Goal: Task Accomplishment & Management: Use online tool/utility

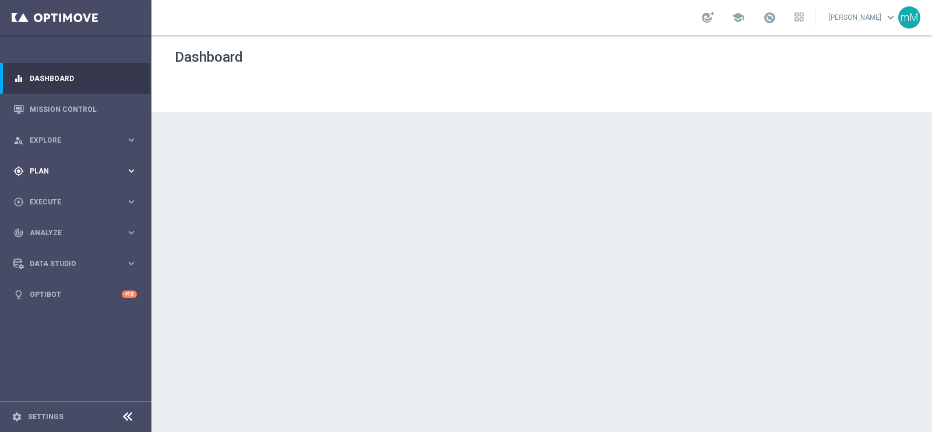
click at [54, 177] on div "gps_fixed Plan keyboard_arrow_right" at bounding box center [75, 171] width 150 height 31
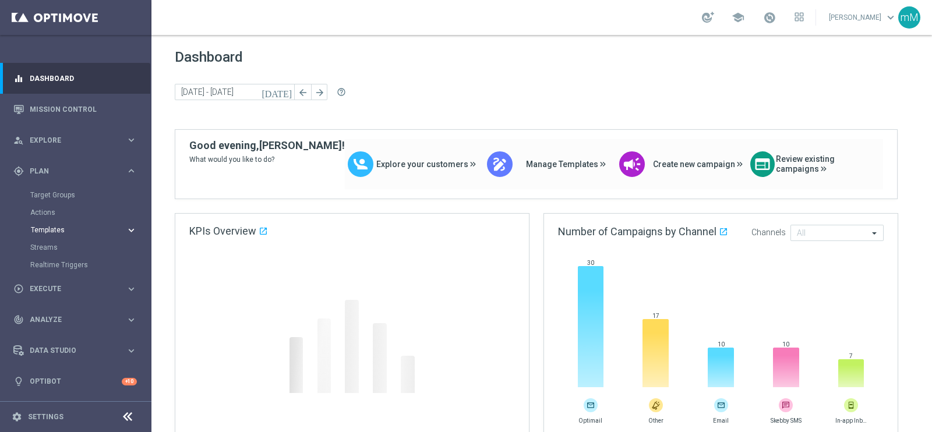
click at [53, 231] on span "Templates" at bounding box center [72, 230] width 83 height 7
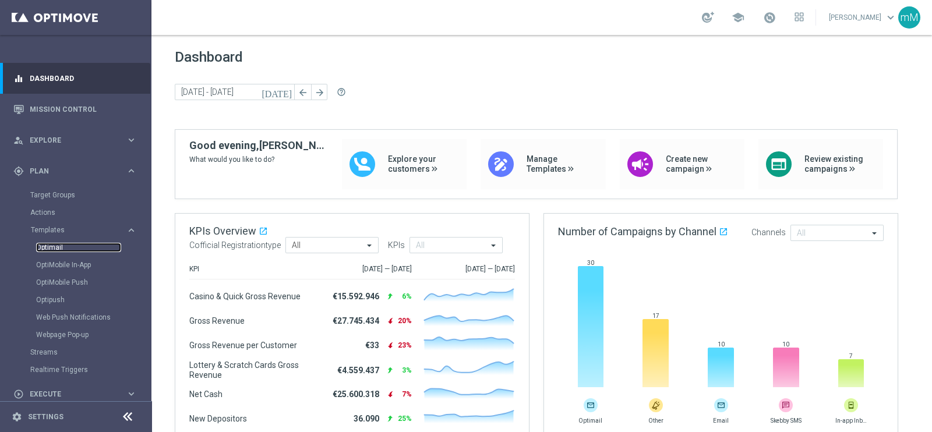
click at [56, 246] on link "Optimail" at bounding box center [78, 247] width 85 height 9
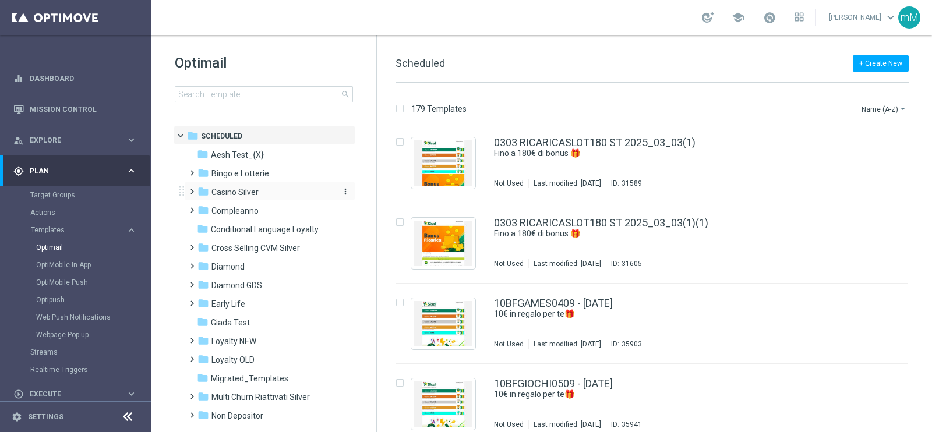
click at [255, 192] on span "Casino Silver" at bounding box center [235, 192] width 47 height 10
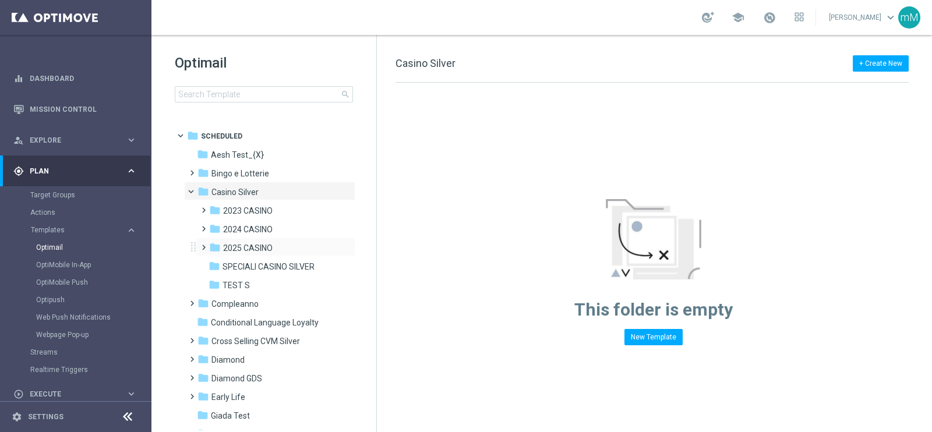
click at [248, 241] on div "folder 2025 CASINO more_vert" at bounding box center [276, 247] width 160 height 19
click at [256, 244] on span "2025 CASINO" at bounding box center [248, 248] width 50 height 10
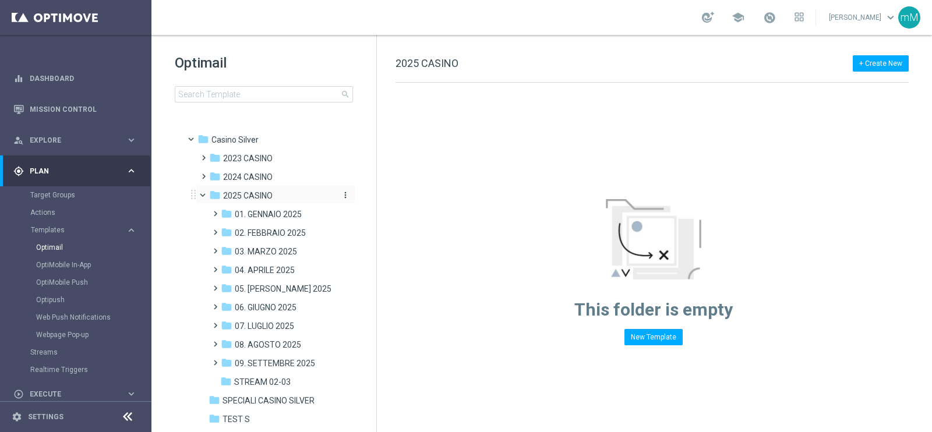
scroll to position [145, 0]
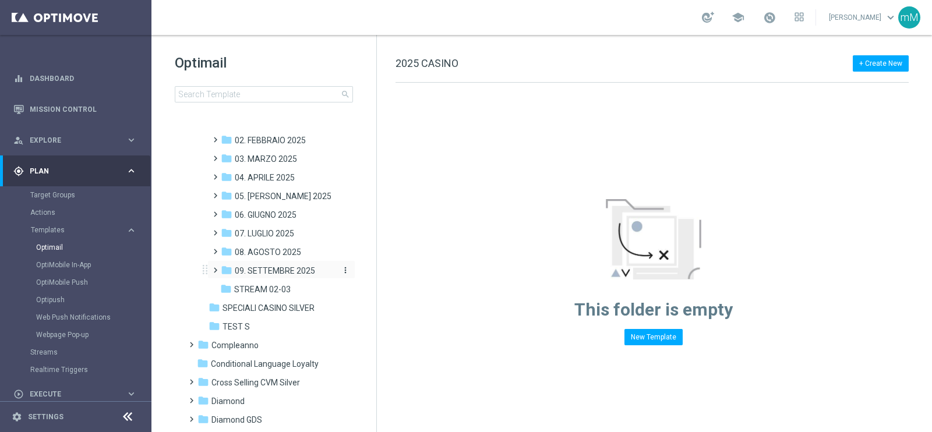
click at [279, 273] on span "09. SETTEMBRE 2025" at bounding box center [275, 271] width 80 height 10
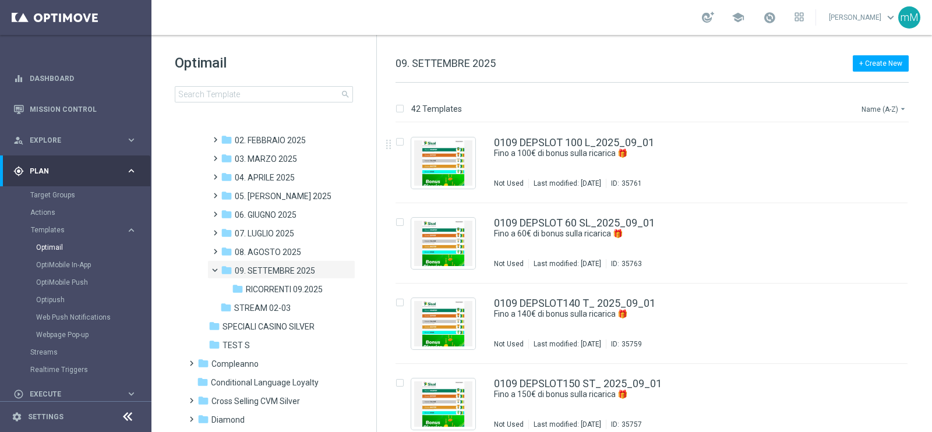
click at [867, 107] on button "Name (A-Z) arrow_drop_down" at bounding box center [885, 109] width 48 height 14
click at [853, 158] on span "Date Modified (Newest)" at bounding box center [864, 161] width 78 height 8
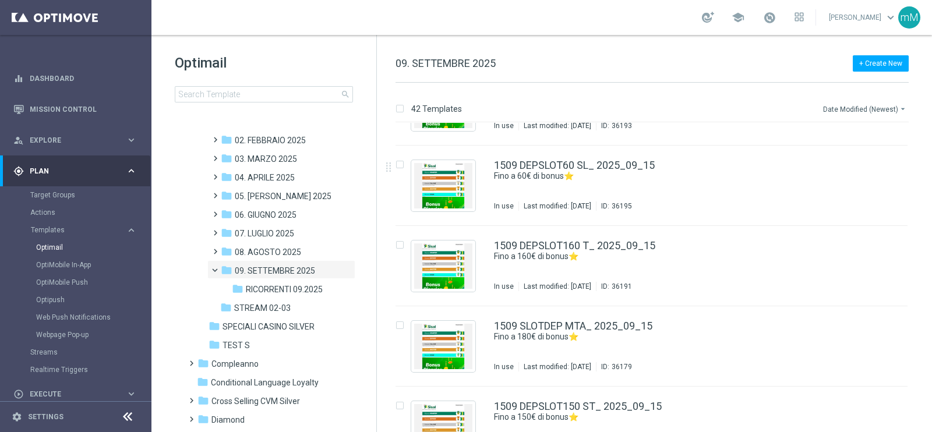
scroll to position [874, 0]
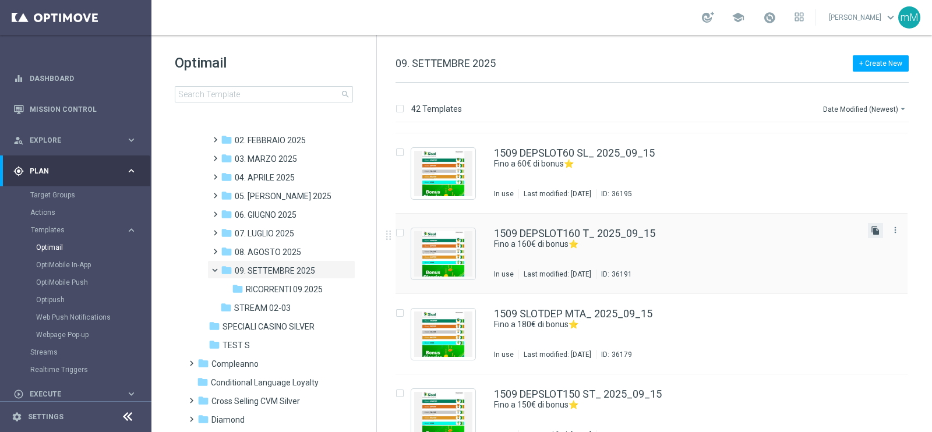
click at [872, 227] on icon "file_copy" at bounding box center [875, 230] width 9 height 9
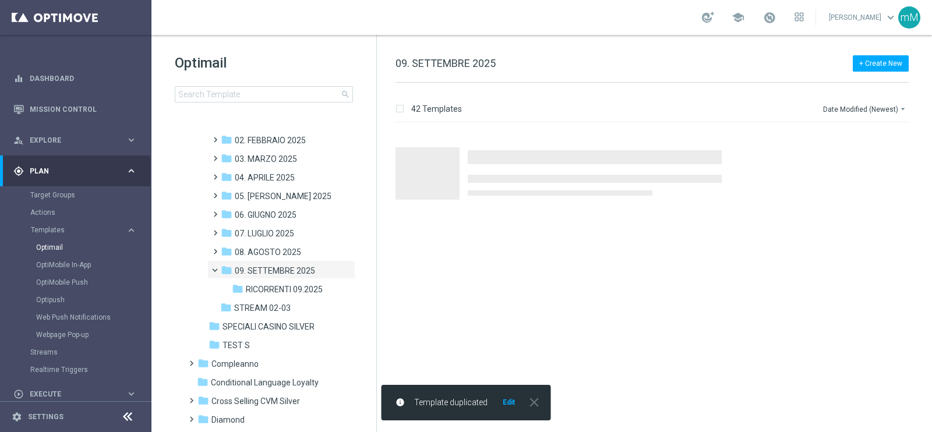
scroll to position [0, 0]
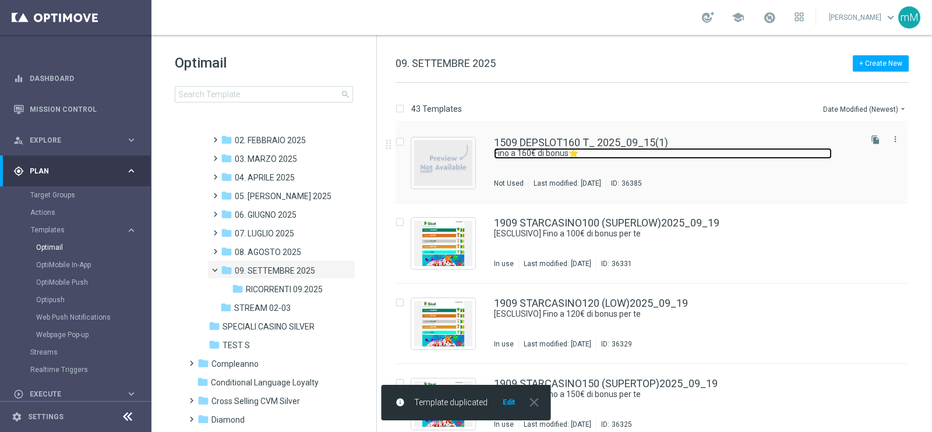
click at [604, 158] on link "Fino a 160€ di bonus⭐" at bounding box center [663, 153] width 338 height 11
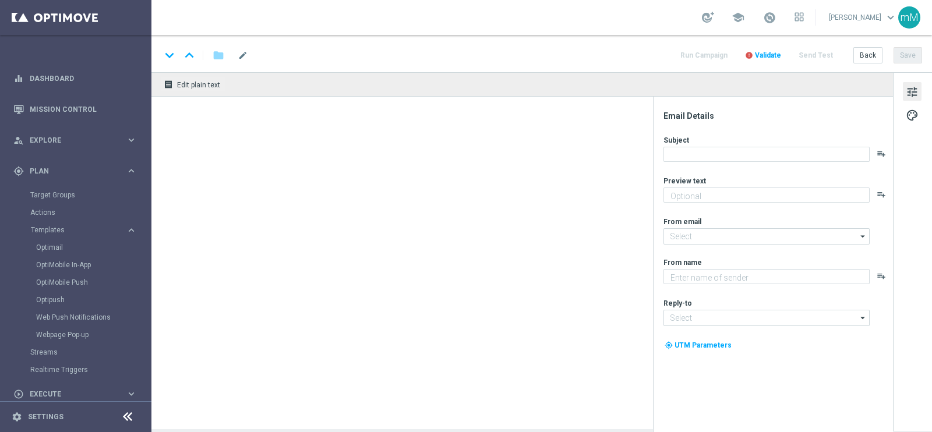
type textarea "Scopri la promozione che ti abbiamo riservato"
type input "[EMAIL_ADDRESS][DOMAIN_NAME]"
type textarea "Sisal"
type input "[EMAIL_ADDRESS][DOMAIN_NAME]"
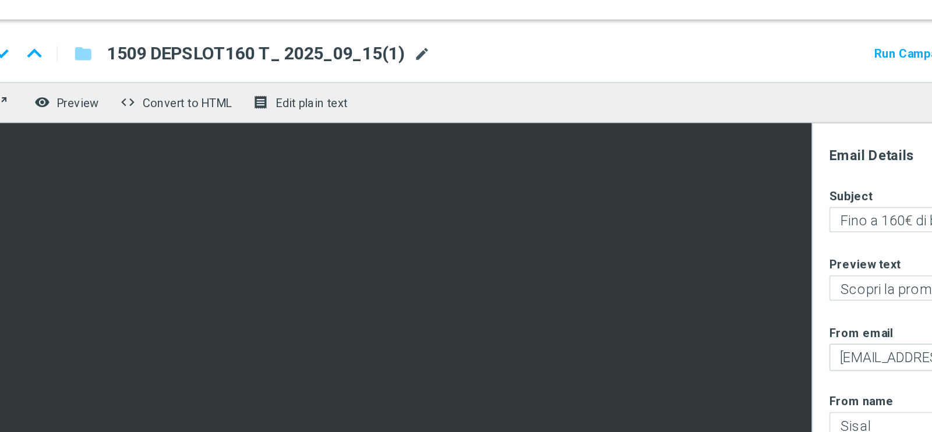
click at [418, 55] on span "mode_edit" at bounding box center [420, 55] width 10 height 10
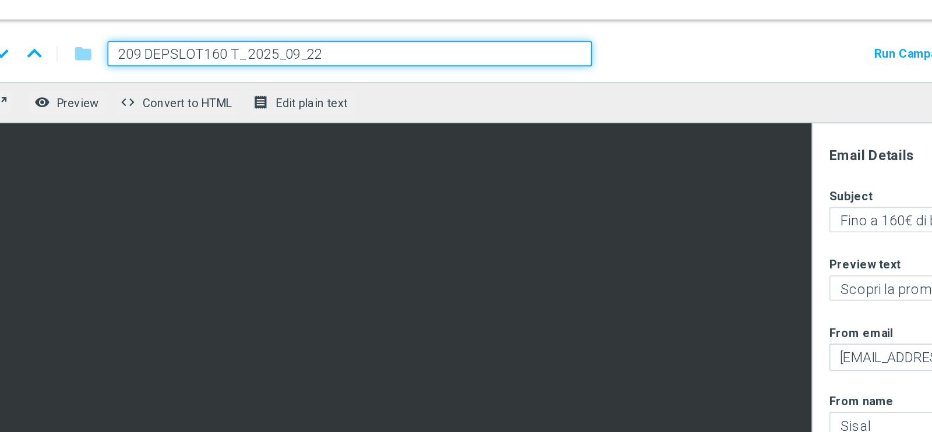
type input "2209 DEPSLOT160 T_ 2025_09_22"
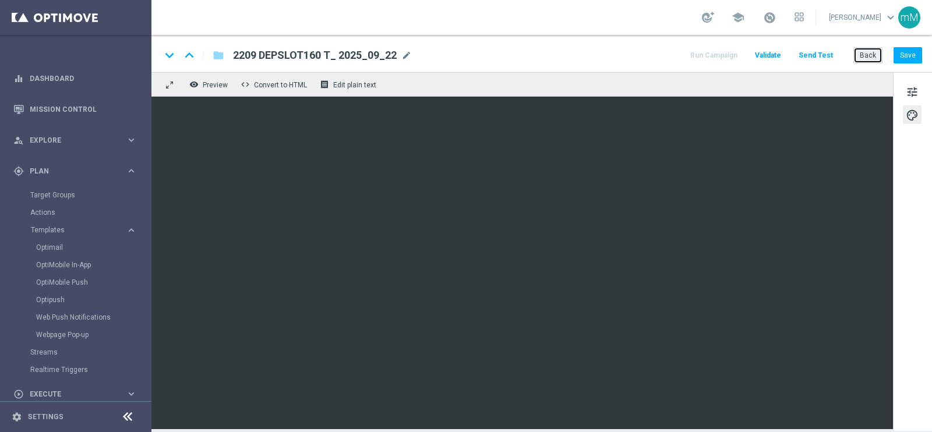
click at [864, 53] on button "Back" at bounding box center [868, 55] width 29 height 16
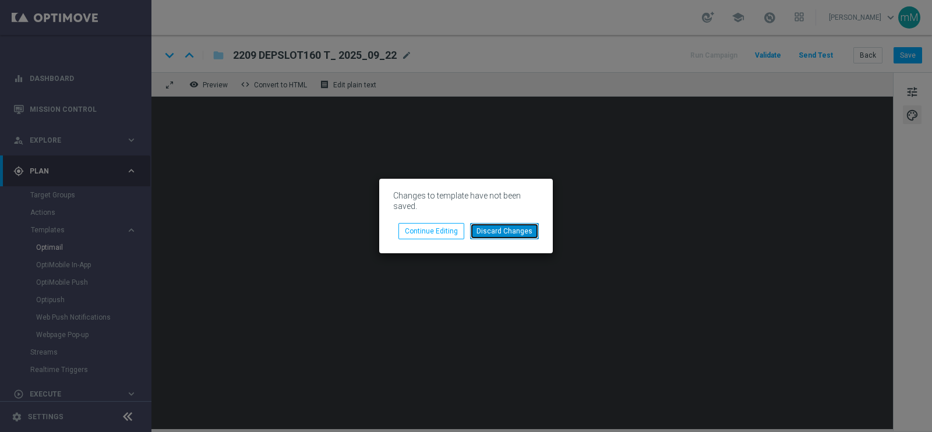
click at [487, 230] on button "Discard Changes" at bounding box center [504, 231] width 69 height 16
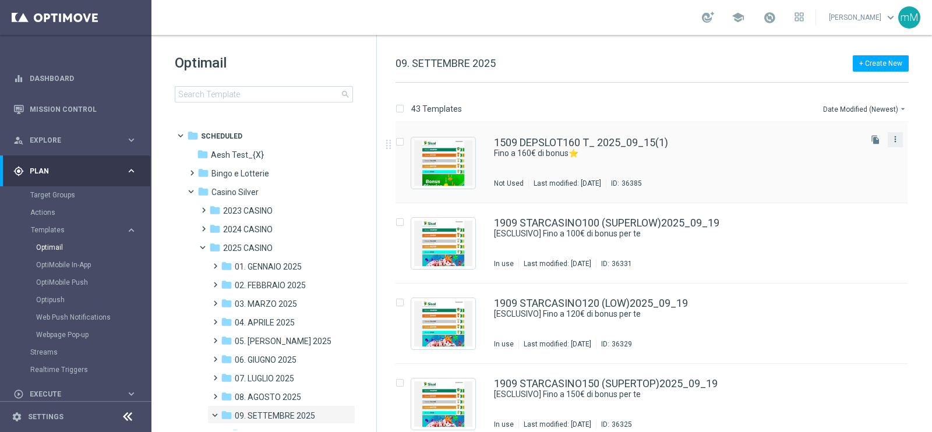
click at [891, 142] on icon "more_vert" at bounding box center [895, 139] width 9 height 9
click at [841, 179] on div "delete_forever Delete" at bounding box center [841, 185] width 93 height 16
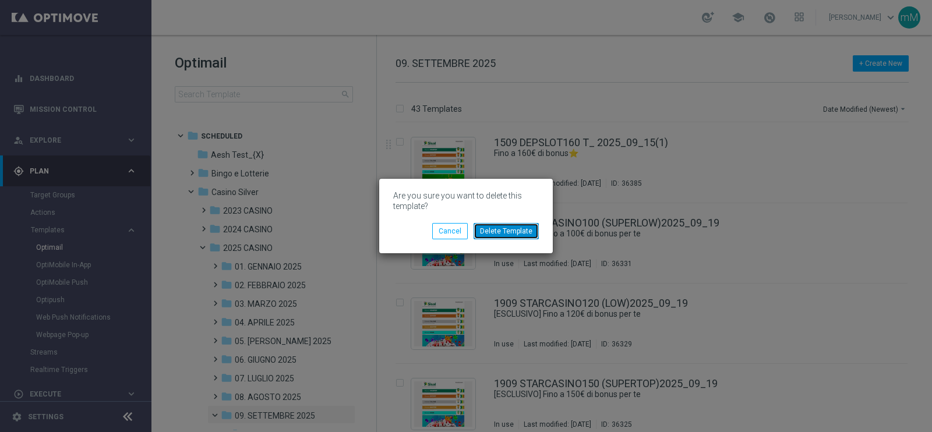
click at [495, 228] on button "Delete Template" at bounding box center [506, 231] width 65 height 16
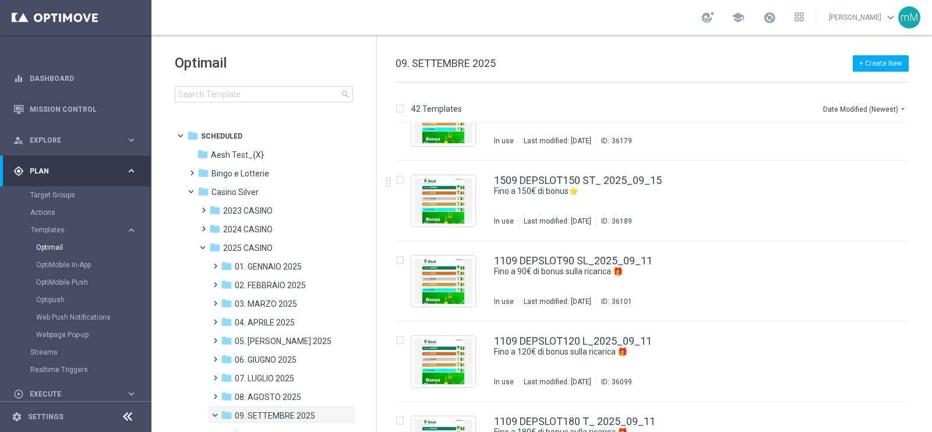
scroll to position [1015, 0]
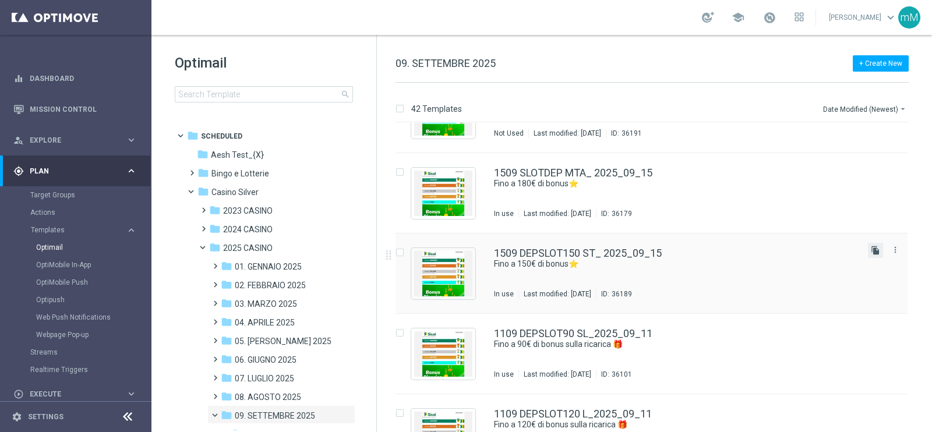
click at [872, 246] on icon "file_copy" at bounding box center [875, 250] width 9 height 9
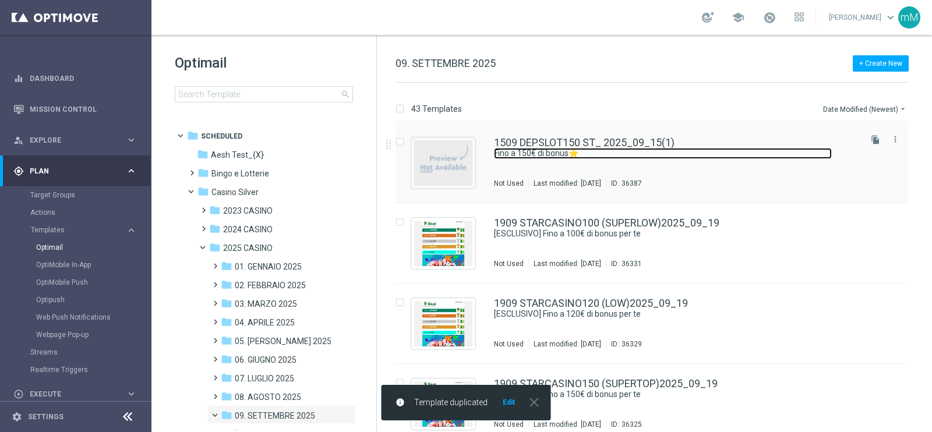
click at [551, 150] on link "Fino a 150€ di bonus⭐" at bounding box center [663, 153] width 338 height 11
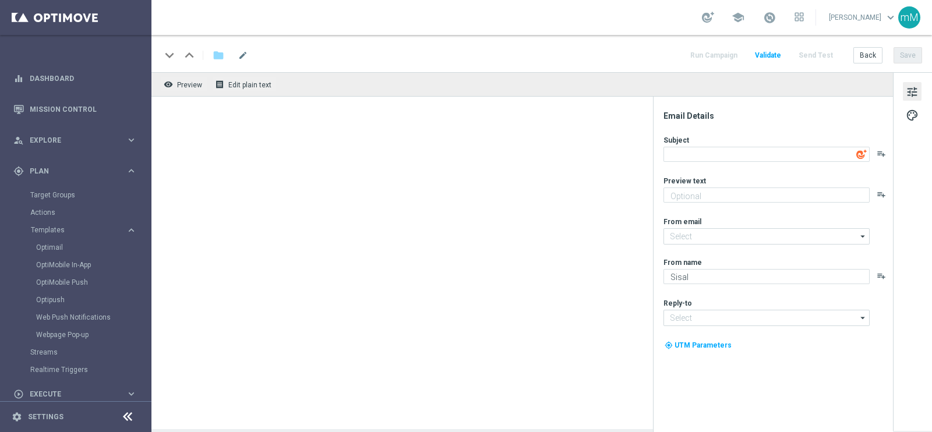
type input "[EMAIL_ADDRESS][DOMAIN_NAME]"
type textarea "Fino a 150€ di bonus⭐"
type textarea "Scopri la promozione che ti abbiamo riservato"
type input "[EMAIL_ADDRESS][DOMAIN_NAME]"
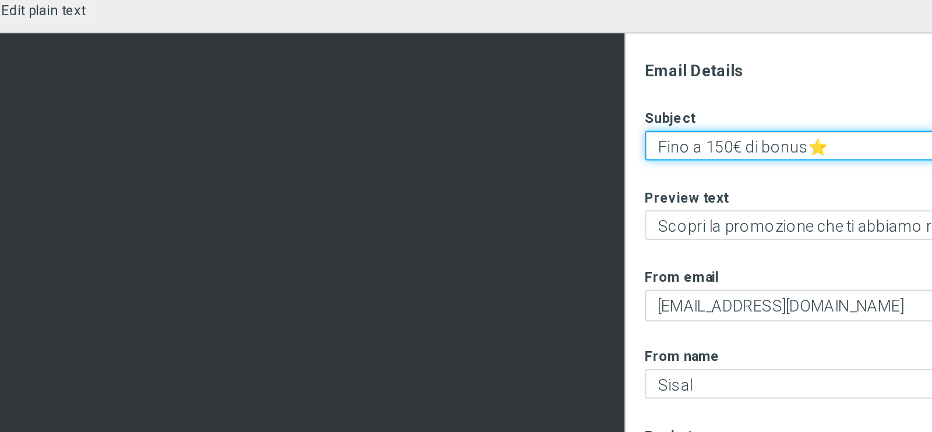
click at [701, 154] on textarea "Fino a 150€ di bonus⭐" at bounding box center [767, 154] width 206 height 15
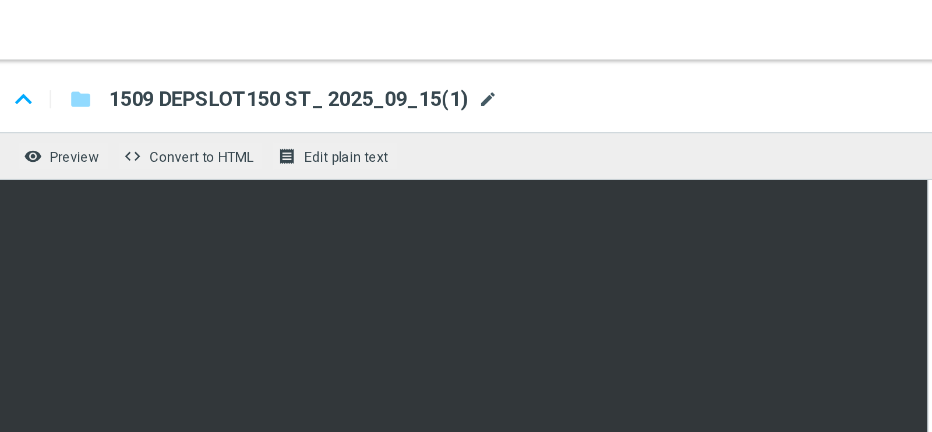
type textarea "Fino a 160€ di bonus⭐"
click at [422, 58] on span "mode_edit" at bounding box center [427, 55] width 10 height 10
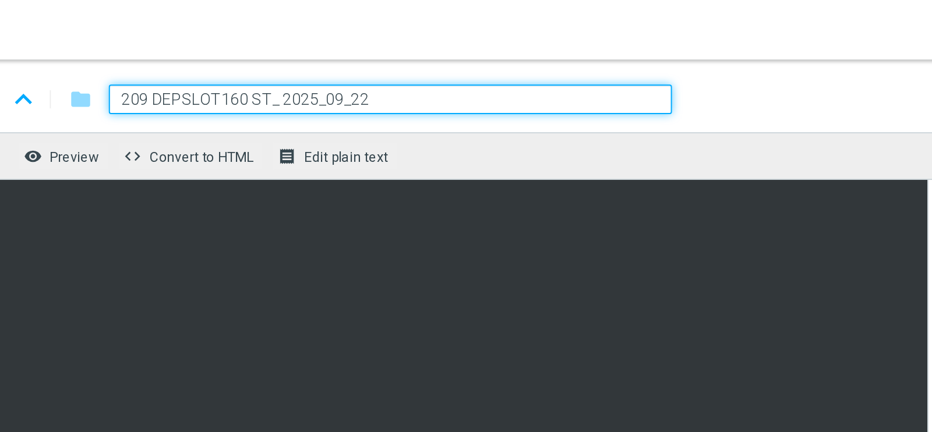
type input "2209 DEPSLOT160 ST_ 2025_09_22"
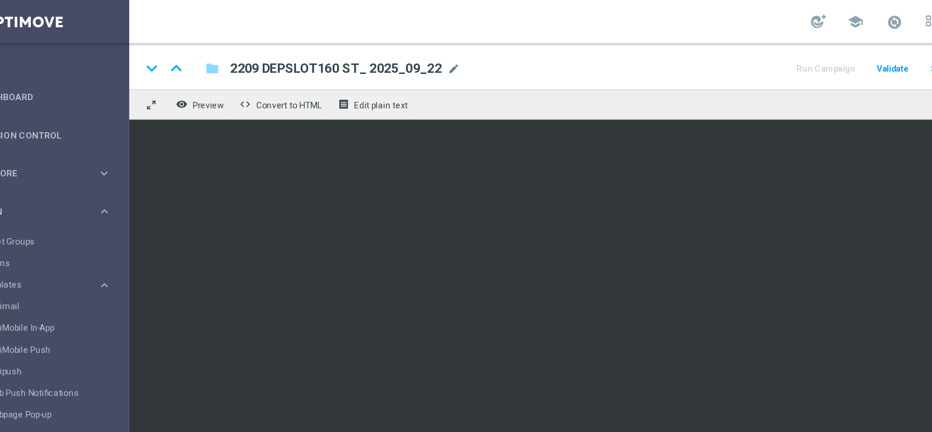
click at [438, 87] on div "remove_red_eye Preview code Convert to HTML receipt Edit plain text" at bounding box center [522, 84] width 742 height 24
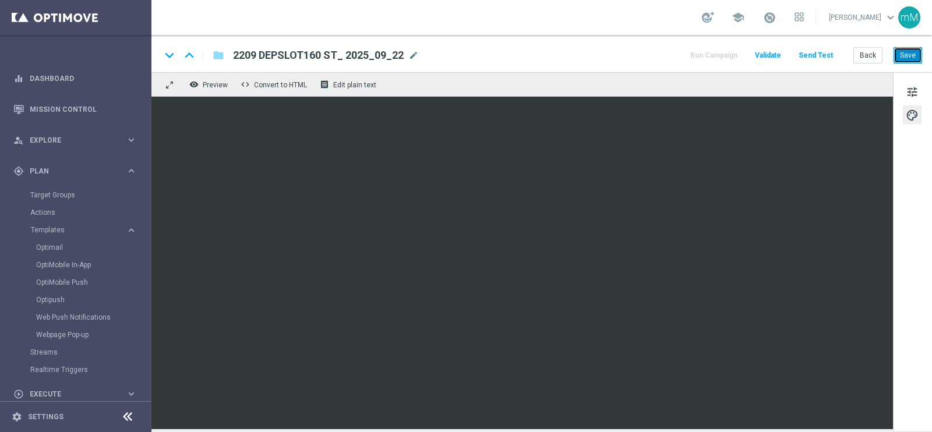
click at [897, 59] on button "Save" at bounding box center [908, 55] width 29 height 16
click at [862, 57] on button "Back" at bounding box center [868, 55] width 29 height 16
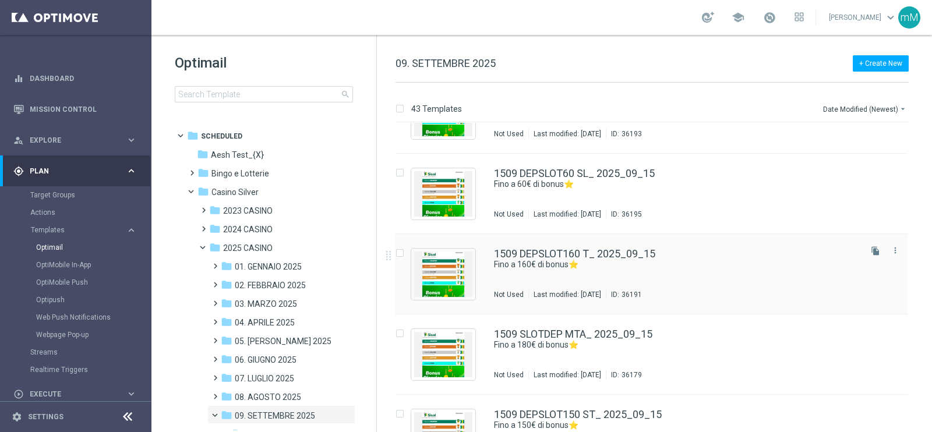
scroll to position [946, 0]
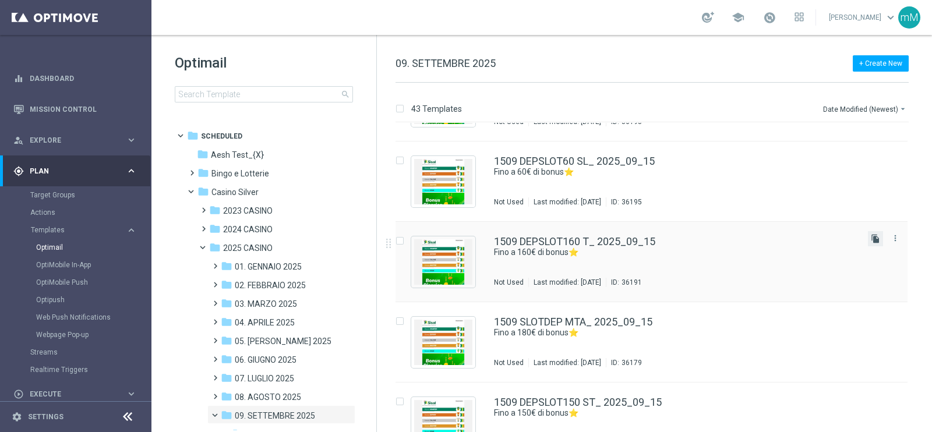
click at [874, 236] on icon "file_copy" at bounding box center [875, 238] width 9 height 9
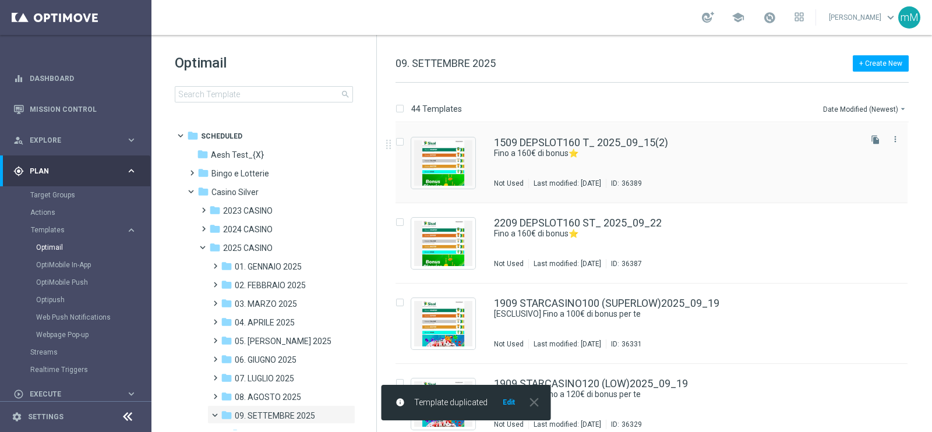
click at [632, 163] on div "1509 DEPSLOT160 T_ 2025_09_15(2) Fino a 160€ di bonus⭐ Not Used Last modified: …" at bounding box center [676, 163] width 365 height 51
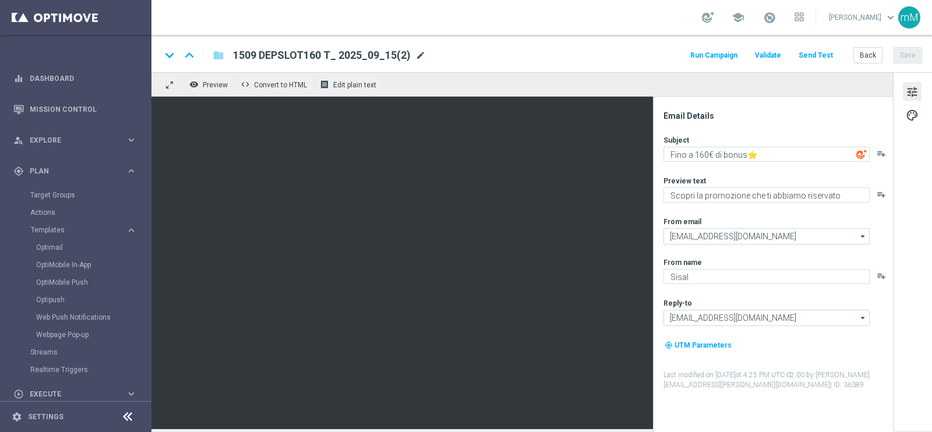
click at [418, 57] on span "mode_edit" at bounding box center [420, 55] width 10 height 10
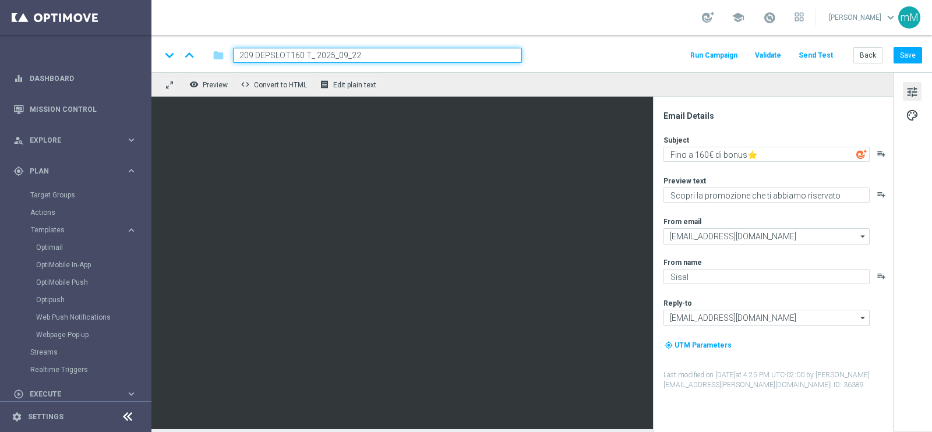
type input "2209 DEPSLOT160 T_ 2025_09_22"
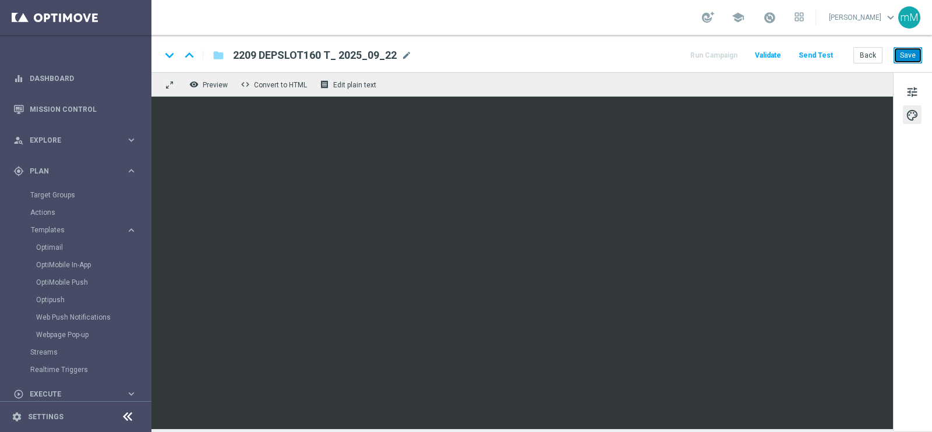
click at [913, 57] on button "Save" at bounding box center [908, 55] width 29 height 16
click at [869, 57] on button "Back" at bounding box center [868, 55] width 29 height 16
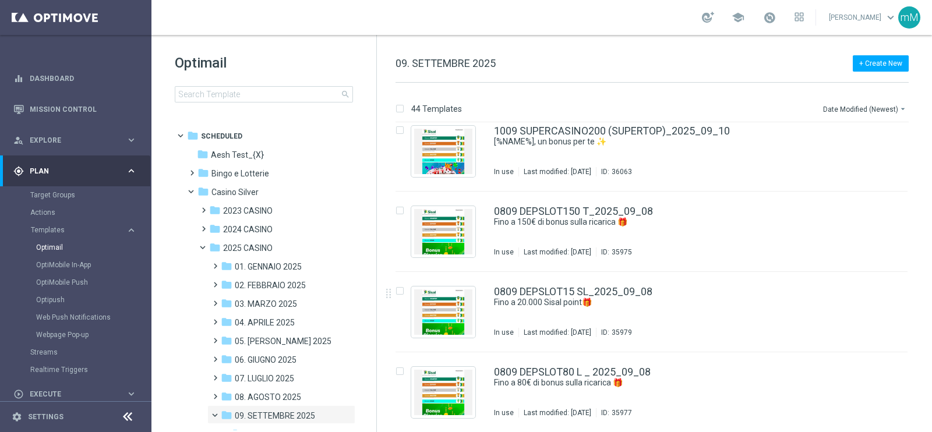
scroll to position [1962, 0]
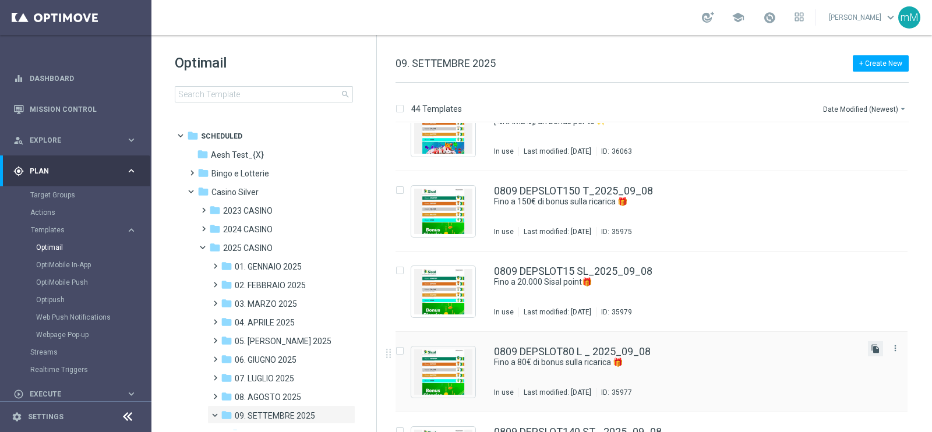
click at [872, 346] on icon "file_copy" at bounding box center [875, 348] width 9 height 9
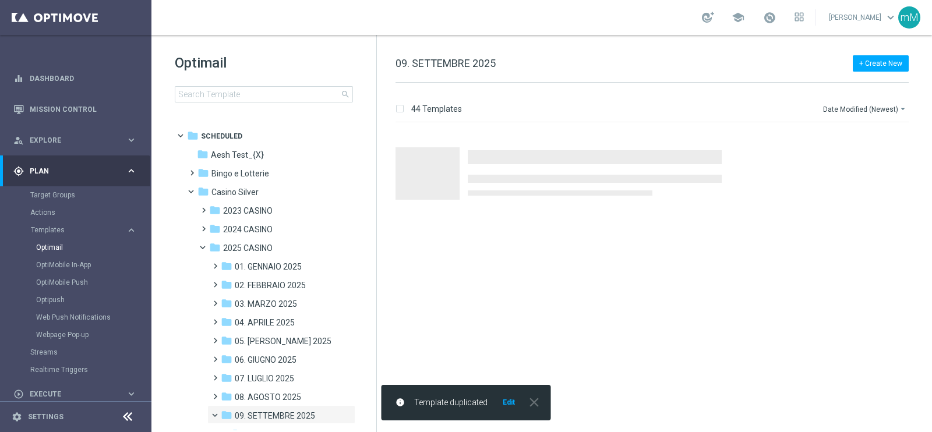
scroll to position [0, 0]
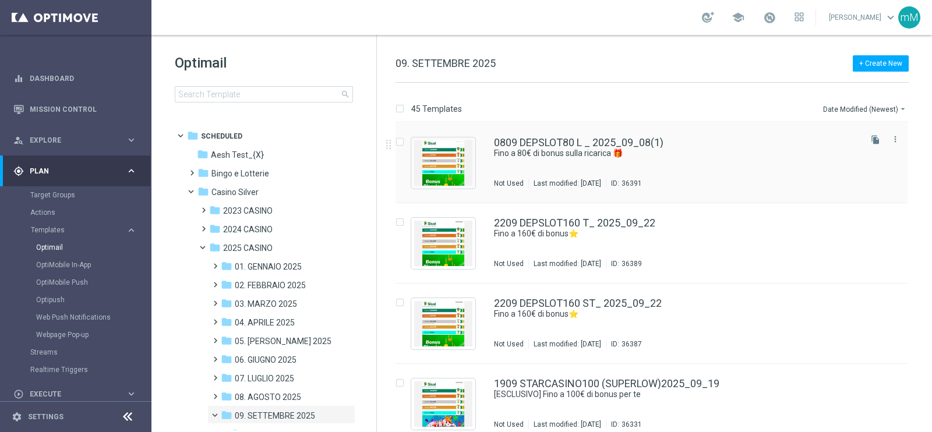
click at [581, 170] on div "0809 DEPSLOT80 L _ 2025_09_08(1) Fino a 80€ di bonus sulla ricarica 🎁 Not Used …" at bounding box center [676, 163] width 365 height 51
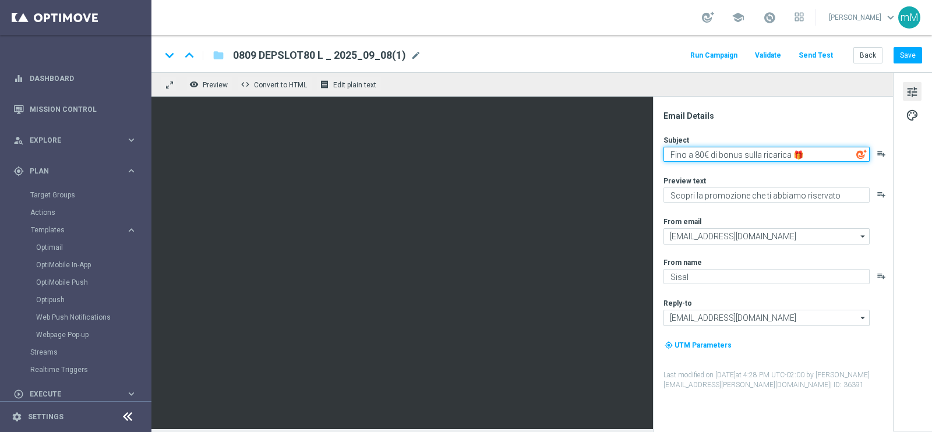
click at [718, 151] on textarea "Fino a 80€ di bonus sulla ricarica 🎁" at bounding box center [767, 154] width 206 height 15
paste textarea "160€ di bonus⭐"
click at [706, 158] on textarea "Fino a 160€ di bonus⭐" at bounding box center [767, 154] width 206 height 15
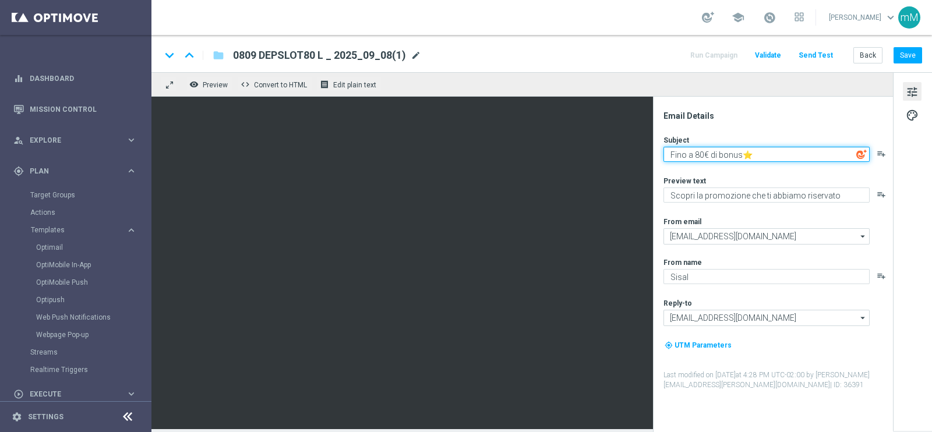
type textarea "Fino a 80€ di bonus⭐"
click at [411, 51] on span "mode_edit" at bounding box center [416, 55] width 10 height 10
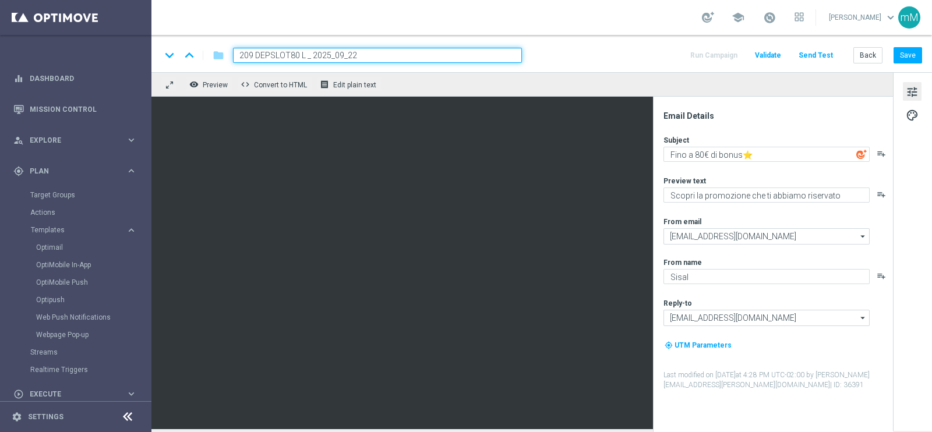
type input "2209 DEPSLOT80 L _ 2025_09_22"
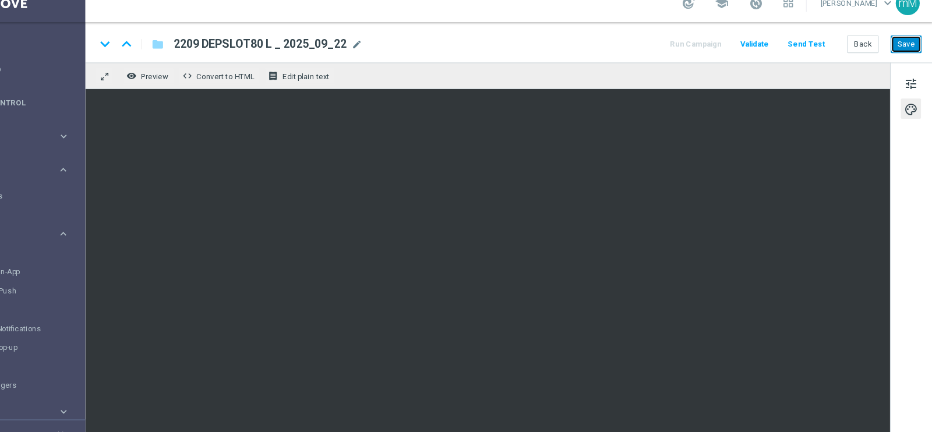
click at [909, 57] on button "Save" at bounding box center [908, 55] width 29 height 16
click at [867, 58] on button "Back" at bounding box center [868, 55] width 29 height 16
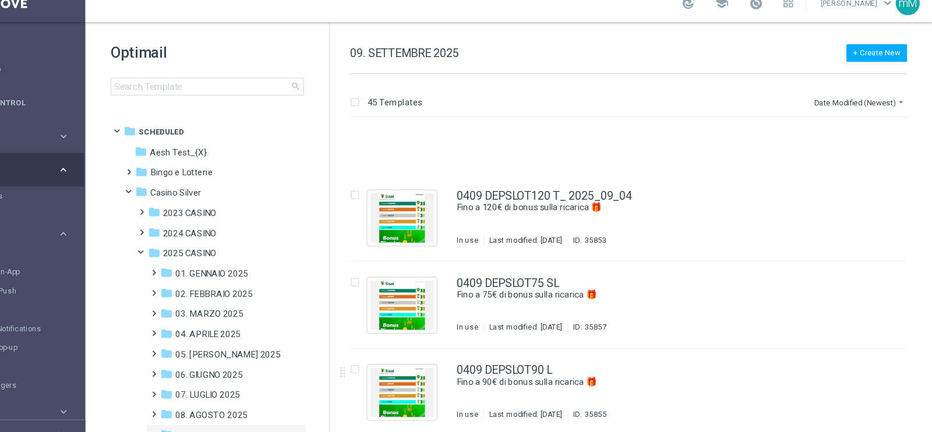
scroll to position [2587, 0]
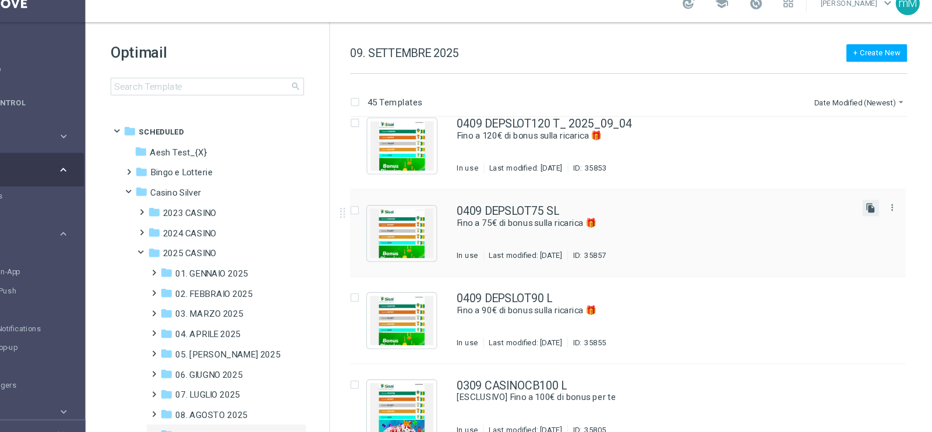
click at [875, 202] on icon "file_copy" at bounding box center [875, 206] width 9 height 9
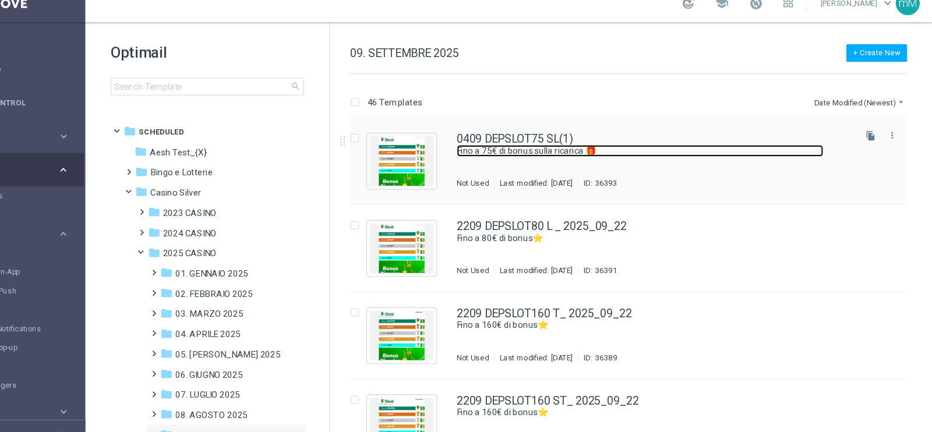
click at [547, 148] on link "Fino a 75€ di bonus sulla ricarica 🎁" at bounding box center [663, 153] width 338 height 11
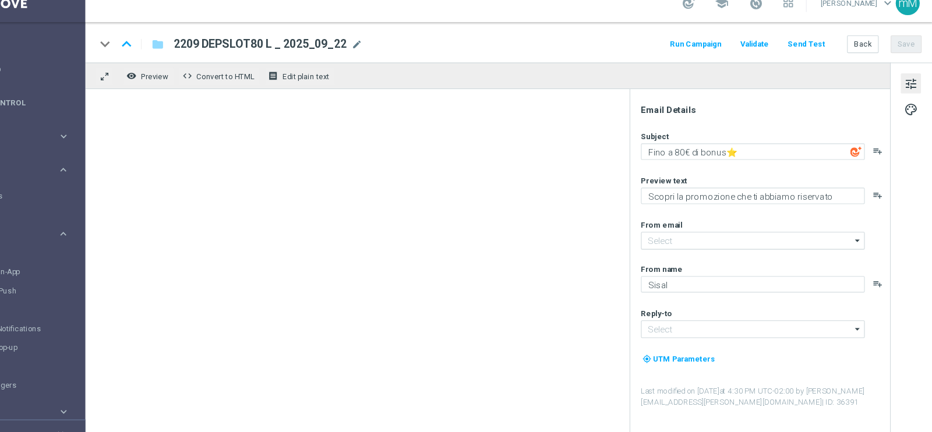
type textarea "Fino a 75€ di bonus sulla ricarica 🎁"
type input "[EMAIL_ADDRESS][DOMAIN_NAME]"
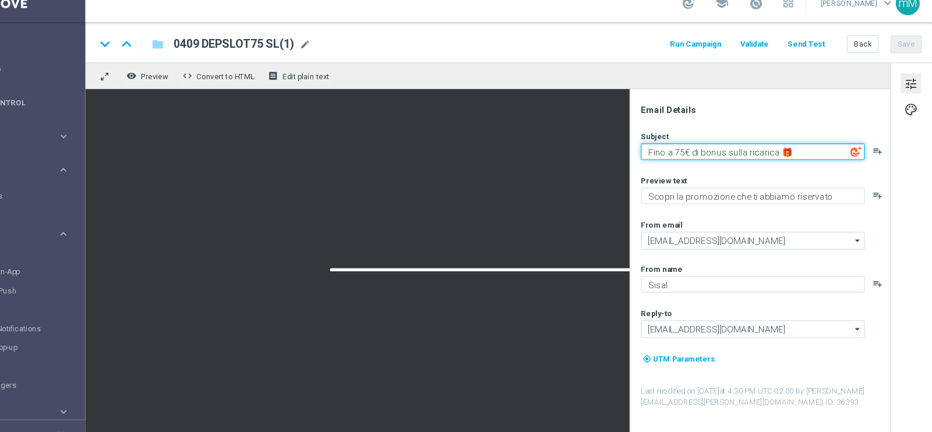
click at [711, 157] on textarea "Fino a 75€ di bonus sulla ricarica 🎁" at bounding box center [767, 154] width 206 height 15
paste textarea "160€ di bonus⭐"
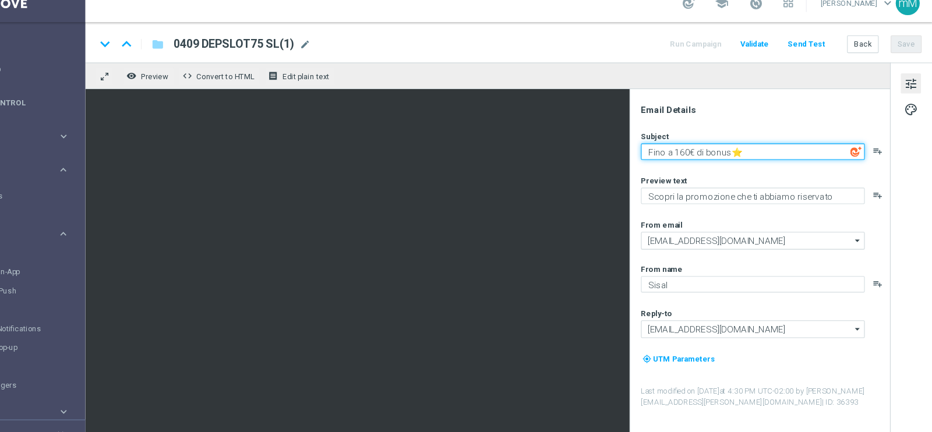
click at [706, 158] on textarea "Fino a 160€ di bonus⭐" at bounding box center [767, 154] width 206 height 15
type textarea "Fino a 75€ di bonus⭐"
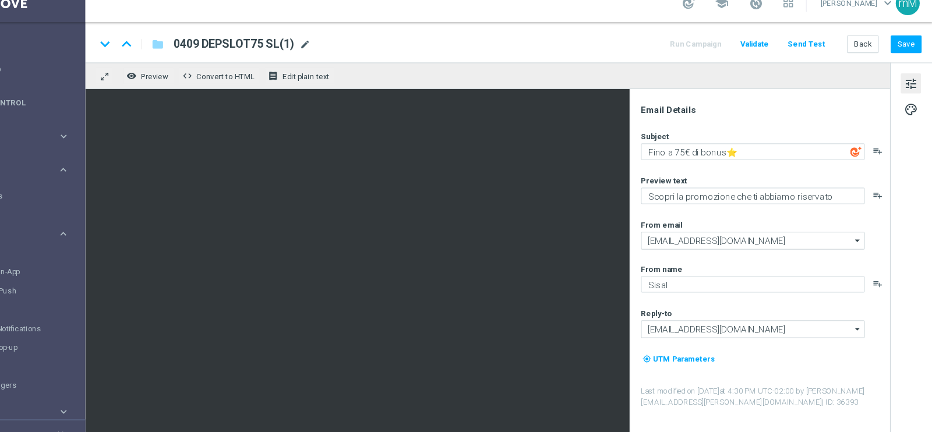
click at [355, 55] on span "mode_edit" at bounding box center [354, 55] width 10 height 10
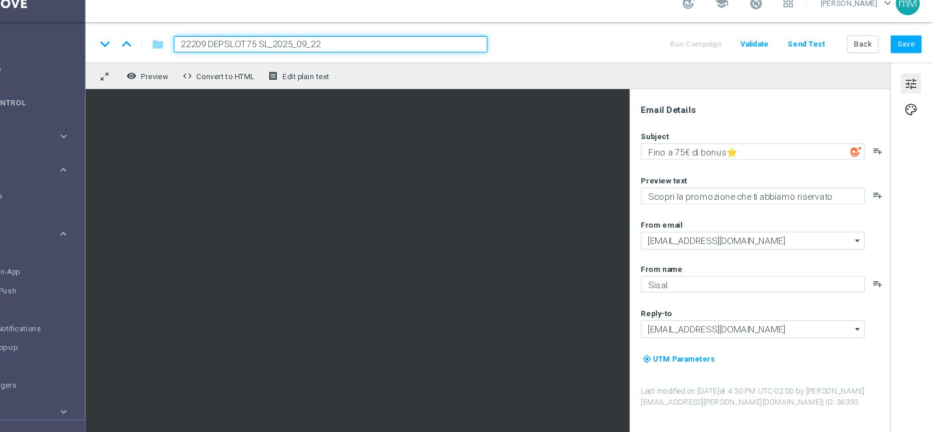
type input "2209 DEPSLOT75 SL_2025_09_22"
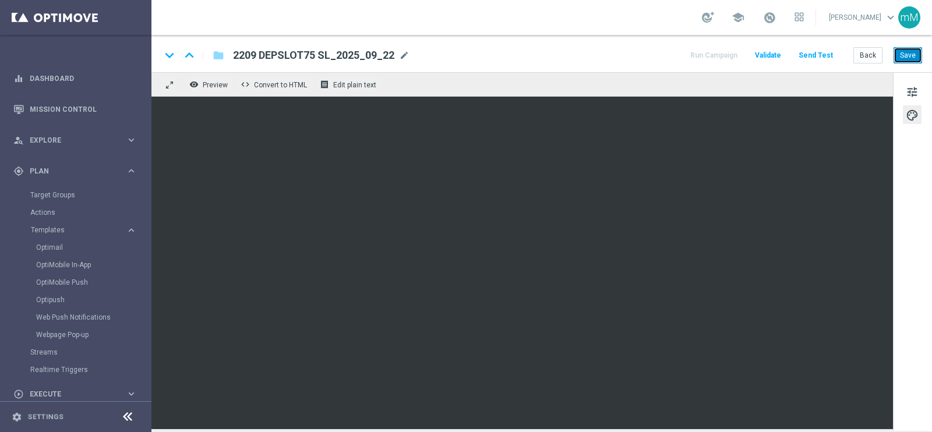
click at [911, 56] on button "Save" at bounding box center [908, 55] width 29 height 16
click at [868, 54] on button "Back" at bounding box center [868, 55] width 29 height 16
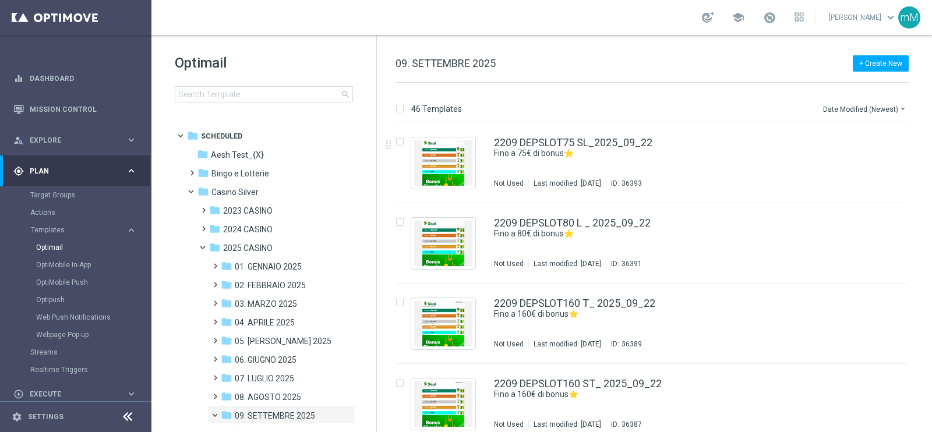
click at [762, 20] on link at bounding box center [769, 18] width 15 height 19
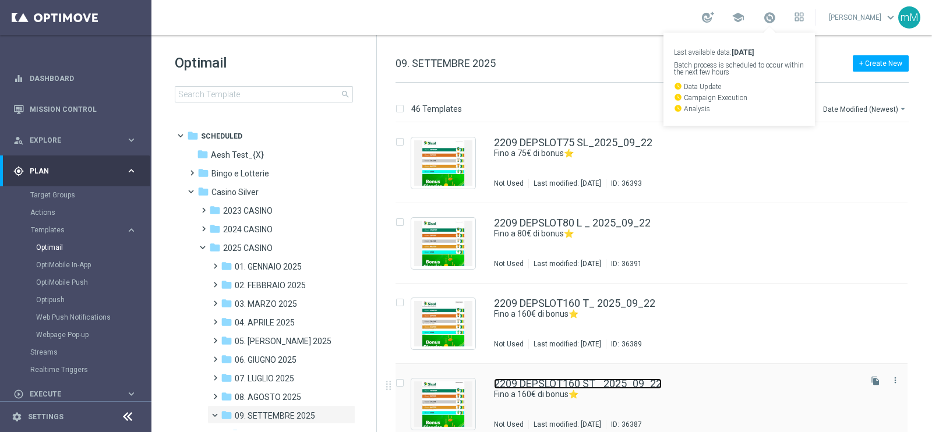
click at [559, 383] on link "2209 DEPSLOT160 ST_ 2025_09_22" at bounding box center [578, 384] width 168 height 10
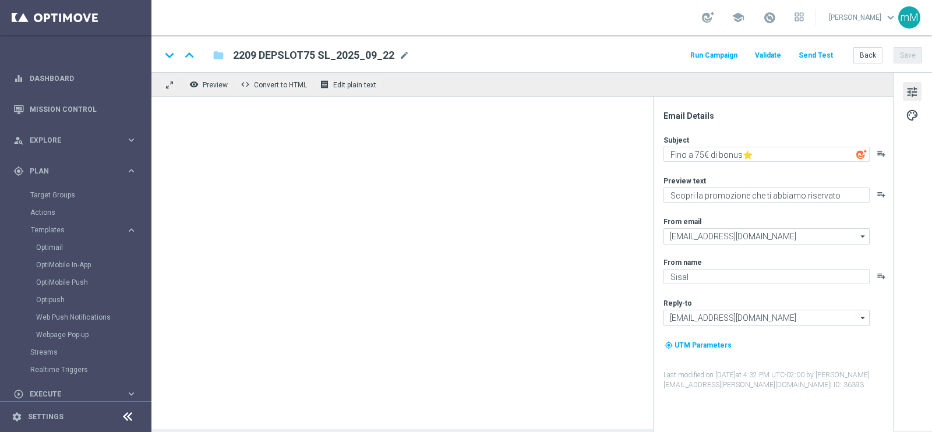
type textarea "Fino a 160€ di bonus⭐"
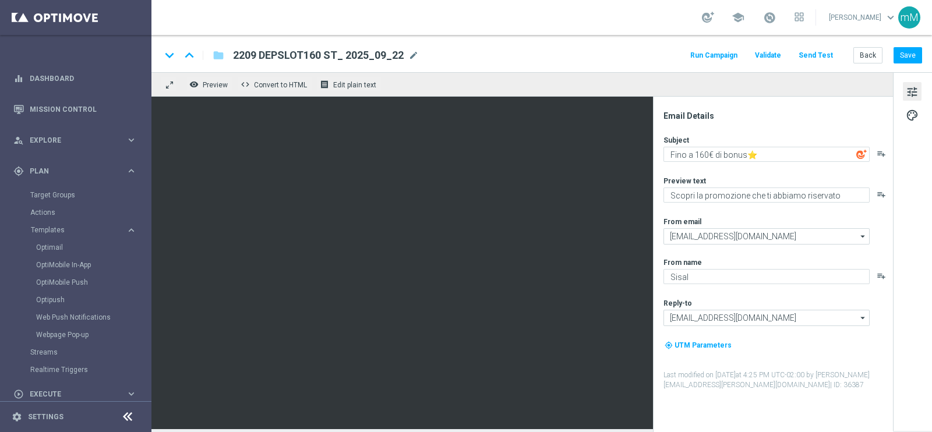
click at [737, 58] on button "Run Campaign" at bounding box center [714, 56] width 51 height 16
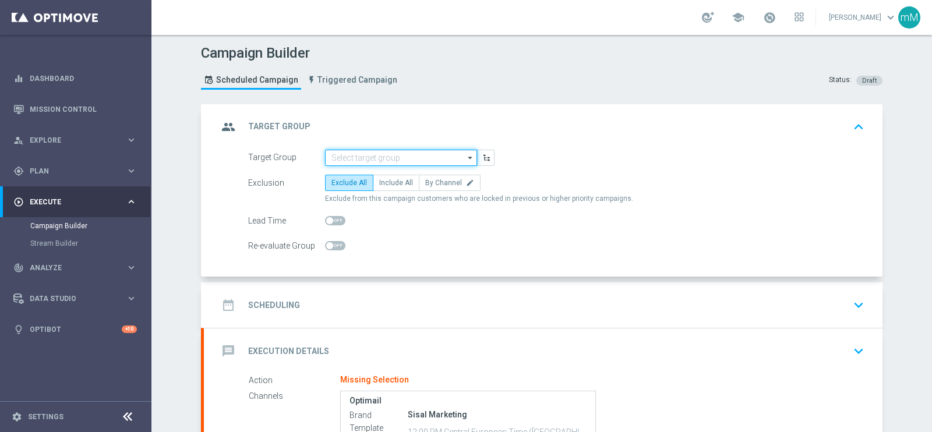
click at [374, 164] on input at bounding box center [401, 158] width 152 height 16
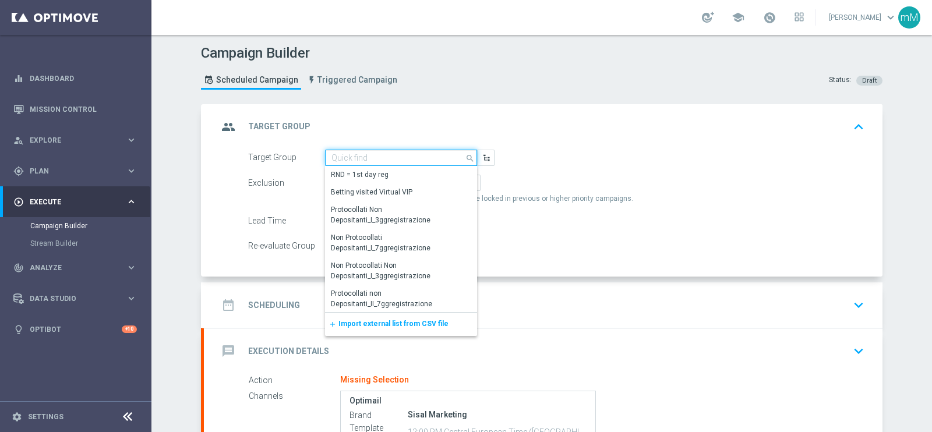
paste input "NO SALDO Active Casinò Silver Moda >60"
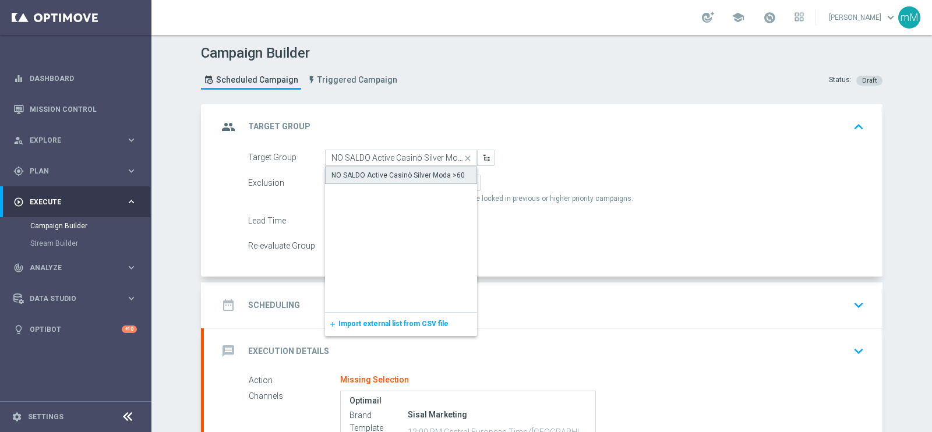
click at [369, 178] on div "NO SALDO Active Casinò Silver Moda >60" at bounding box center [398, 175] width 133 height 10
type input "NO SALDO Active Casinò Silver Moda >60"
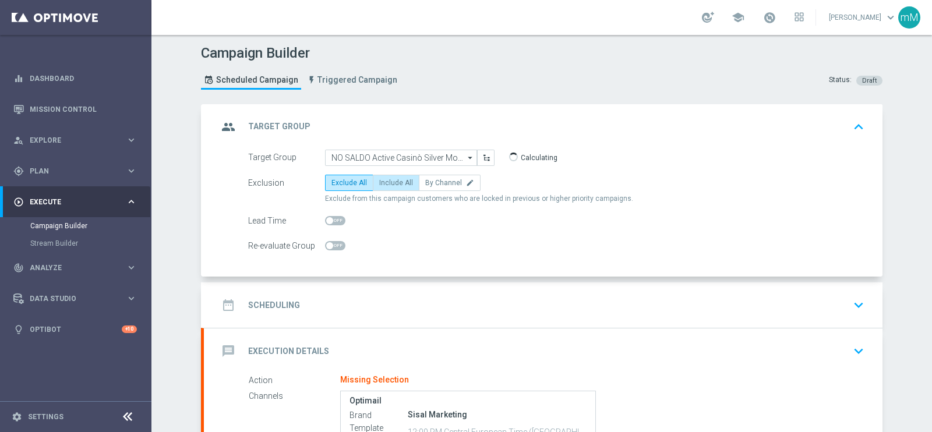
click at [385, 179] on span "Include All" at bounding box center [396, 183] width 34 height 8
click at [385, 181] on input "Include All" at bounding box center [383, 185] width 8 height 8
radio input "true"
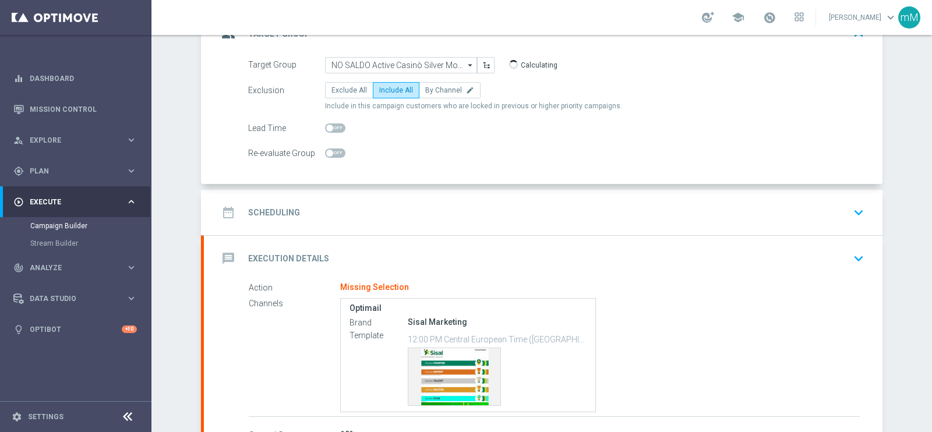
scroll to position [145, 0]
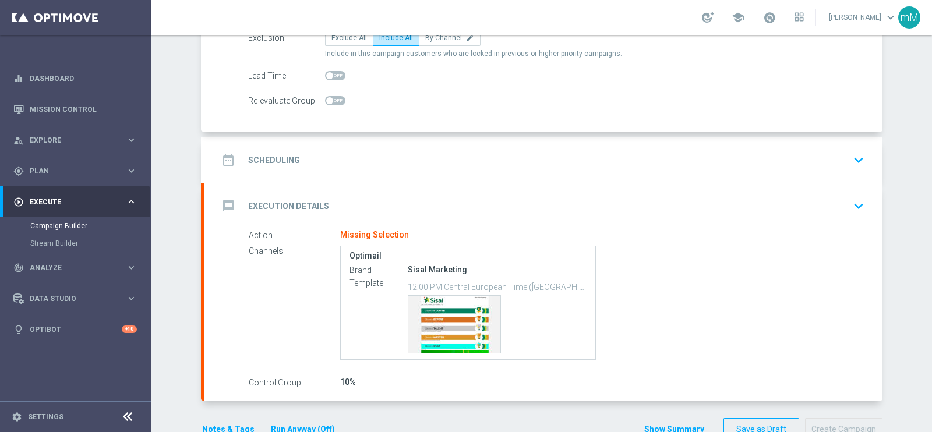
click at [387, 153] on div "date_range Scheduling keyboard_arrow_down" at bounding box center [543, 160] width 651 height 22
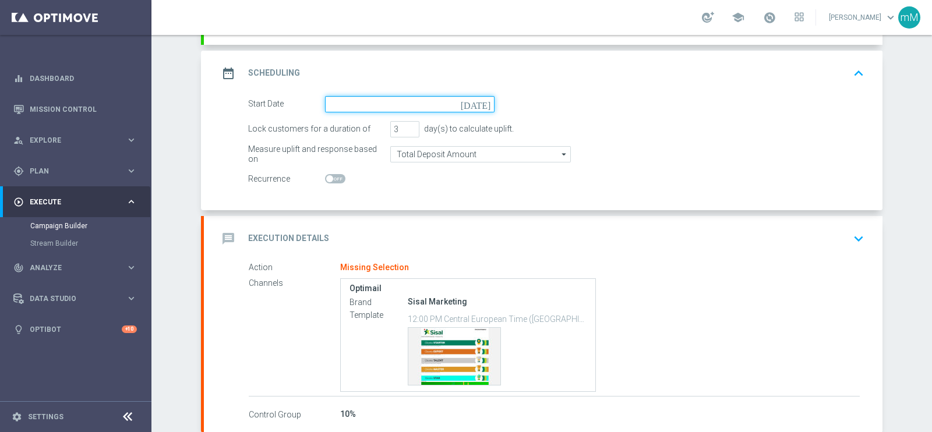
click at [396, 106] on input at bounding box center [410, 104] width 170 height 16
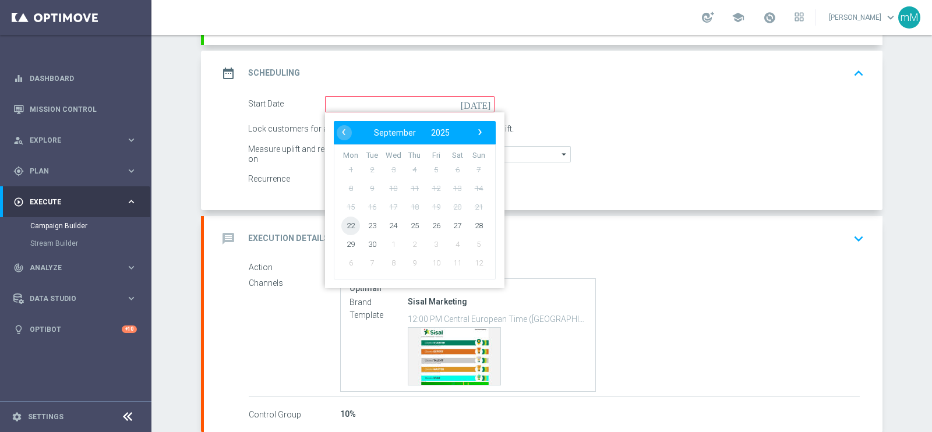
click at [348, 223] on span "22" at bounding box center [350, 225] width 19 height 19
type input "[DATE]"
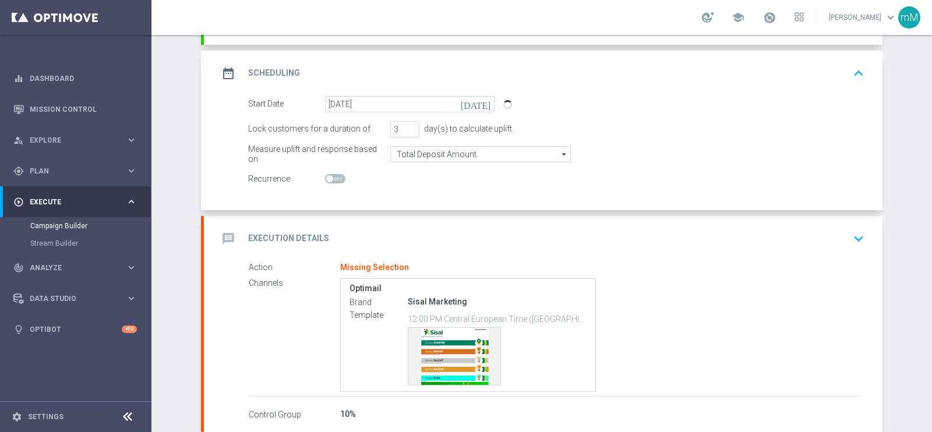
click at [358, 228] on div "message Execution Details keyboard_arrow_down" at bounding box center [543, 239] width 651 height 22
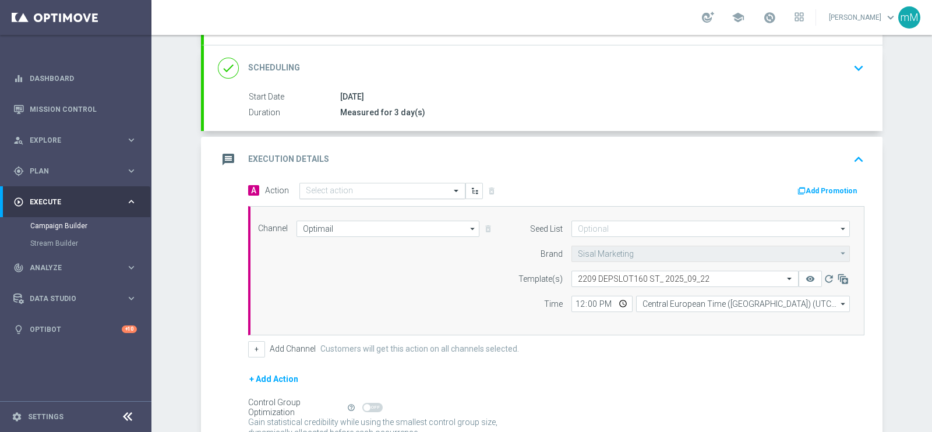
click at [343, 193] on div "Select action" at bounding box center [382, 191] width 166 height 16
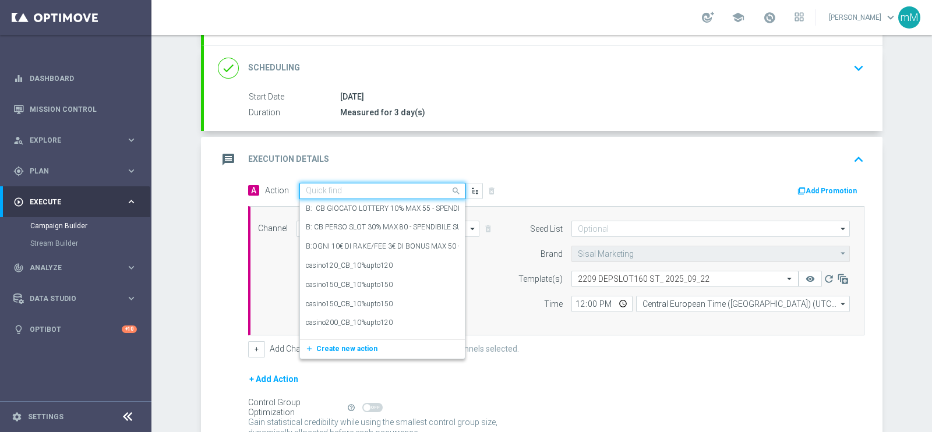
paste input "dep 150€ per 10% fino a 160€"
type input "dep 150€ per 10% fino a 160€"
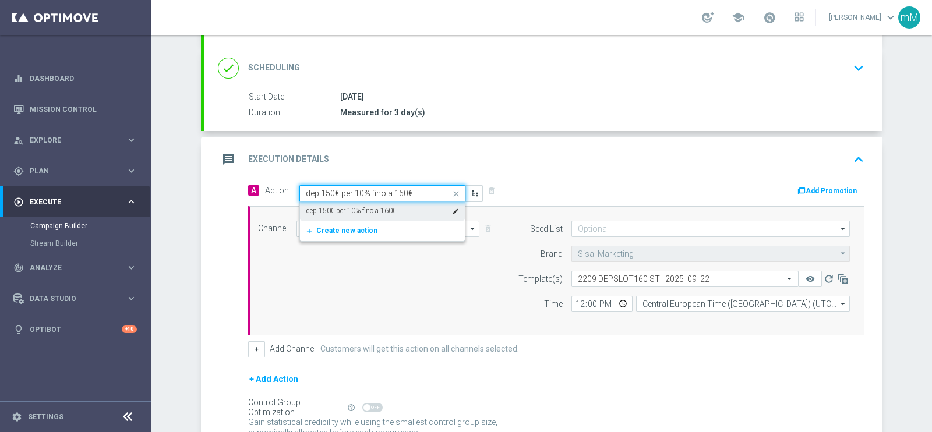
click at [364, 206] on label "dep 150€ per 10% fino a 160€" at bounding box center [351, 211] width 90 height 10
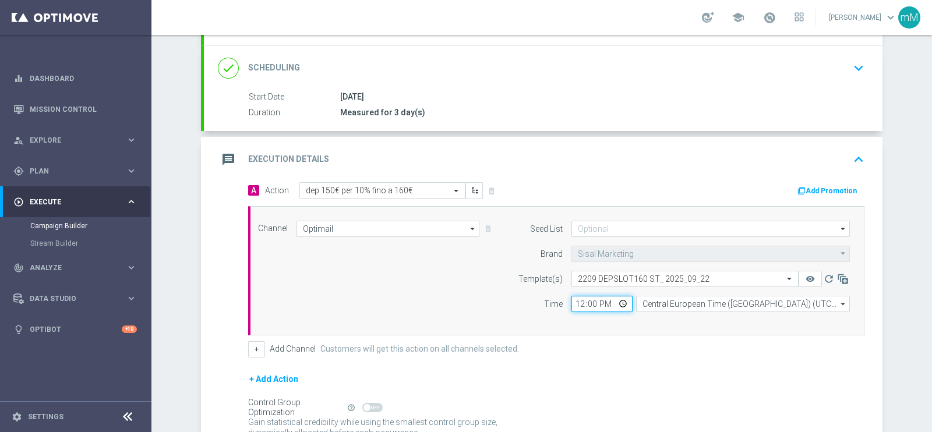
click at [574, 302] on input "12:00" at bounding box center [602, 304] width 61 height 16
type input "18:30"
click at [251, 345] on button "+" at bounding box center [256, 349] width 17 height 16
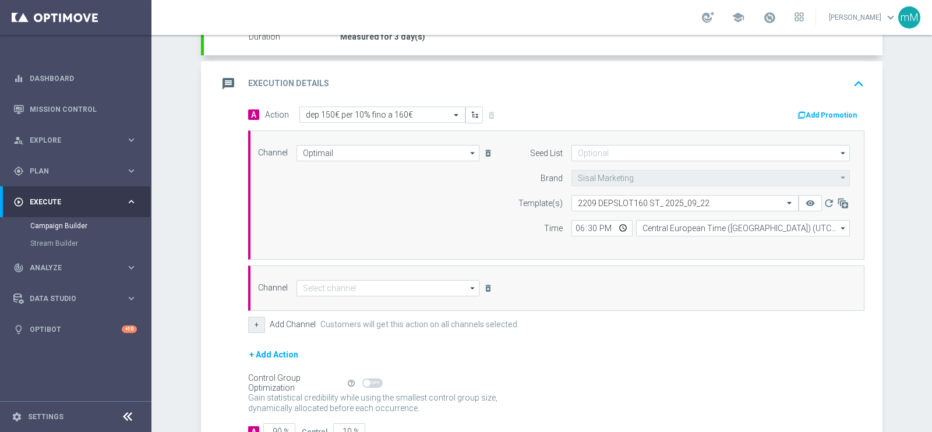
scroll to position [234, 0]
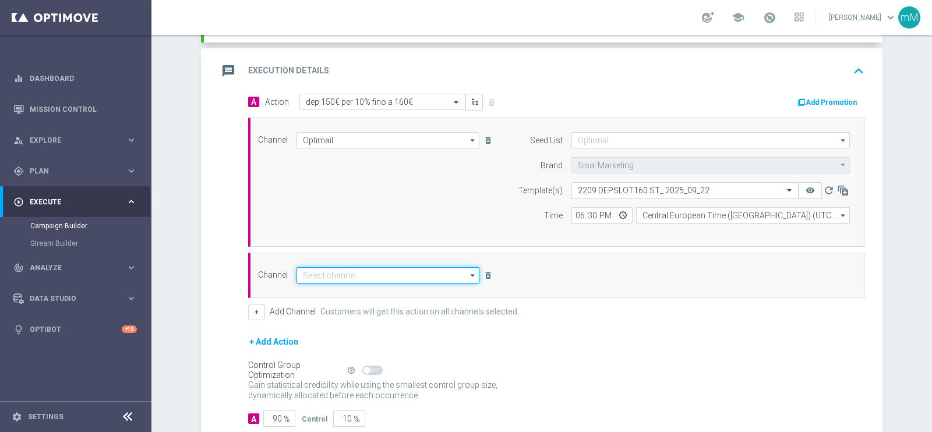
click at [390, 274] on input at bounding box center [388, 275] width 183 height 16
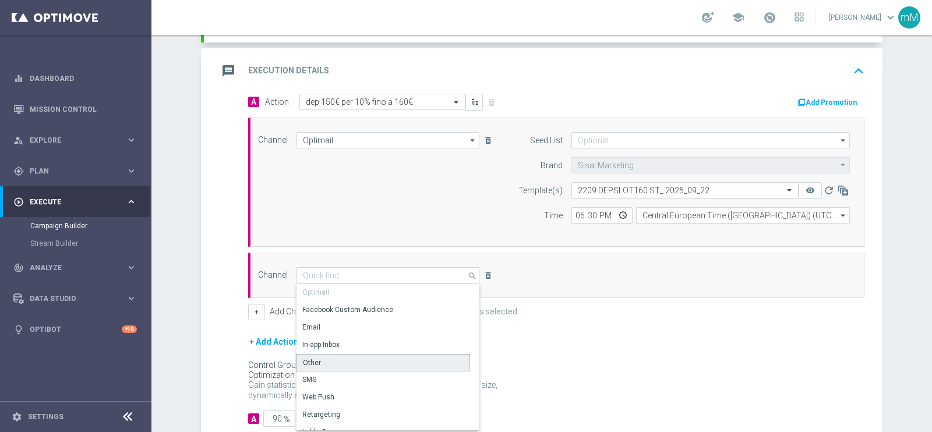
click at [355, 361] on div "Other" at bounding box center [384, 362] width 174 height 17
type input "Other"
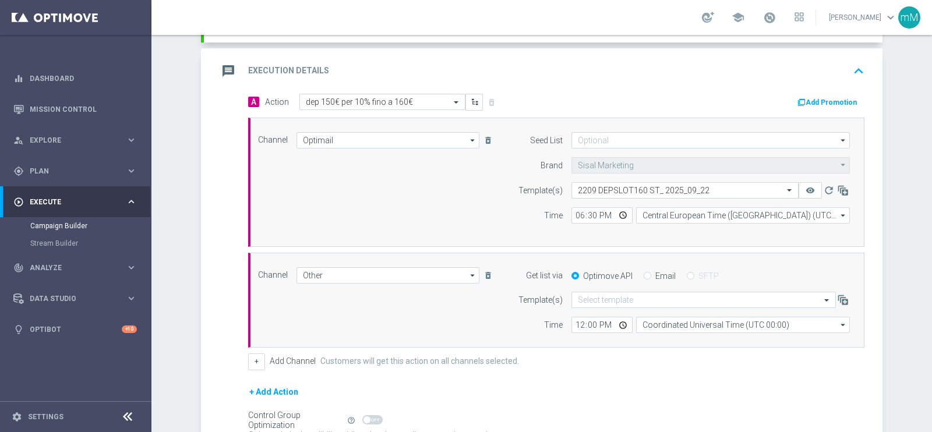
click at [644, 273] on input "Email" at bounding box center [648, 277] width 8 height 8
radio input "true"
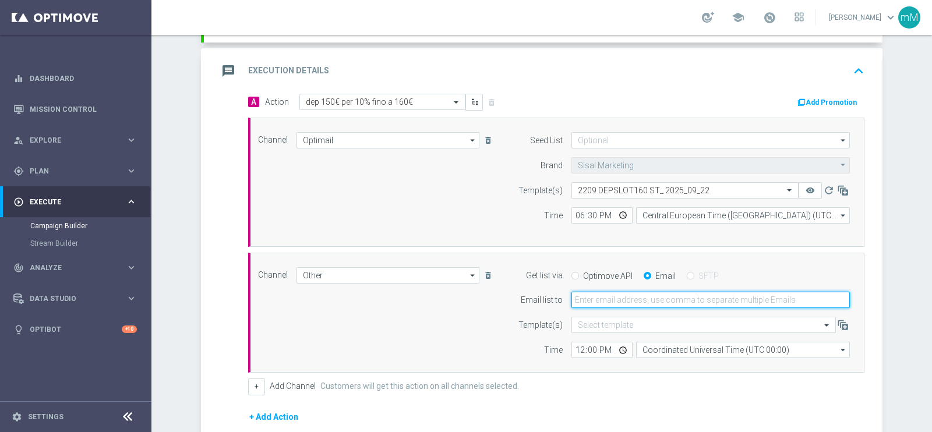
click at [629, 293] on input "email" at bounding box center [711, 300] width 279 height 16
type input "[EMAIL_ADDRESS][PERSON_NAME][DOMAIN_NAME]"
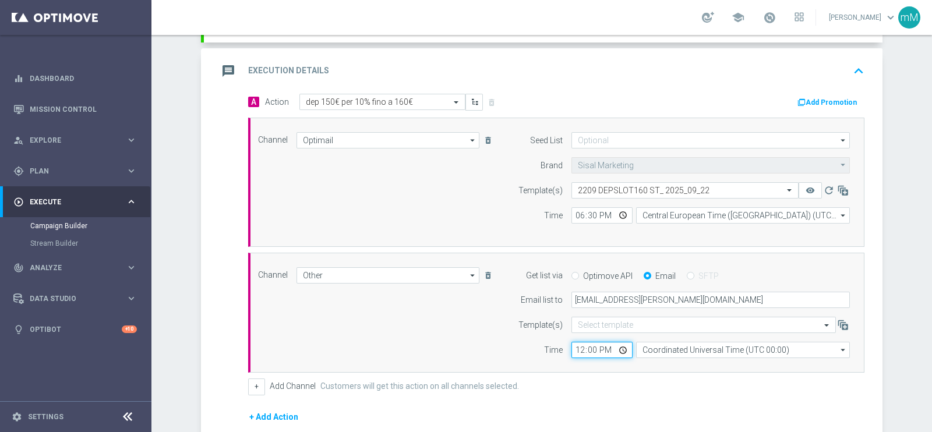
click at [572, 349] on input "12:00" at bounding box center [602, 350] width 61 height 16
type input "18:30"
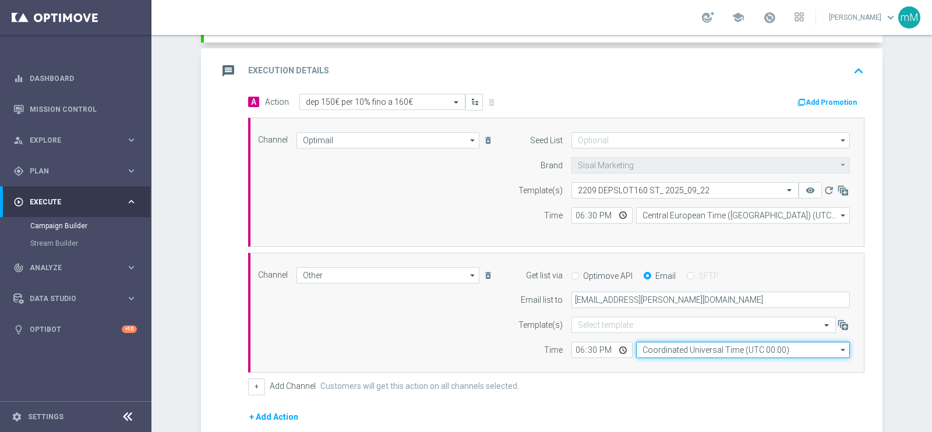
click at [690, 346] on input "Coordinated Universal Time (UTC 00:00)" at bounding box center [743, 350] width 214 height 16
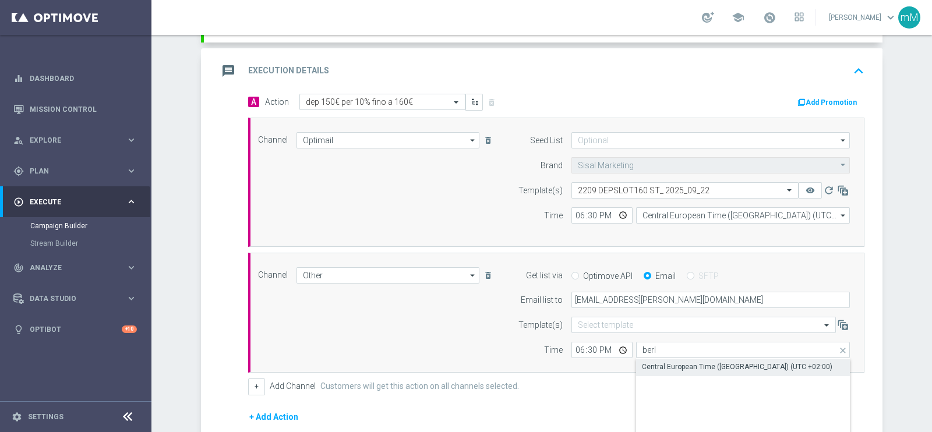
click at [677, 363] on div "Central European Time ([GEOGRAPHIC_DATA]) (UTC +02:00)" at bounding box center [737, 367] width 191 height 10
type input "Central European Time ([GEOGRAPHIC_DATA]) (UTC +02:00)"
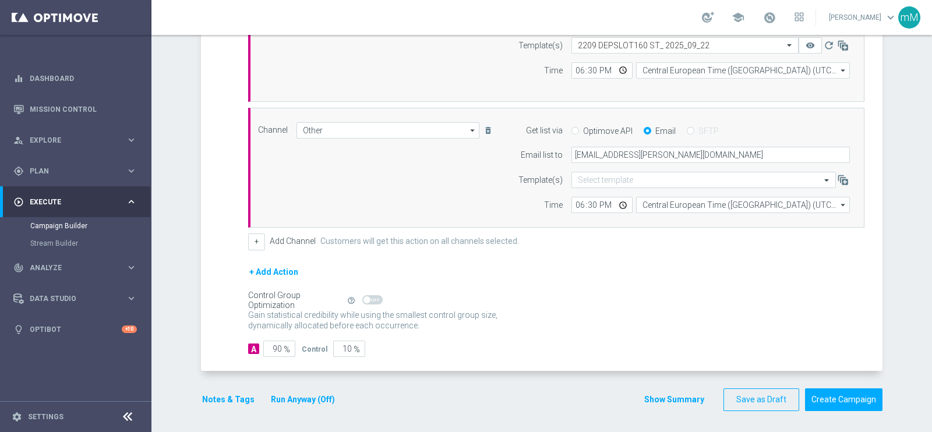
click at [274, 394] on button "Run Anyway (Off)" at bounding box center [303, 400] width 66 height 15
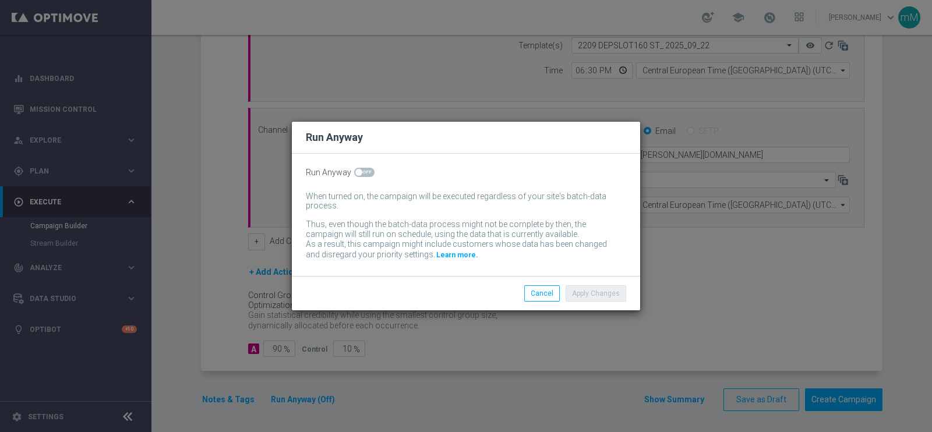
click at [363, 182] on div "Run Anyway When turned on, the campaign will be executed regardless of your sit…" at bounding box center [466, 215] width 348 height 122
click at [365, 168] on input "checkbox" at bounding box center [364, 172] width 20 height 9
checkbox input "true"
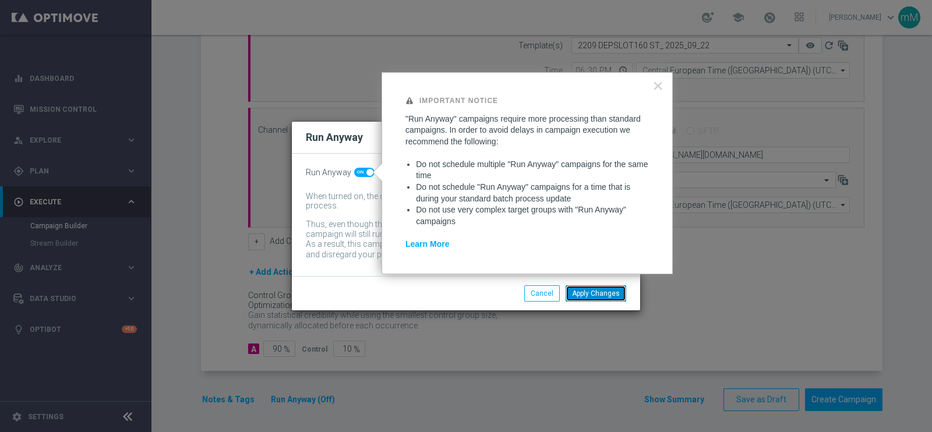
click at [594, 288] on button "Apply Changes" at bounding box center [596, 294] width 61 height 16
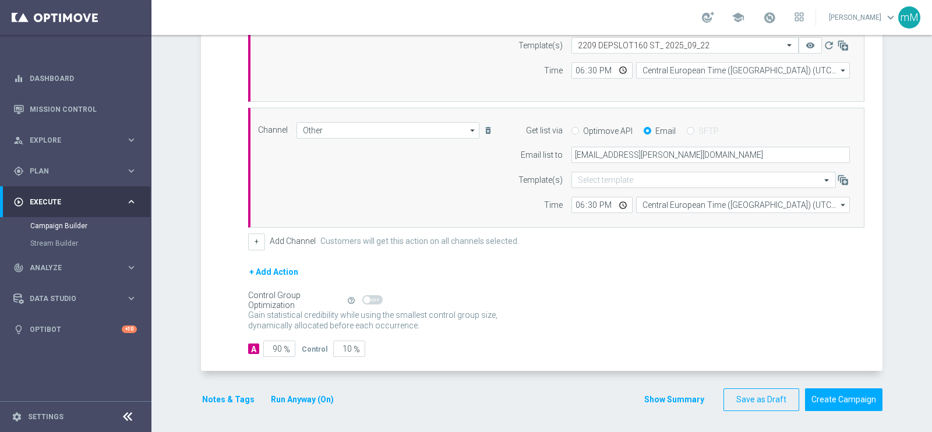
click at [221, 396] on button "Notes & Tags" at bounding box center [228, 400] width 55 height 15
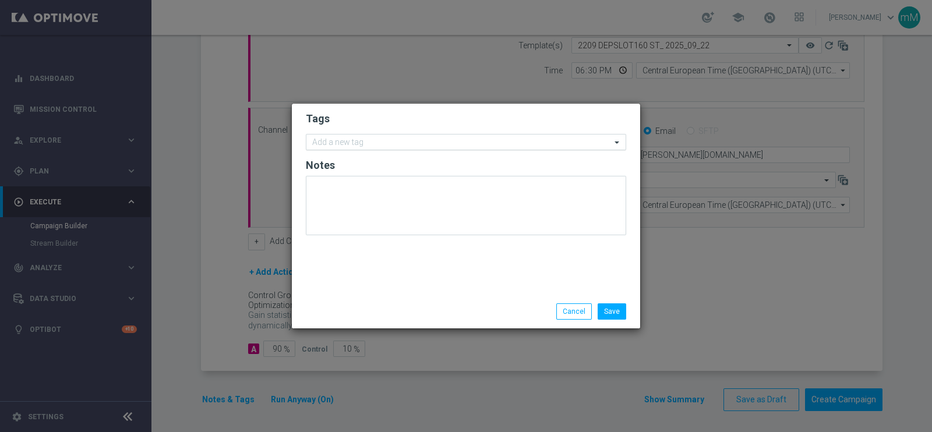
click at [449, 147] on input "text" at bounding box center [461, 143] width 299 height 10
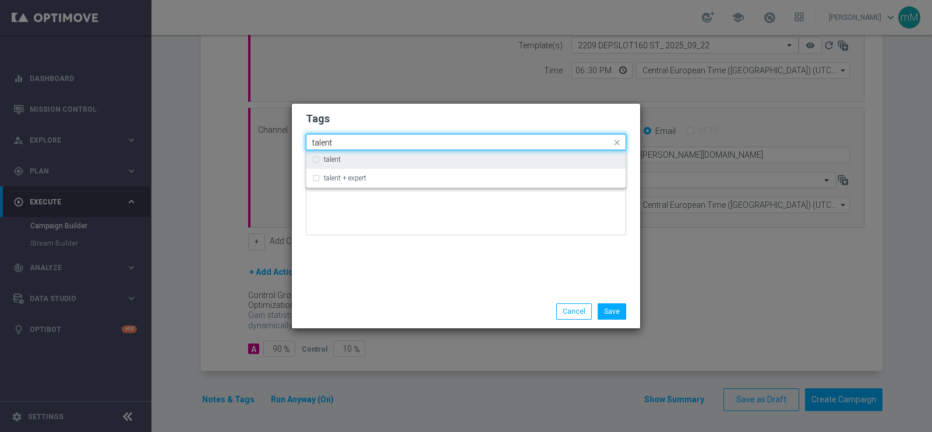
click at [431, 161] on div "talent" at bounding box center [472, 159] width 296 height 7
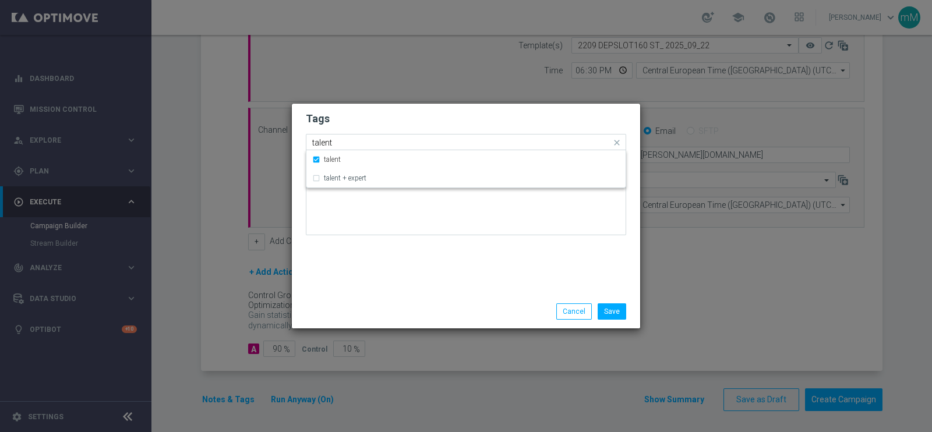
click at [425, 145] on input "talent" at bounding box center [461, 143] width 299 height 10
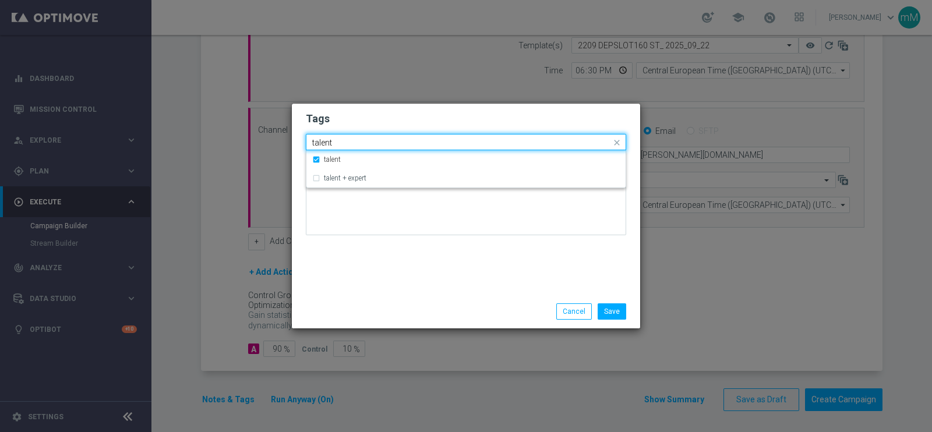
click at [425, 145] on input "talent" at bounding box center [461, 143] width 299 height 10
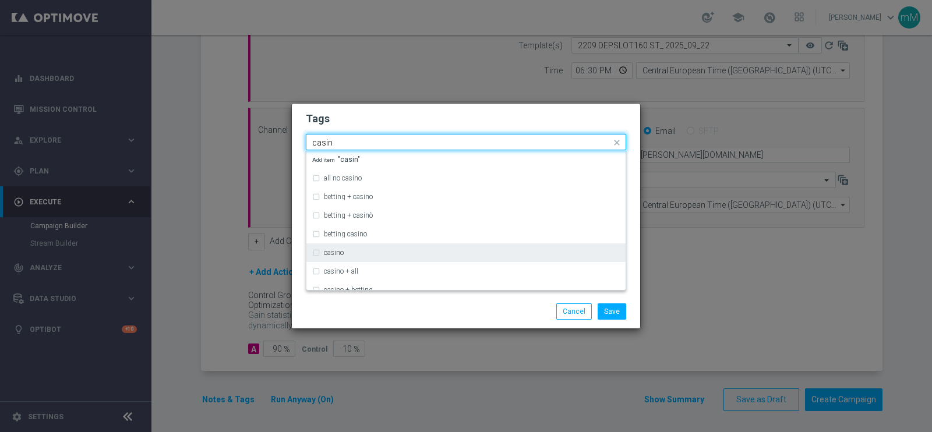
click at [371, 254] on div "casino" at bounding box center [472, 252] width 296 height 7
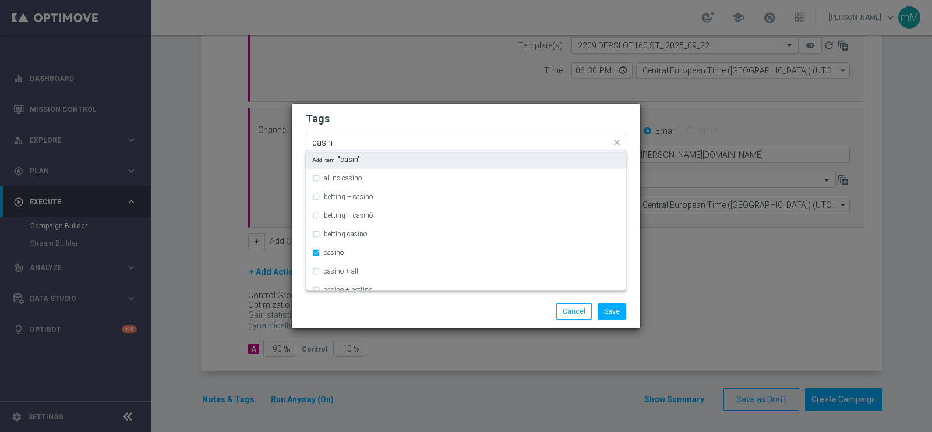
click at [392, 138] on input "casin" at bounding box center [461, 143] width 299 height 10
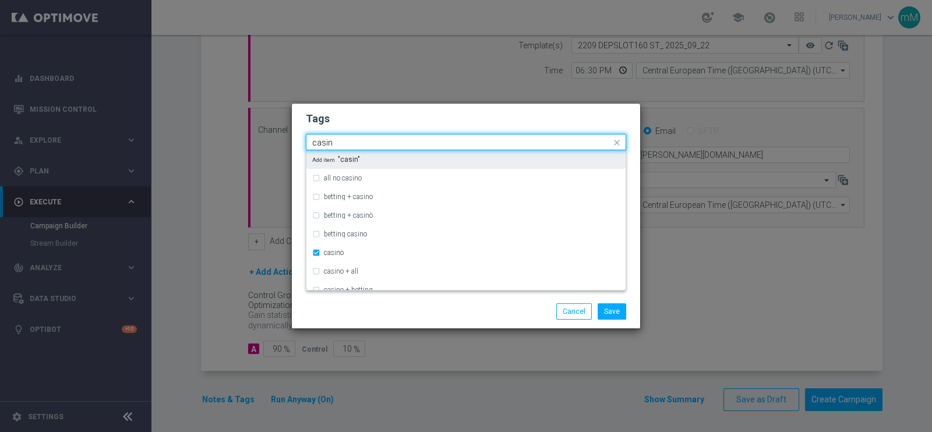
click at [392, 138] on input "casin" at bounding box center [461, 143] width 299 height 10
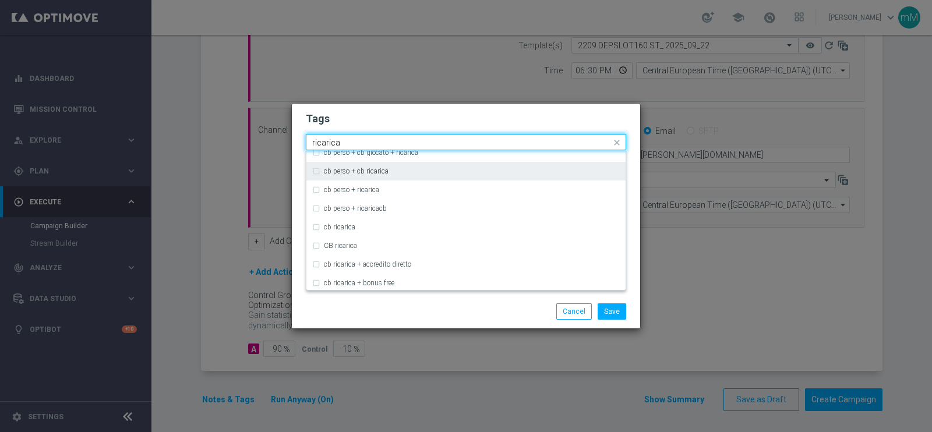
scroll to position [108, 0]
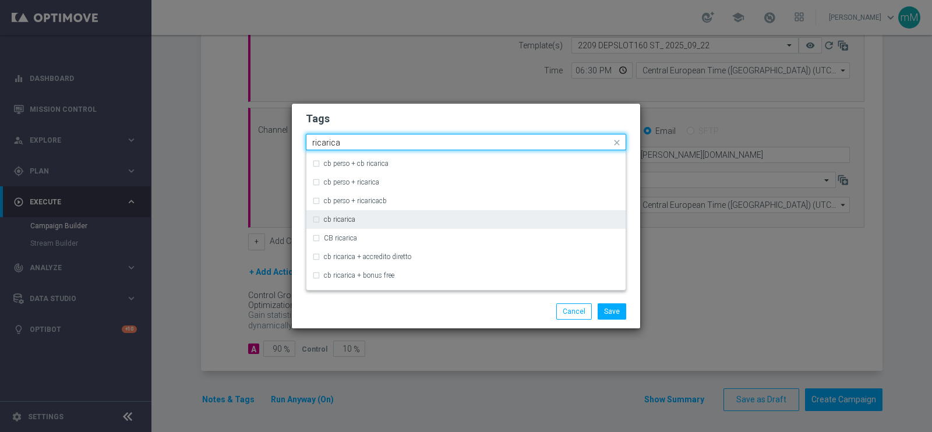
click at [364, 219] on div "cb ricarica" at bounding box center [472, 219] width 296 height 7
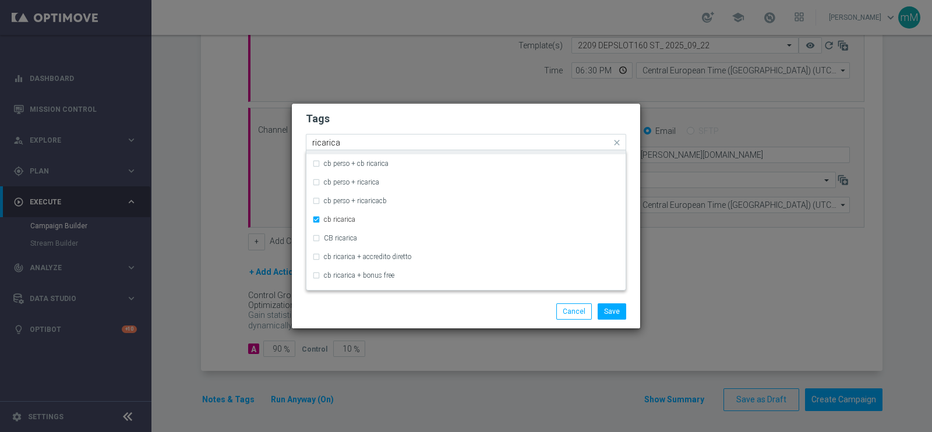
click at [376, 145] on input "ricarica" at bounding box center [461, 143] width 299 height 10
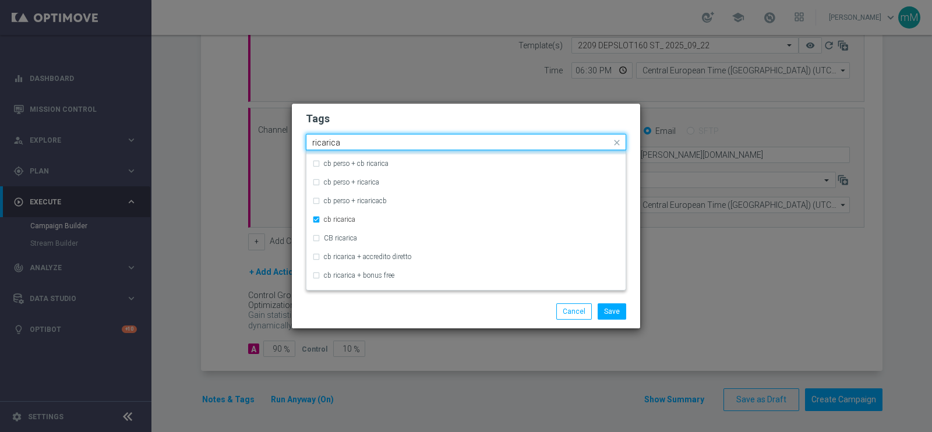
click at [376, 145] on input "ricarica" at bounding box center [461, 143] width 299 height 10
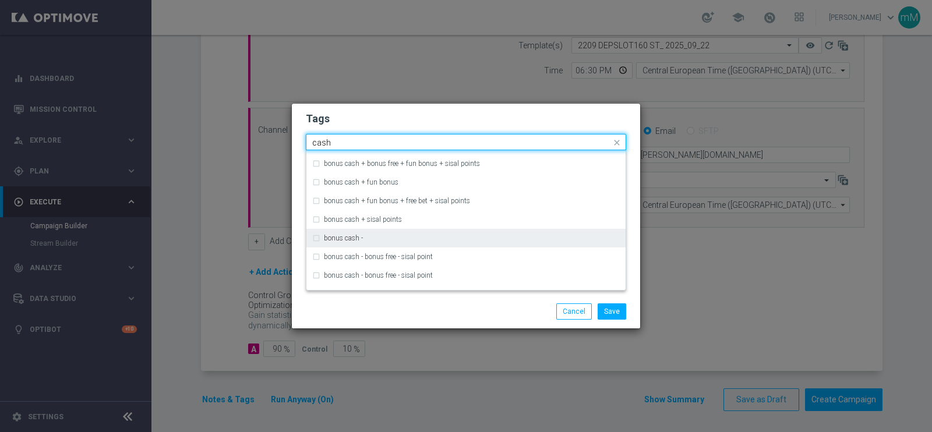
click at [352, 235] on label "bonus cash -" at bounding box center [343, 238] width 39 height 7
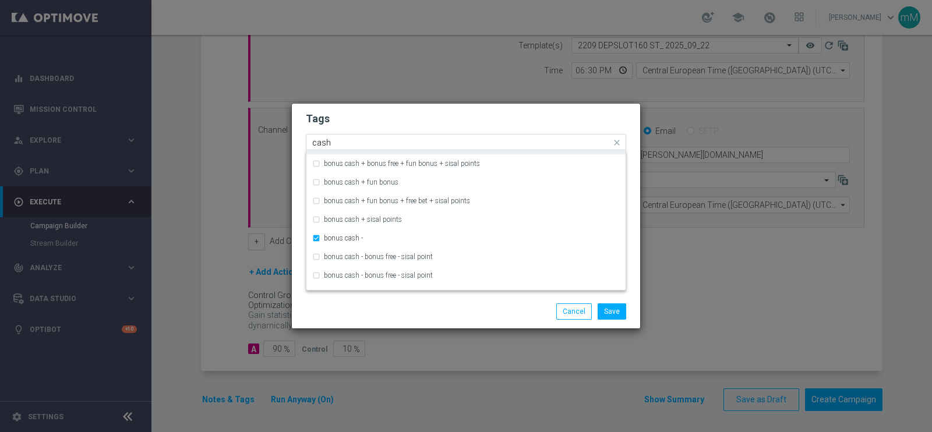
click at [383, 144] on input "cash" at bounding box center [461, 143] width 299 height 10
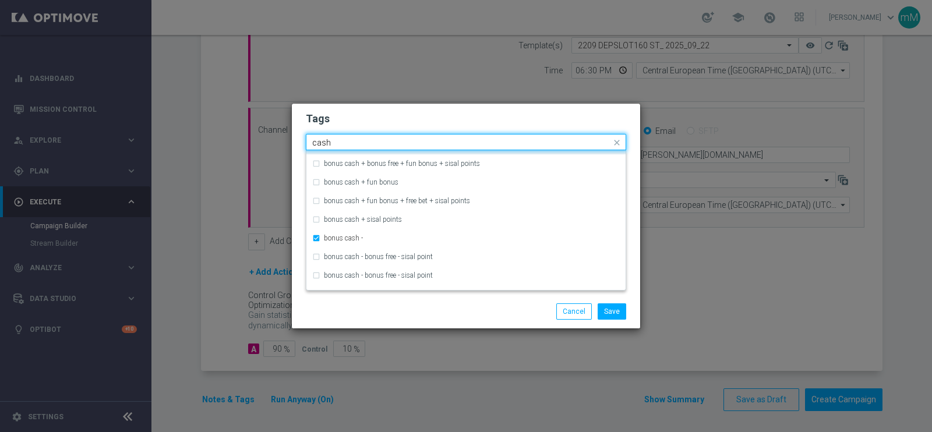
click at [383, 144] on input "cash" at bounding box center [461, 143] width 299 height 10
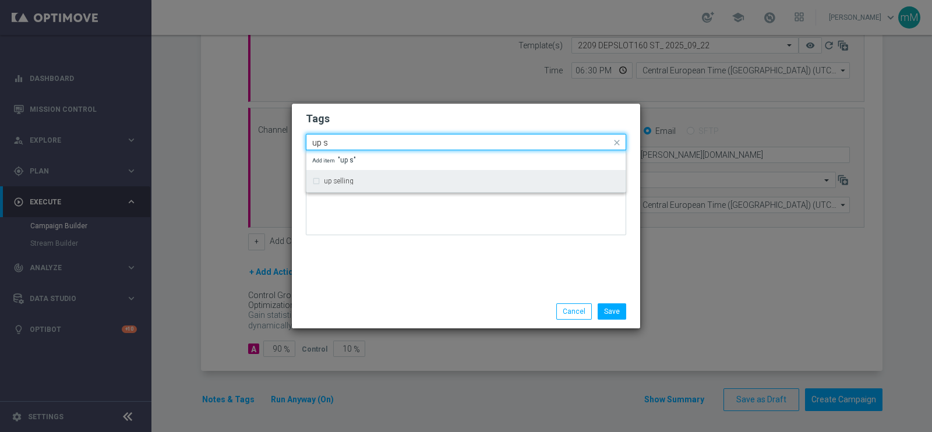
click at [373, 174] on div "up selling" at bounding box center [466, 181] width 308 height 19
type input "up s"
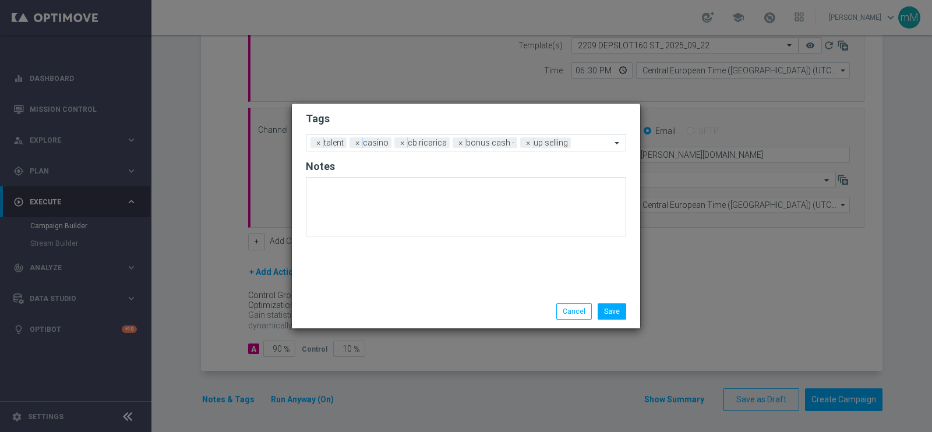
click at [403, 260] on div "Tags Add a new tag × talent × casino × cb ricarica × bonus cash - × up selling …" at bounding box center [466, 199] width 348 height 191
click at [613, 308] on button "Save" at bounding box center [612, 312] width 29 height 16
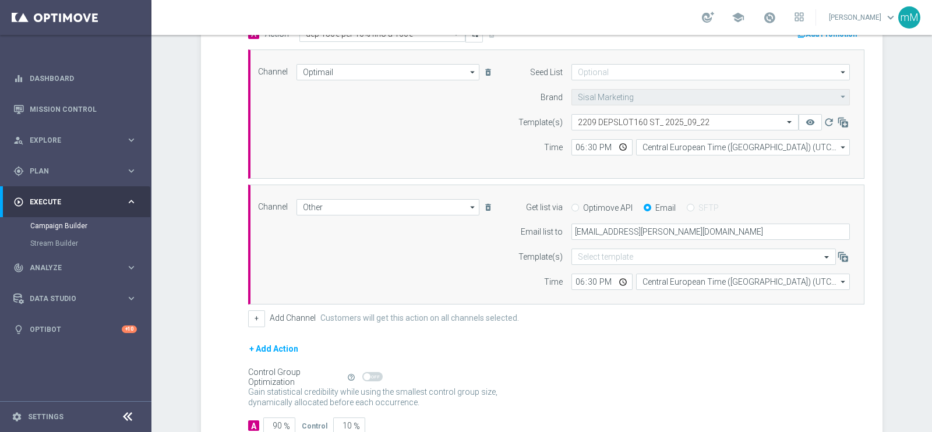
scroll to position [232, 0]
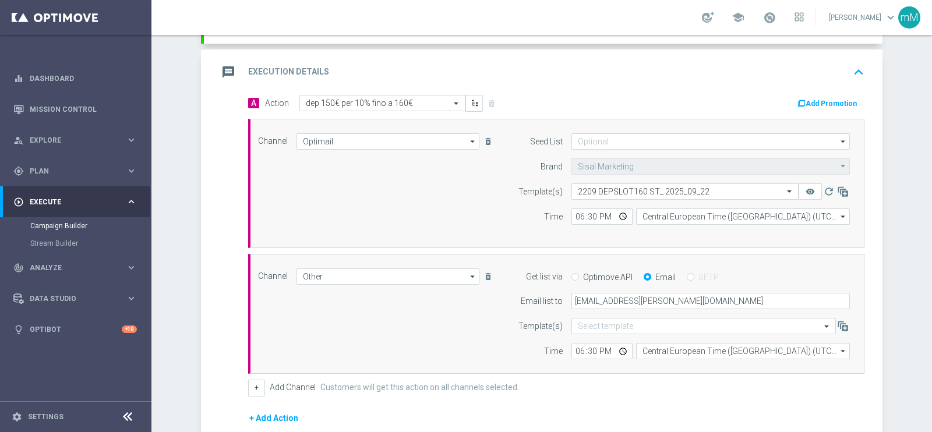
click at [817, 98] on button "Add Promotion" at bounding box center [829, 103] width 65 height 13
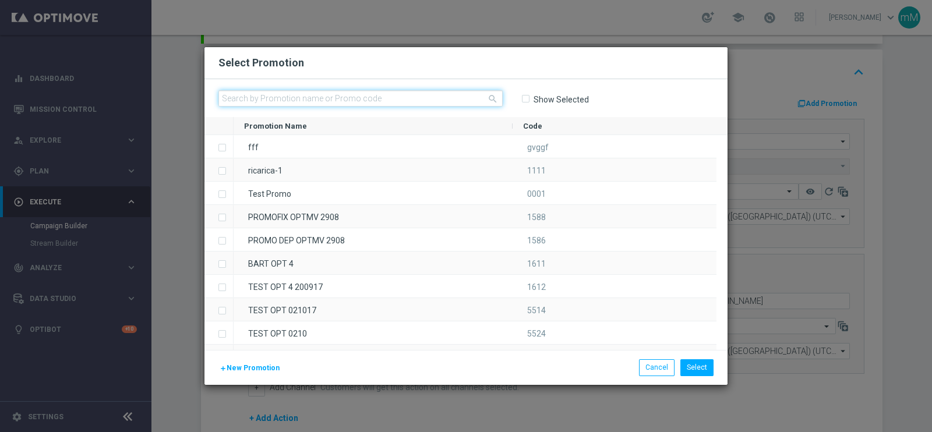
click at [417, 96] on input "text" at bounding box center [361, 98] width 284 height 16
paste input "335224"
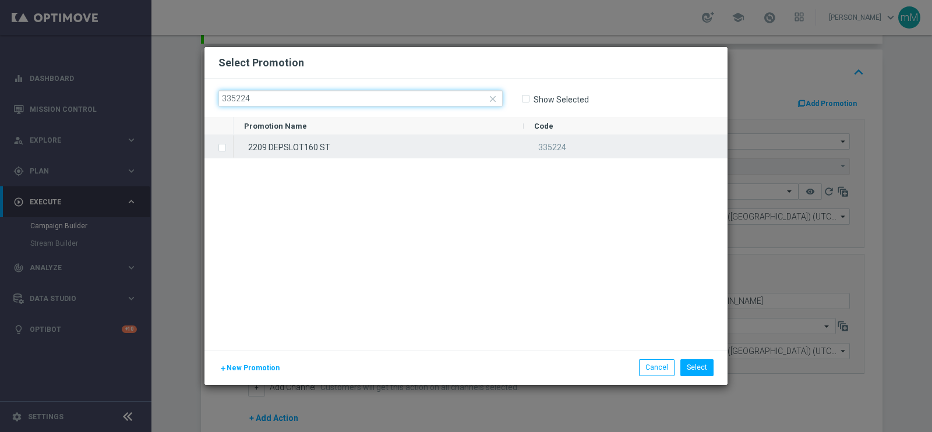
type input "335224"
click at [379, 145] on div "2209 DEPSLOT160 ST" at bounding box center [379, 146] width 290 height 23
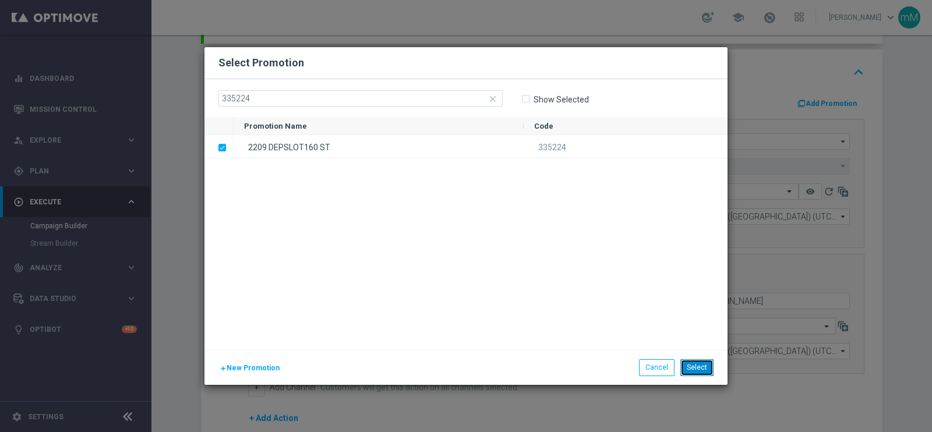
drag, startPoint x: 697, startPoint y: 365, endPoint x: 674, endPoint y: 361, distance: 23.6
click at [697, 365] on button "Select" at bounding box center [697, 368] width 33 height 16
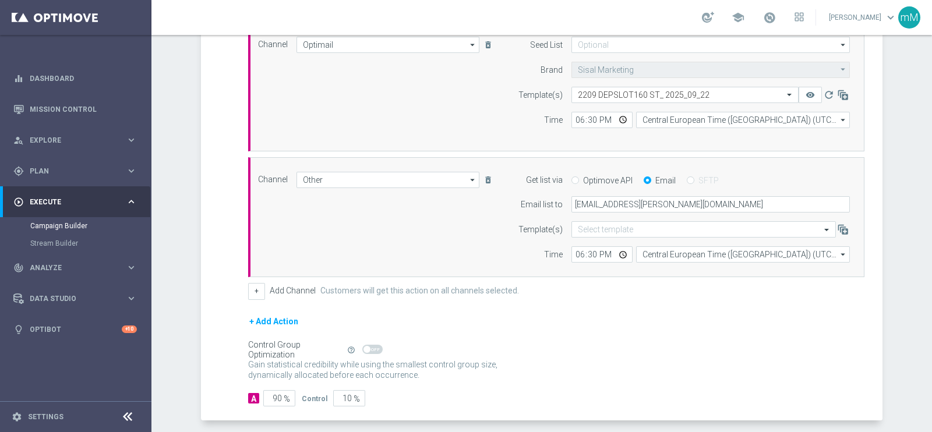
scroll to position [379, 0]
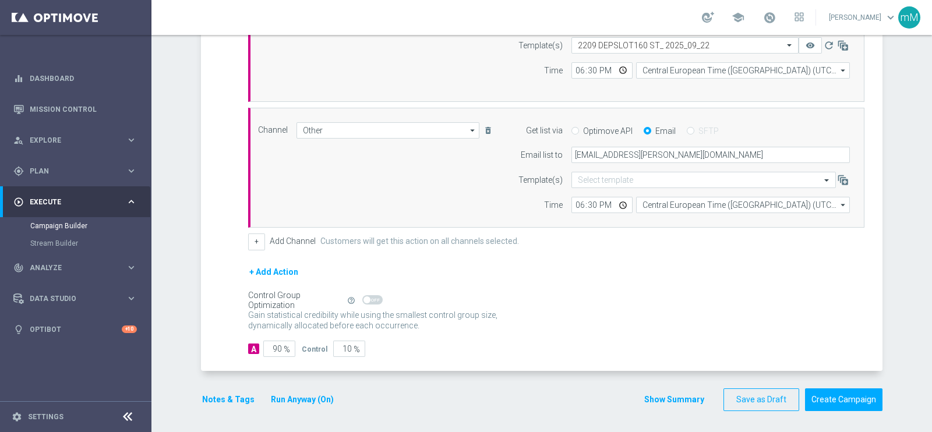
click at [661, 394] on button "Show Summary" at bounding box center [674, 399] width 61 height 13
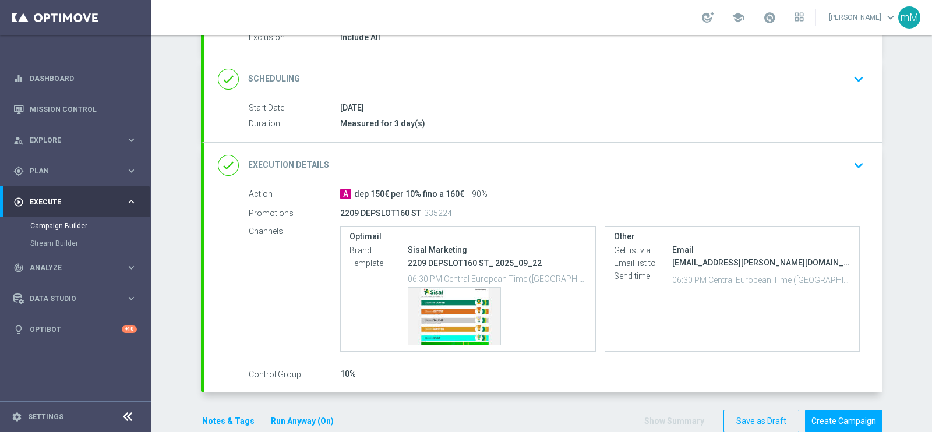
scroll to position [156, 0]
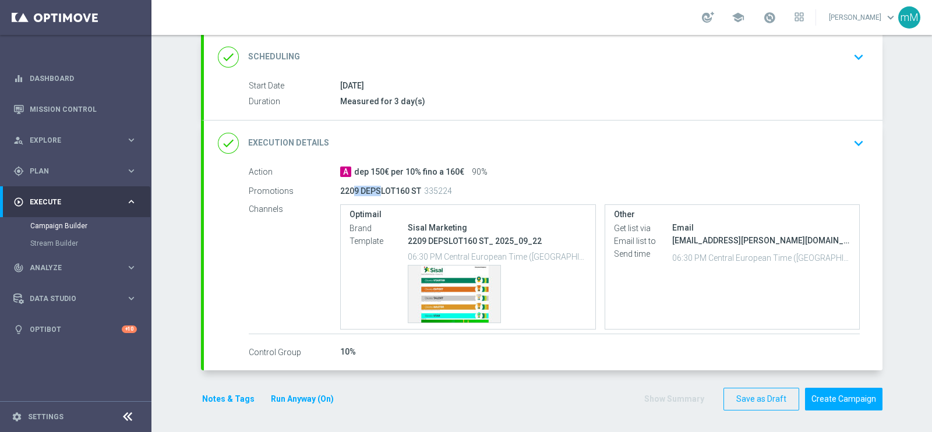
drag, startPoint x: 346, startPoint y: 189, endPoint x: 369, endPoint y: 192, distance: 23.5
click at [369, 192] on p "2209 DEPSLOT160 ST" at bounding box center [380, 191] width 81 height 10
drag, startPoint x: 407, startPoint y: 236, endPoint x: 431, endPoint y: 238, distance: 24.5
click at [417, 238] on p "2209 DEPSLOT160 ST_ 2025_09_22" at bounding box center [497, 241] width 179 height 10
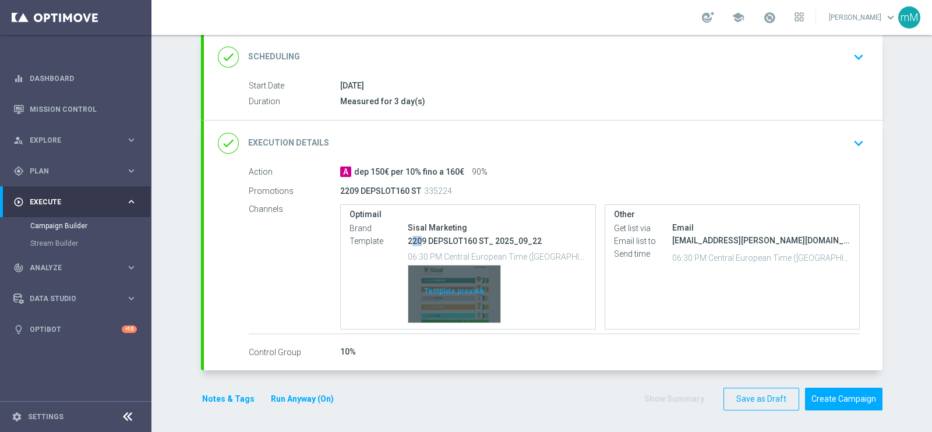
click at [460, 287] on div "Template preview" at bounding box center [454, 294] width 92 height 57
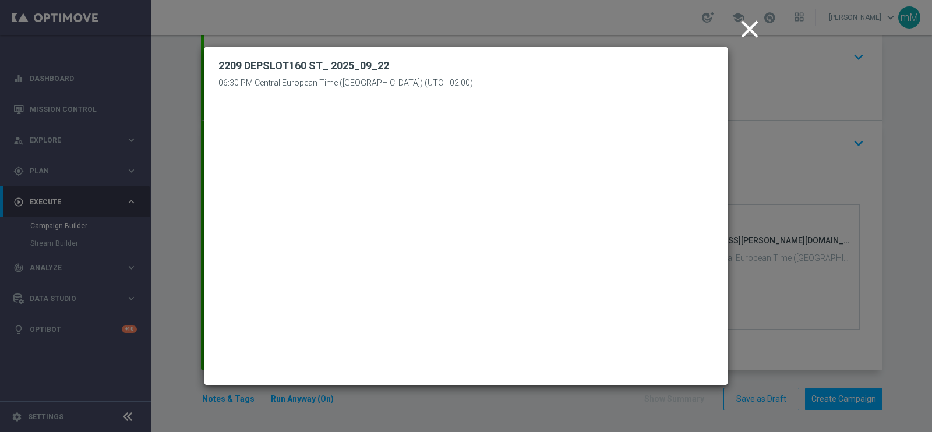
click at [749, 22] on icon "close" at bounding box center [749, 29] width 29 height 29
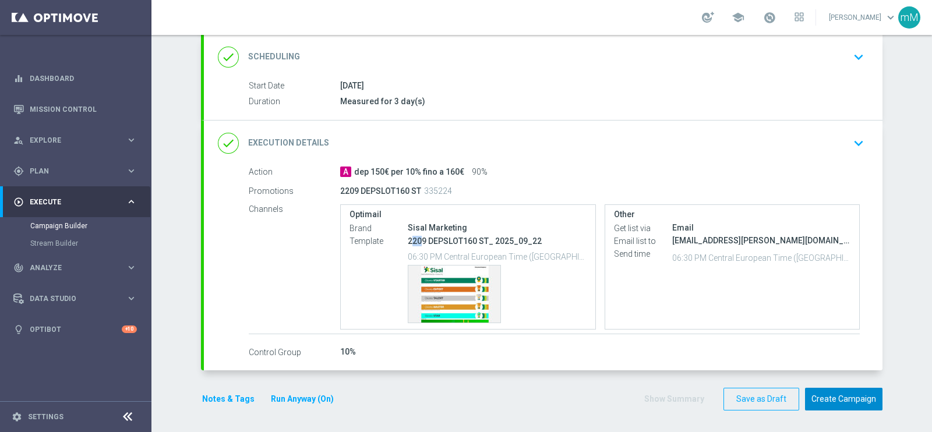
click at [853, 401] on button "Create Campaign" at bounding box center [843, 399] width 77 height 23
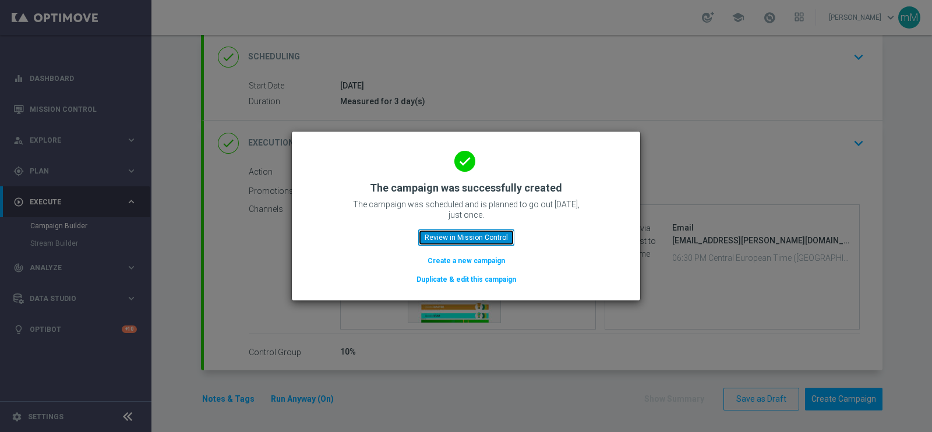
click at [506, 241] on button "Review in Mission Control" at bounding box center [466, 238] width 96 height 16
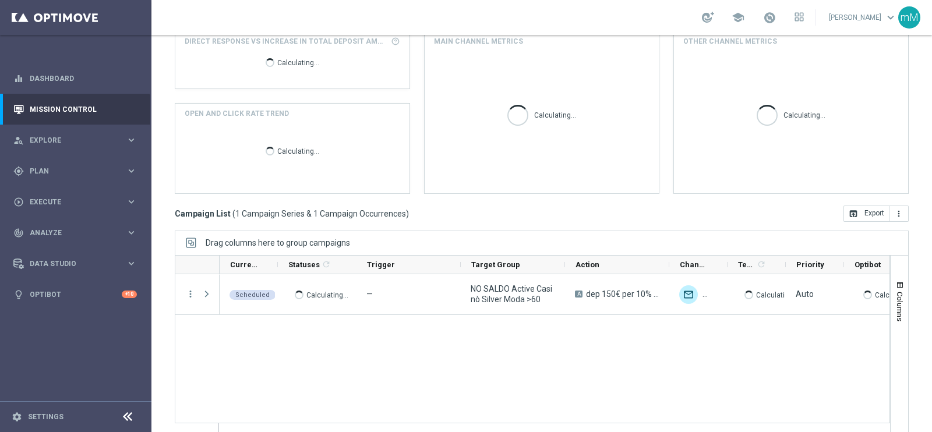
scroll to position [174, 0]
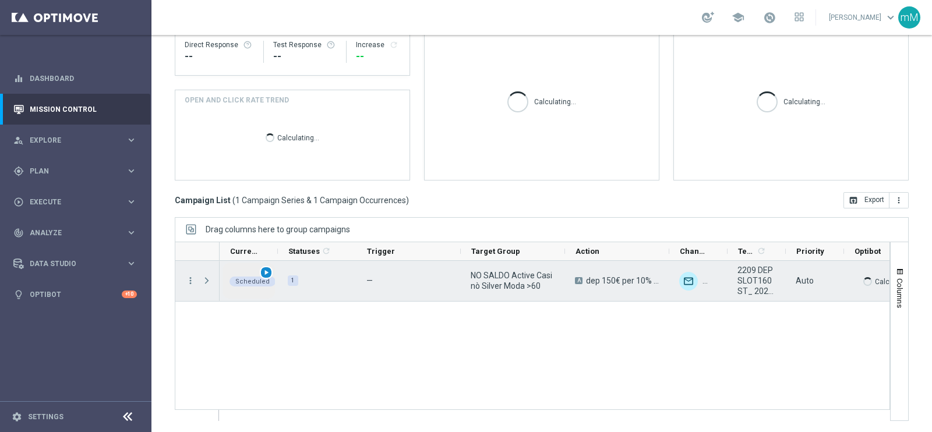
click at [264, 270] on span "play_arrow" at bounding box center [266, 273] width 8 height 8
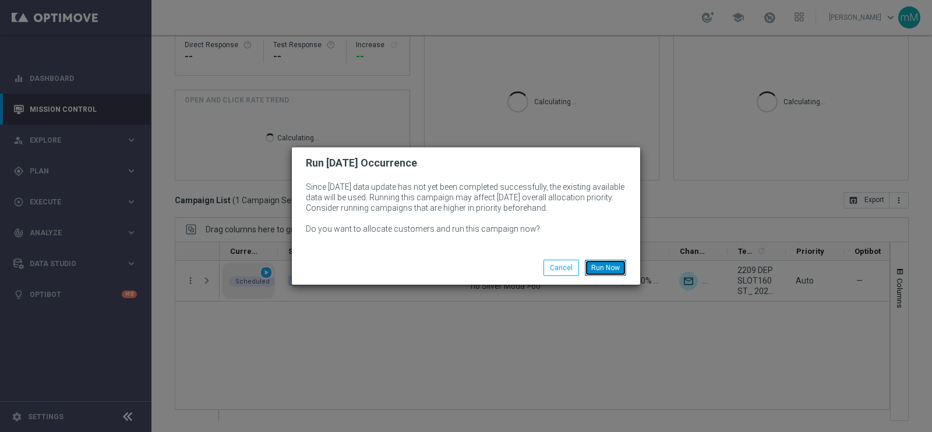
click at [602, 264] on button "Run Now" at bounding box center [605, 268] width 41 height 16
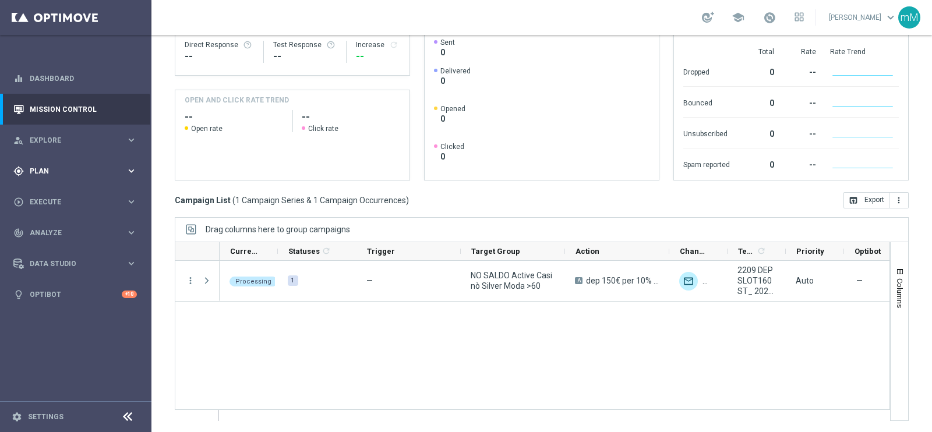
click at [58, 168] on span "Plan" at bounding box center [78, 171] width 96 height 7
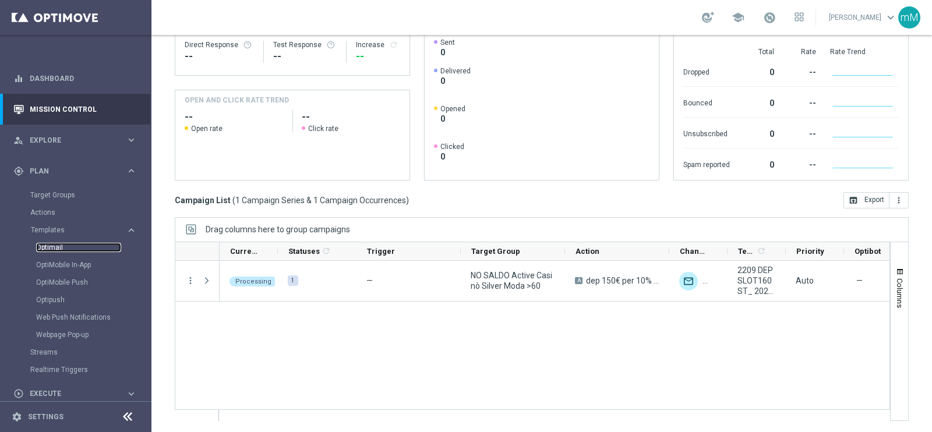
click at [53, 248] on link "Optimail" at bounding box center [78, 247] width 85 height 9
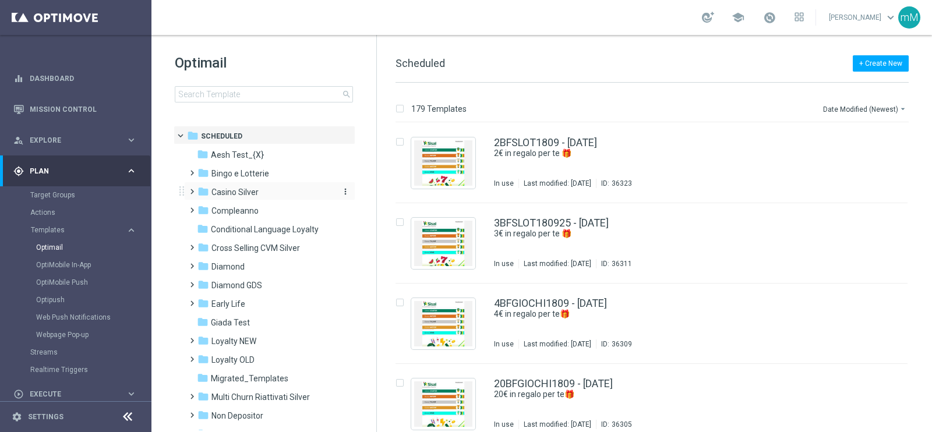
click at [247, 194] on span "Casino Silver" at bounding box center [235, 192] width 47 height 10
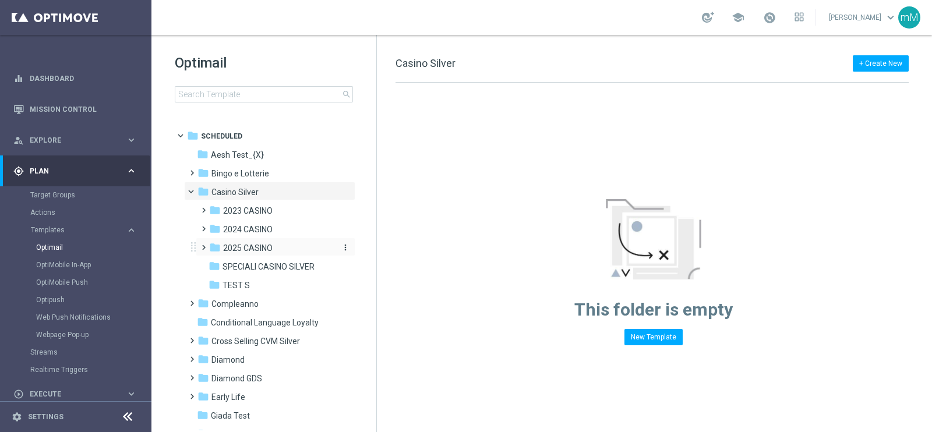
click at [251, 249] on span "2025 CASINO" at bounding box center [248, 248] width 50 height 10
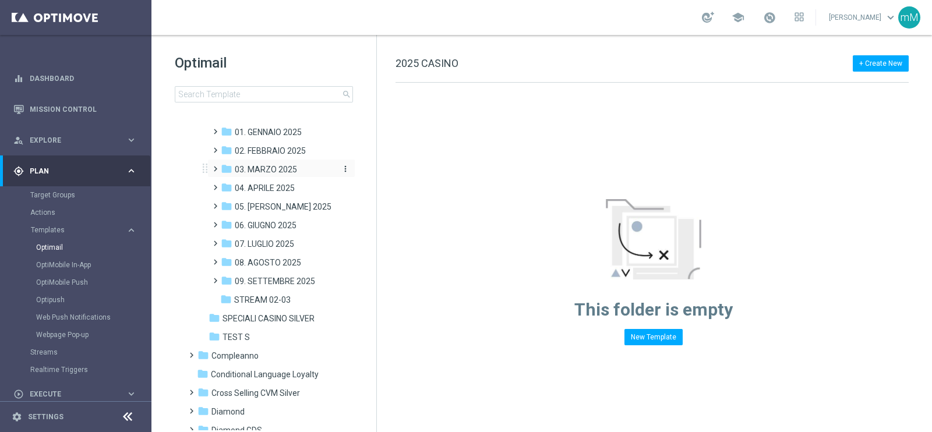
scroll to position [145, 0]
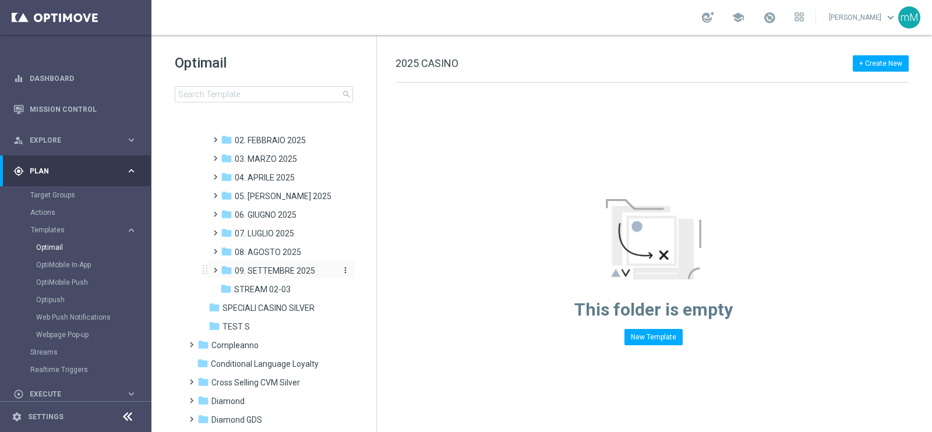
click at [268, 276] on div "folder 09. SETTEMBRE 2025" at bounding box center [278, 271] width 114 height 13
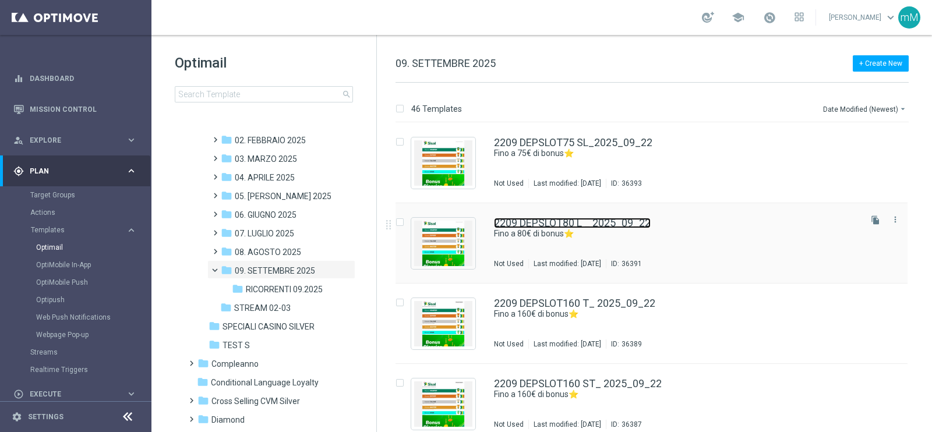
click at [631, 225] on link "2209 DEPSLOT80 L _ 2025_09_22" at bounding box center [572, 223] width 157 height 10
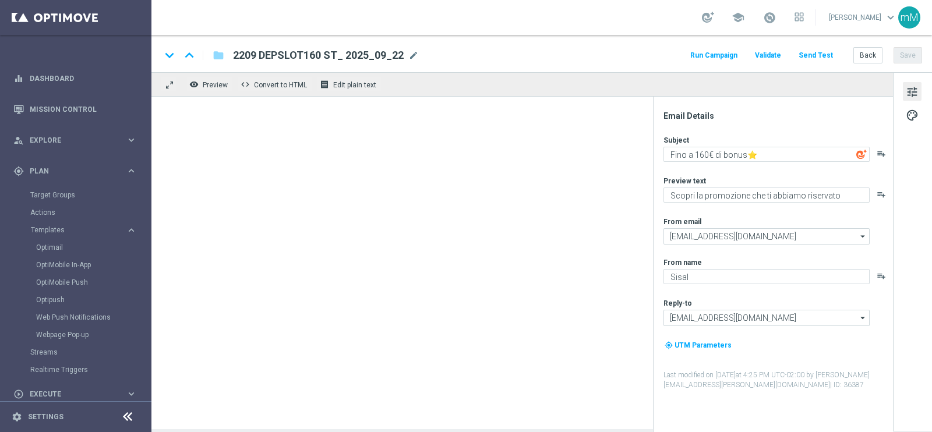
type textarea "Fino a 80€ di bonus⭐"
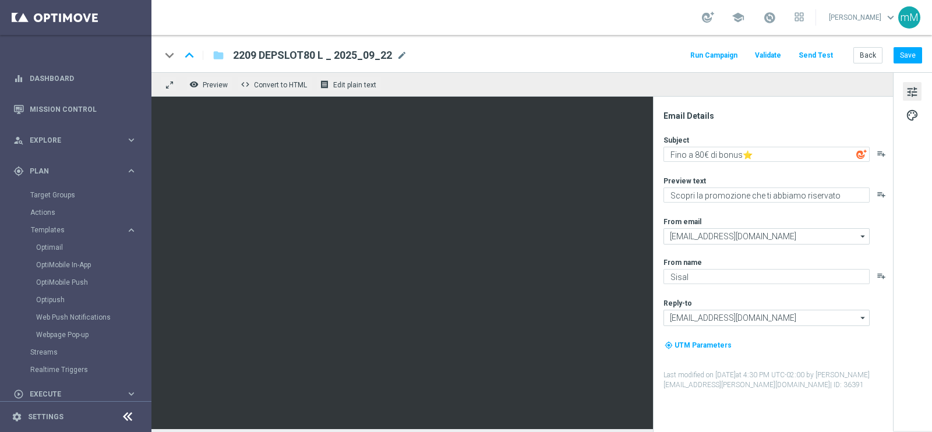
click at [732, 51] on button "Run Campaign" at bounding box center [714, 56] width 51 height 16
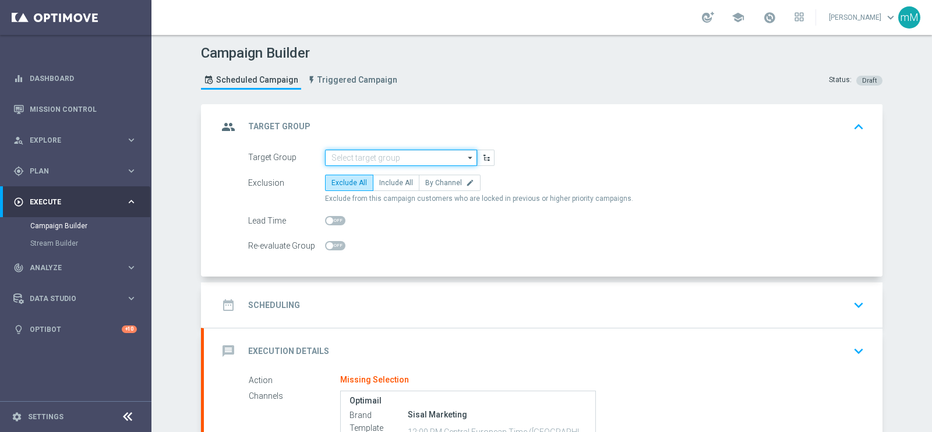
click at [353, 151] on input at bounding box center [401, 158] width 152 height 16
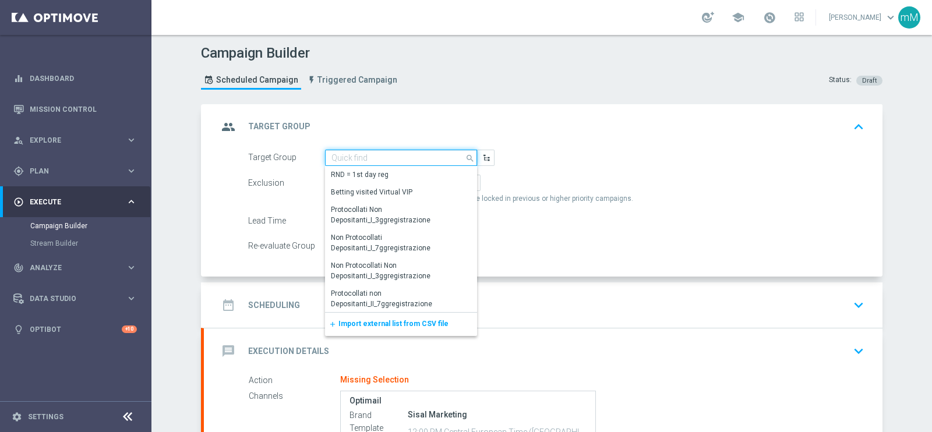
paste input "NO SALDO Active Casinò Silver Moda 15-29,99"
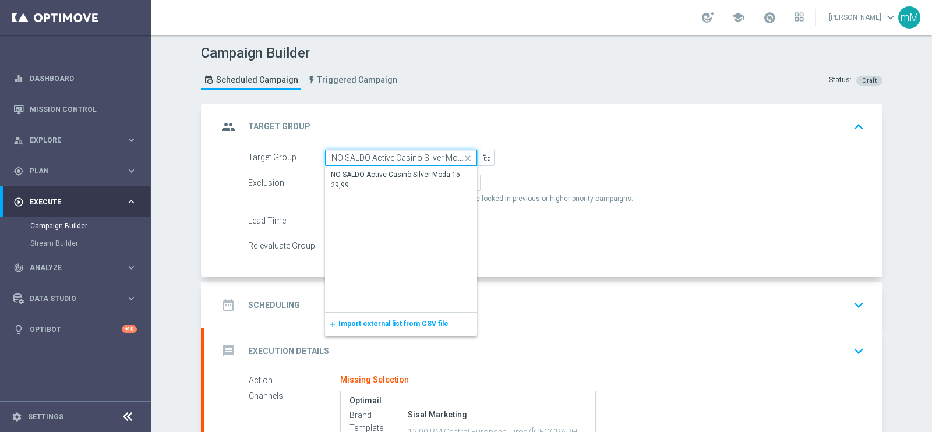
scroll to position [0, 31]
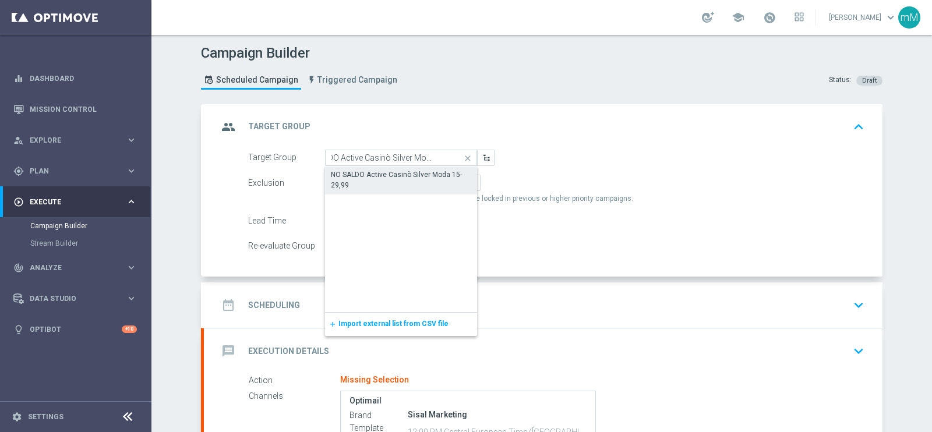
click at [358, 179] on div "NO SALDO Active Casinò Silver Moda 15-29,99" at bounding box center [401, 180] width 140 height 21
type input "NO SALDO Active Casinò Silver Moda 15-29,99"
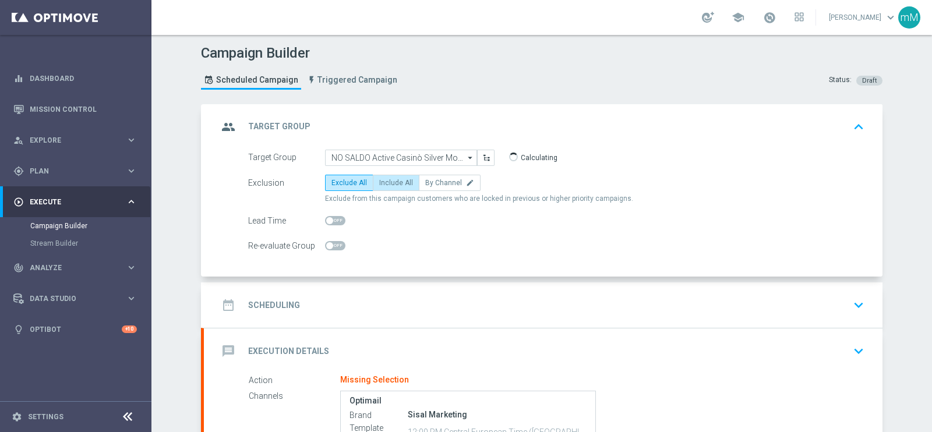
click at [388, 187] on label "Include All" at bounding box center [396, 183] width 47 height 16
click at [387, 187] on input "Include All" at bounding box center [383, 185] width 8 height 8
radio input "true"
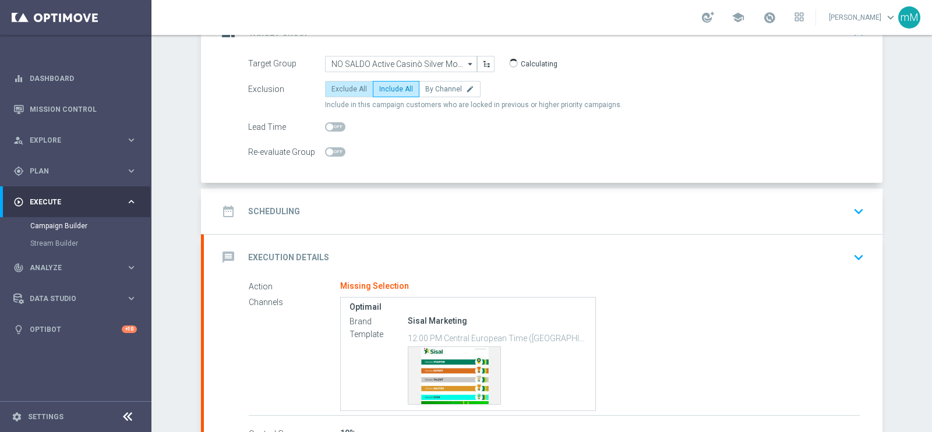
scroll to position [175, 0]
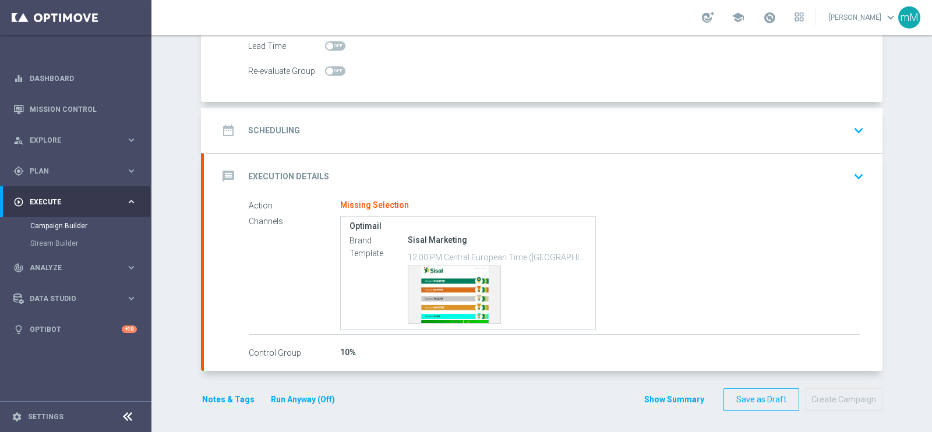
click at [387, 106] on accordion "group Target Group keyboard_arrow_up Target Group NO SALDO Active Casinò Silver…" at bounding box center [542, 150] width 682 height 442
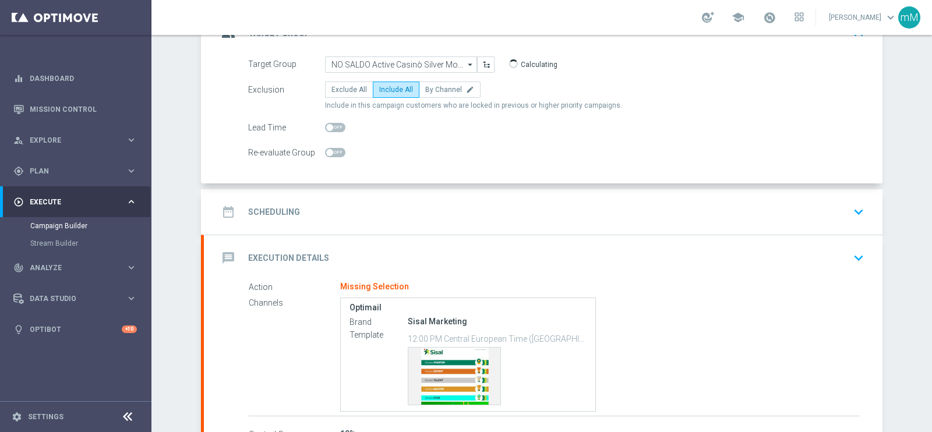
scroll to position [29, 0]
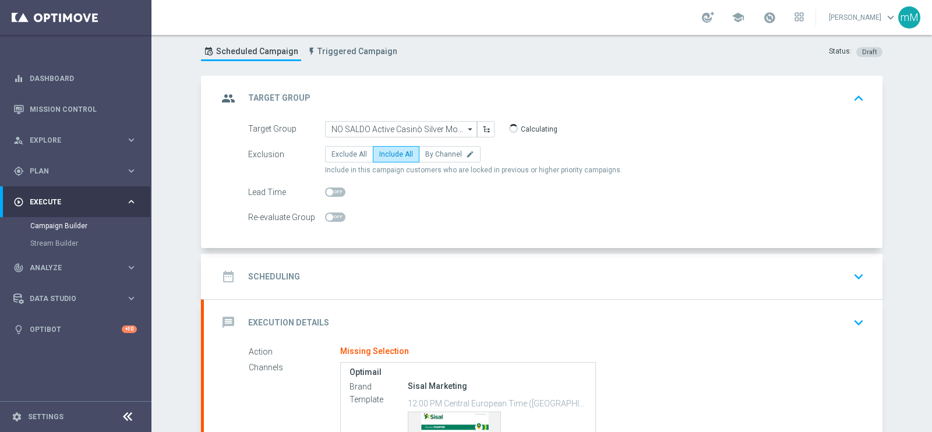
click at [392, 199] on form "Target Group NO SALDO Active Casinò Silver Moda 15-29,99 NO SALDO Active Casinò…" at bounding box center [556, 173] width 616 height 105
click at [385, 274] on div "date_range Scheduling keyboard_arrow_down" at bounding box center [543, 277] width 651 height 22
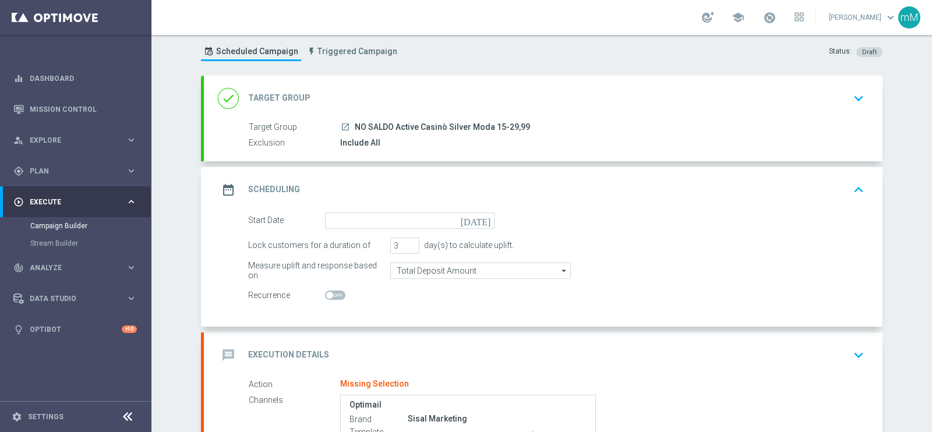
click at [369, 228] on form "Start Date [DATE] Lock customers for a duration of 3 day(s) to calculate uplift…" at bounding box center [556, 258] width 616 height 91
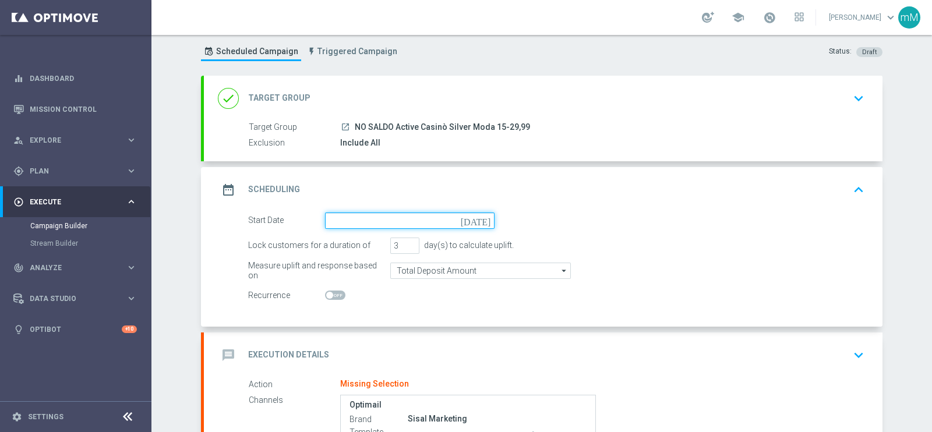
click at [367, 217] on input at bounding box center [410, 221] width 170 height 16
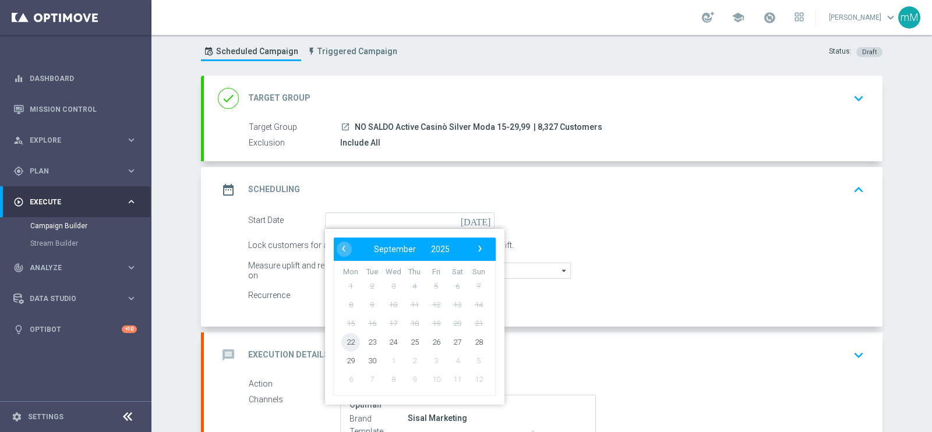
click at [346, 342] on span "22" at bounding box center [350, 342] width 19 height 19
type input "[DATE]"
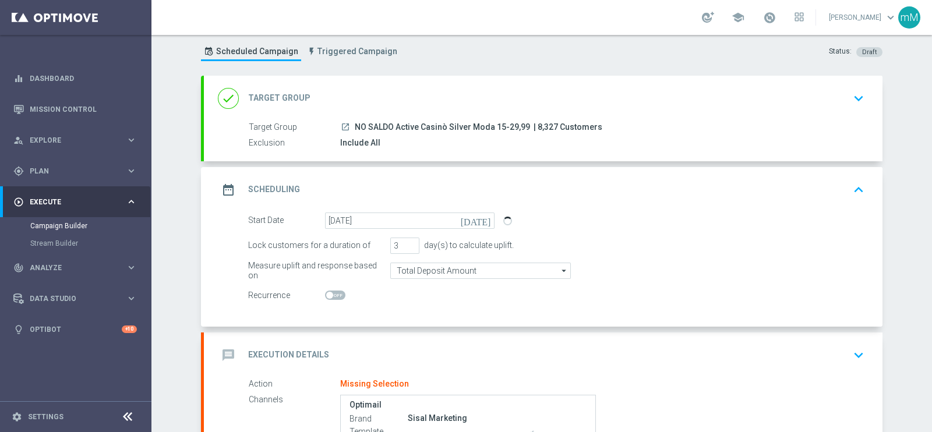
click at [457, 344] on div "message Execution Details keyboard_arrow_down" at bounding box center [543, 355] width 651 height 22
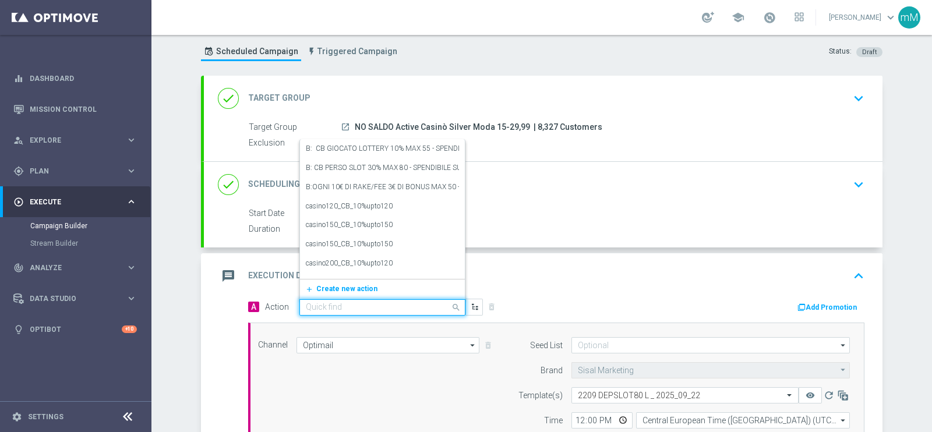
click at [391, 306] on input "text" at bounding box center [371, 308] width 130 height 10
paste input "dep 20€ per 20% fino a 80€"
type input "dep 20€ per 20% fino a 80€"
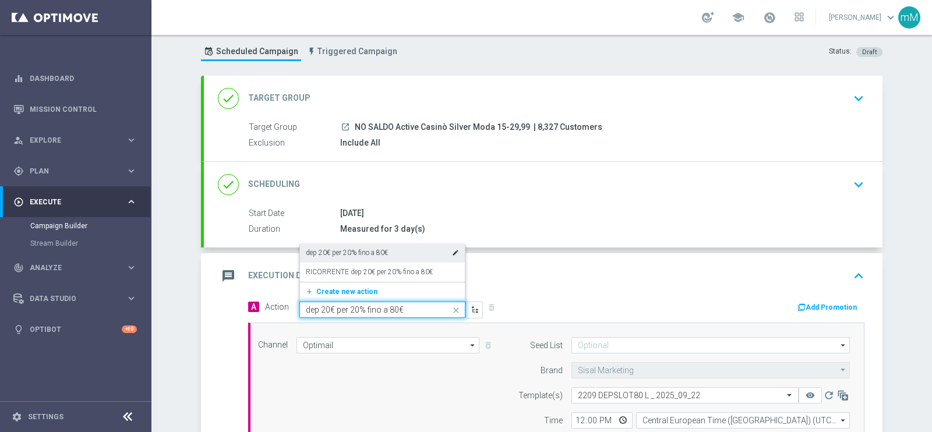
click at [374, 258] on div "dep 20€ per 20% fino a 80€ edit" at bounding box center [382, 253] width 153 height 19
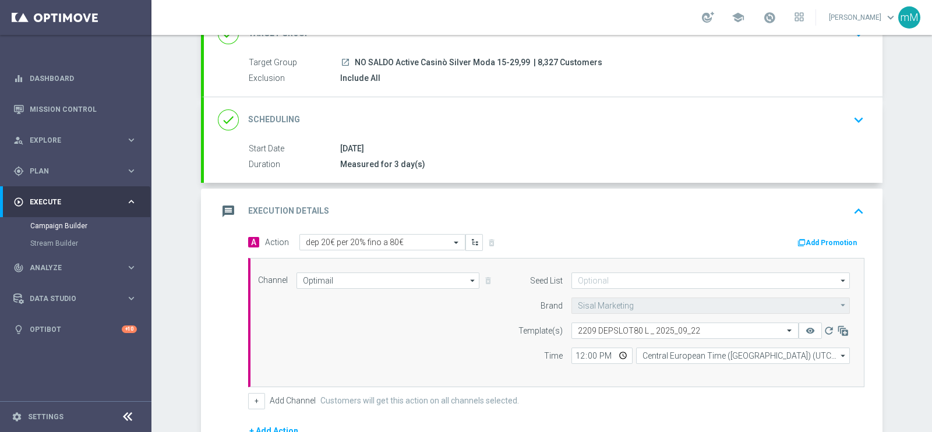
scroll to position [175, 0]
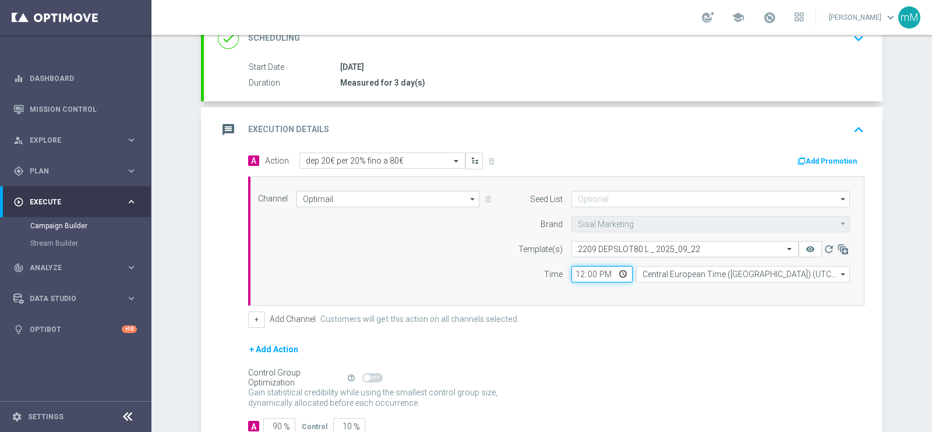
click at [575, 272] on input "12:00" at bounding box center [602, 274] width 61 height 16
type input "18:30"
click at [248, 316] on button "+" at bounding box center [256, 320] width 17 height 16
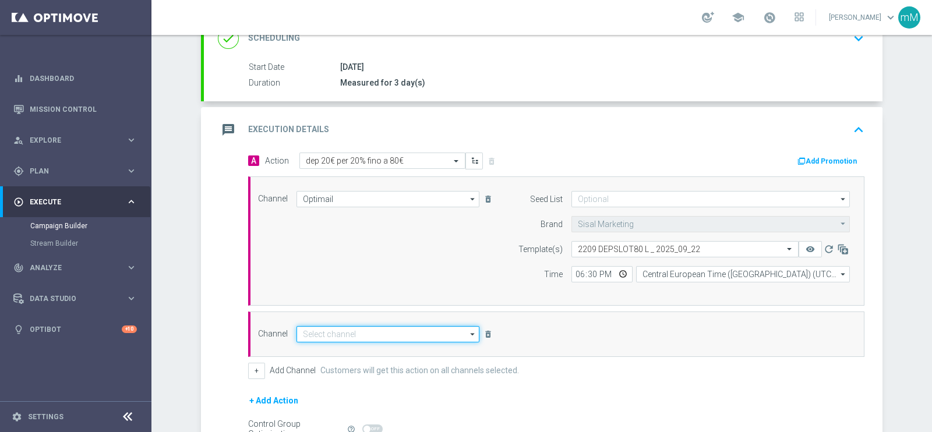
click at [403, 332] on input at bounding box center [388, 334] width 183 height 16
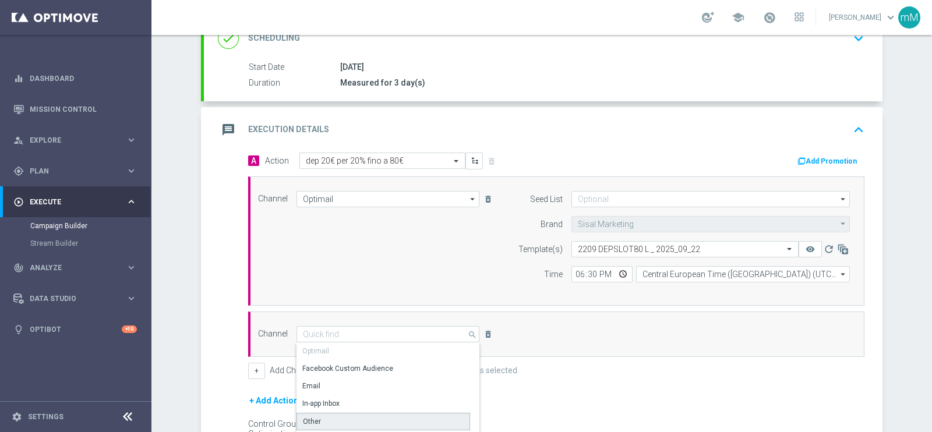
click at [365, 415] on div "Other" at bounding box center [384, 421] width 174 height 17
type input "Other"
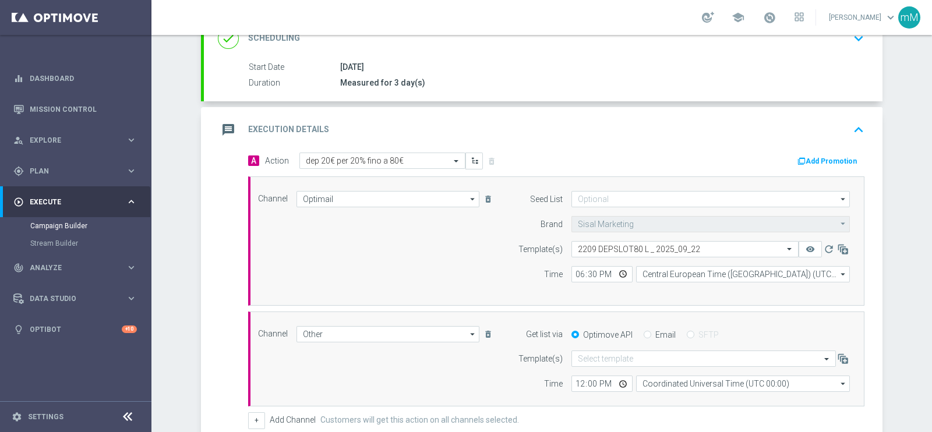
drag, startPoint x: 667, startPoint y: 333, endPoint x: 653, endPoint y: 348, distance: 20.2
click at [667, 333] on label "Email" at bounding box center [666, 335] width 20 height 10
click at [651, 333] on input "Email" at bounding box center [648, 336] width 8 height 8
radio input "true"
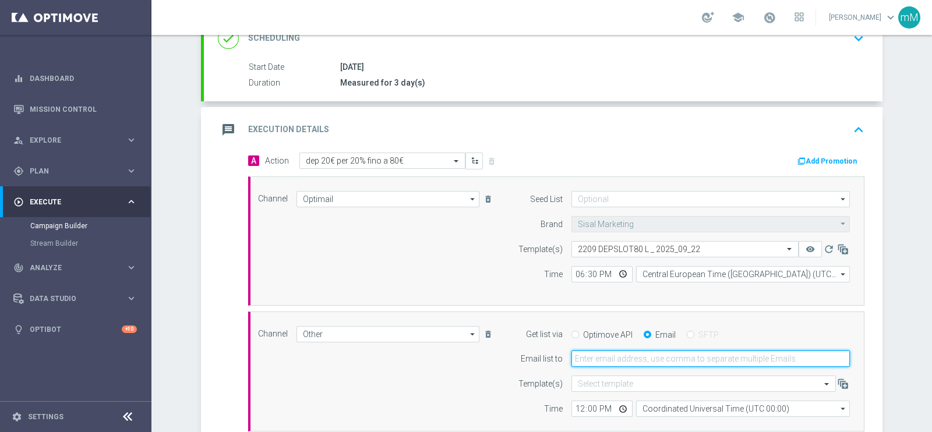
click at [643, 358] on input "email" at bounding box center [711, 359] width 279 height 16
type input "[EMAIL_ADDRESS][PERSON_NAME][DOMAIN_NAME]"
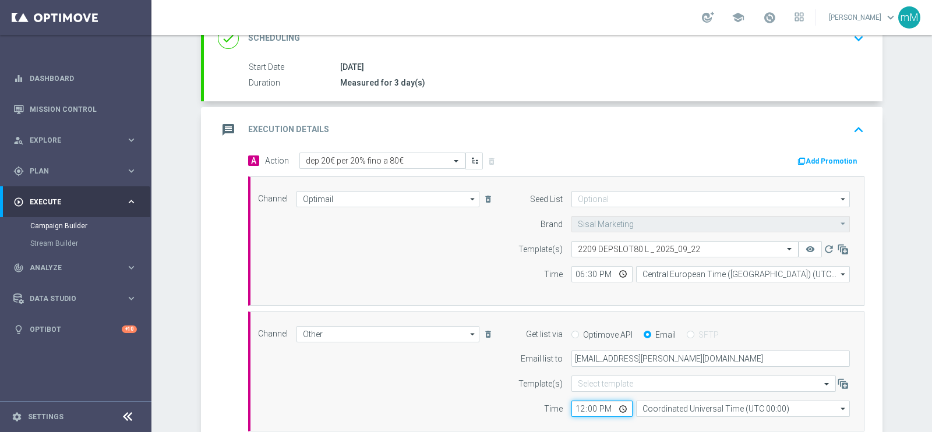
click at [572, 409] on input "12:00" at bounding box center [602, 409] width 61 height 16
type input "18:30"
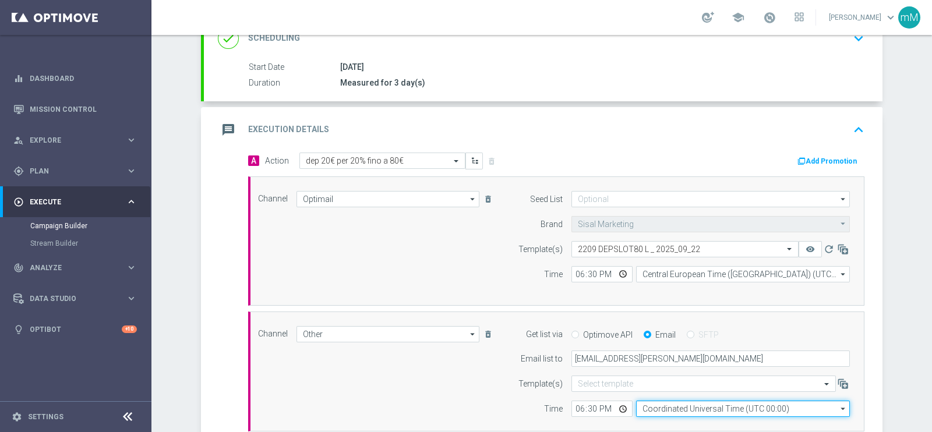
click at [661, 403] on input "Coordinated Universal Time (UTC 00:00)" at bounding box center [743, 409] width 214 height 16
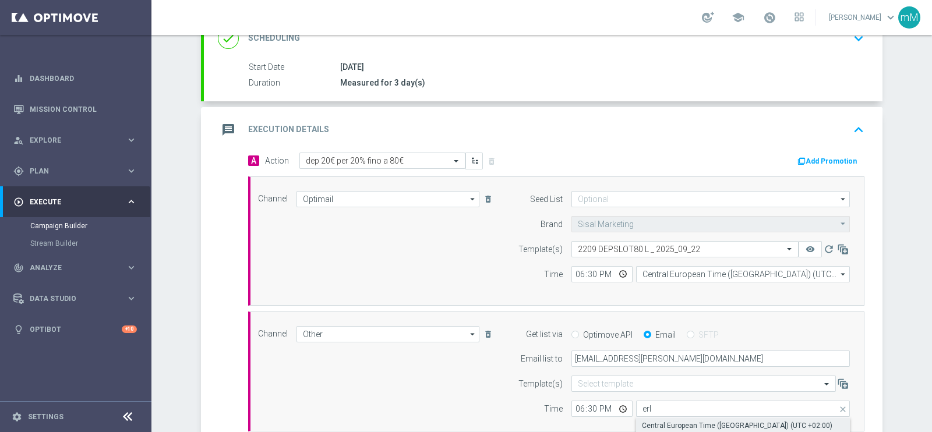
click at [660, 422] on div "Central European Time ([GEOGRAPHIC_DATA]) (UTC +02:00)" at bounding box center [737, 426] width 191 height 10
type input "Central European Time ([GEOGRAPHIC_DATA]) (UTC +02:00)"
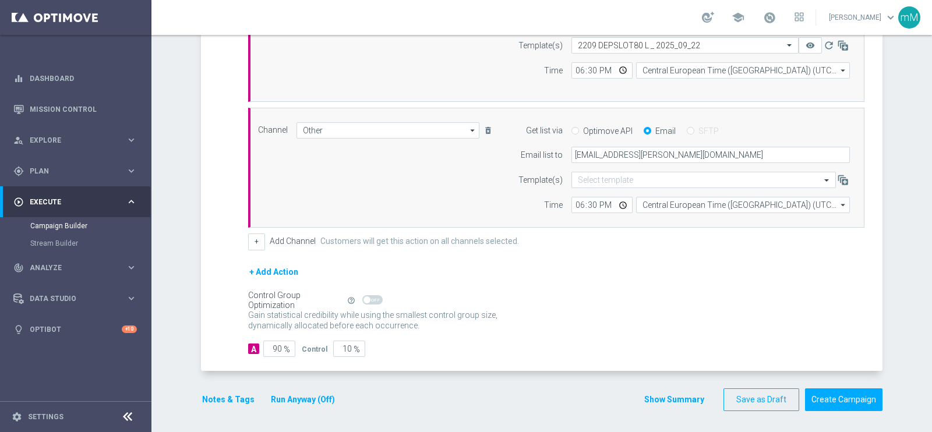
click at [320, 398] on button "Run Anyway (Off)" at bounding box center [303, 400] width 66 height 15
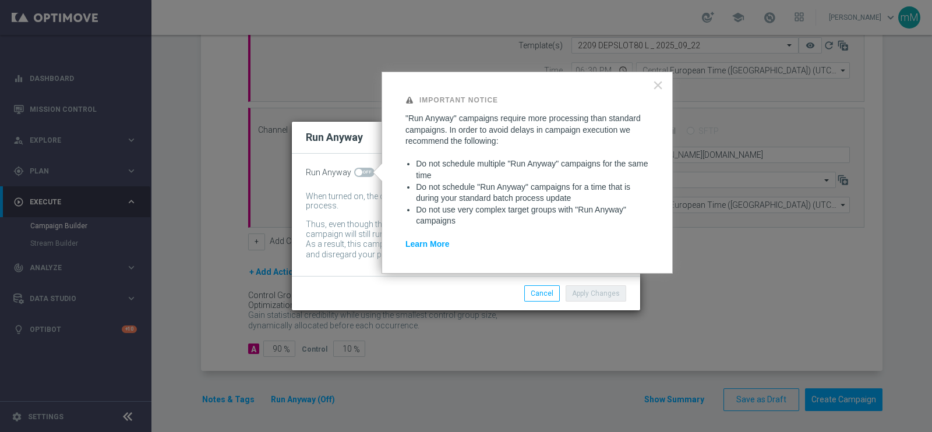
click at [362, 169] on span at bounding box center [364, 172] width 20 height 9
click at [362, 169] on input "checkbox" at bounding box center [364, 172] width 20 height 9
checkbox input "true"
click at [583, 288] on button "Apply Changes" at bounding box center [596, 294] width 61 height 16
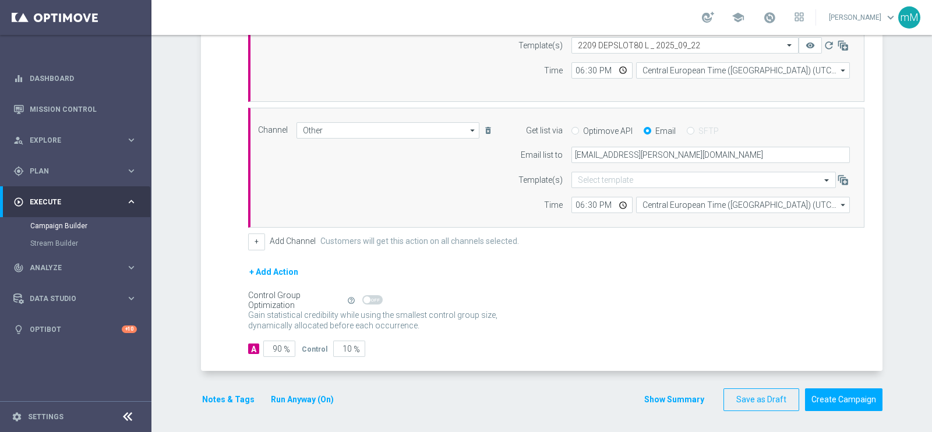
click at [233, 393] on button "Notes & Tags" at bounding box center [228, 400] width 55 height 15
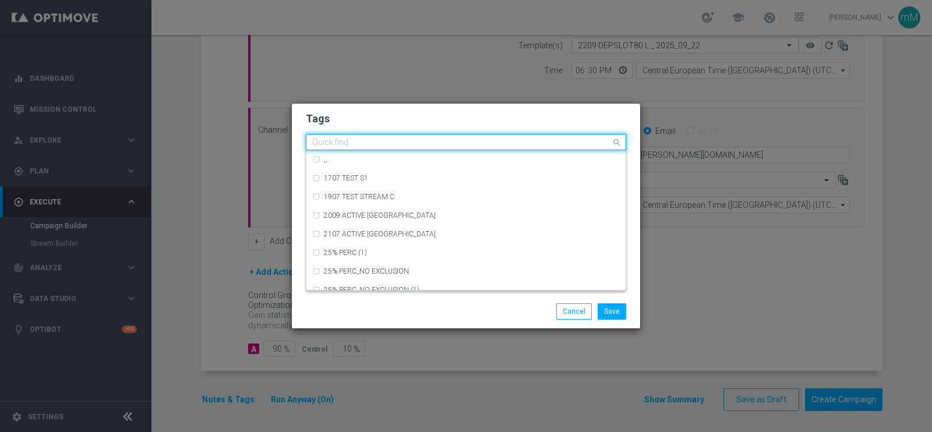
click at [467, 146] on input "text" at bounding box center [461, 143] width 299 height 10
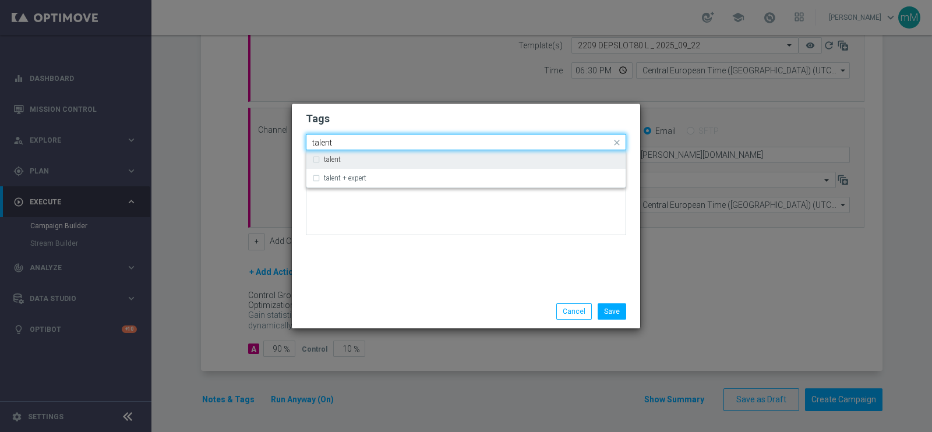
click at [456, 165] on div "talent" at bounding box center [466, 159] width 308 height 19
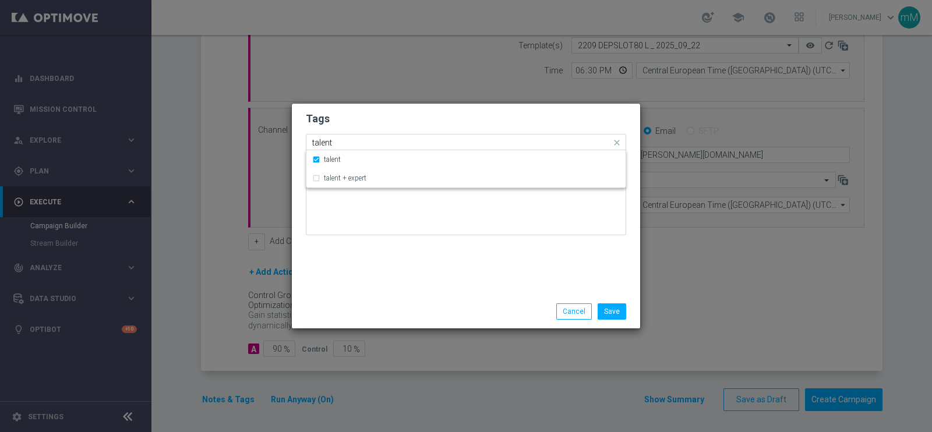
click at [446, 138] on input "talent" at bounding box center [461, 143] width 299 height 10
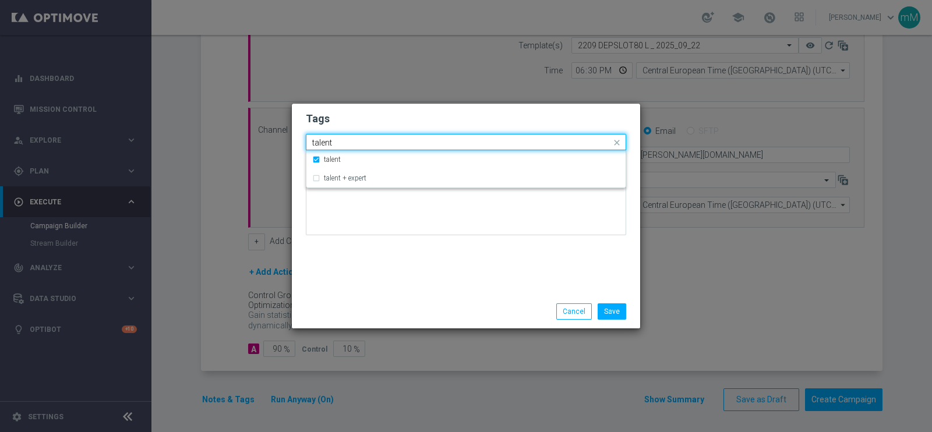
click at [446, 138] on input "talent" at bounding box center [461, 143] width 299 height 10
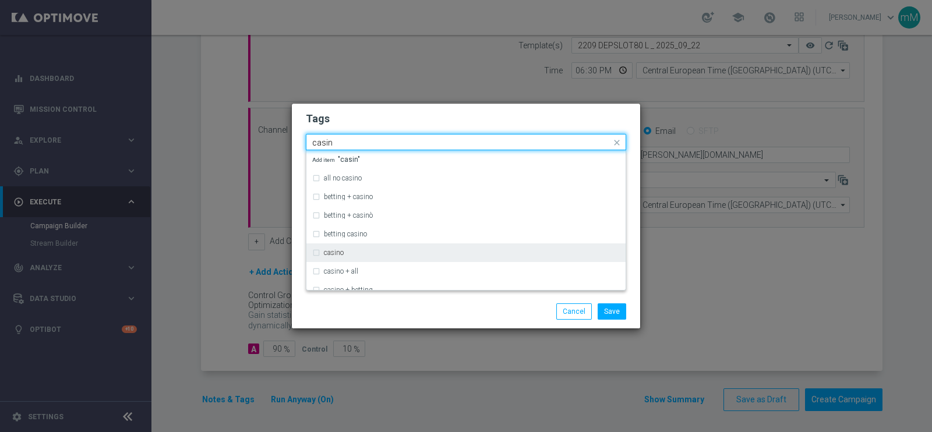
click at [388, 246] on div "casino" at bounding box center [466, 253] width 308 height 19
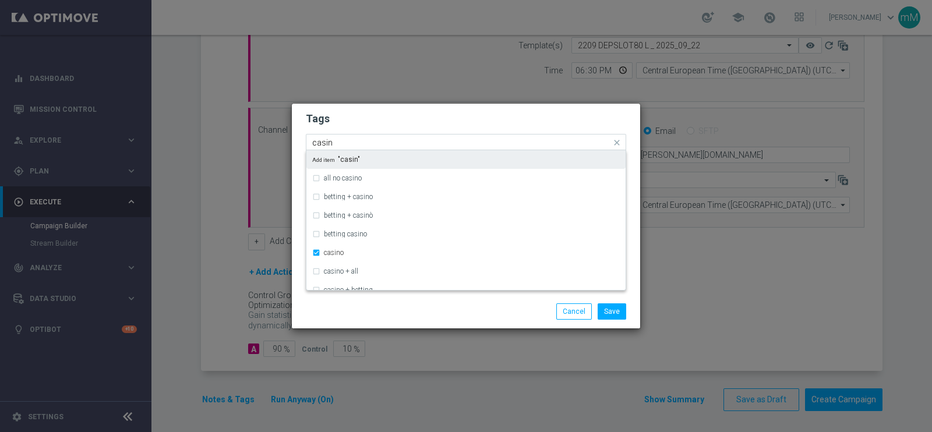
click at [403, 140] on input "casin" at bounding box center [461, 143] width 299 height 10
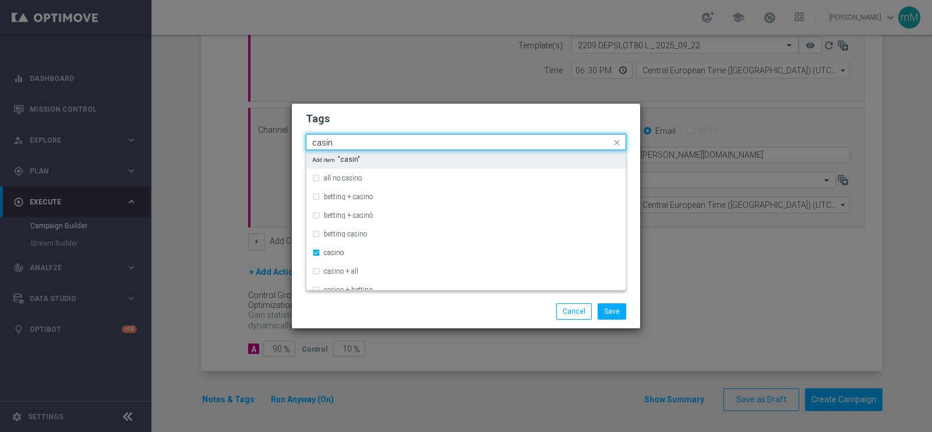
click at [403, 140] on input "casin" at bounding box center [461, 143] width 299 height 10
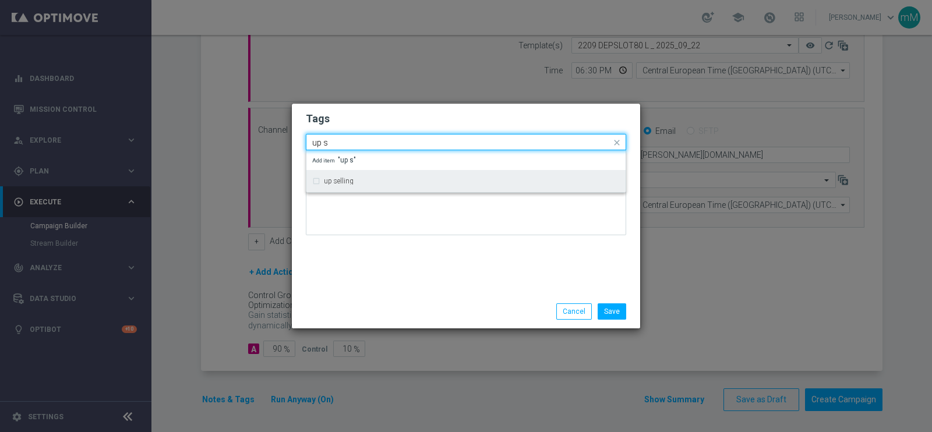
click at [381, 185] on div "up selling" at bounding box center [466, 181] width 308 height 19
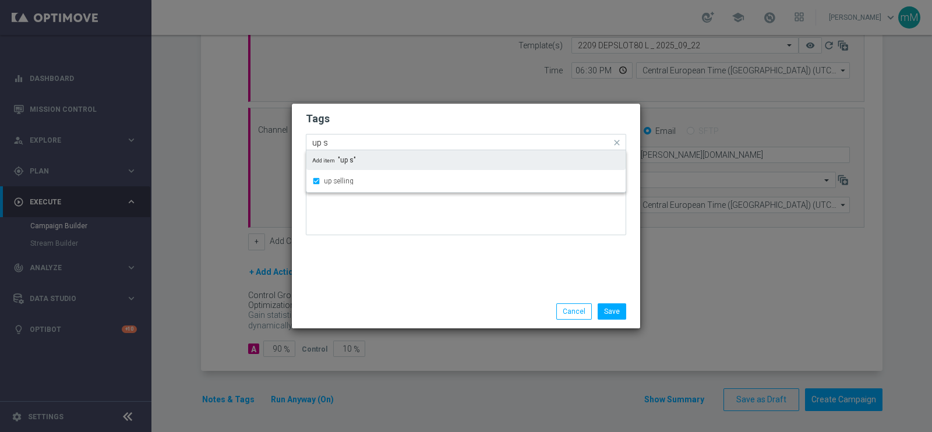
click at [376, 136] on div "Quick find × talent × casino × up selling up s" at bounding box center [458, 142] width 305 height 15
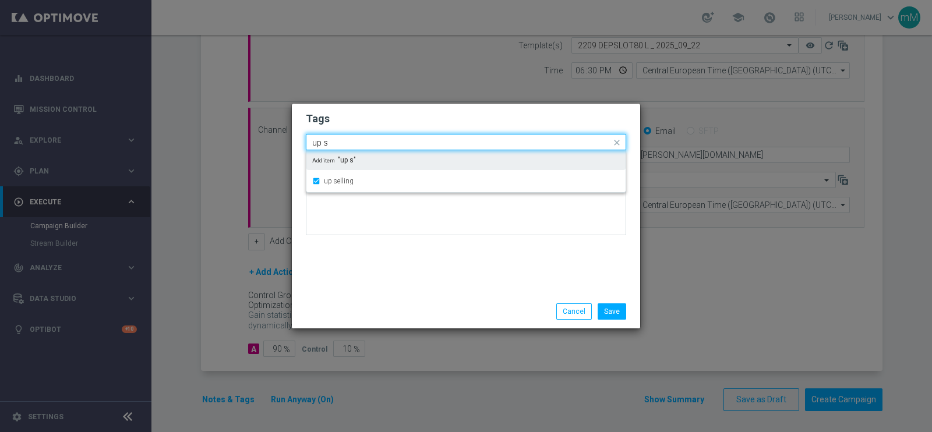
click at [376, 136] on div "Quick find × talent × casino × up selling up s" at bounding box center [458, 142] width 305 height 15
click at [368, 141] on input "up s" at bounding box center [461, 143] width 299 height 10
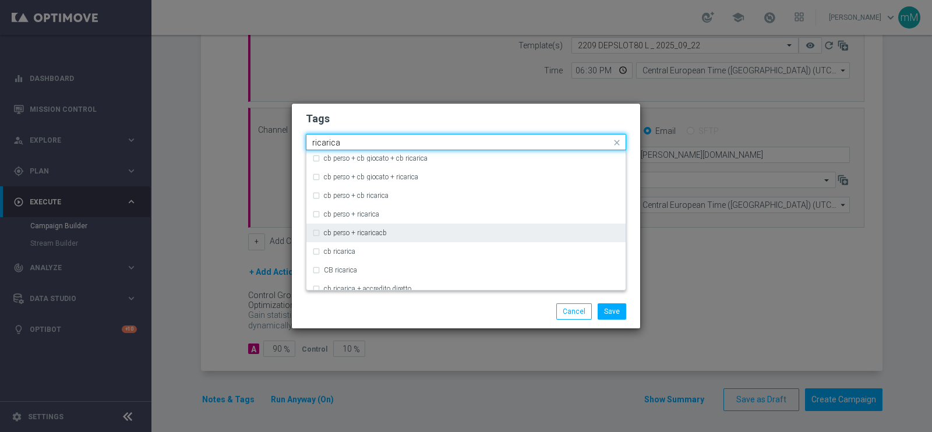
scroll to position [97, 0]
click at [357, 227] on div "cb ricarica" at bounding box center [472, 230] width 296 height 7
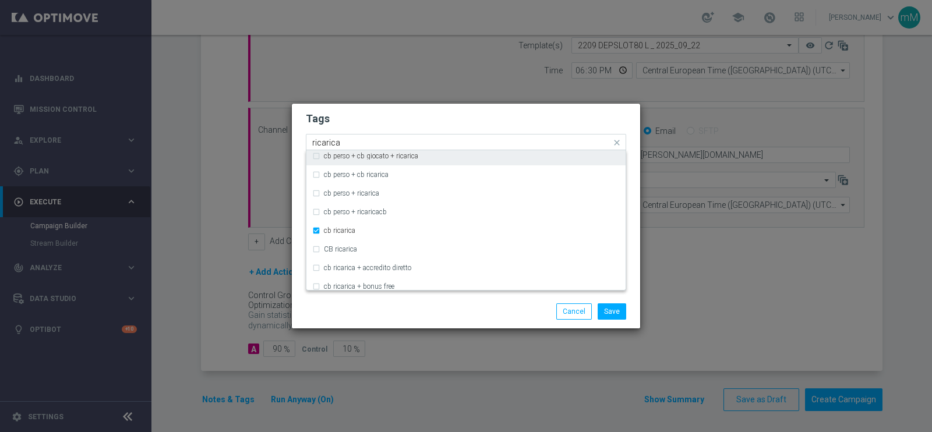
click at [376, 138] on input "ricarica" at bounding box center [461, 143] width 299 height 10
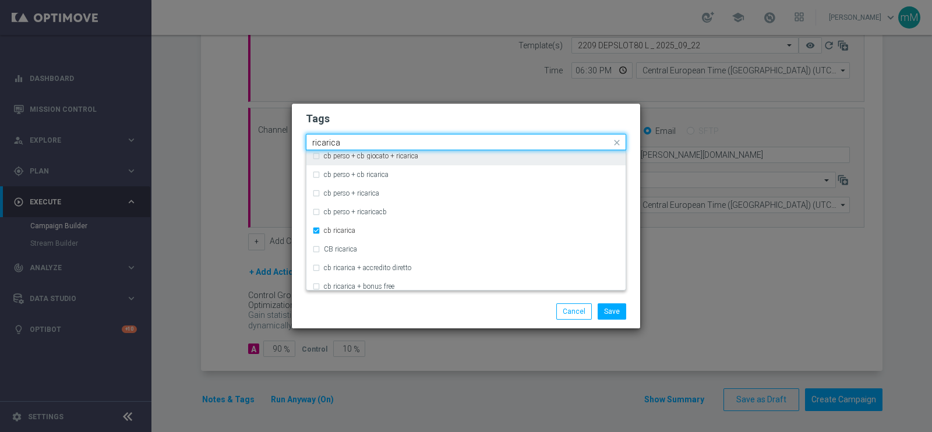
click at [376, 138] on input "ricarica" at bounding box center [461, 143] width 299 height 10
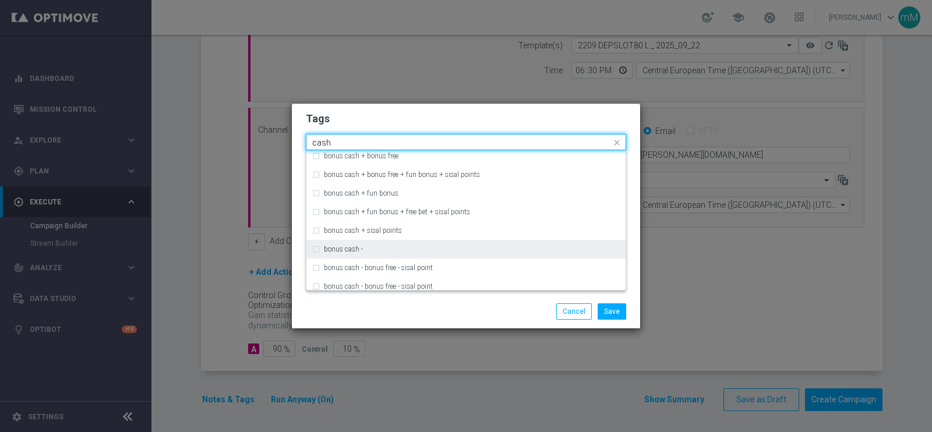
click at [356, 246] on label "bonus cash -" at bounding box center [343, 249] width 39 height 7
type input "cash"
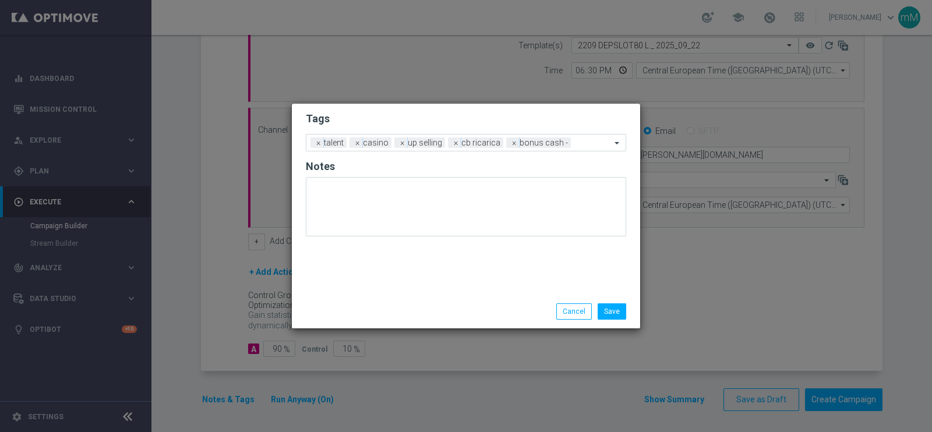
click at [376, 309] on div "Save Cancel" at bounding box center [466, 312] width 338 height 16
click at [618, 310] on button "Save" at bounding box center [612, 312] width 29 height 16
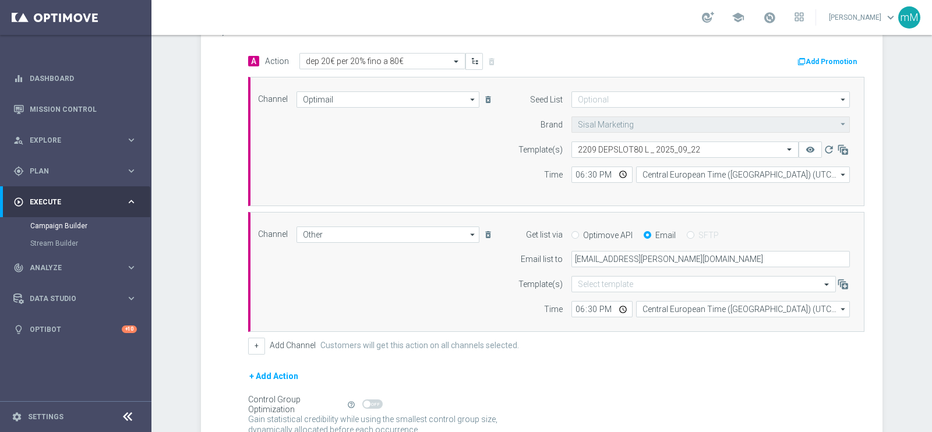
scroll to position [232, 0]
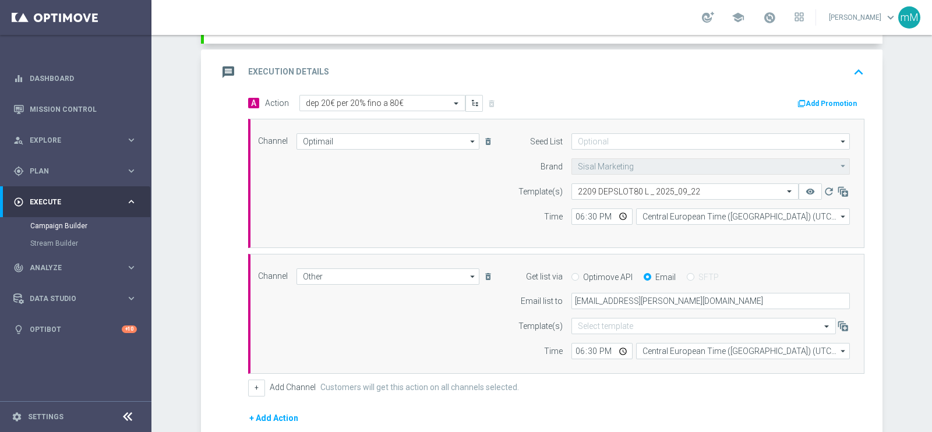
click at [845, 102] on button "Add Promotion" at bounding box center [829, 103] width 65 height 13
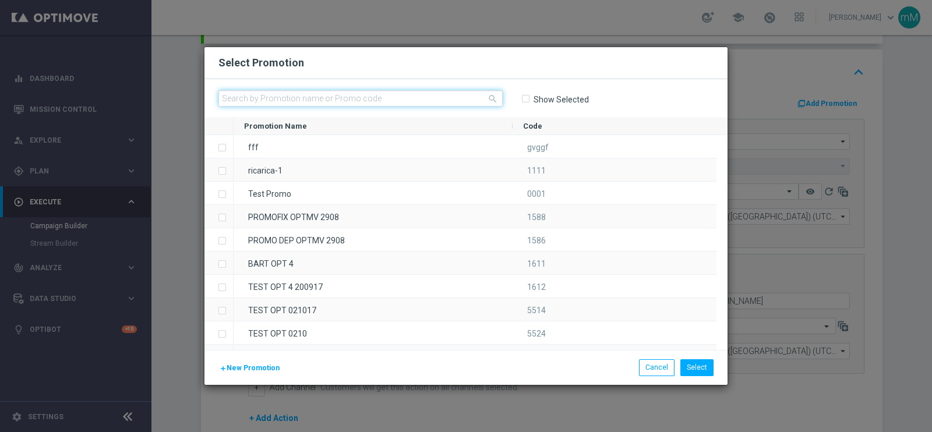
click at [401, 98] on input "text" at bounding box center [361, 98] width 284 height 16
paste input "335226"
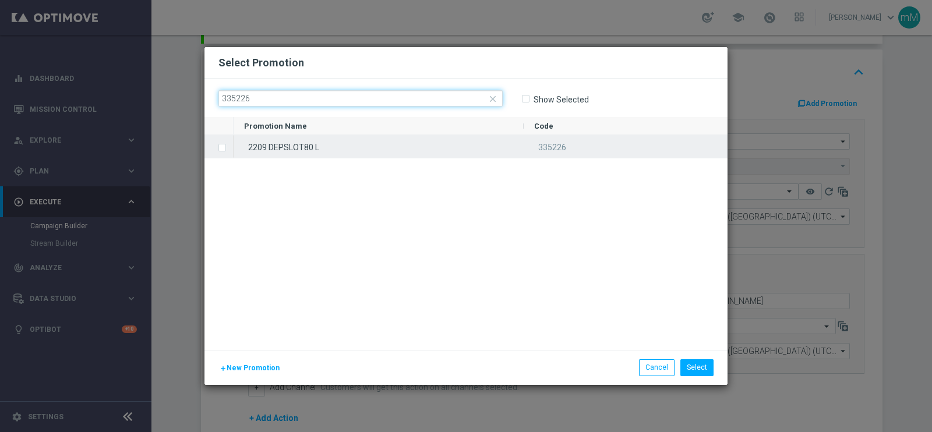
type input "335226"
click at [360, 148] on div "2209 DEPSLOT80 L" at bounding box center [379, 146] width 290 height 23
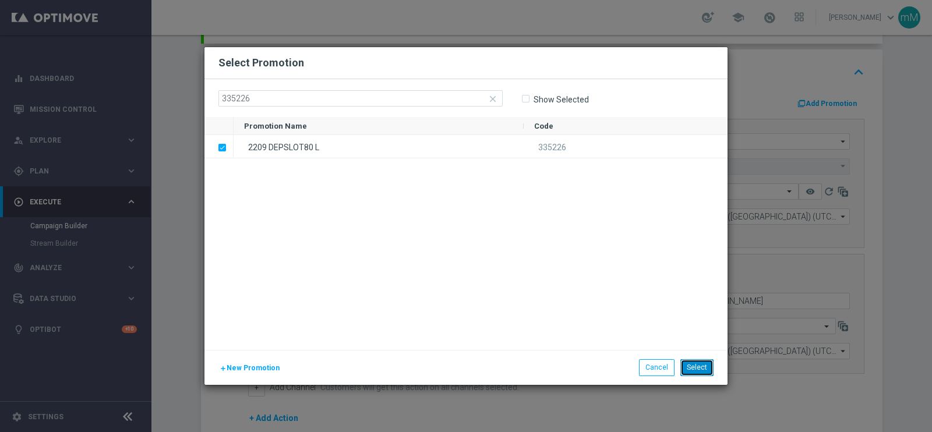
click at [696, 368] on button "Select" at bounding box center [697, 368] width 33 height 16
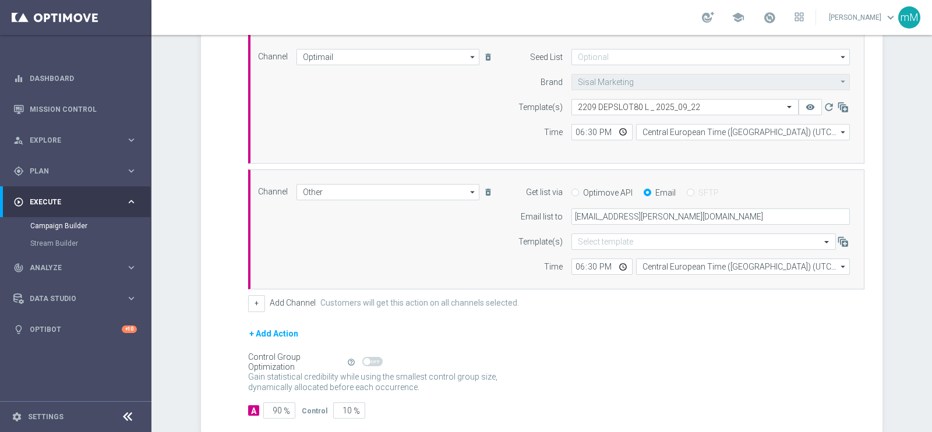
scroll to position [379, 0]
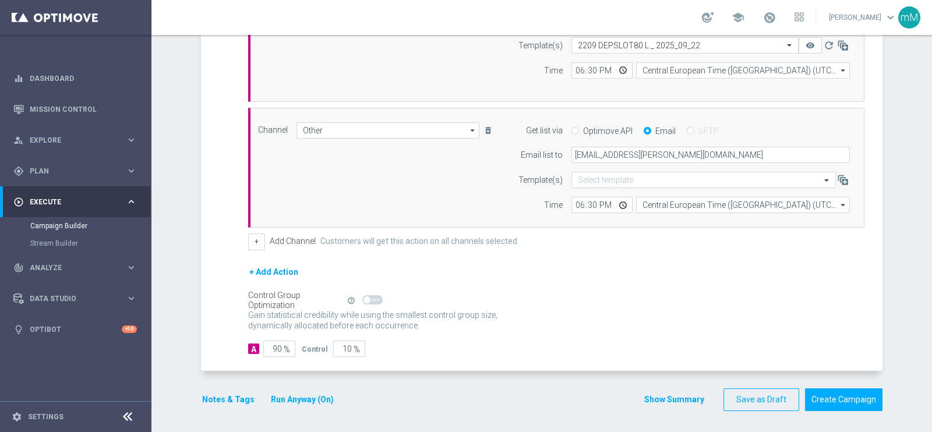
click at [653, 398] on button "Show Summary" at bounding box center [674, 399] width 61 height 13
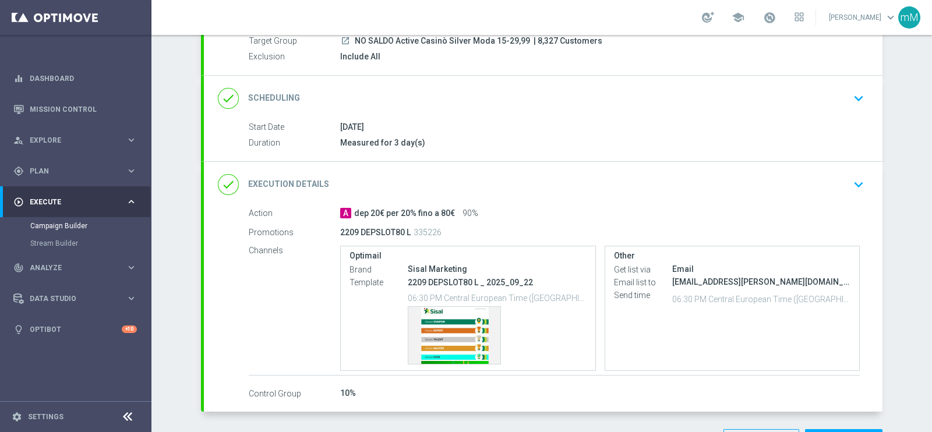
scroll to position [145, 0]
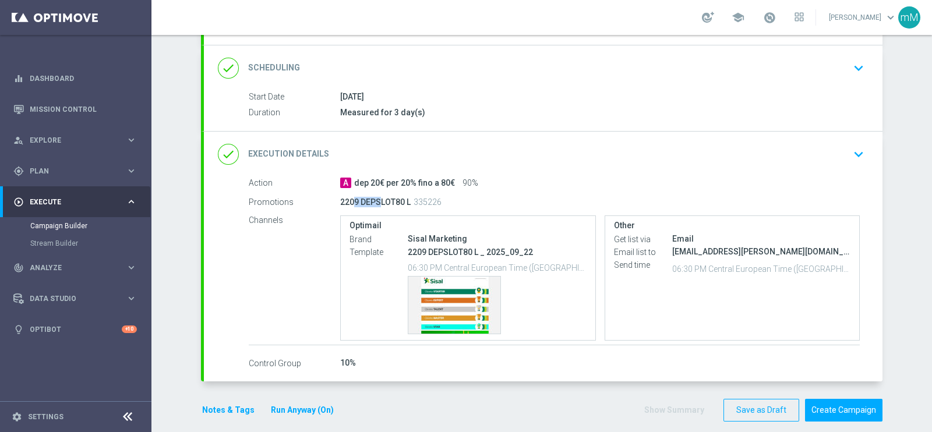
drag, startPoint x: 346, startPoint y: 198, endPoint x: 371, endPoint y: 199, distance: 24.5
click at [371, 199] on p "2209 DEPSLOT80 L" at bounding box center [375, 202] width 71 height 10
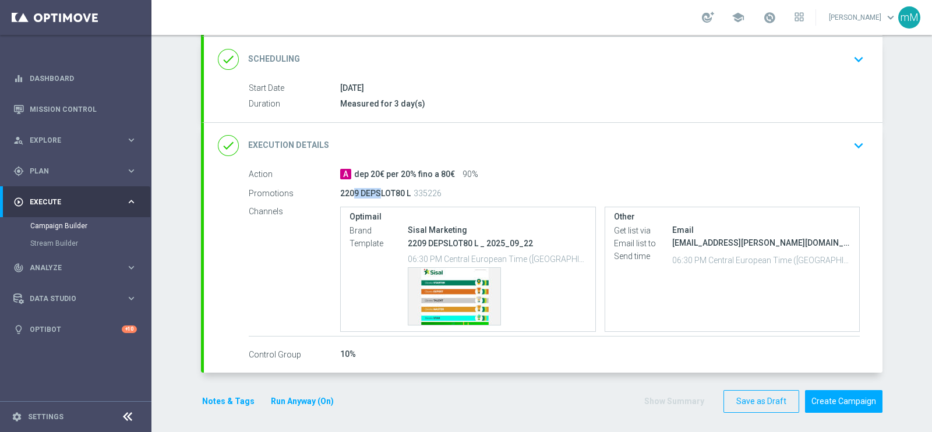
scroll to position [156, 0]
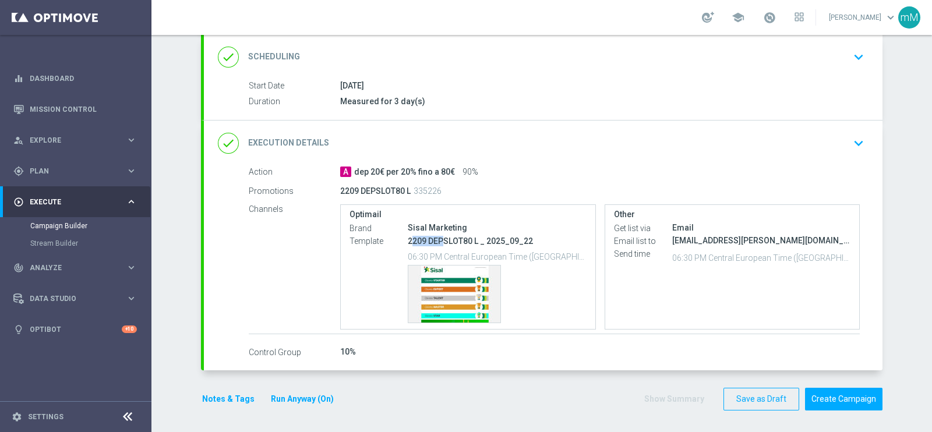
drag, startPoint x: 408, startPoint y: 237, endPoint x: 446, endPoint y: 237, distance: 38.5
click at [439, 237] on p "2209 DEPSLOT80 L _ 2025_09_22" at bounding box center [497, 241] width 179 height 10
click at [829, 399] on button "Create Campaign" at bounding box center [843, 399] width 77 height 23
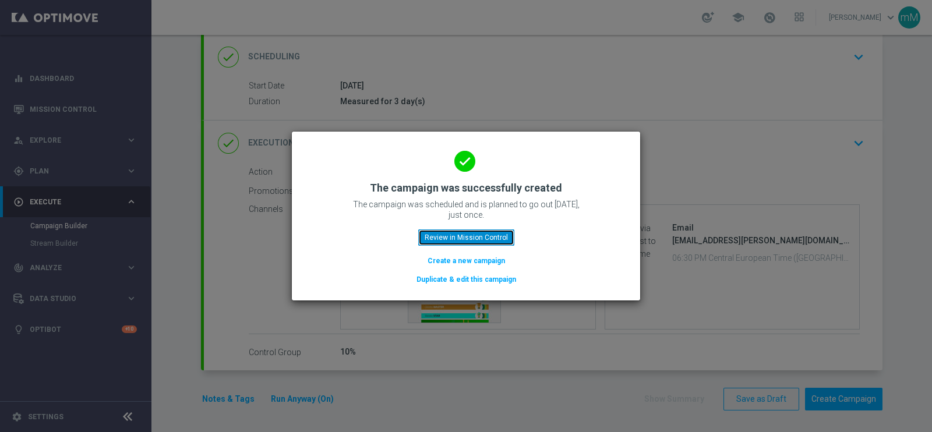
click at [489, 241] on button "Review in Mission Control" at bounding box center [466, 238] width 96 height 16
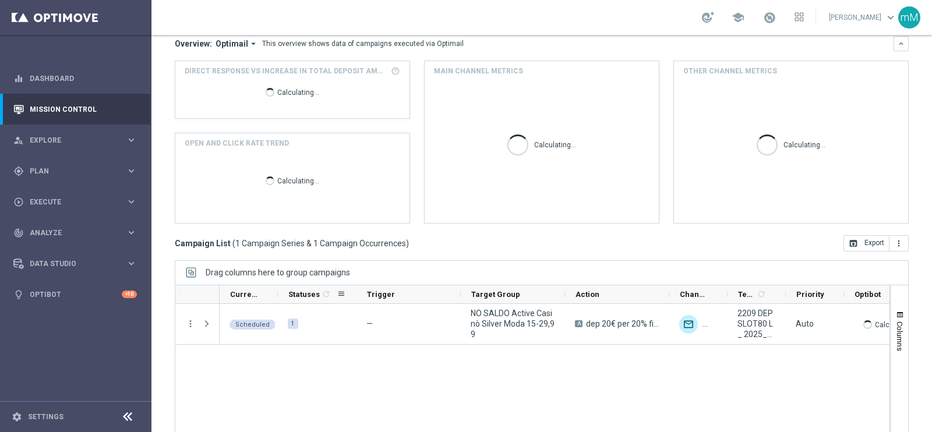
scroll to position [174, 0]
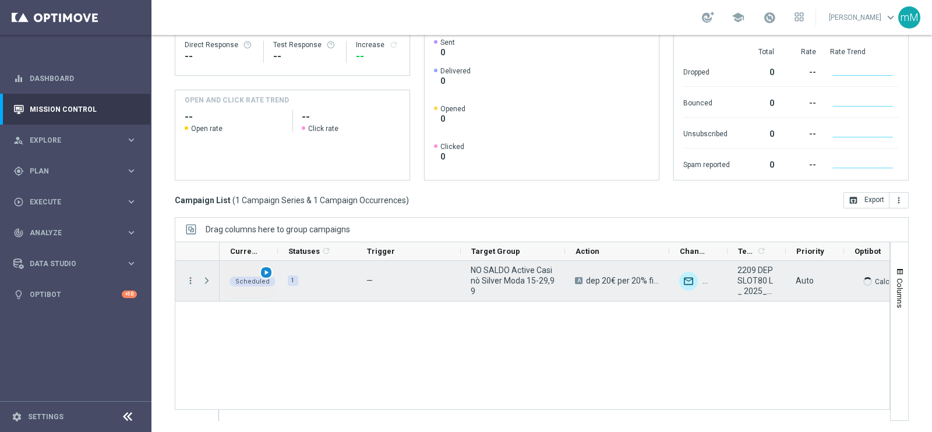
click at [269, 269] on span "play_arrow" at bounding box center [266, 273] width 8 height 8
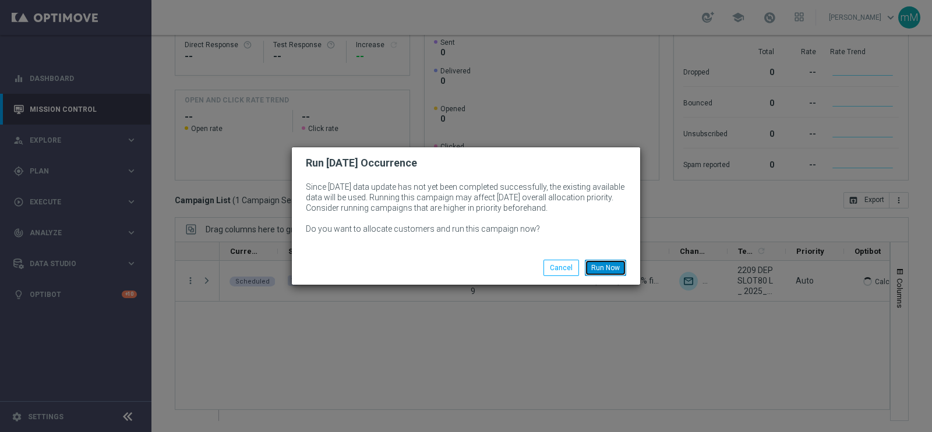
click at [606, 263] on button "Run Now" at bounding box center [605, 268] width 41 height 16
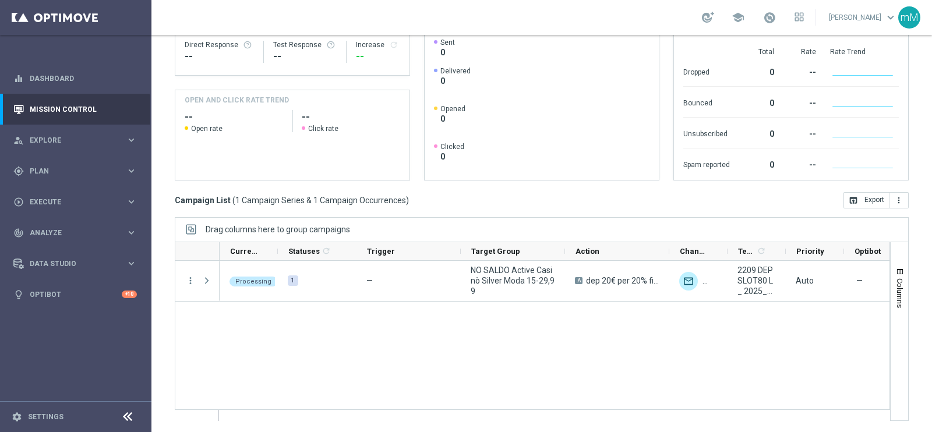
scroll to position [28, 0]
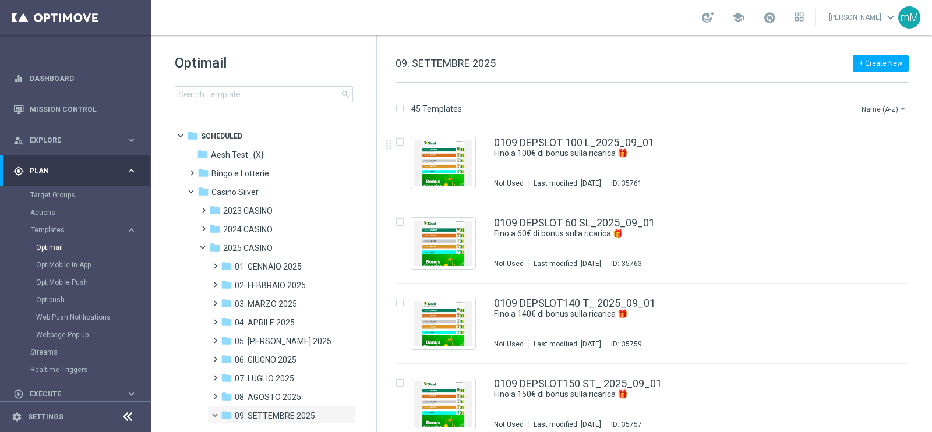
click at [872, 113] on button "Name (A-Z) arrow_drop_down" at bounding box center [885, 109] width 48 height 14
click at [866, 161] on span "Date Modified (Newest)" at bounding box center [864, 161] width 78 height 8
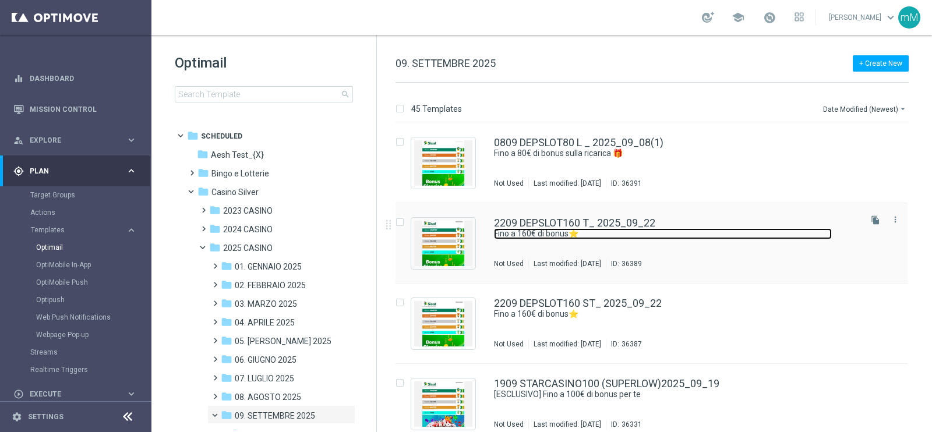
click at [589, 235] on link "Fino a 160€ di bonus⭐" at bounding box center [663, 233] width 338 height 11
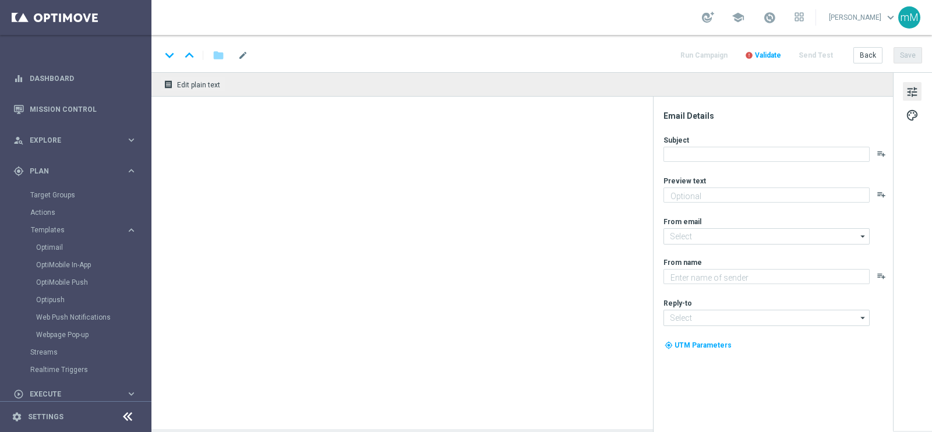
type textarea "Scopri la promozione che ti abbiamo riservato"
type input "[EMAIL_ADDRESS][DOMAIN_NAME]"
type textarea "Sisal"
type input "[EMAIL_ADDRESS][DOMAIN_NAME]"
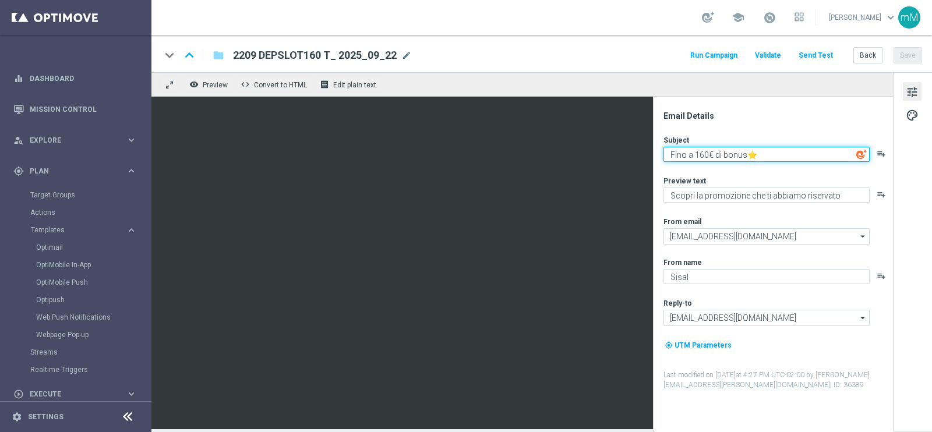
click at [693, 153] on textarea "Fino a 160€ di bonus⭐" at bounding box center [767, 154] width 206 height 15
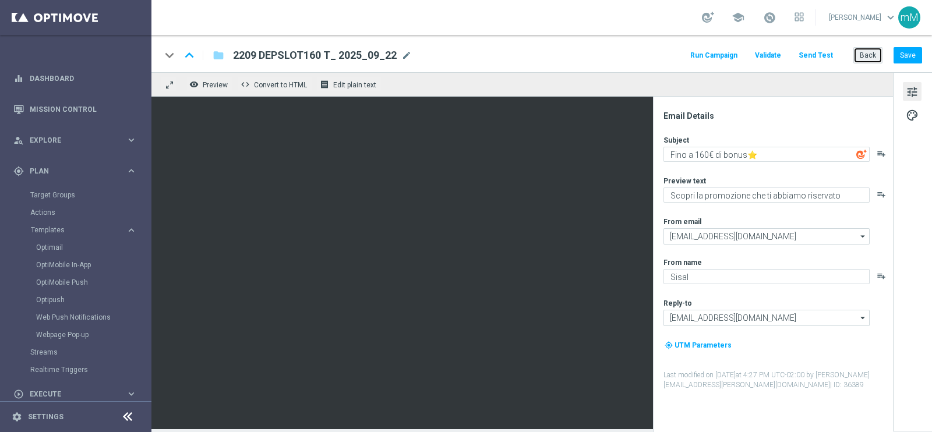
click at [864, 57] on button "Back" at bounding box center [868, 55] width 29 height 16
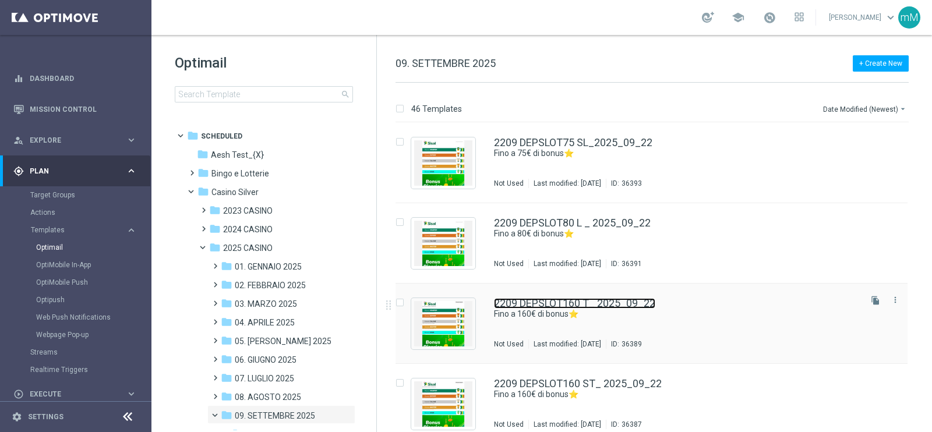
click at [545, 305] on link "2209 DEPSLOT160 T_ 2025_09_22" at bounding box center [574, 303] width 161 height 10
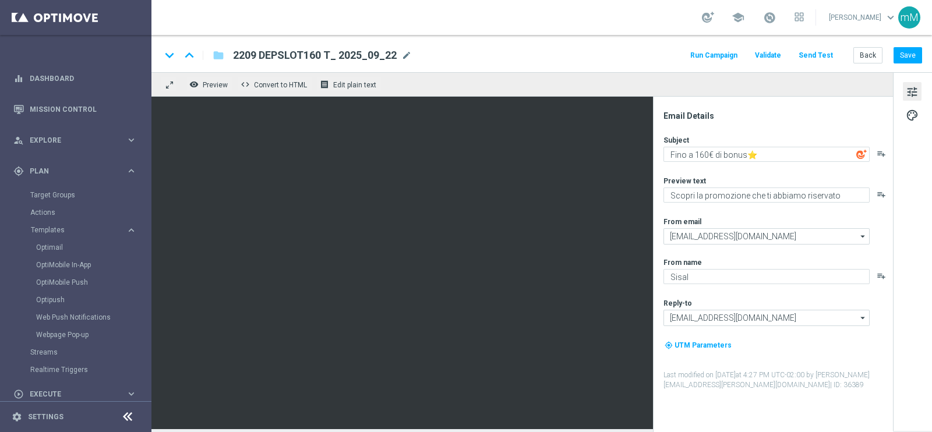
click at [713, 45] on div "keyboard_arrow_down keyboard_arrow_up folder 2209 DEPSLOT160 T_ 2025_09_22 2209…" at bounding box center [541, 53] width 781 height 37
click at [714, 51] on button "Run Campaign" at bounding box center [714, 56] width 51 height 16
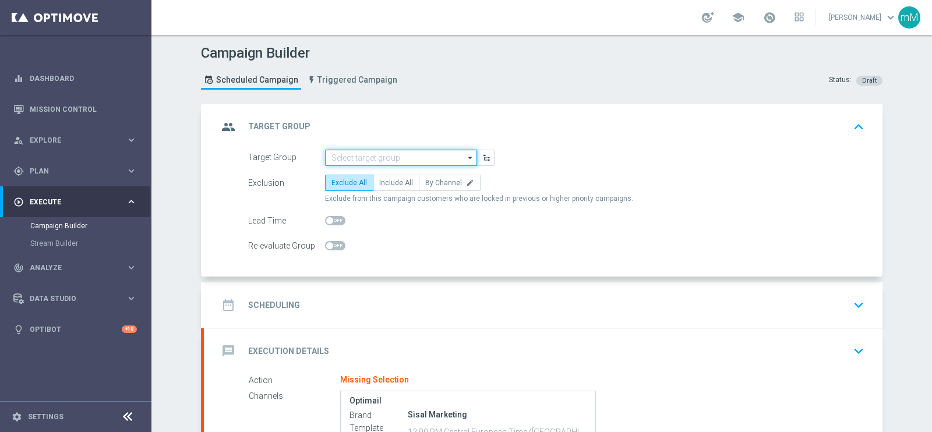
click at [399, 153] on input at bounding box center [401, 158] width 152 height 16
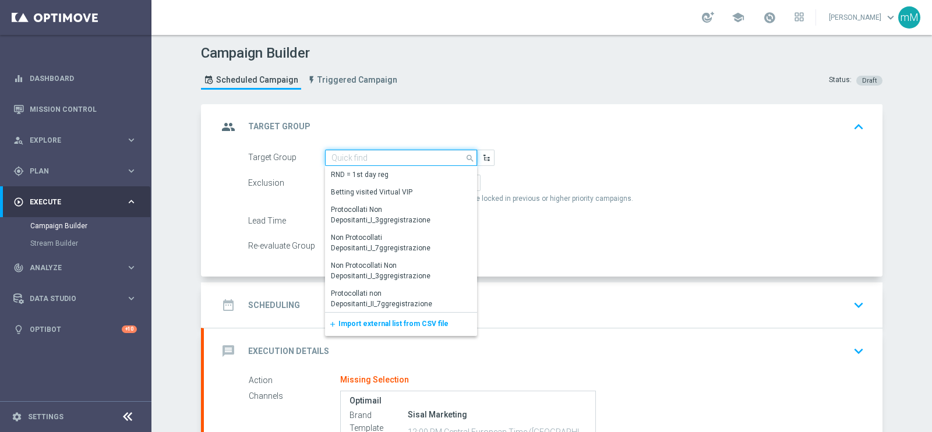
paste input "NO SALDO Active Casinò Silver Moda 30-59,99"
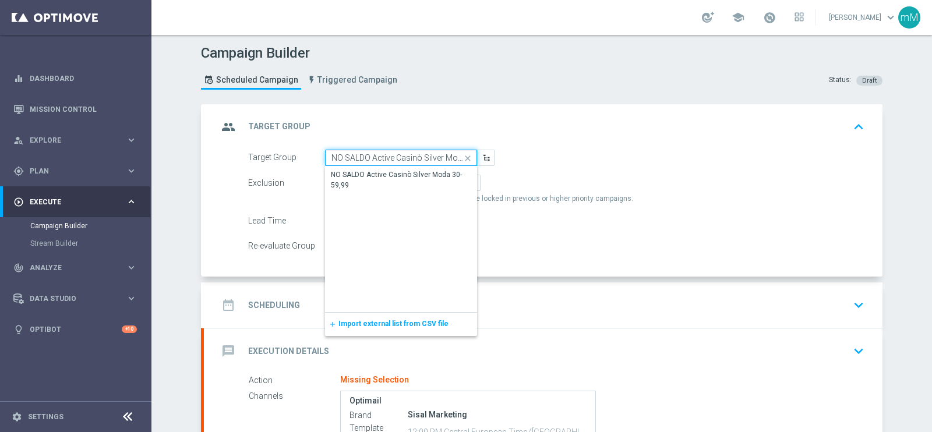
scroll to position [0, 31]
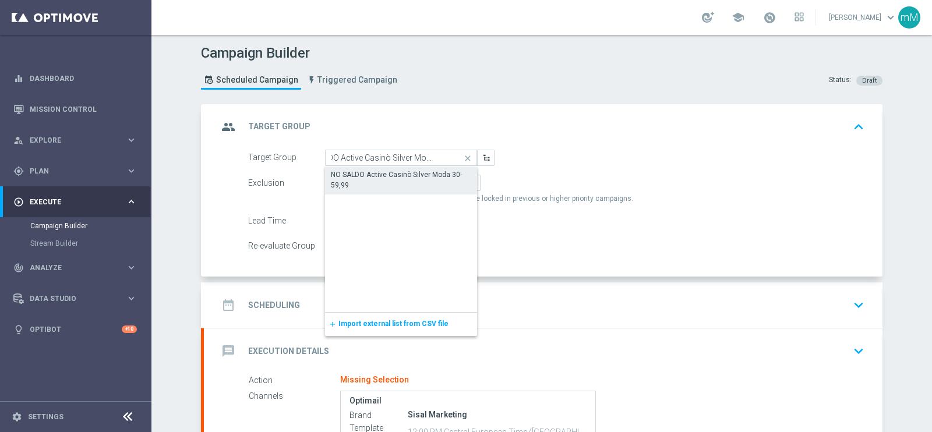
click at [393, 170] on div "NO SALDO Active Casinò Silver Moda 30-59,99" at bounding box center [401, 180] width 140 height 21
type input "NO SALDO Active Casinò Silver Moda 30-59,99"
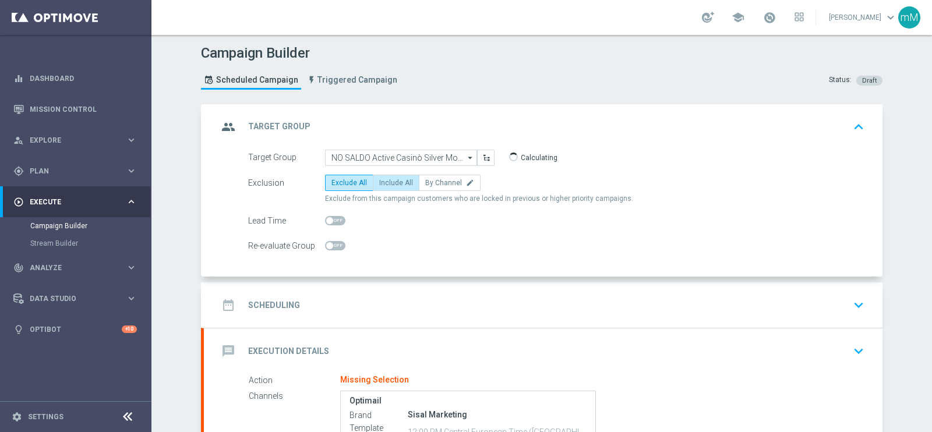
click at [393, 182] on span "Include All" at bounding box center [396, 183] width 34 height 8
click at [387, 182] on input "Include All" at bounding box center [383, 185] width 8 height 8
radio input "true"
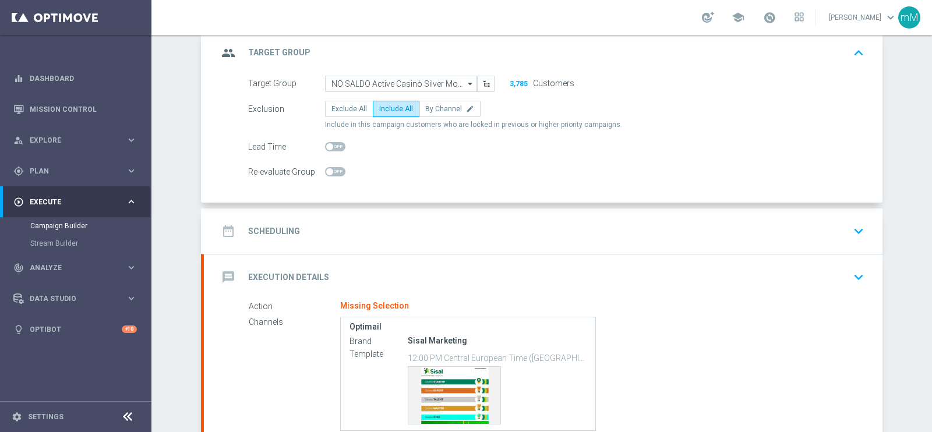
scroll to position [145, 0]
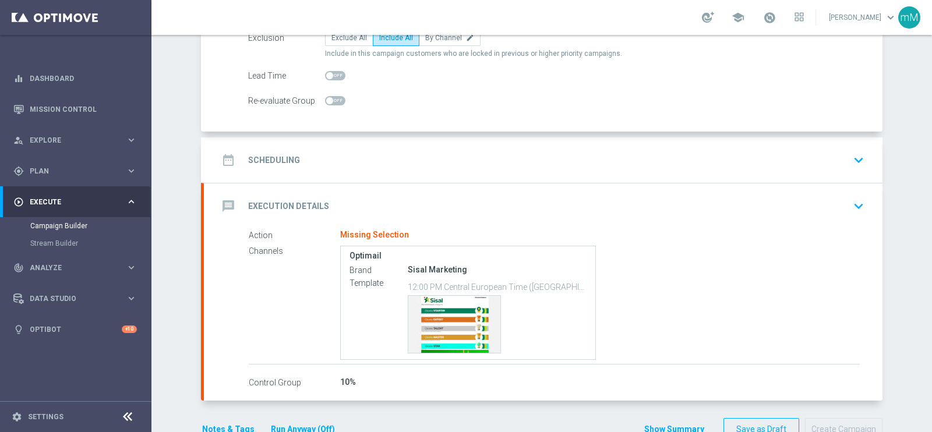
click at [401, 153] on div "date_range Scheduling keyboard_arrow_down" at bounding box center [543, 160] width 651 height 22
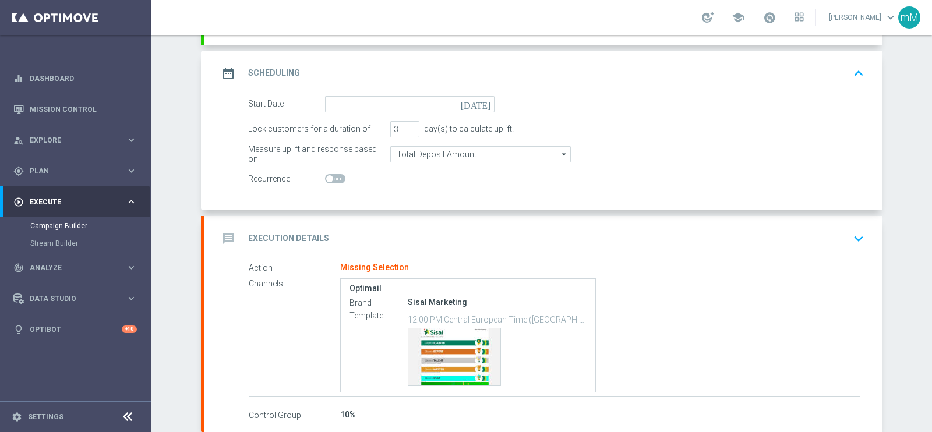
click at [395, 115] on form "Start Date [DATE] Lock customers for a duration of 3 day(s) to calculate uplift…" at bounding box center [556, 141] width 616 height 91
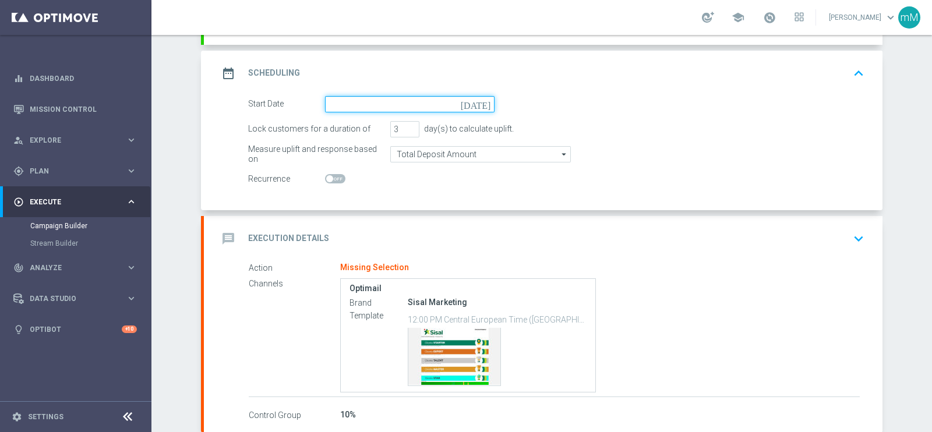
click at [393, 107] on input at bounding box center [410, 104] width 170 height 16
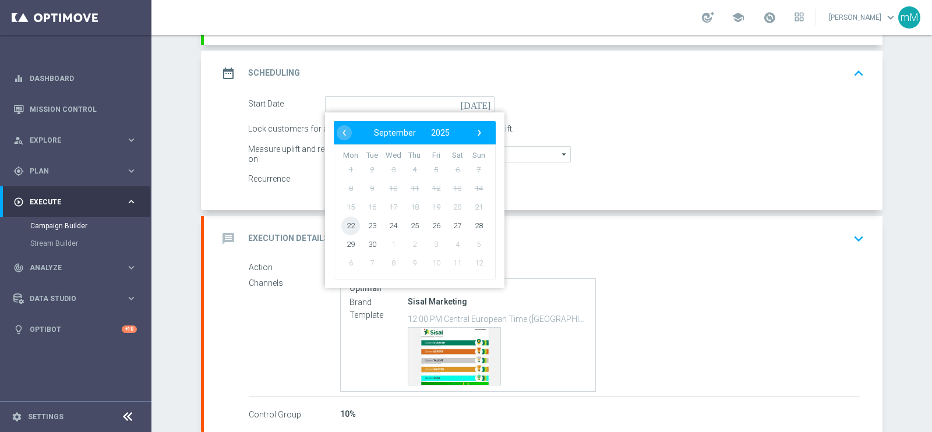
click at [347, 228] on span "22" at bounding box center [350, 225] width 19 height 19
type input "[DATE]"
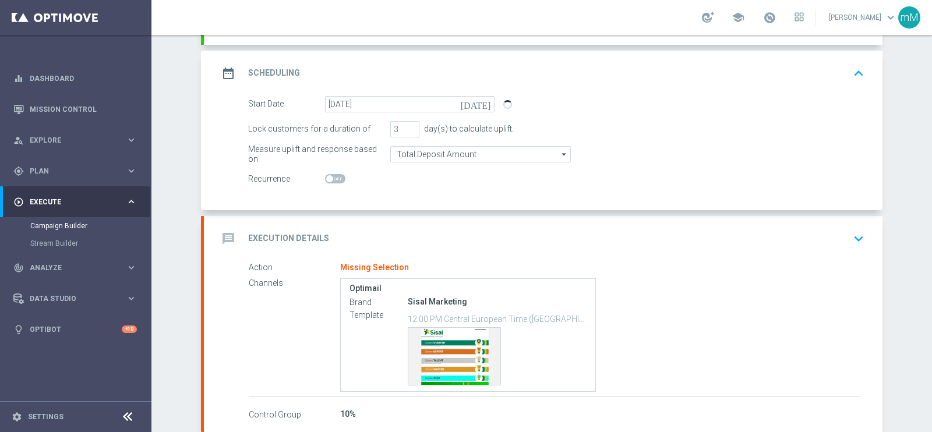
click at [389, 229] on div "message Execution Details keyboard_arrow_down" at bounding box center [543, 239] width 651 height 22
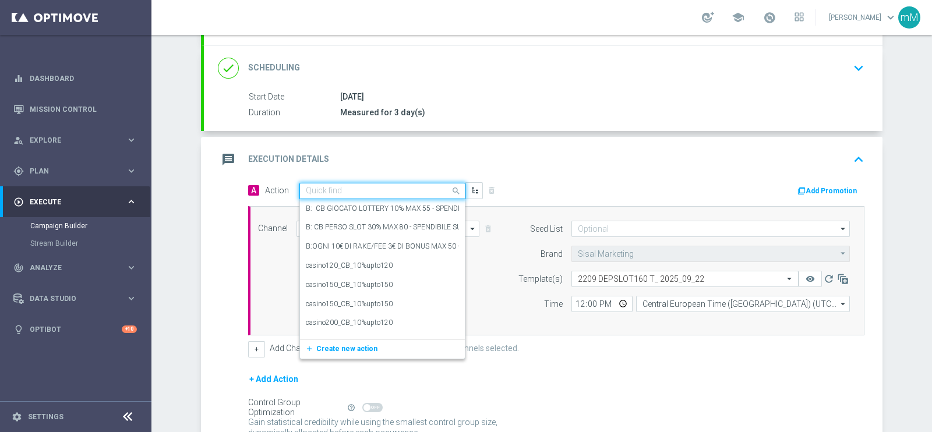
click at [364, 186] on input "text" at bounding box center [371, 191] width 130 height 10
paste input "dep 50€ per 20% fino a 160€"
type input "dep 50€ per 20% fino a 160€"
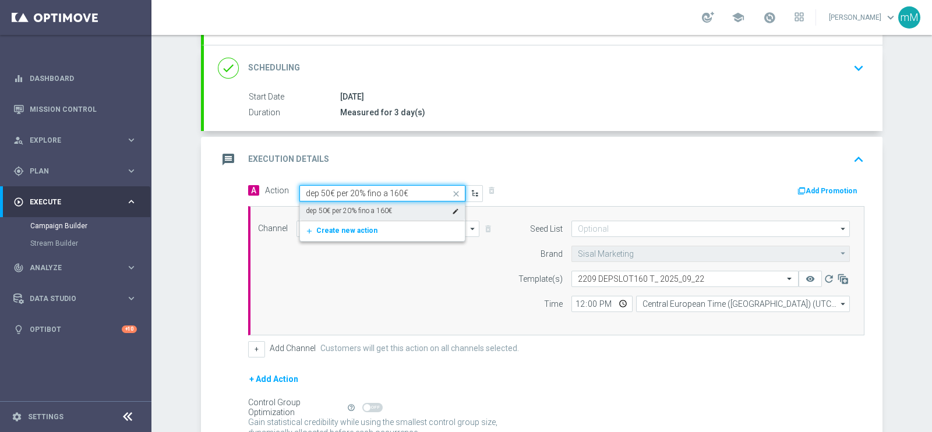
click at [361, 206] on label "dep 50€ per 20% fino a 160€" at bounding box center [349, 211] width 86 height 10
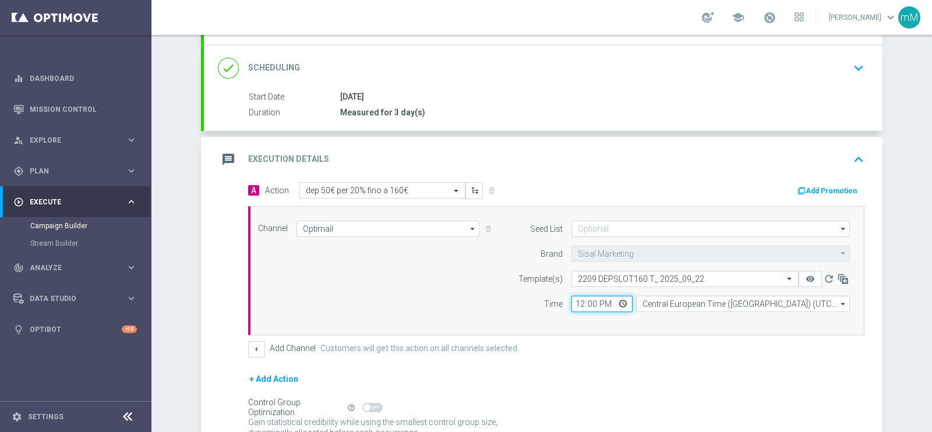
click at [575, 305] on input "12:00" at bounding box center [602, 304] width 61 height 16
type input "18:30"
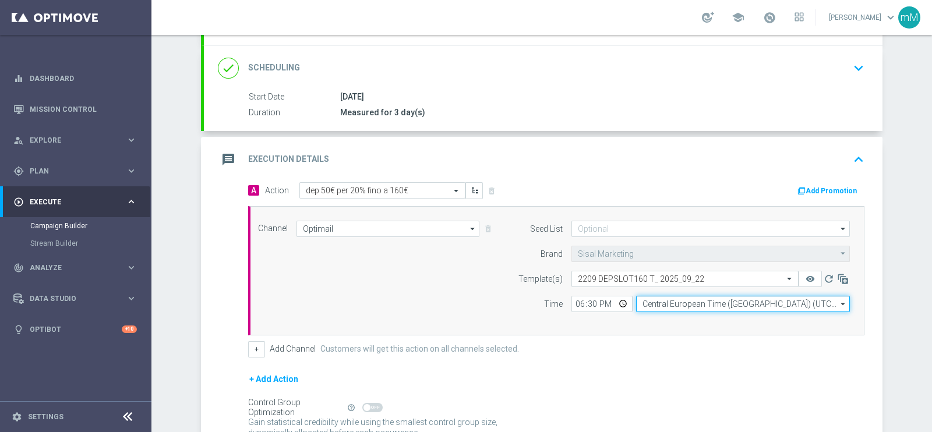
click at [656, 306] on input "Central European Time ([GEOGRAPHIC_DATA]) (UTC +02:00)" at bounding box center [743, 304] width 214 height 16
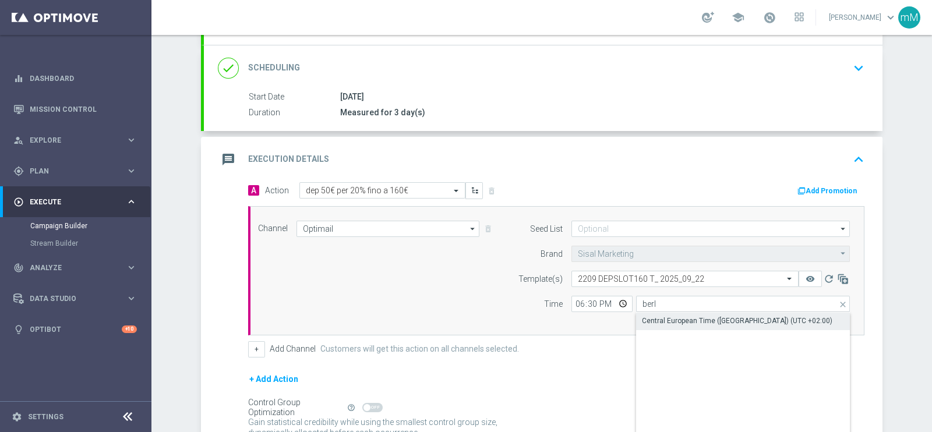
click at [655, 322] on div "Central European Time ([GEOGRAPHIC_DATA]) (UTC +02:00)" at bounding box center [737, 321] width 191 height 10
type input "Central European Time ([GEOGRAPHIC_DATA]) (UTC +02:00)"
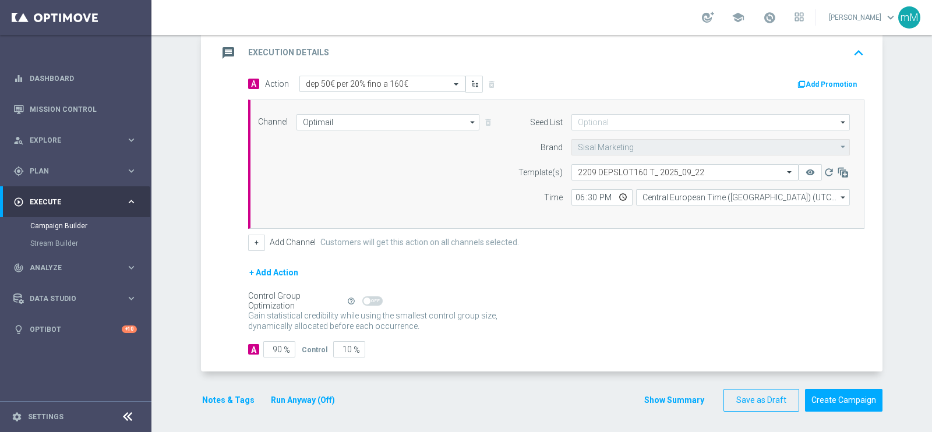
scroll to position [252, 0]
click at [298, 394] on button "Run Anyway (Off)" at bounding box center [303, 400] width 66 height 15
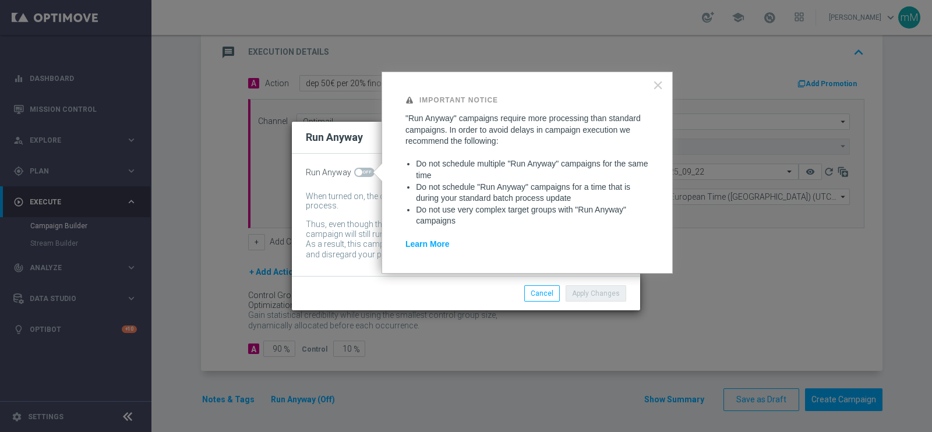
click at [365, 170] on span at bounding box center [364, 172] width 20 height 9
click at [365, 170] on input "checkbox" at bounding box center [364, 172] width 20 height 9
checkbox input "true"
click at [570, 291] on button "Apply Changes" at bounding box center [596, 294] width 61 height 16
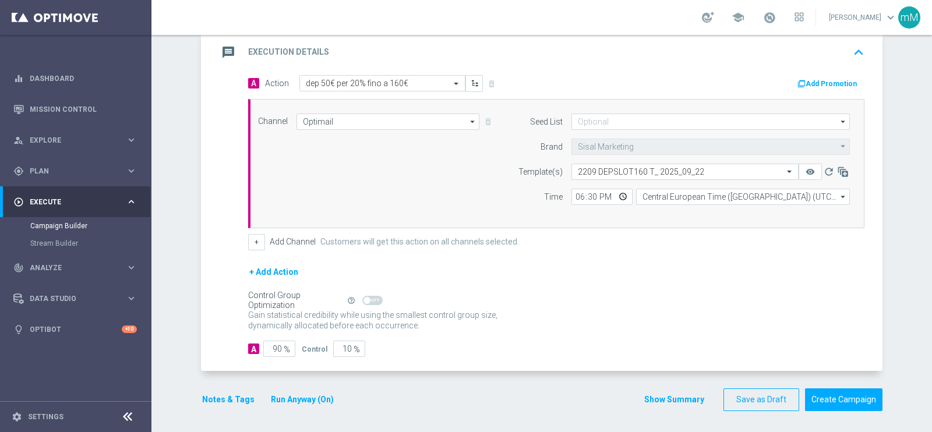
click at [227, 399] on button "Notes & Tags" at bounding box center [228, 400] width 55 height 15
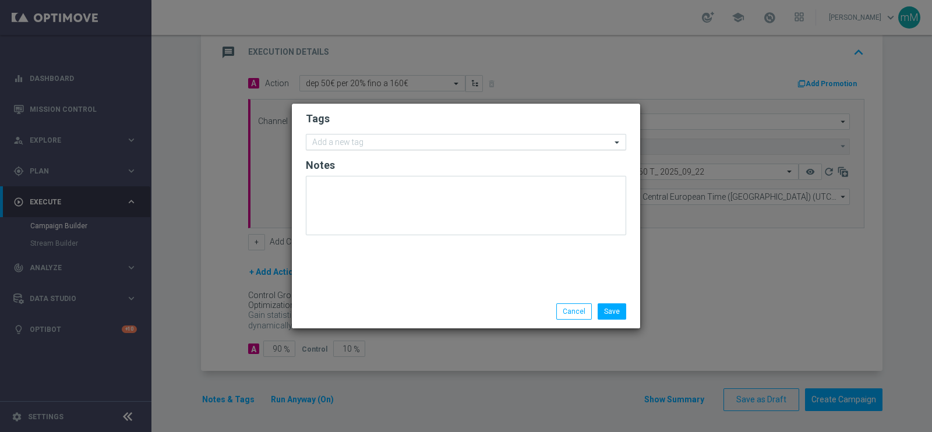
click at [482, 143] on input "text" at bounding box center [461, 143] width 299 height 10
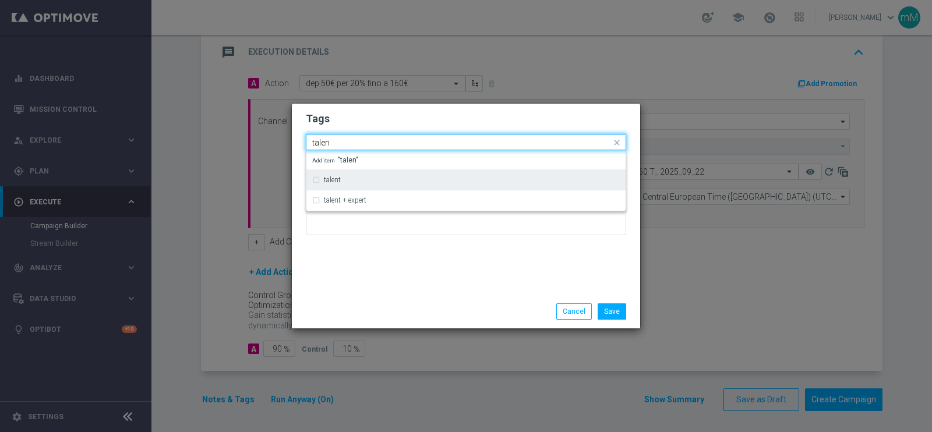
click at [437, 177] on div "talent" at bounding box center [472, 180] width 296 height 7
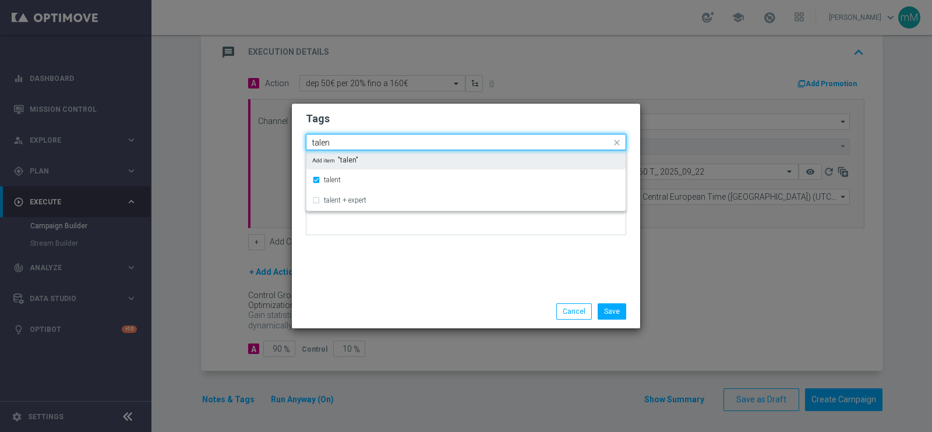
click at [415, 142] on input "talen" at bounding box center [461, 143] width 299 height 10
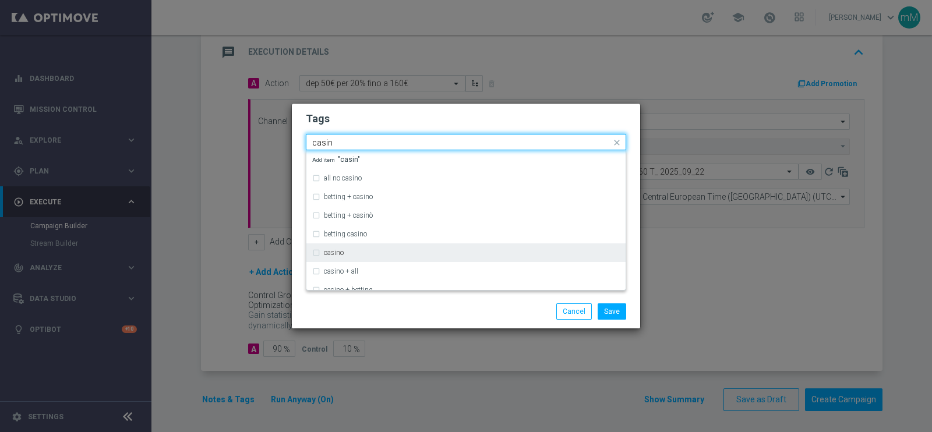
click at [378, 255] on div "casino" at bounding box center [472, 252] width 296 height 7
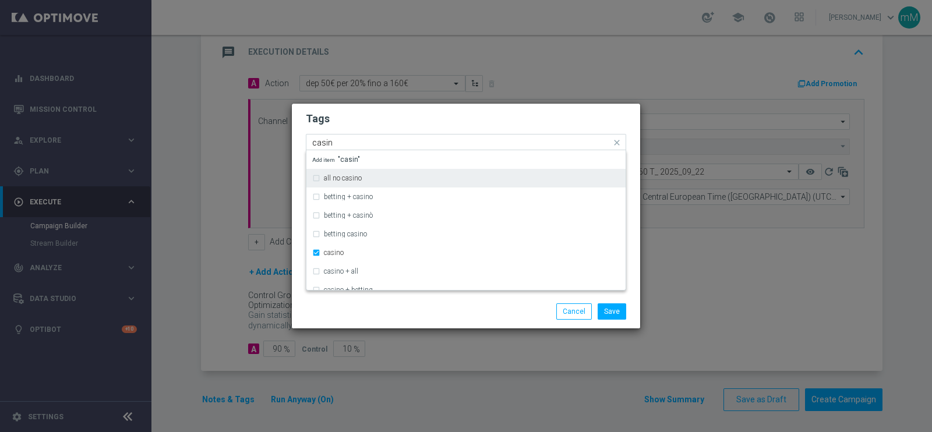
click at [420, 146] on input "casin" at bounding box center [461, 143] width 299 height 10
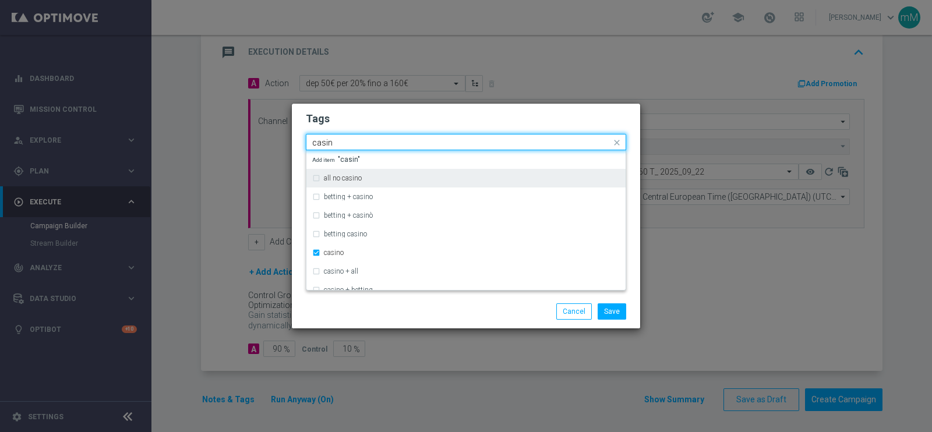
click at [420, 146] on input "casin" at bounding box center [461, 143] width 299 height 10
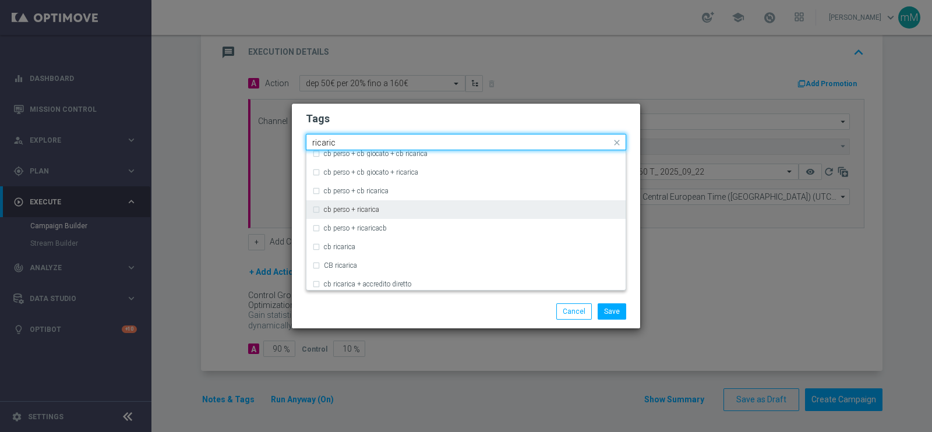
scroll to position [103, 0]
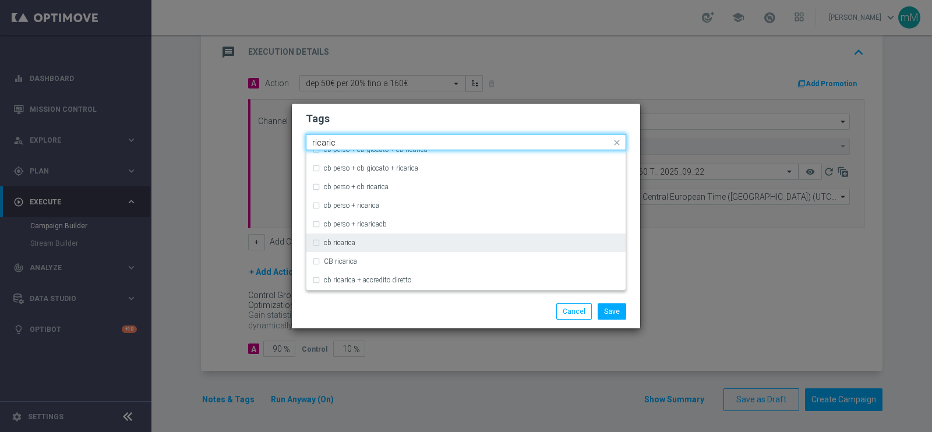
click at [379, 237] on div "cb ricarica" at bounding box center [466, 243] width 308 height 19
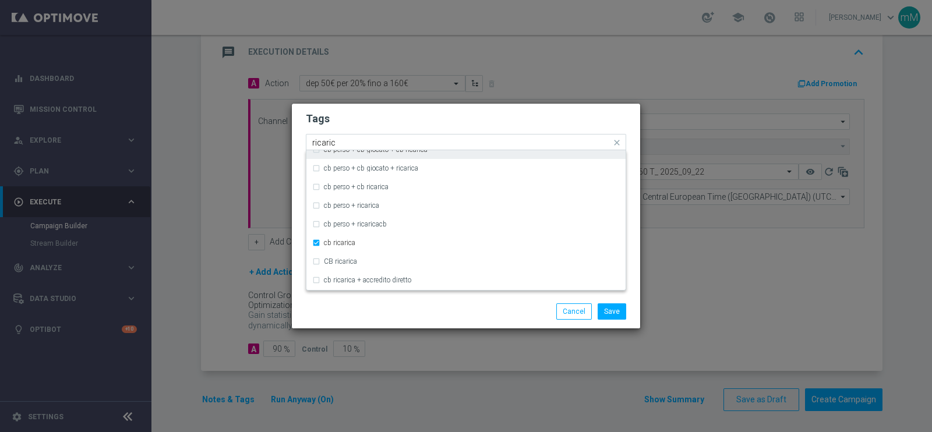
click at [390, 146] on input "ricaric" at bounding box center [461, 143] width 299 height 10
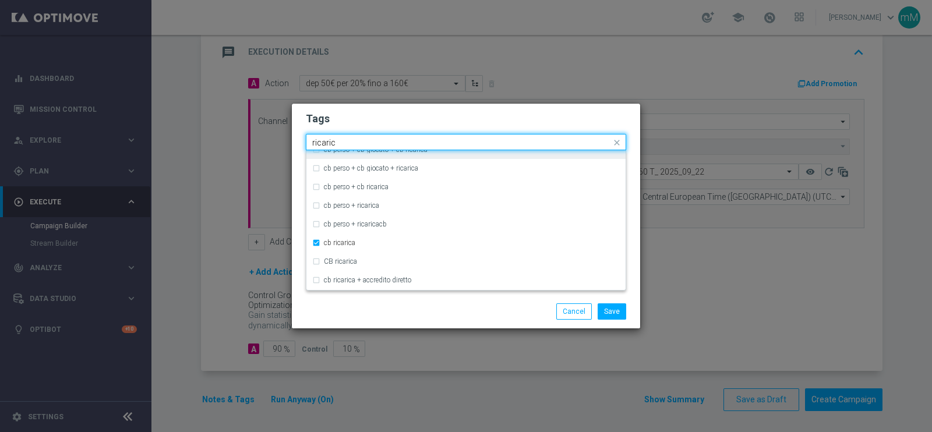
click at [390, 146] on input "ricaric" at bounding box center [461, 143] width 299 height 10
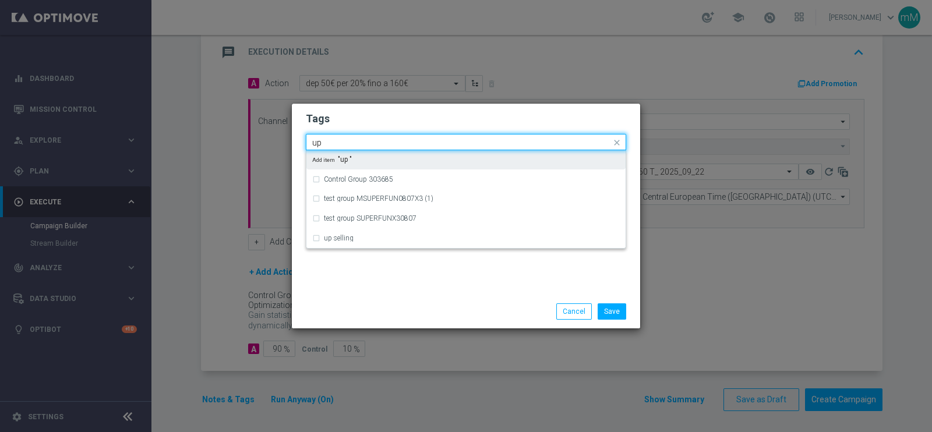
scroll to position [0, 0]
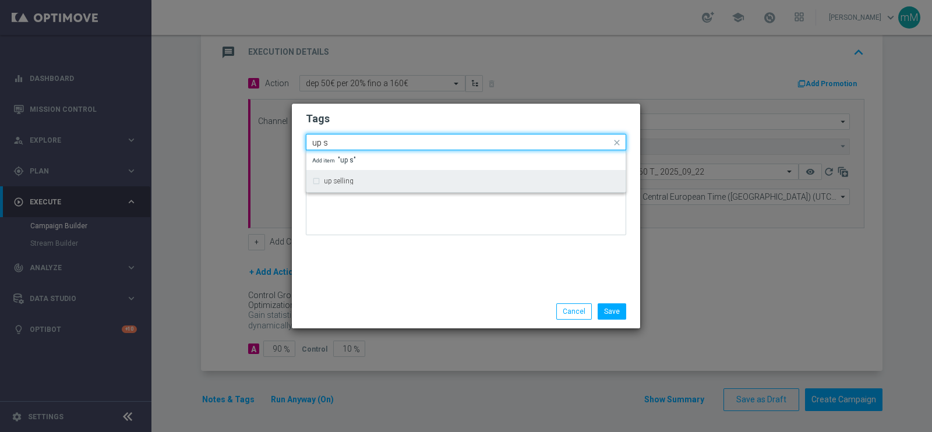
click at [370, 178] on div "up selling" at bounding box center [472, 181] width 296 height 7
type input "up s"
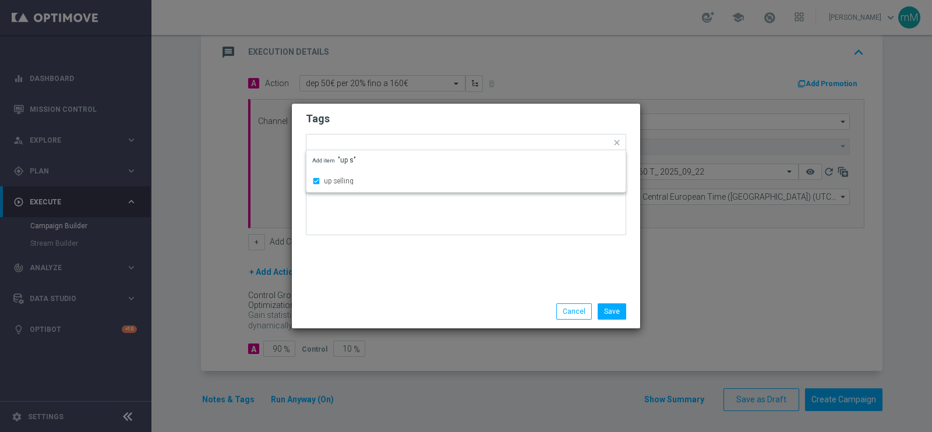
click at [367, 255] on div "Tags Quick find × talent × casino × cb ricarica × up selling up selling Add ite…" at bounding box center [466, 199] width 348 height 191
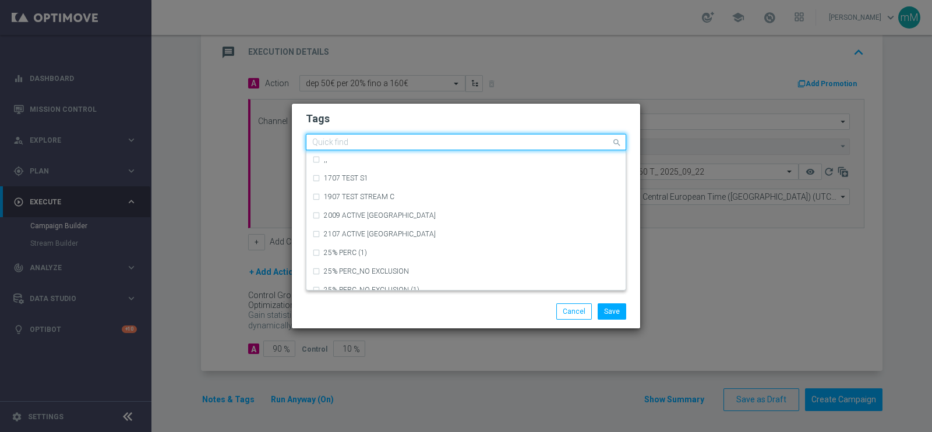
click at [530, 143] on input "text" at bounding box center [461, 143] width 299 height 10
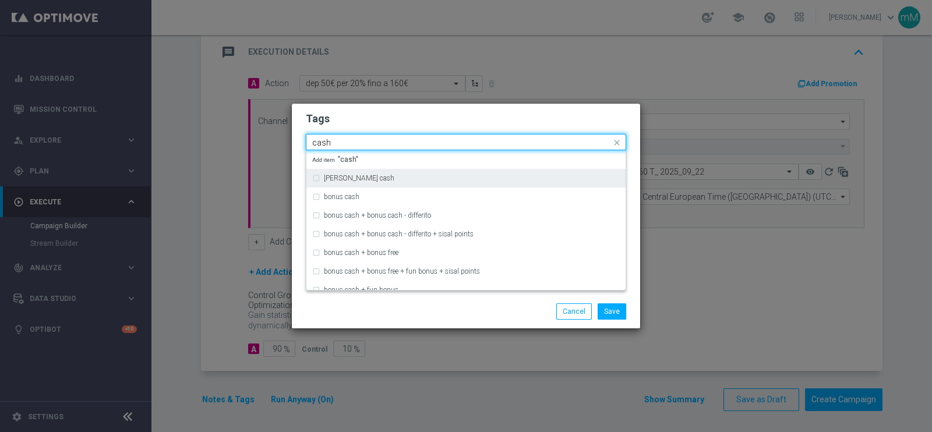
click at [475, 181] on div "[PERSON_NAME] cash" at bounding box center [472, 178] width 296 height 7
type input "cash"
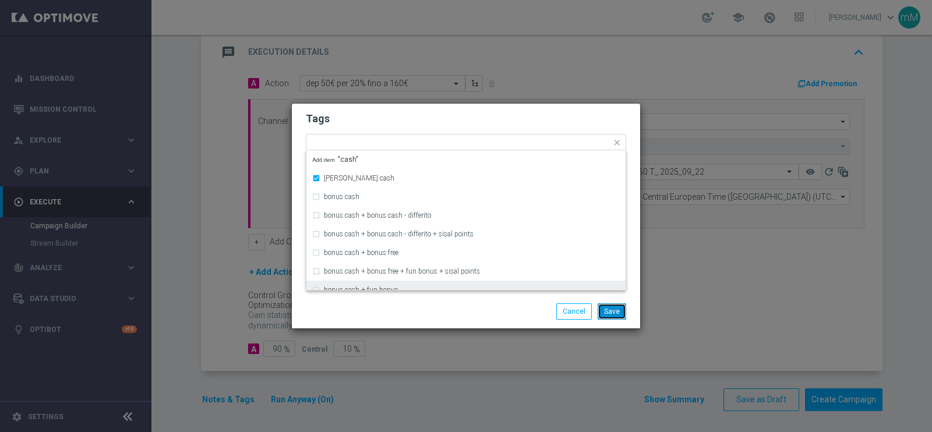
click at [610, 307] on button "Save" at bounding box center [612, 312] width 29 height 16
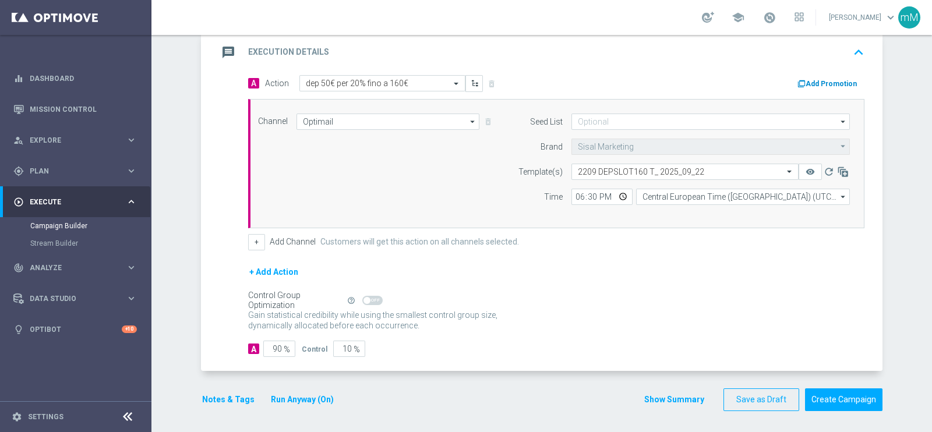
click at [855, 81] on div "Add Promotion" at bounding box center [831, 83] width 68 height 14
click at [850, 81] on button "Add Promotion" at bounding box center [829, 83] width 65 height 13
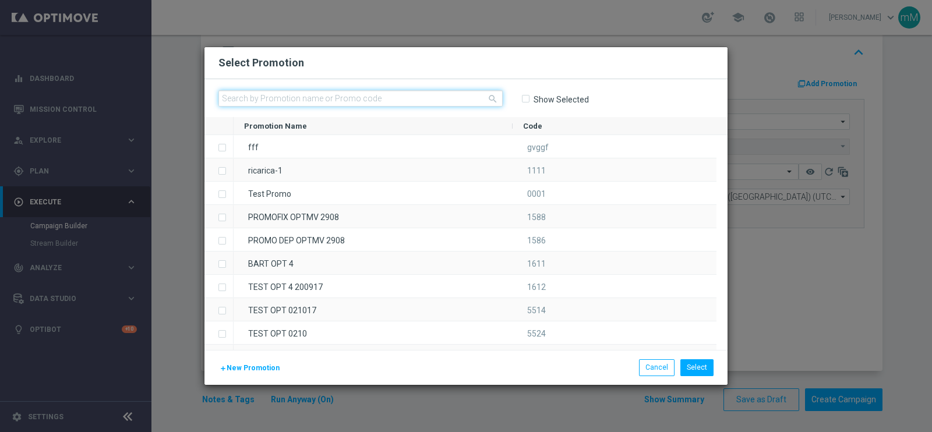
click at [422, 91] on input "text" at bounding box center [361, 98] width 284 height 16
paste input "335225"
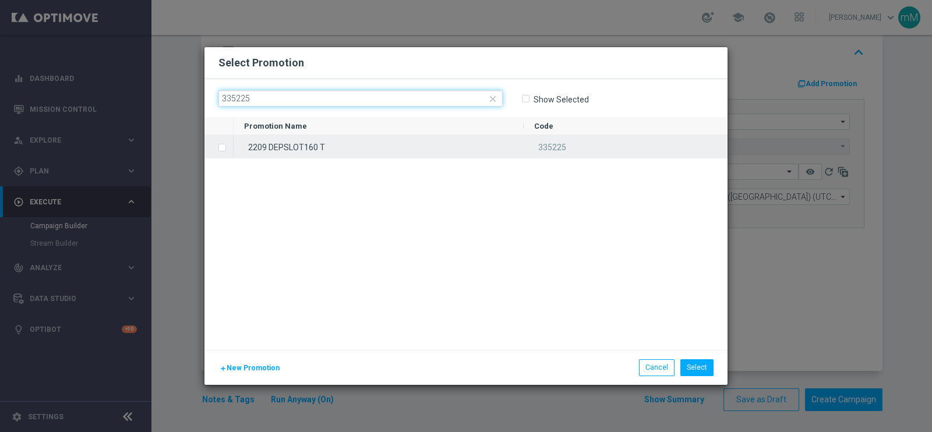
type input "335225"
click at [399, 153] on div "2209 DEPSLOT160 T" at bounding box center [379, 146] width 290 height 23
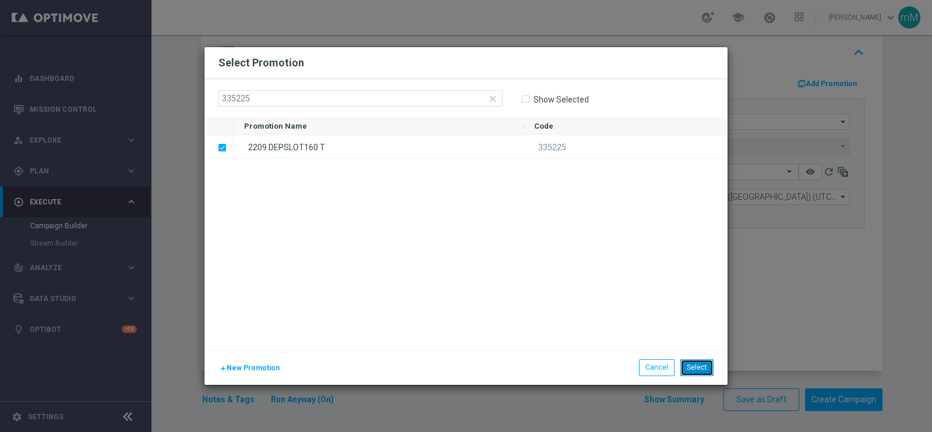
click at [695, 368] on button "Select" at bounding box center [697, 368] width 33 height 16
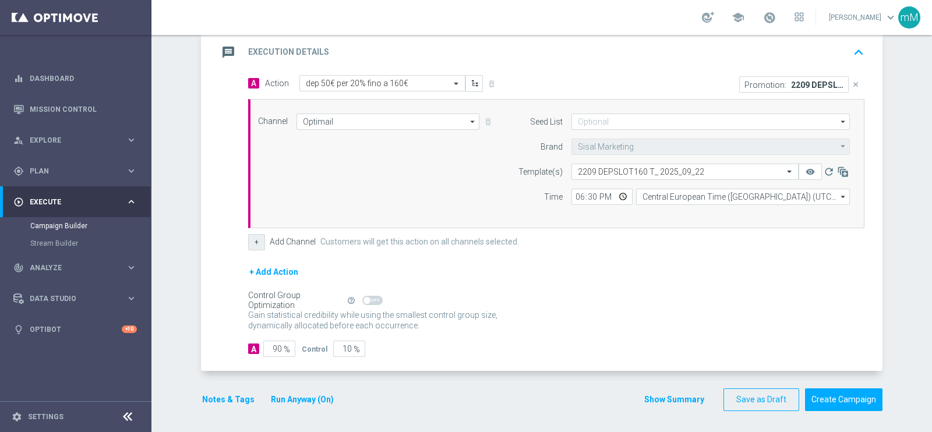
click at [253, 243] on button "+" at bounding box center [256, 242] width 17 height 16
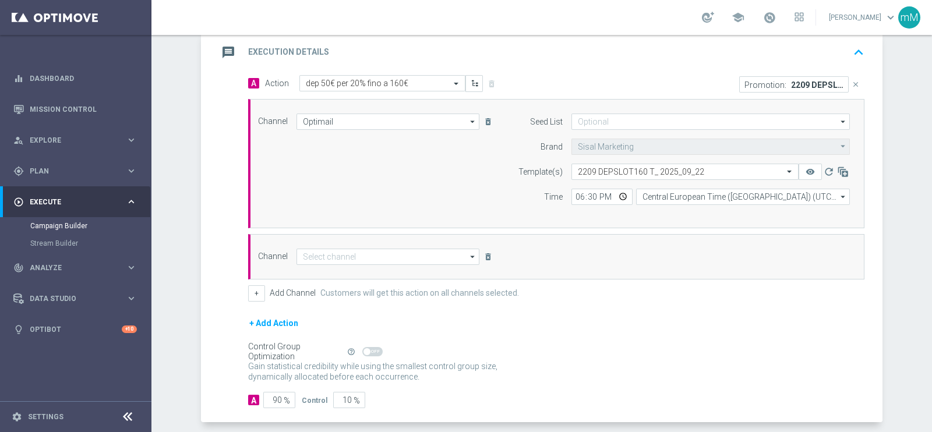
click at [353, 245] on div "Channel arrow_drop_down Drag here to set row groups Drag here to set column lab…" at bounding box center [556, 256] width 616 height 45
click at [355, 252] on input at bounding box center [388, 257] width 183 height 16
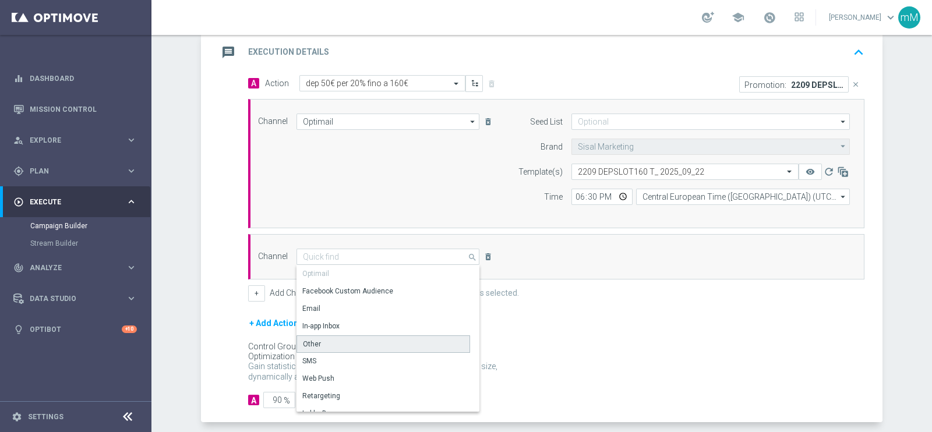
click at [354, 339] on div "Other" at bounding box center [384, 344] width 174 height 17
type input "Other"
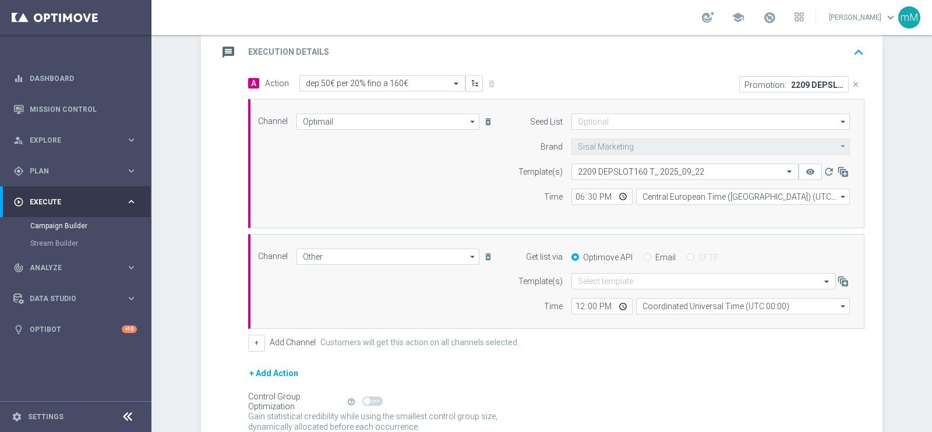
click at [656, 255] on label "Email" at bounding box center [666, 257] width 20 height 10
click at [651, 255] on input "Email" at bounding box center [648, 259] width 8 height 8
radio input "true"
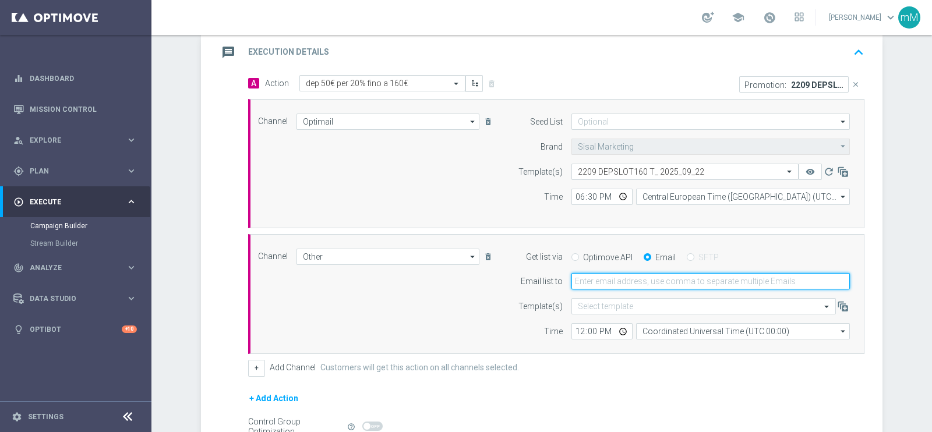
click at [642, 282] on input "email" at bounding box center [711, 281] width 279 height 16
type input "[EMAIL_ADDRESS][PERSON_NAME][DOMAIN_NAME]"
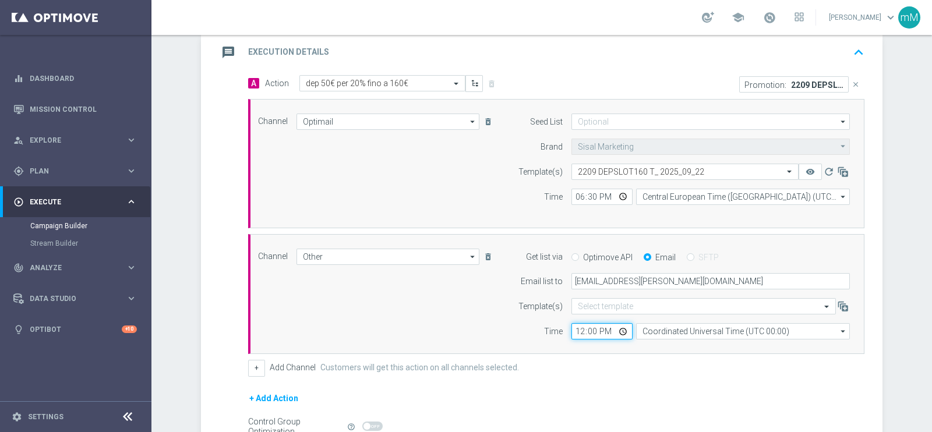
click at [572, 334] on input "12:00" at bounding box center [602, 331] width 61 height 16
type input "18:30"
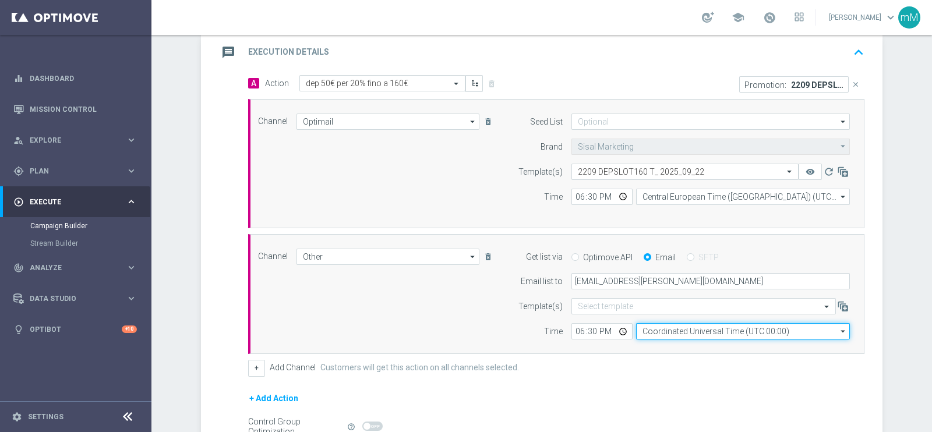
click at [664, 325] on input "Coordinated Universal Time (UTC 00:00)" at bounding box center [743, 331] width 214 height 16
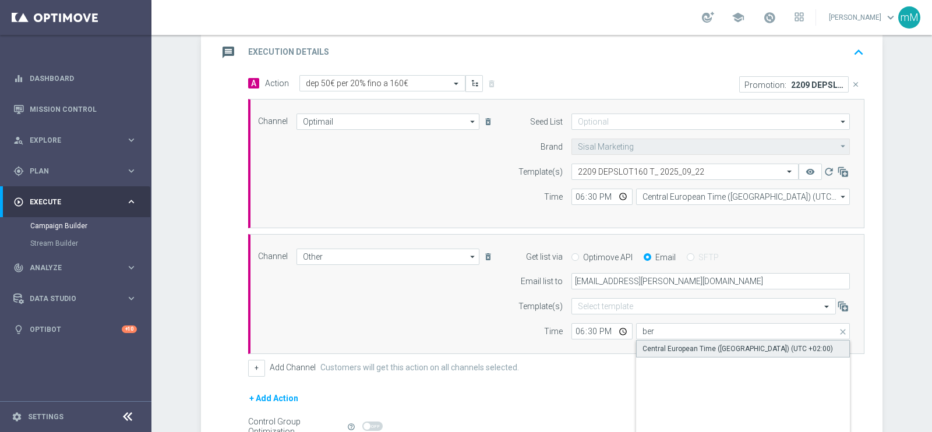
click at [674, 344] on div "Central European Time ([GEOGRAPHIC_DATA]) (UTC +02:00)" at bounding box center [738, 349] width 191 height 10
type input "Central European Time ([GEOGRAPHIC_DATA]) (UTC +02:00)"
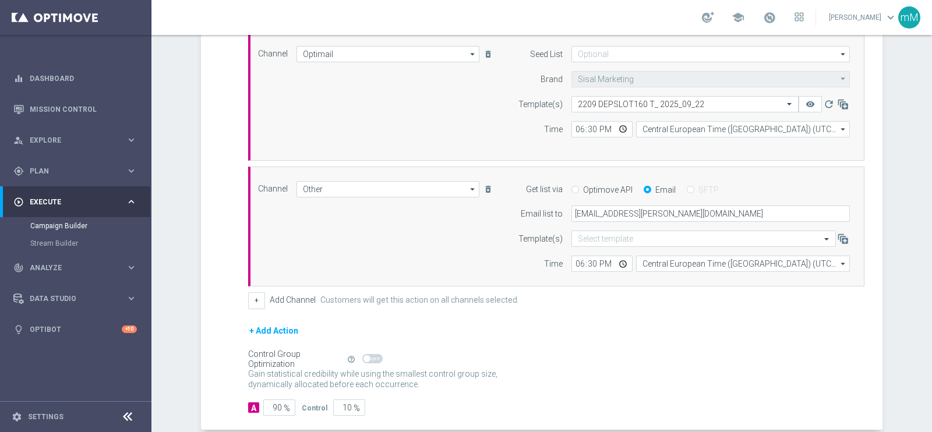
scroll to position [379, 0]
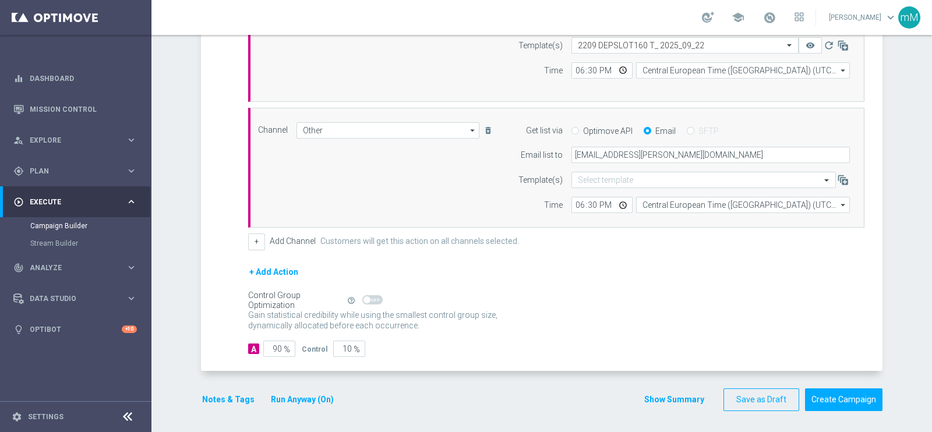
click at [319, 393] on button "Run Anyway (On)" at bounding box center [302, 400] width 65 height 15
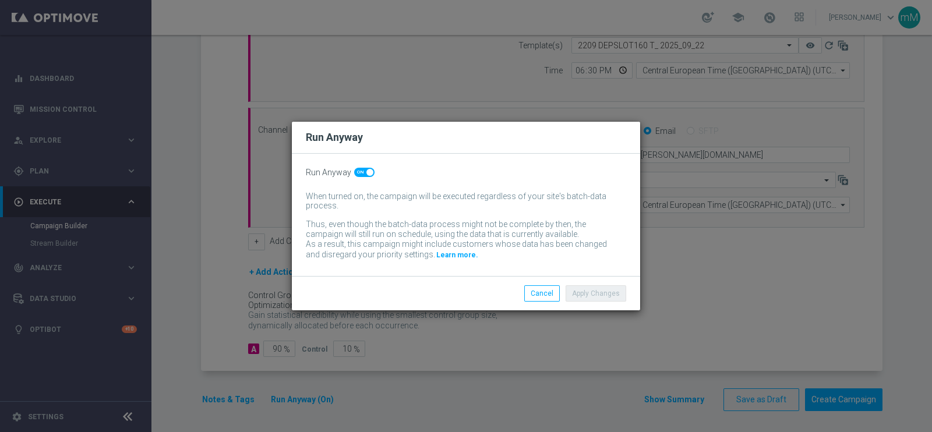
click at [445, 286] on div "Apply Changes Cancel" at bounding box center [522, 294] width 225 height 16
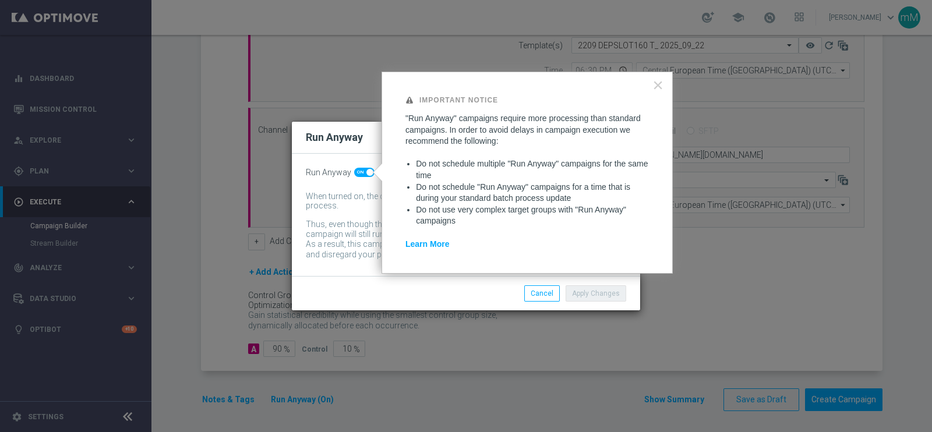
click at [363, 174] on span at bounding box center [364, 172] width 20 height 9
click at [363, 174] on input "checkbox" at bounding box center [364, 172] width 20 height 9
click at [363, 174] on span at bounding box center [364, 172] width 20 height 9
click at [363, 174] on input "checkbox" at bounding box center [364, 172] width 20 height 9
checkbox input "true"
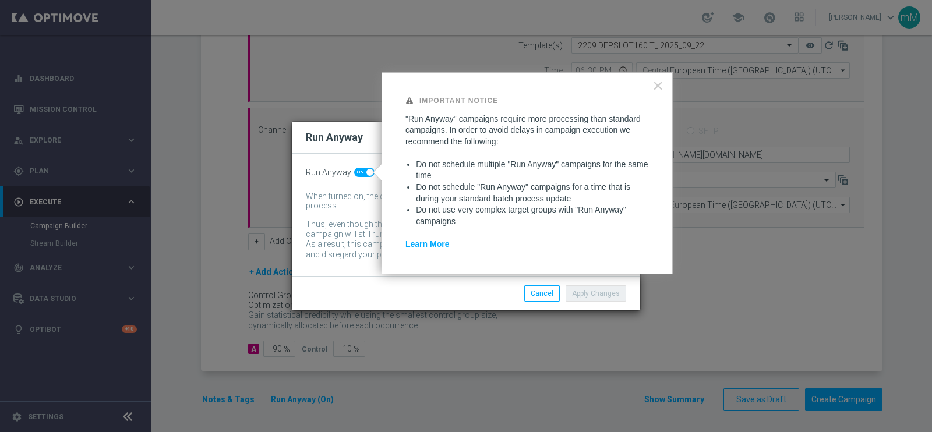
click at [475, 290] on div "Apply Changes Cancel" at bounding box center [522, 294] width 225 height 16
click at [657, 85] on button "×" at bounding box center [658, 85] width 11 height 19
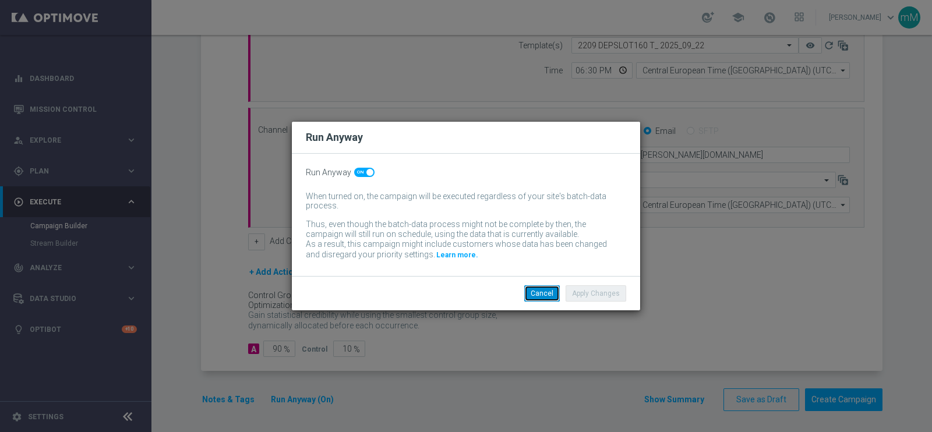
click at [551, 287] on button "Cancel" at bounding box center [542, 294] width 36 height 16
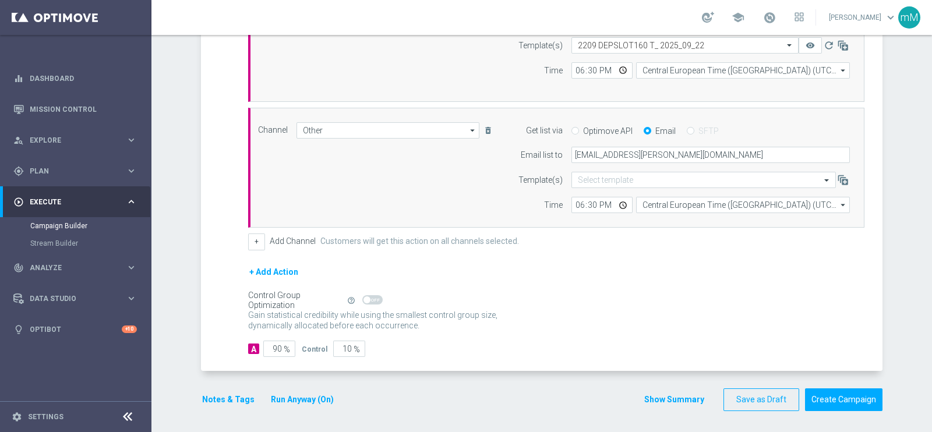
click at [664, 393] on button "Show Summary" at bounding box center [674, 399] width 61 height 13
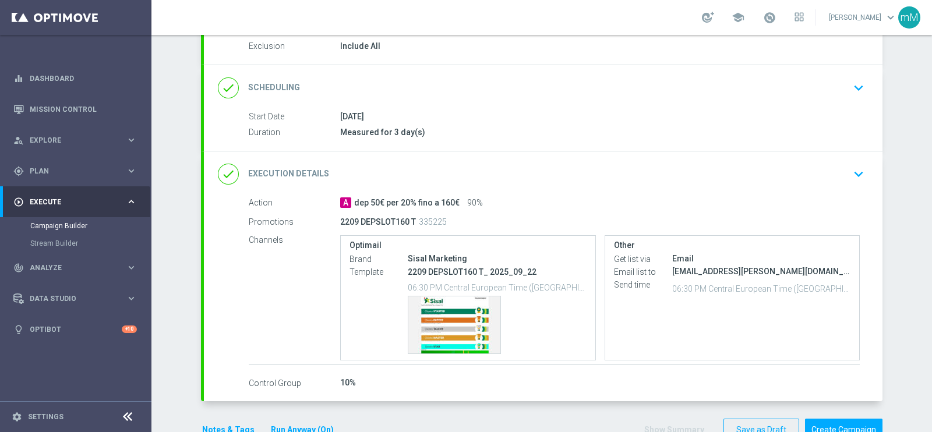
scroll to position [145, 0]
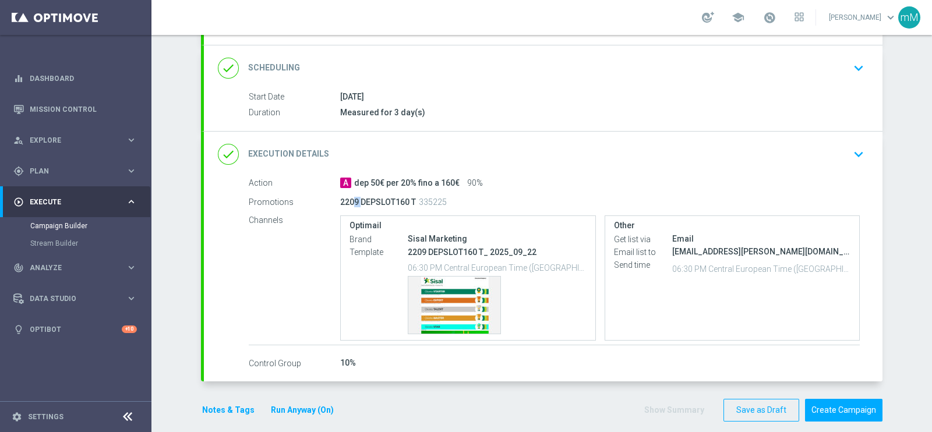
drag, startPoint x: 342, startPoint y: 198, endPoint x: 356, endPoint y: 198, distance: 14.0
click at [355, 198] on p "2209 DEPSLOT160 T" at bounding box center [378, 202] width 76 height 10
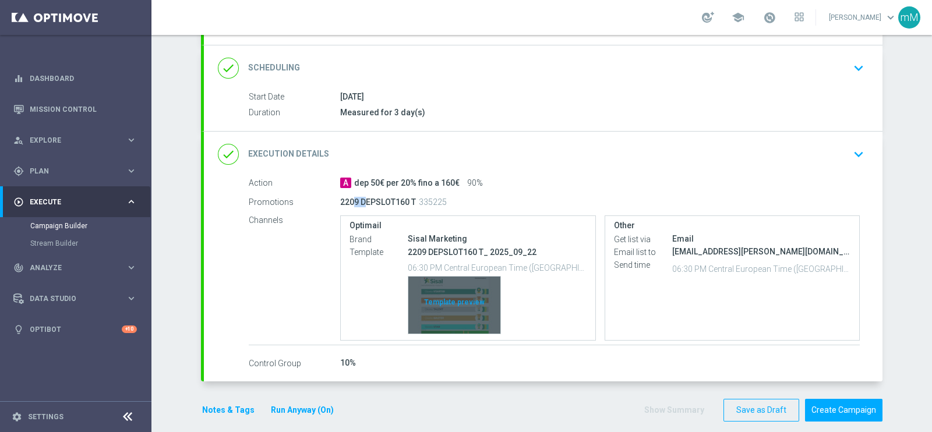
click at [442, 287] on div "Template preview" at bounding box center [454, 305] width 92 height 57
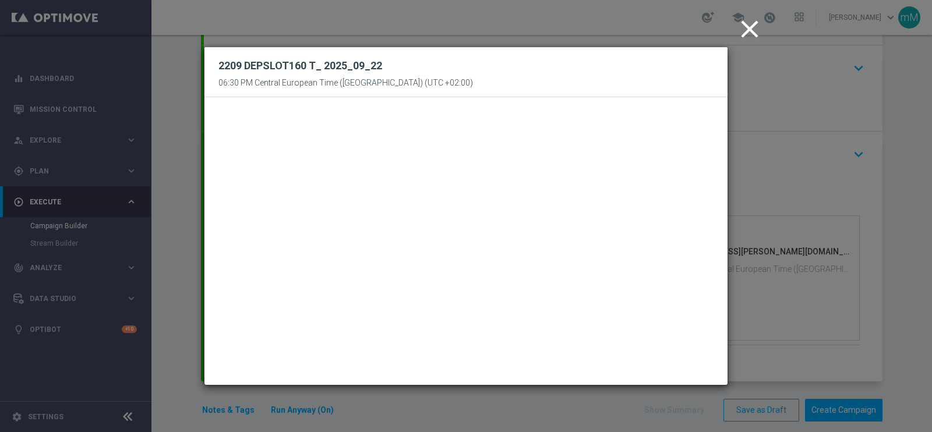
click at [753, 24] on icon "close" at bounding box center [749, 29] width 29 height 29
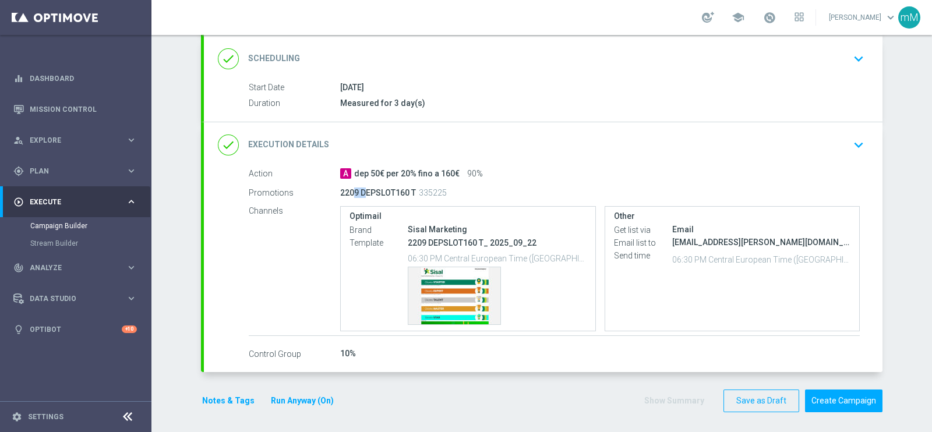
scroll to position [156, 0]
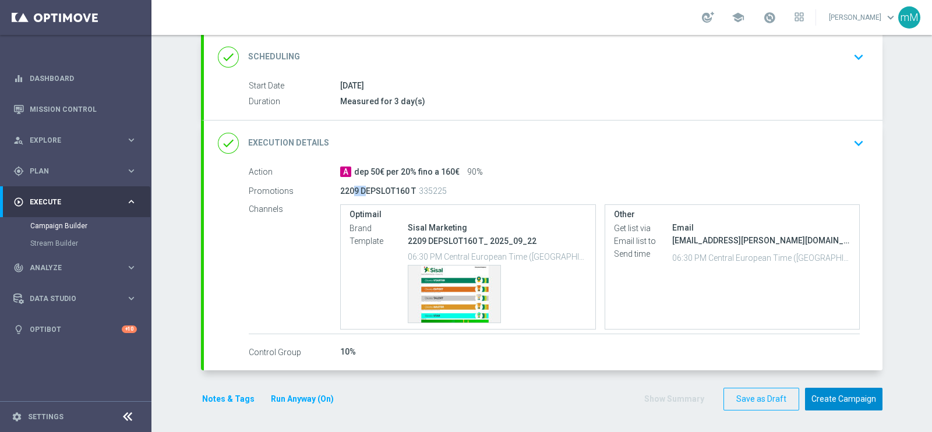
click at [841, 396] on button "Create Campaign" at bounding box center [843, 399] width 77 height 23
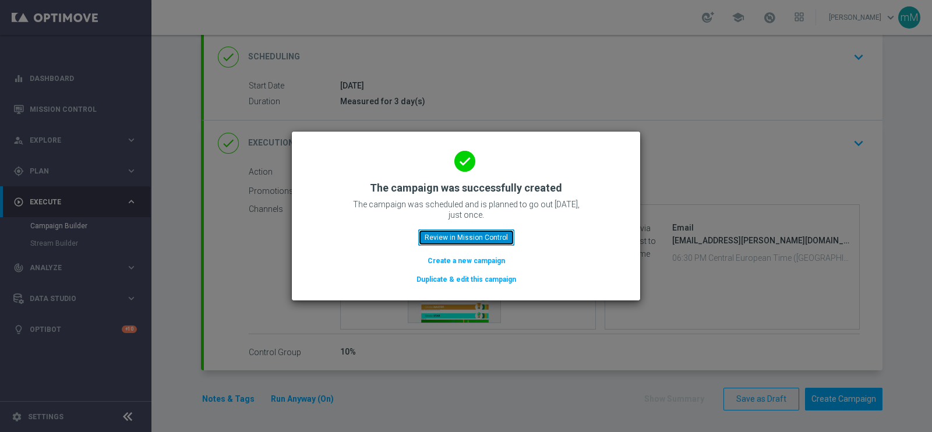
click at [497, 241] on button "Review in Mission Control" at bounding box center [466, 238] width 96 height 16
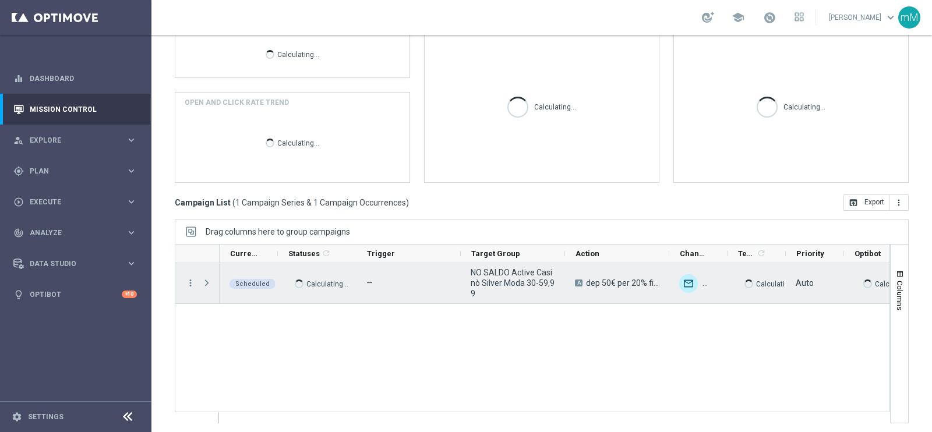
scroll to position [174, 0]
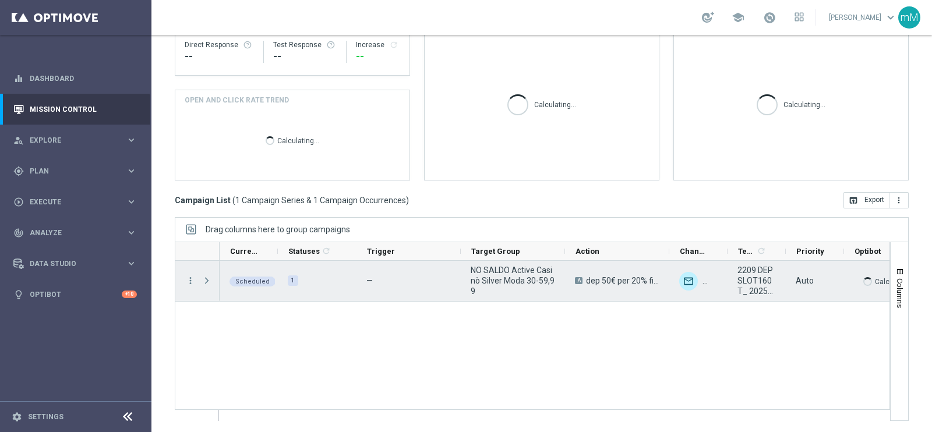
click at [0, 0] on span "play_arrow" at bounding box center [0, 0] width 0 height 0
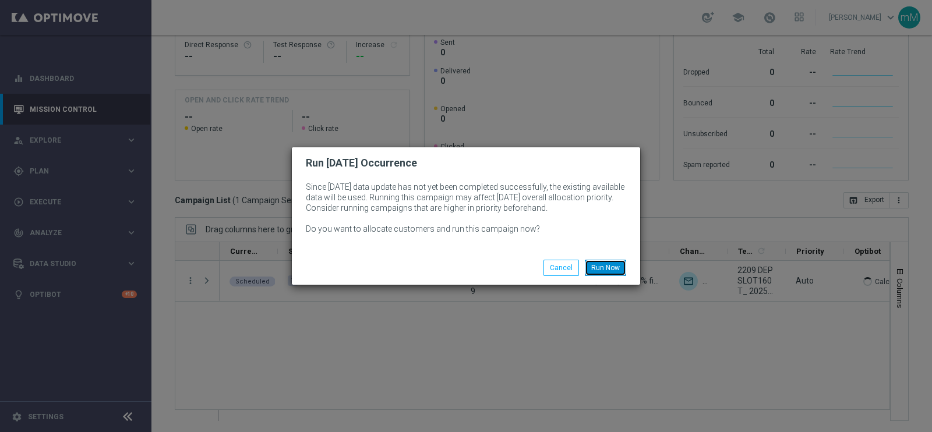
click at [605, 269] on button "Run Now" at bounding box center [605, 268] width 41 height 16
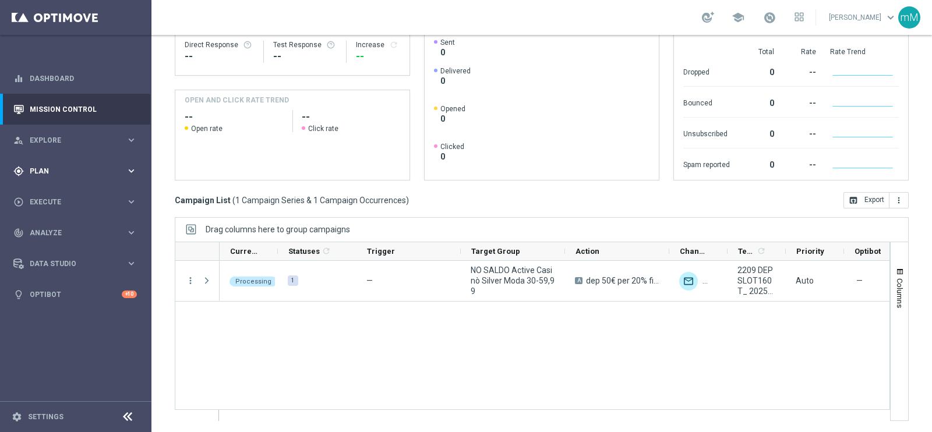
click at [60, 184] on div "gps_fixed Plan keyboard_arrow_right" at bounding box center [75, 171] width 150 height 31
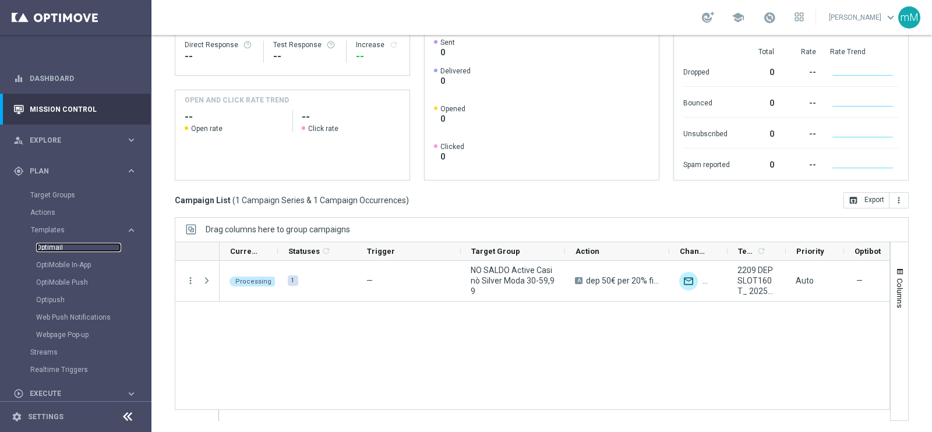
click at [57, 248] on link "Optimail" at bounding box center [78, 247] width 85 height 9
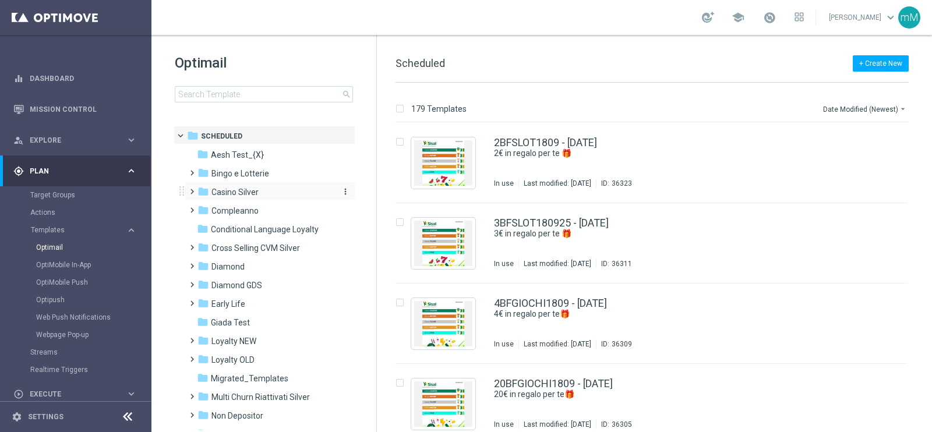
click at [253, 189] on span "Casino Silver" at bounding box center [235, 192] width 47 height 10
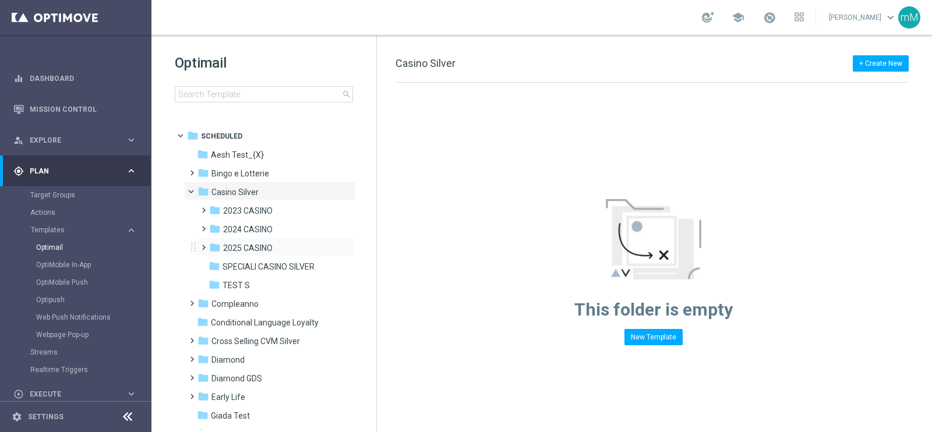
click at [267, 239] on div "folder 2025 CASINO more_vert" at bounding box center [276, 247] width 160 height 19
click at [253, 250] on span "2025 CASINO" at bounding box center [248, 248] width 50 height 10
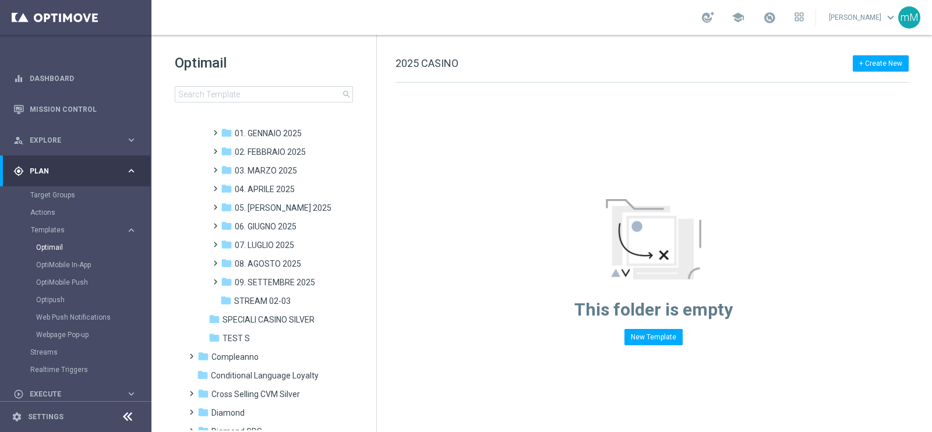
scroll to position [219, 0]
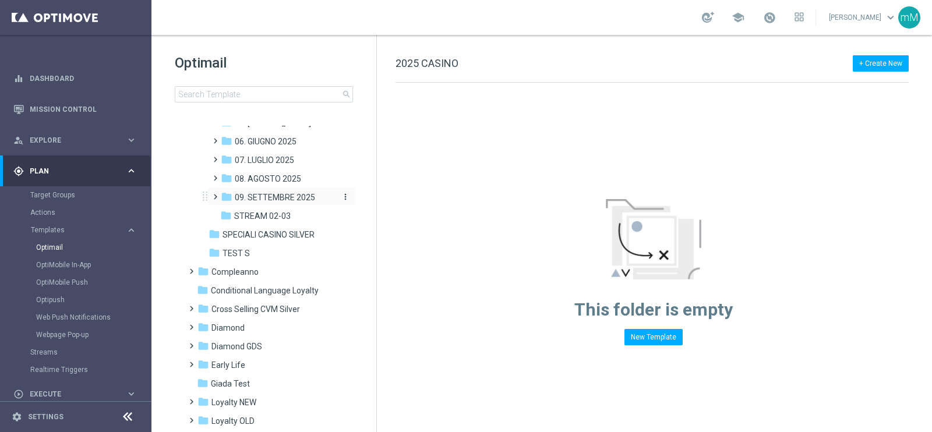
click at [284, 195] on span "09. SETTEMBRE 2025" at bounding box center [275, 197] width 80 height 10
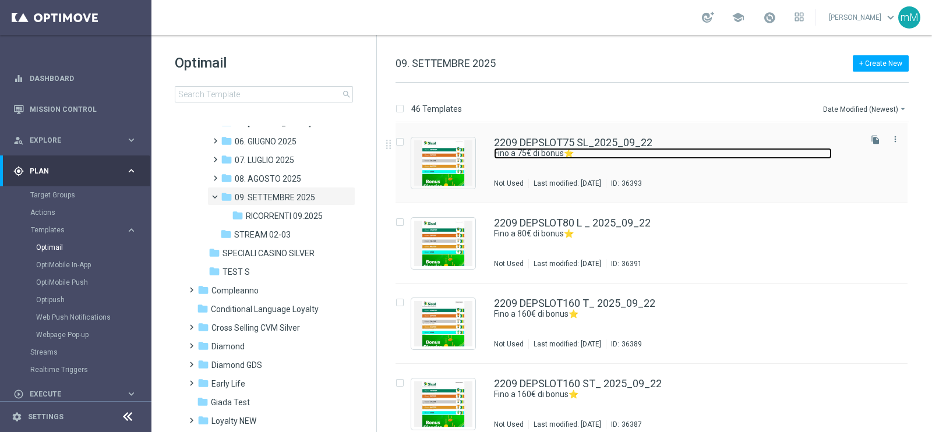
click at [647, 150] on link "Fino a 75€ di bonus⭐" at bounding box center [663, 153] width 338 height 11
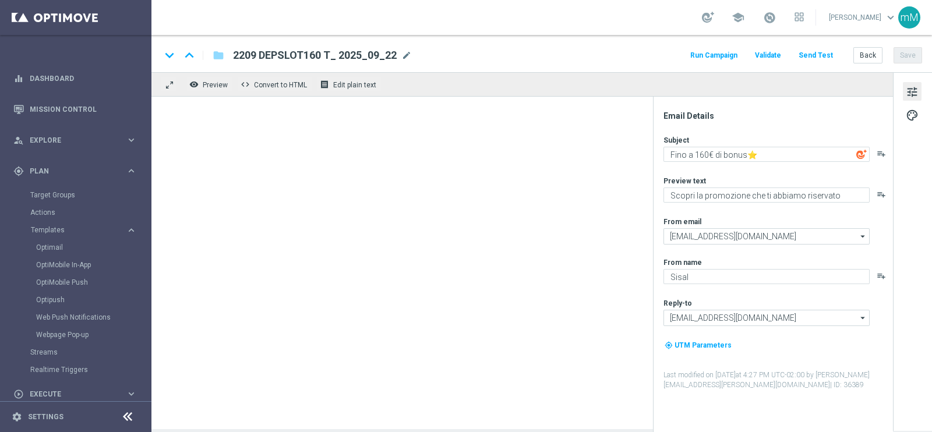
type textarea "Fino a 75€ di bonus⭐"
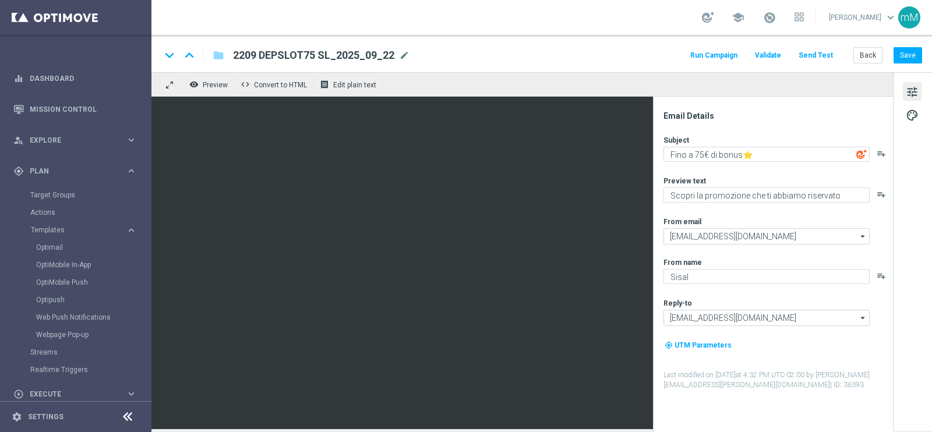
click at [709, 57] on button "Run Campaign" at bounding box center [714, 56] width 51 height 16
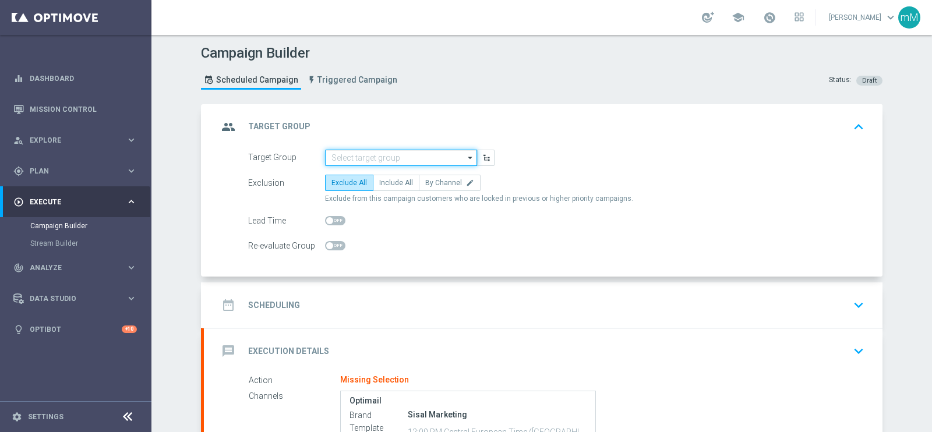
click at [357, 156] on input at bounding box center [401, 158] width 152 height 16
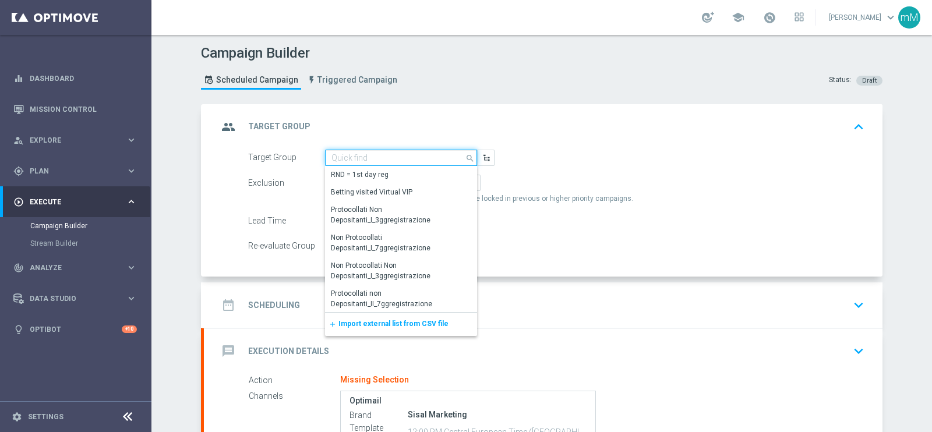
paste input "NO SALDO Active Casinò Silver Moda 0-15€"
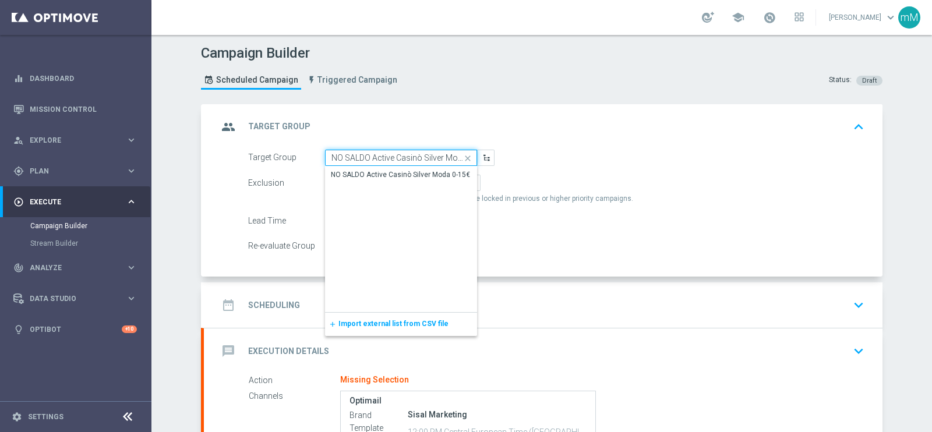
scroll to position [0, 21]
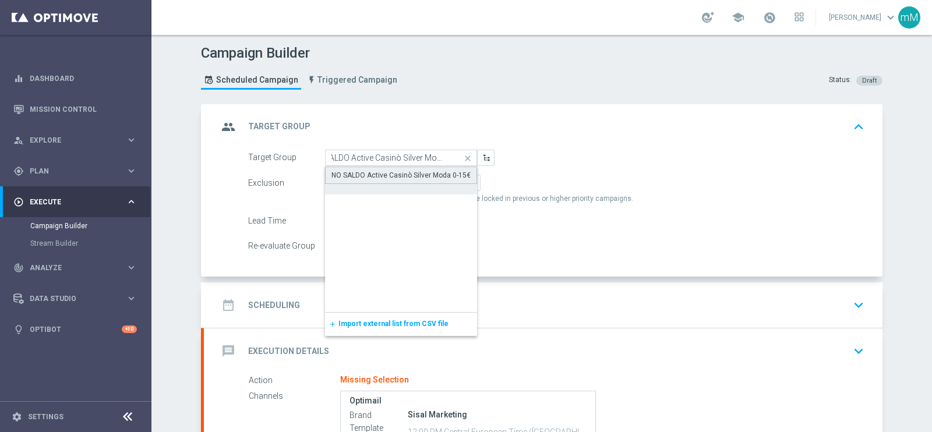
click at [358, 170] on div "NO SALDO Active Casinò Silver Moda 0-15€" at bounding box center [401, 175] width 139 height 10
type input "NO SALDO Active Casinò Silver Moda 0-15€"
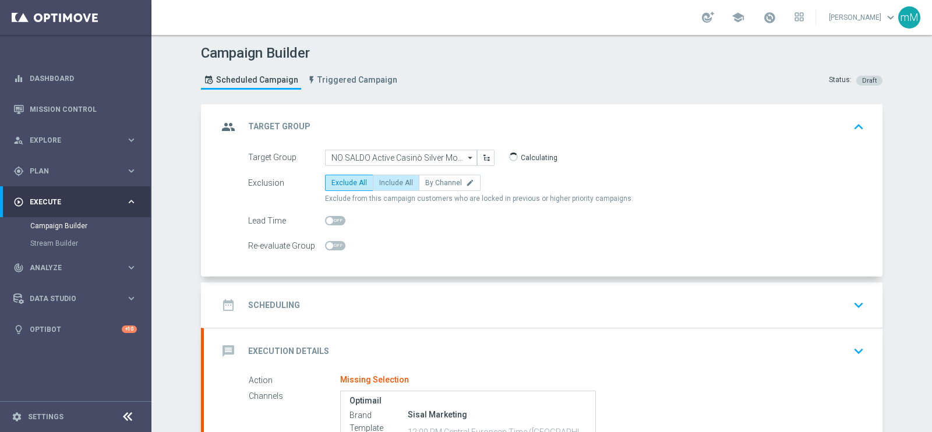
click at [393, 180] on span "Include All" at bounding box center [396, 183] width 34 height 8
click at [387, 181] on input "Include All" at bounding box center [383, 185] width 8 height 8
radio input "true"
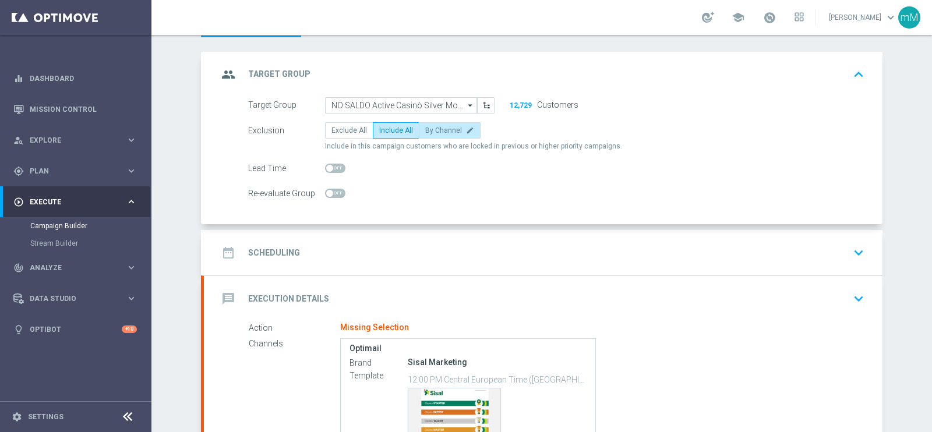
scroll to position [72, 0]
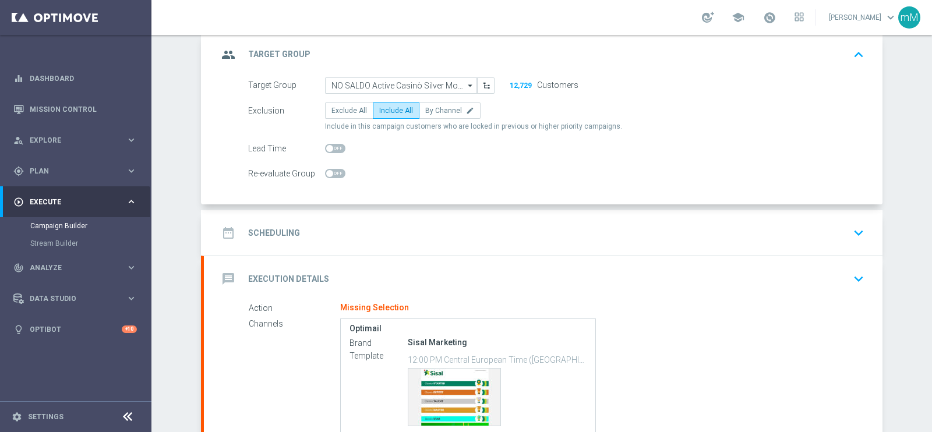
click at [416, 231] on div "date_range Scheduling keyboard_arrow_down" at bounding box center [543, 233] width 651 height 22
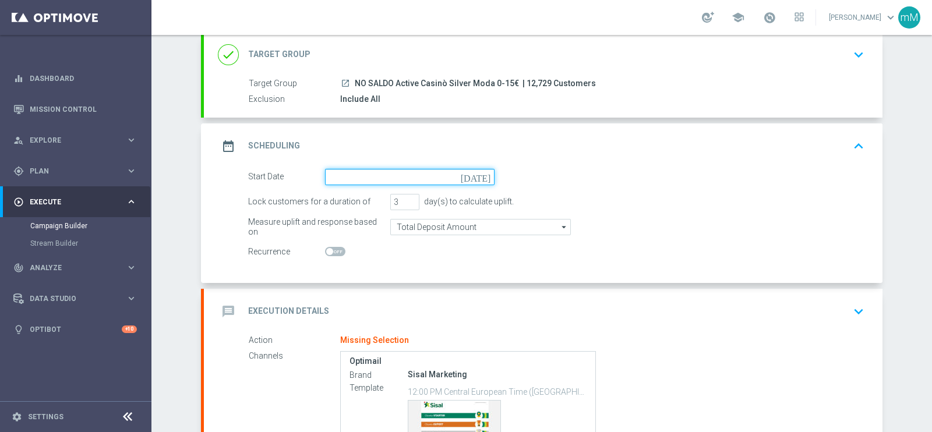
click at [380, 179] on input at bounding box center [410, 177] width 170 height 16
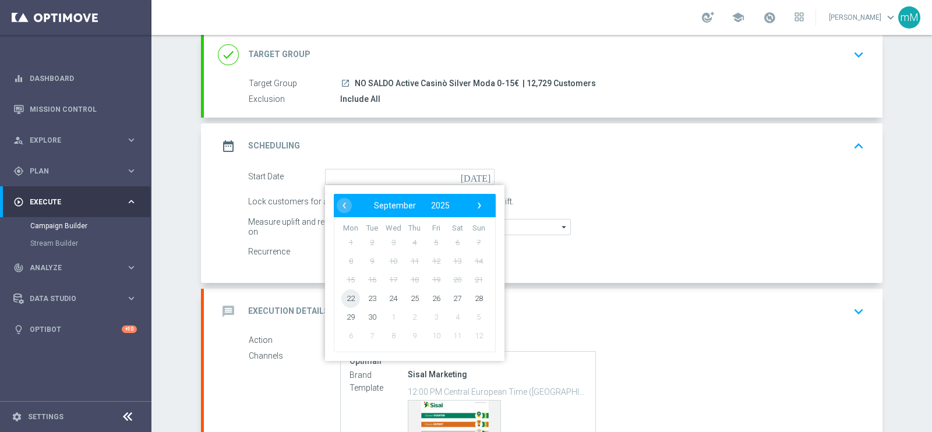
click at [342, 292] on span "22" at bounding box center [350, 298] width 19 height 19
type input "[DATE]"
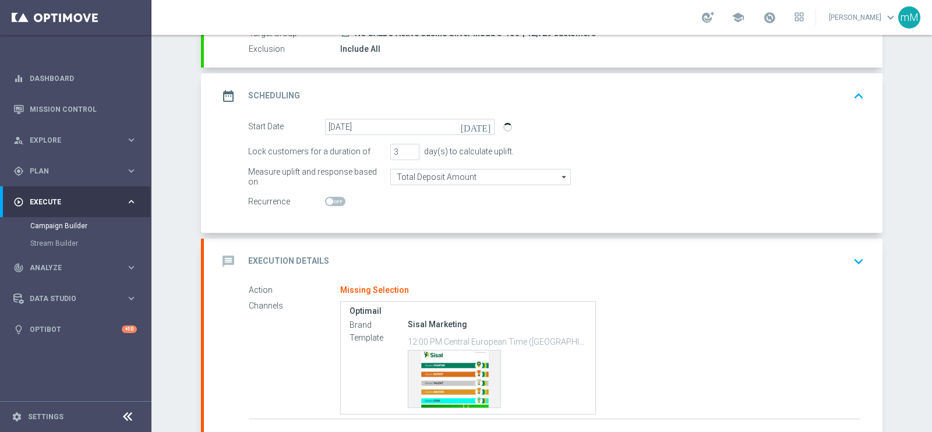
scroll to position [145, 0]
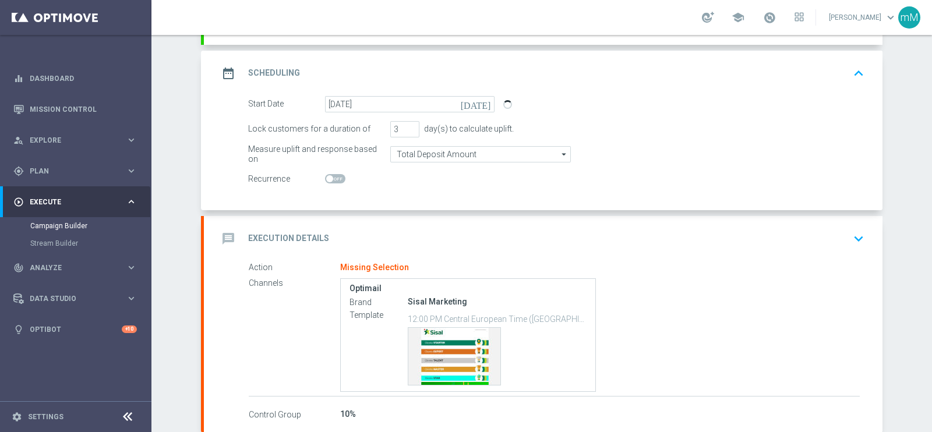
click at [374, 221] on div "message Execution Details keyboard_arrow_down" at bounding box center [543, 238] width 679 height 45
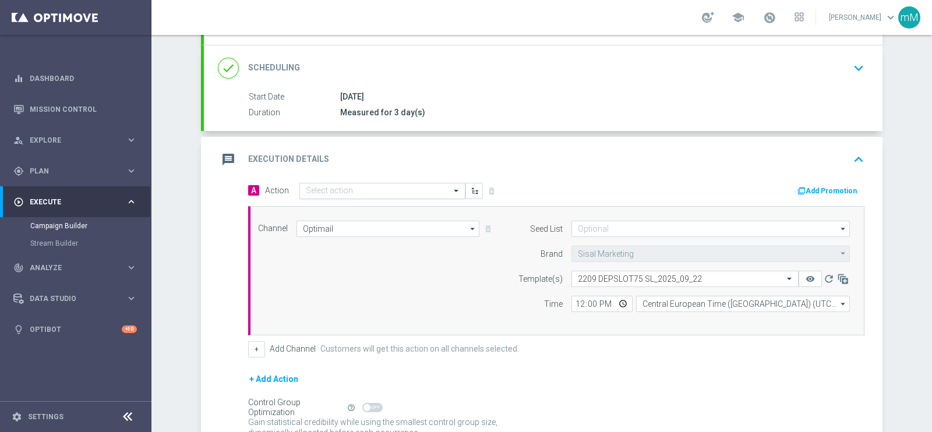
click at [376, 188] on input "text" at bounding box center [371, 191] width 130 height 10
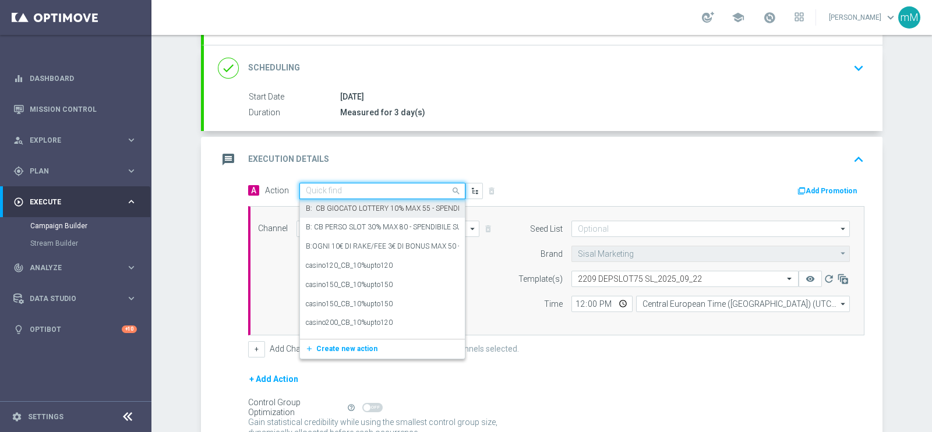
click at [353, 189] on input "text" at bounding box center [371, 191] width 130 height 10
paste input "dep 20€ per 15% fino a 75"
type input "dep 20€ per 15% fino a 75"
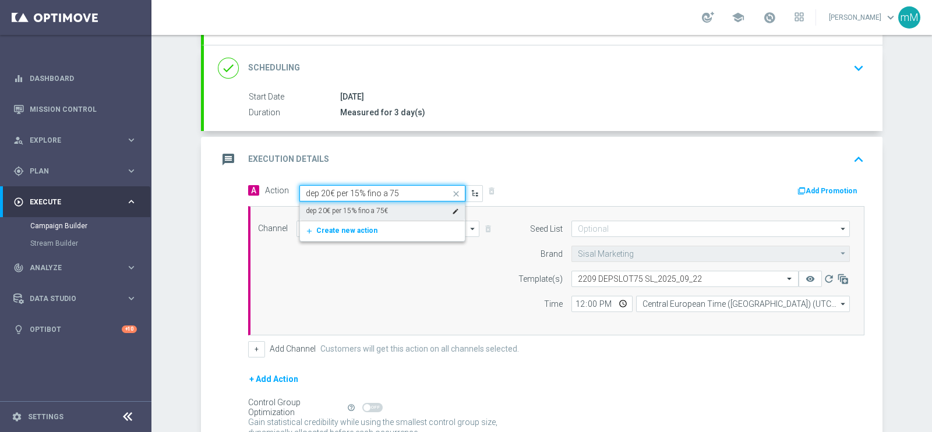
click at [351, 206] on label "dep 20€ per 15% fino a 75€" at bounding box center [347, 211] width 82 height 10
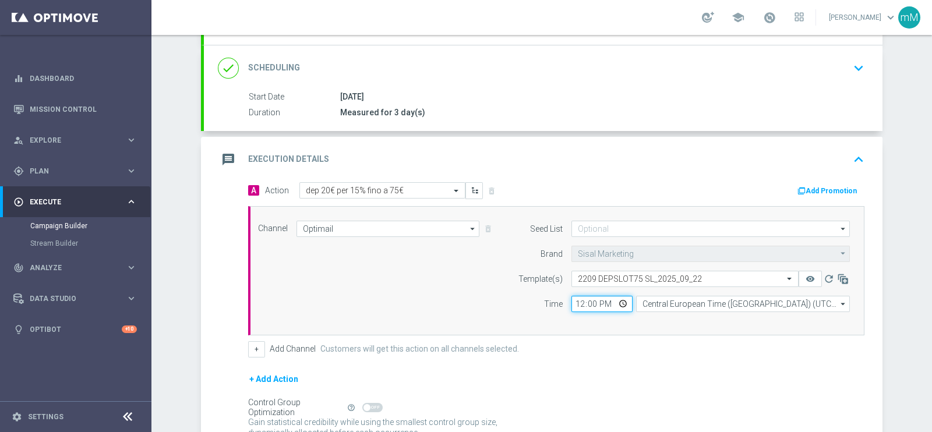
click at [572, 301] on input "12:00" at bounding box center [602, 304] width 61 height 16
type input "18:30"
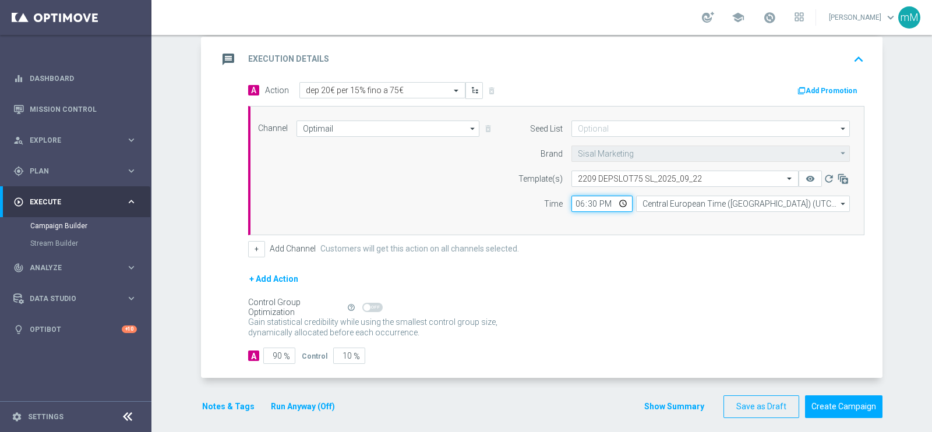
scroll to position [252, 0]
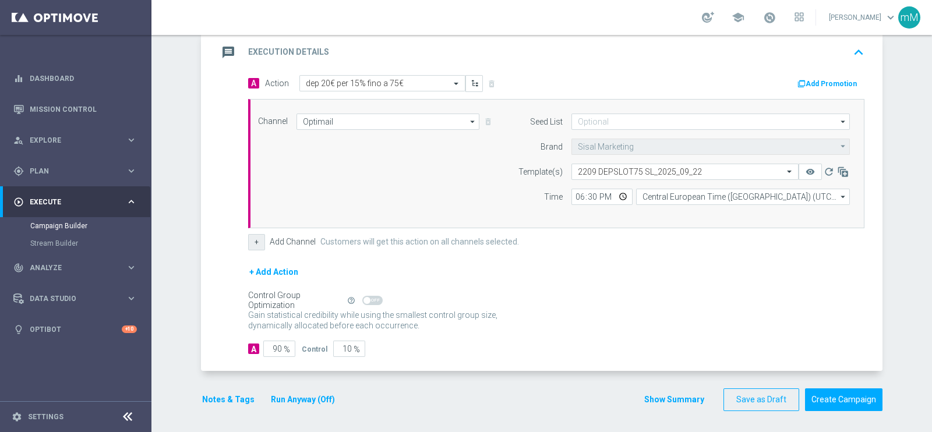
click at [249, 237] on button "+" at bounding box center [256, 242] width 17 height 16
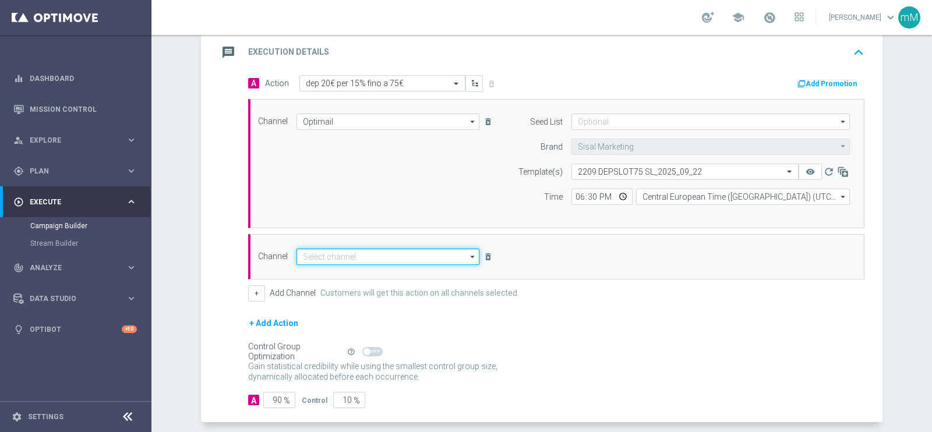
click at [411, 250] on input at bounding box center [388, 257] width 183 height 16
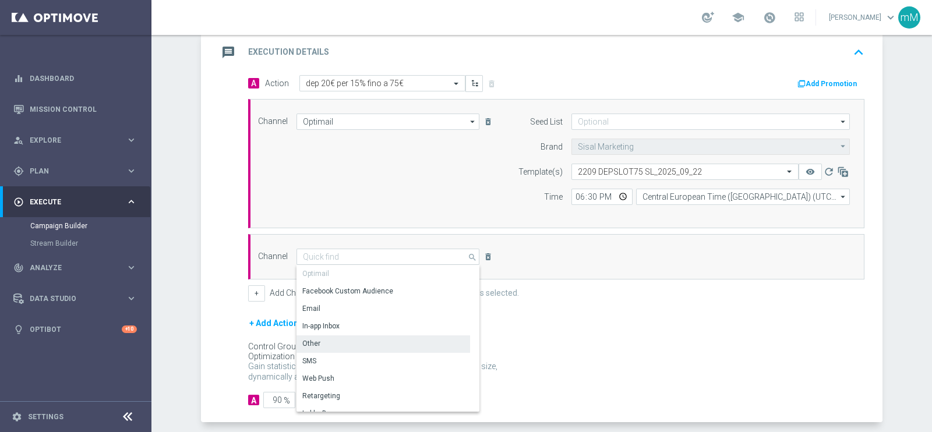
click at [373, 340] on div "Other" at bounding box center [384, 344] width 174 height 16
type input "Other"
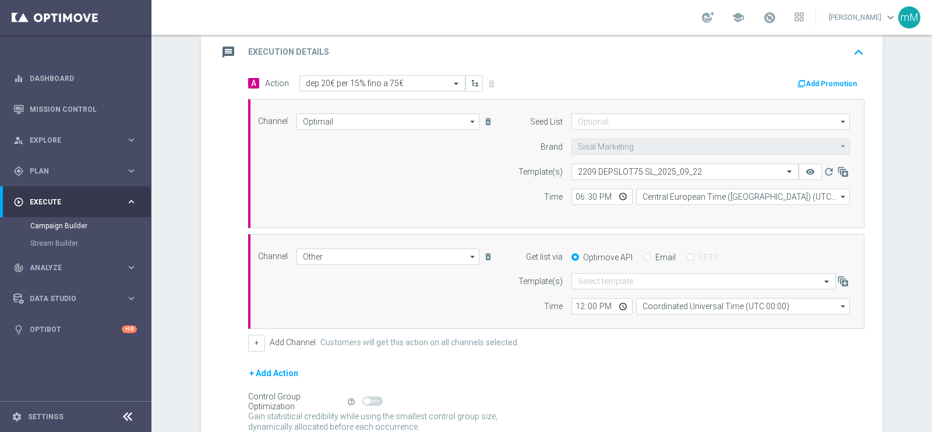
click at [656, 256] on label "Email" at bounding box center [666, 257] width 20 height 10
click at [649, 256] on input "Email" at bounding box center [648, 259] width 8 height 8
radio input "true"
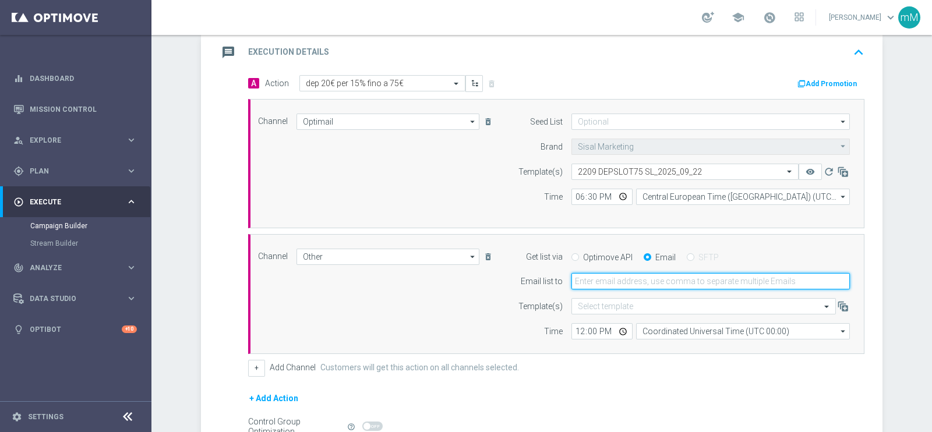
click at [637, 280] on input "email" at bounding box center [711, 281] width 279 height 16
type input "b"
type input "[EMAIL_ADDRESS][PERSON_NAME][DOMAIN_NAME]"
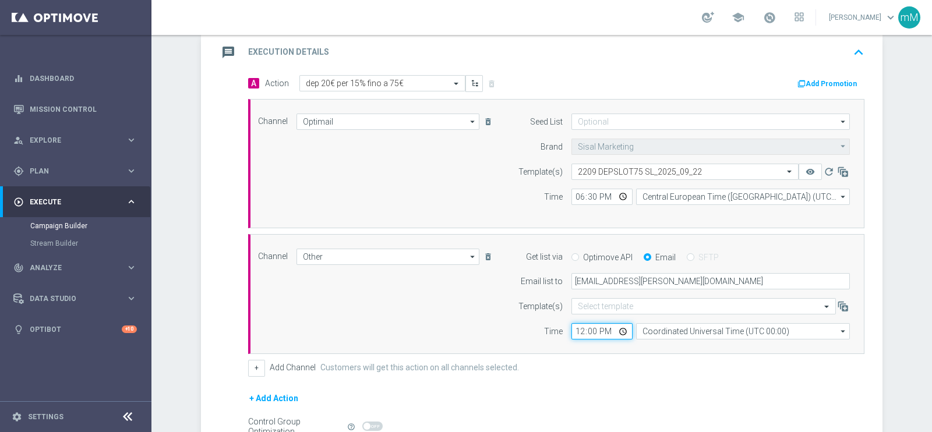
click at [572, 328] on input "12:00" at bounding box center [602, 331] width 61 height 16
type input "18:30"
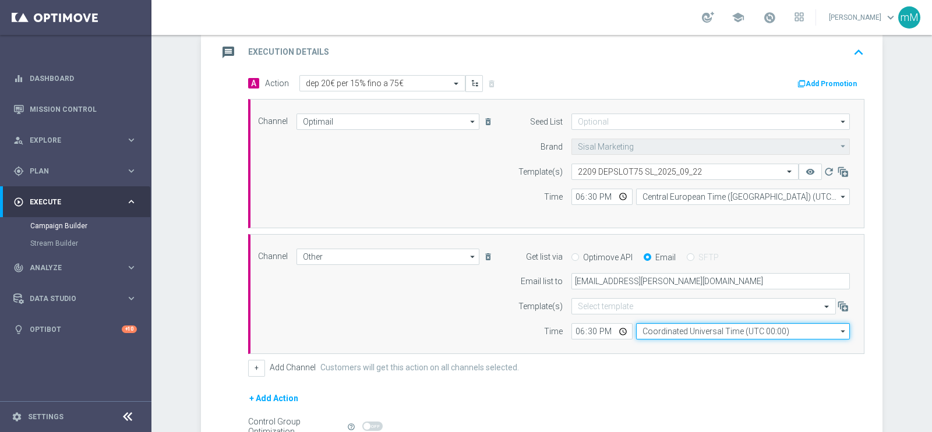
click at [663, 333] on input "Coordinated Universal Time (UTC 00:00)" at bounding box center [743, 331] width 214 height 16
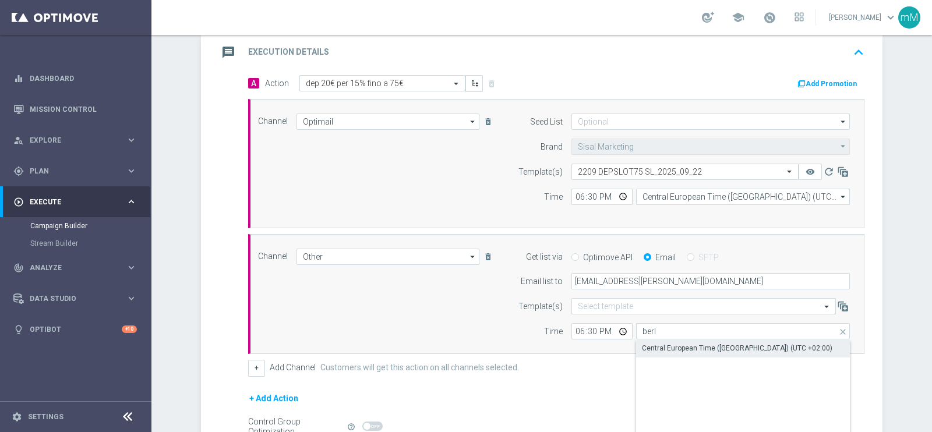
click at [661, 344] on div "Central European Time ([GEOGRAPHIC_DATA]) (UTC +02:00)" at bounding box center [737, 348] width 191 height 10
type input "Central European Time ([GEOGRAPHIC_DATA]) (UTC +02:00)"
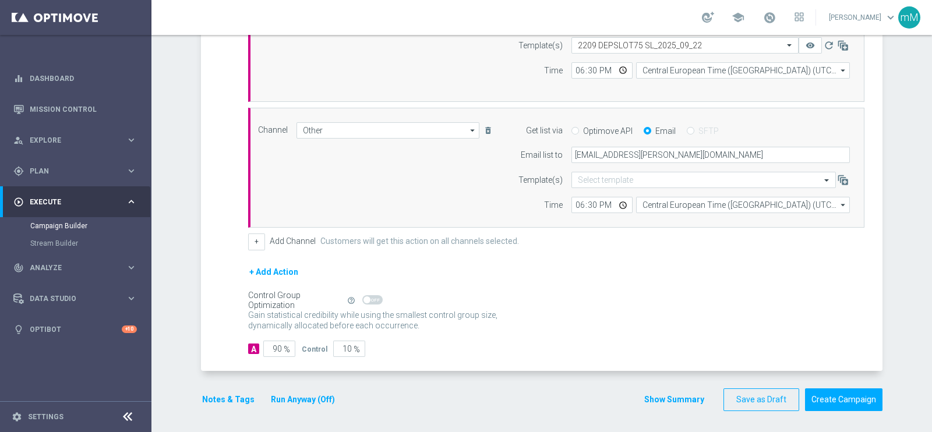
click at [301, 394] on button "Run Anyway (Off)" at bounding box center [303, 400] width 66 height 15
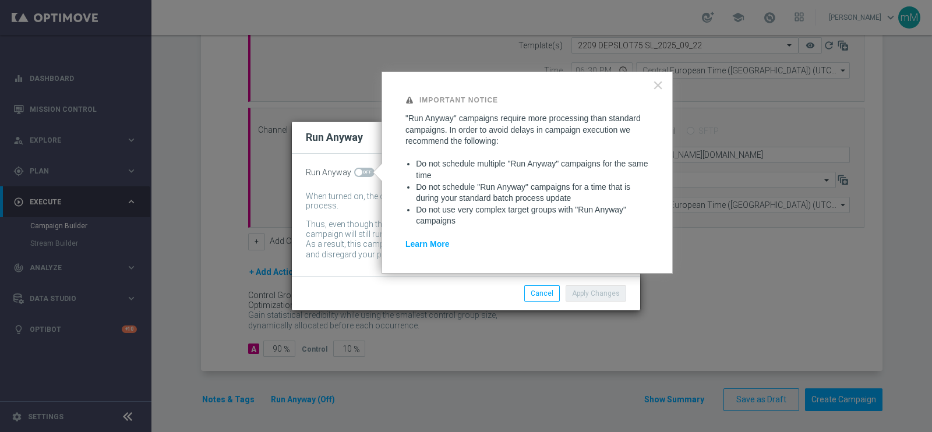
click at [364, 166] on div "Run Anyway When turned on, the campaign will be executed regardless of your sit…" at bounding box center [466, 215] width 348 height 122
click at [367, 168] on span at bounding box center [364, 172] width 20 height 9
click at [367, 168] on input "checkbox" at bounding box center [364, 172] width 20 height 9
checkbox input "true"
click at [575, 286] on button "Apply Changes" at bounding box center [596, 294] width 61 height 16
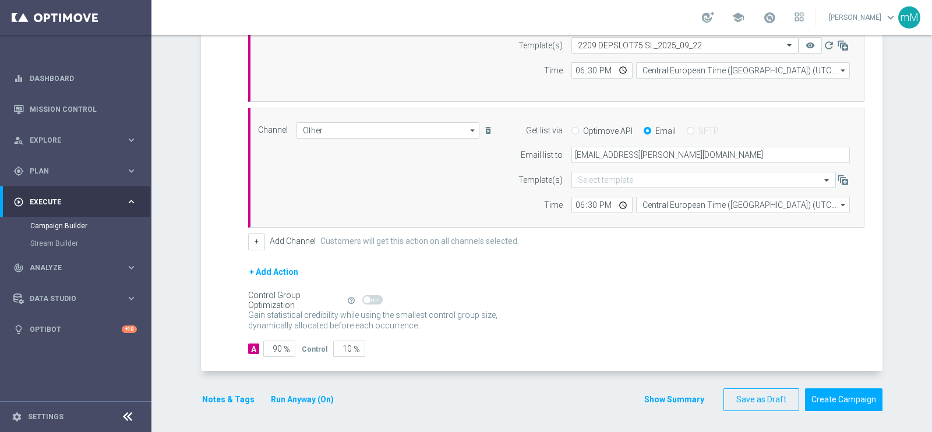
click at [226, 395] on button "Notes & Tags" at bounding box center [228, 400] width 55 height 15
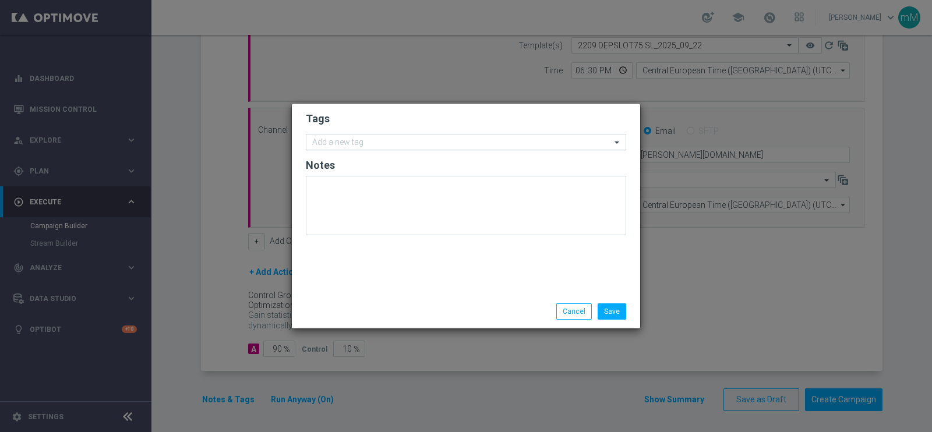
click at [466, 142] on input "text" at bounding box center [461, 143] width 299 height 10
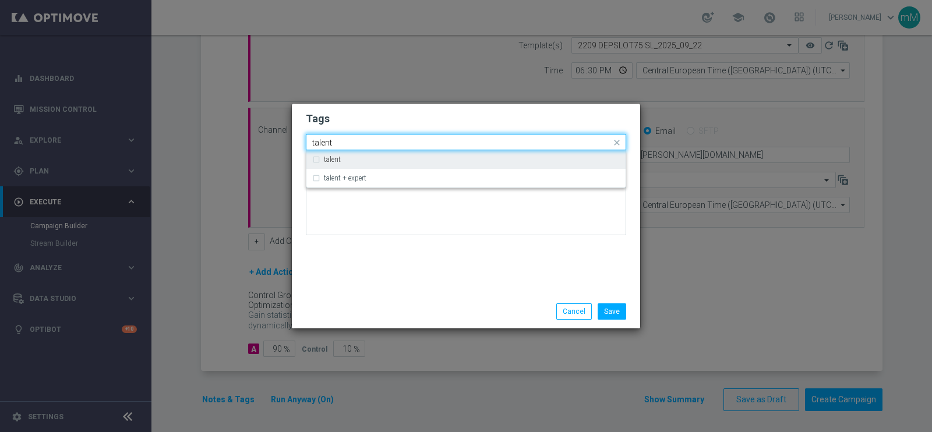
click at [454, 165] on div "talent" at bounding box center [466, 159] width 308 height 19
click at [452, 144] on input "talent" at bounding box center [461, 143] width 299 height 10
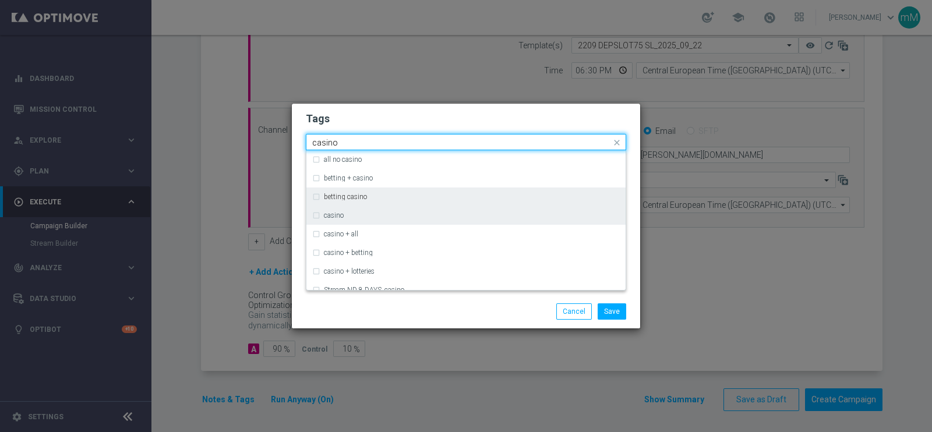
click at [408, 210] on div "casino" at bounding box center [466, 215] width 308 height 19
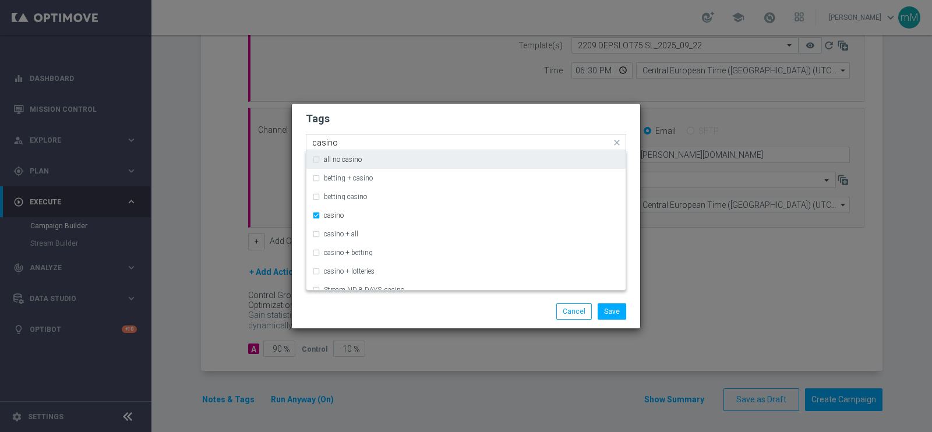
click at [414, 138] on input "casino" at bounding box center [461, 143] width 299 height 10
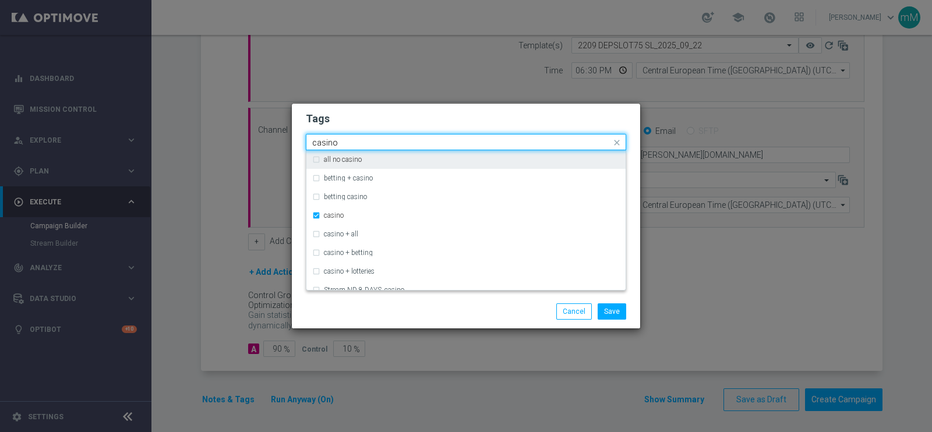
click at [414, 138] on input "casino" at bounding box center [461, 143] width 299 height 10
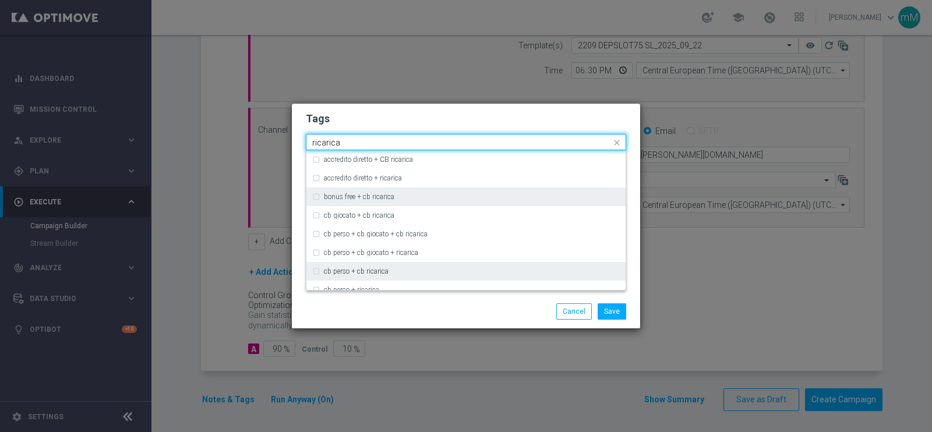
scroll to position [84, 0]
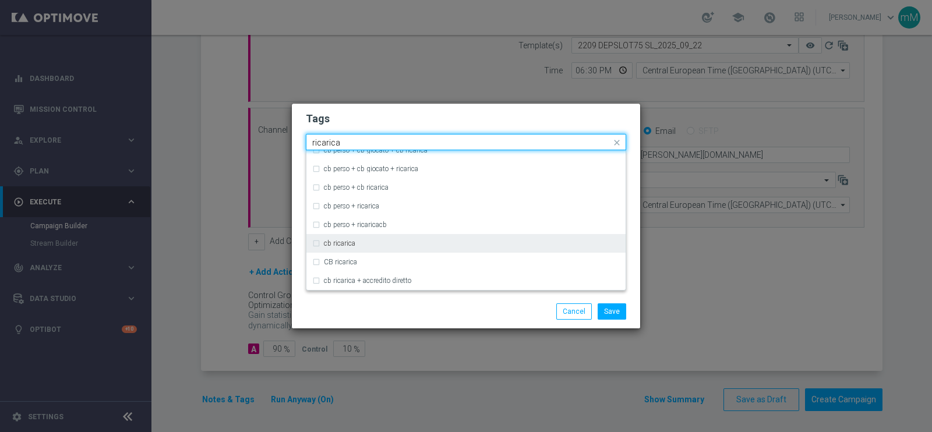
click at [361, 243] on div "cb ricarica" at bounding box center [472, 243] width 296 height 7
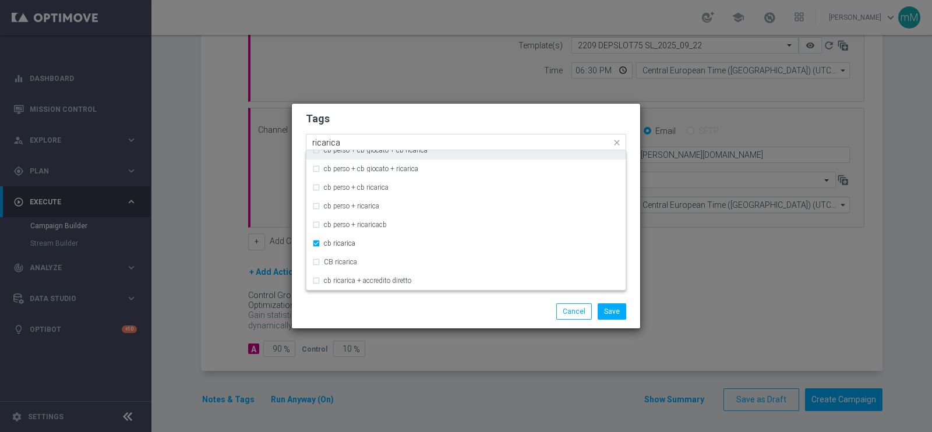
click at [382, 141] on input "ricarica" at bounding box center [461, 143] width 299 height 10
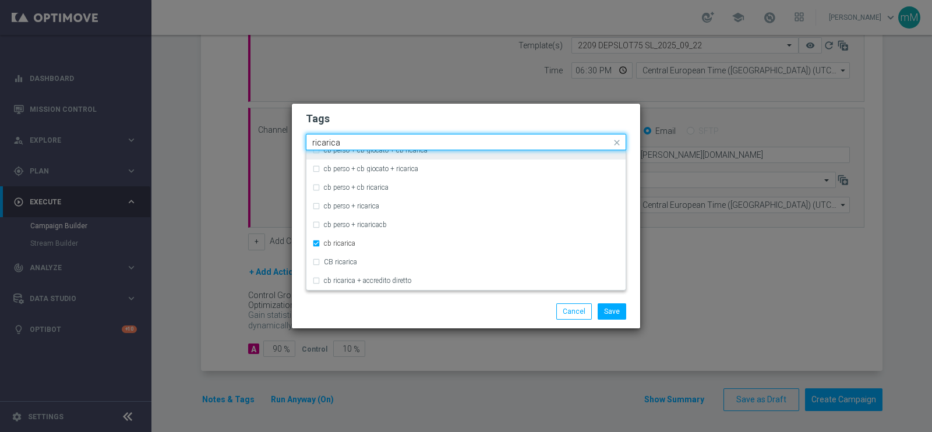
click at [382, 141] on input "ricarica" at bounding box center [461, 143] width 299 height 10
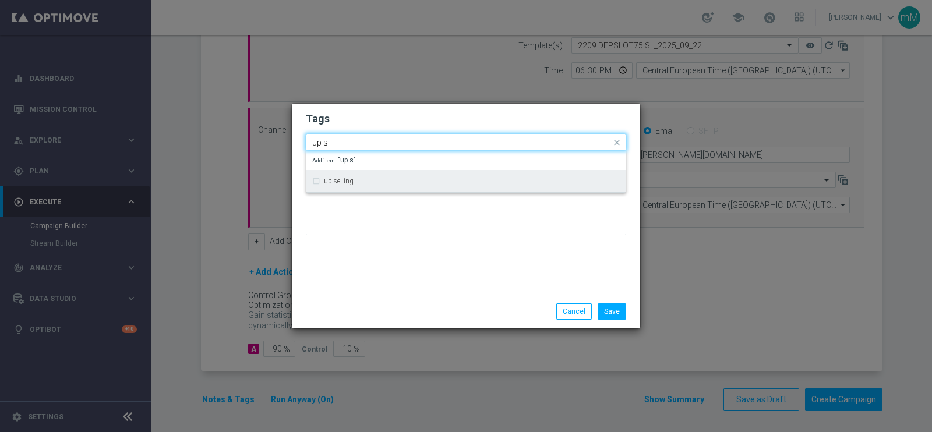
click at [364, 178] on div "up selling" at bounding box center [472, 181] width 296 height 7
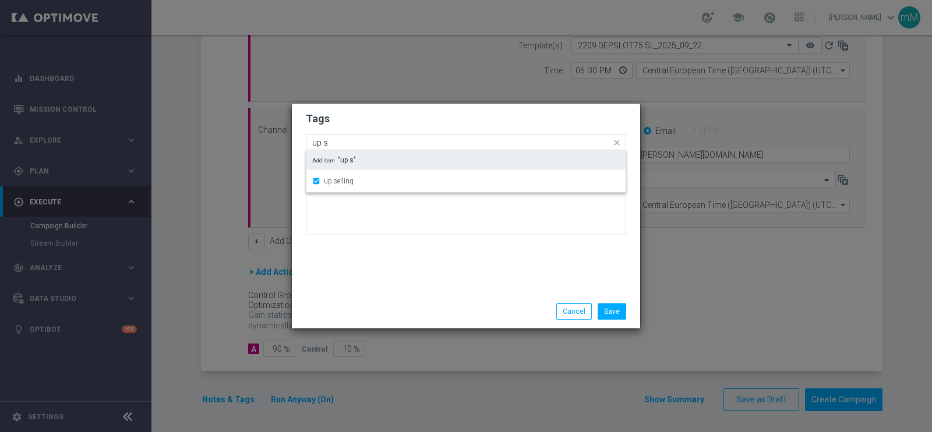
click at [368, 144] on input "up s" at bounding box center [461, 143] width 299 height 10
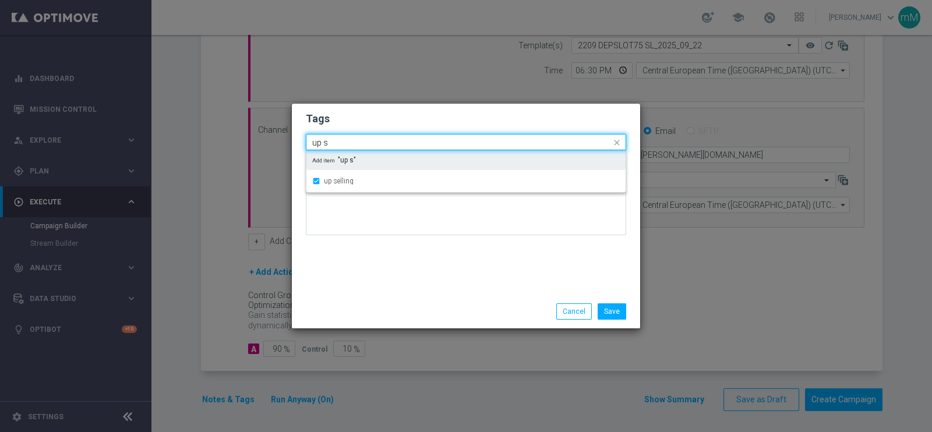
click at [368, 144] on input "up s" at bounding box center [461, 143] width 299 height 10
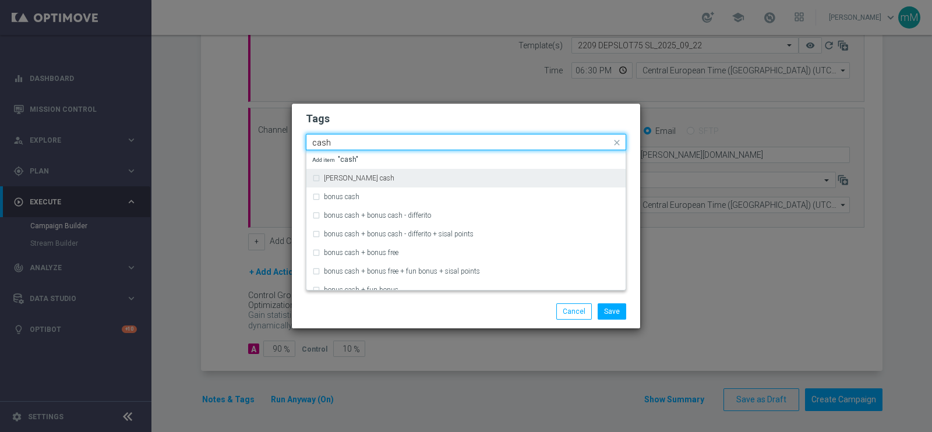
click at [360, 175] on div "[PERSON_NAME] cash" at bounding box center [472, 178] width 296 height 7
type input "cash"
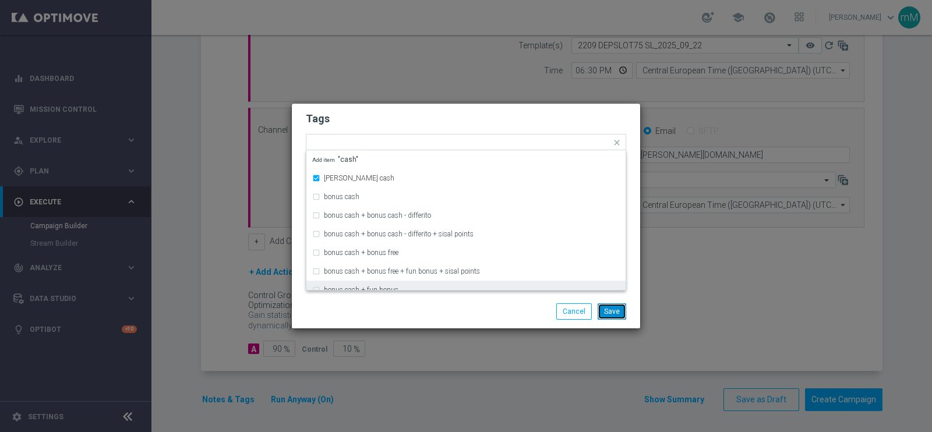
click at [622, 313] on button "Save" at bounding box center [612, 312] width 29 height 16
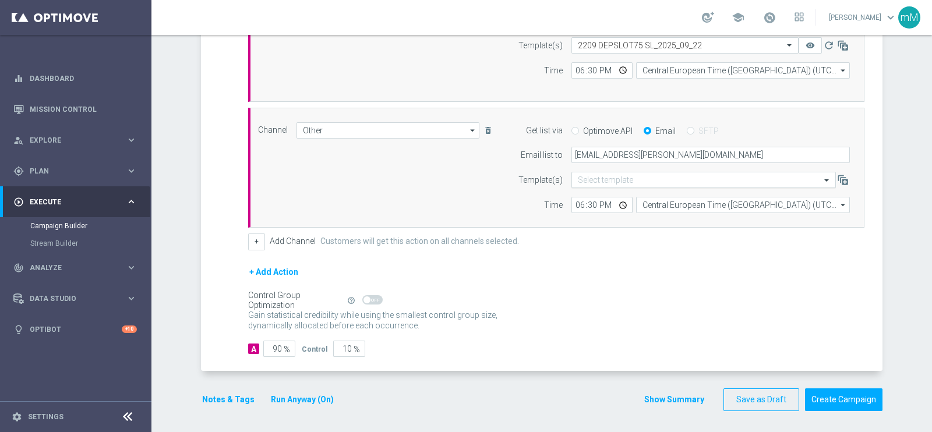
scroll to position [232, 0]
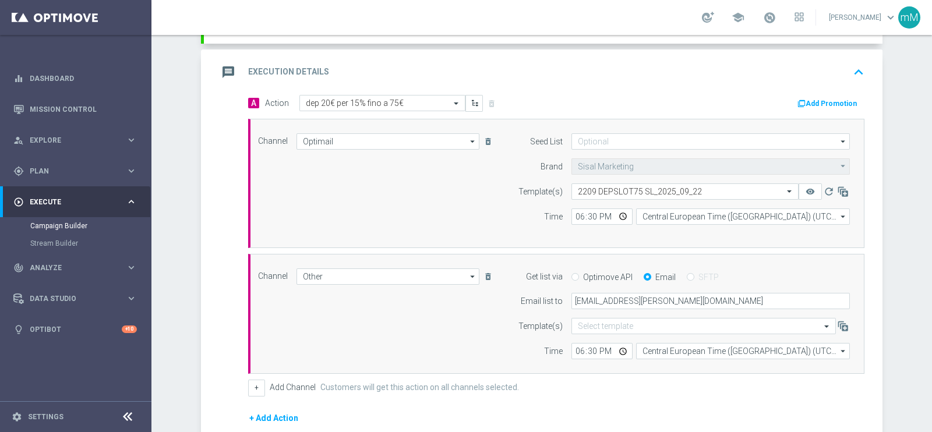
click at [833, 101] on button "Add Promotion" at bounding box center [829, 103] width 65 height 13
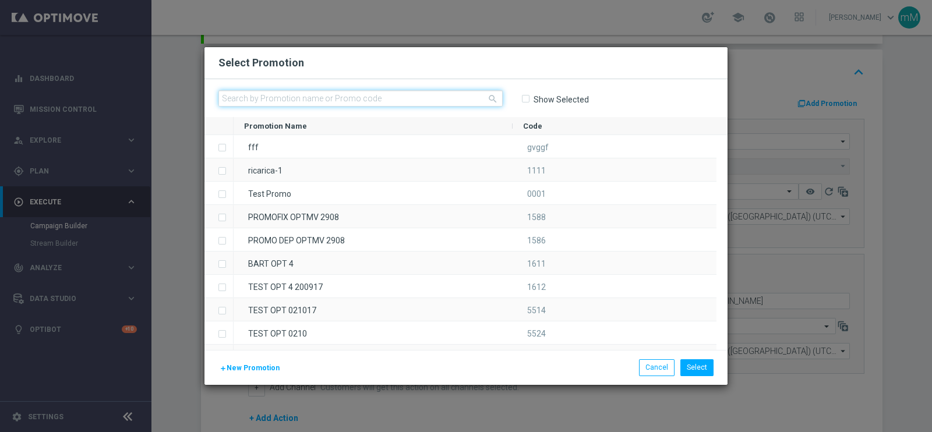
click at [414, 93] on input "text" at bounding box center [361, 98] width 284 height 16
paste input "335227"
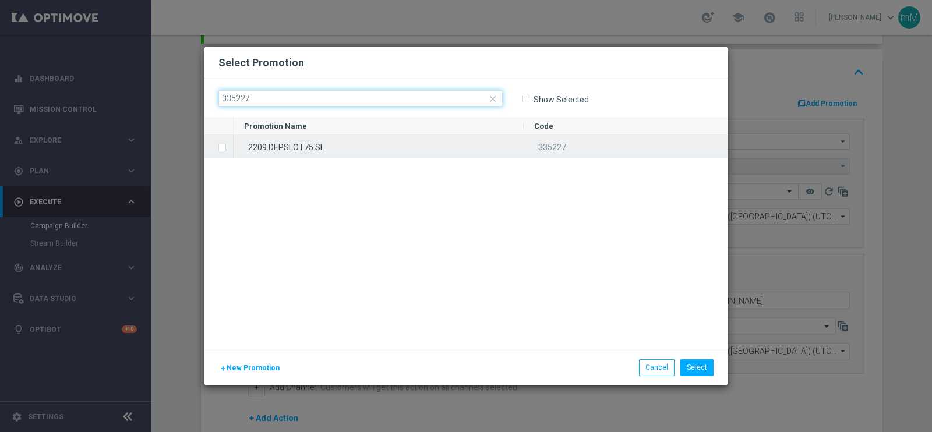
type input "335227"
click at [393, 149] on div "2209 DEPSLOT75 SL" at bounding box center [379, 146] width 290 height 23
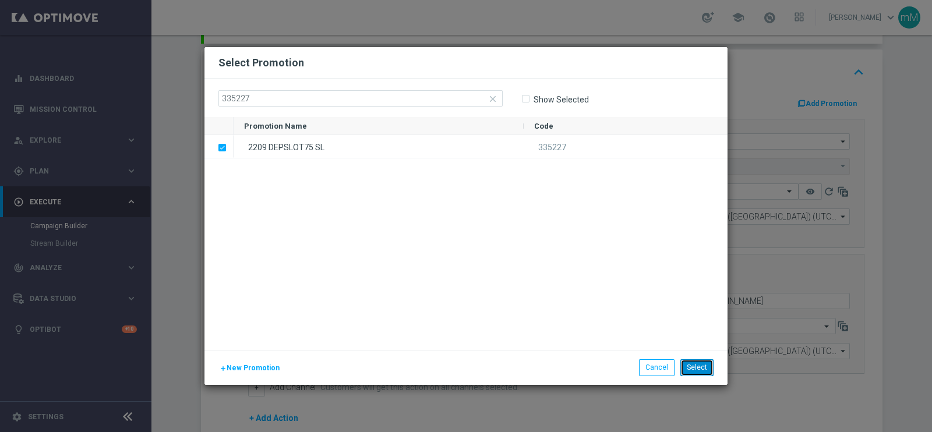
click at [709, 373] on button "Select" at bounding box center [697, 368] width 33 height 16
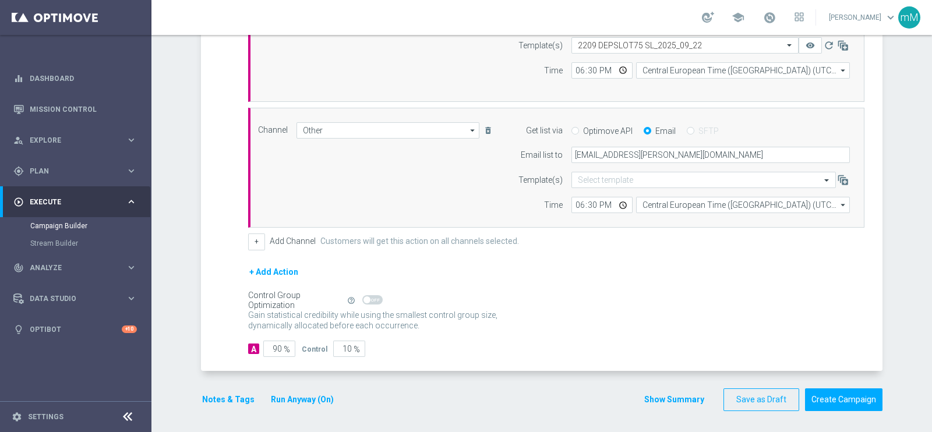
click at [670, 396] on button "Show Summary" at bounding box center [674, 399] width 61 height 13
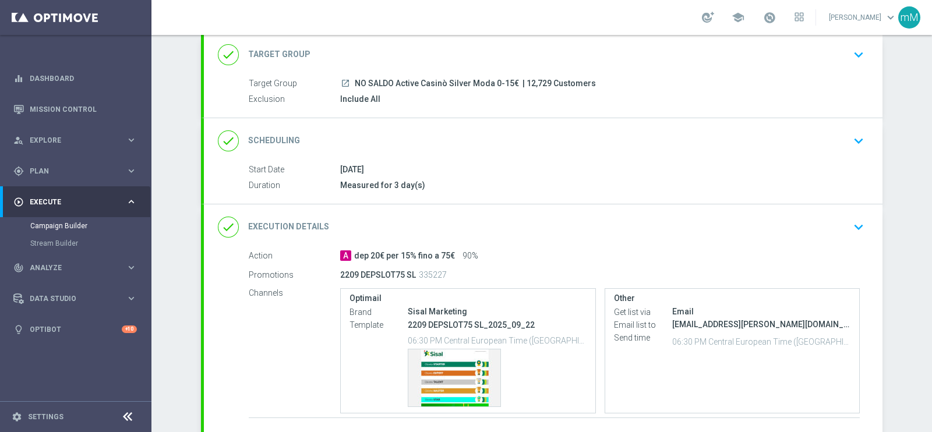
scroll to position [145, 0]
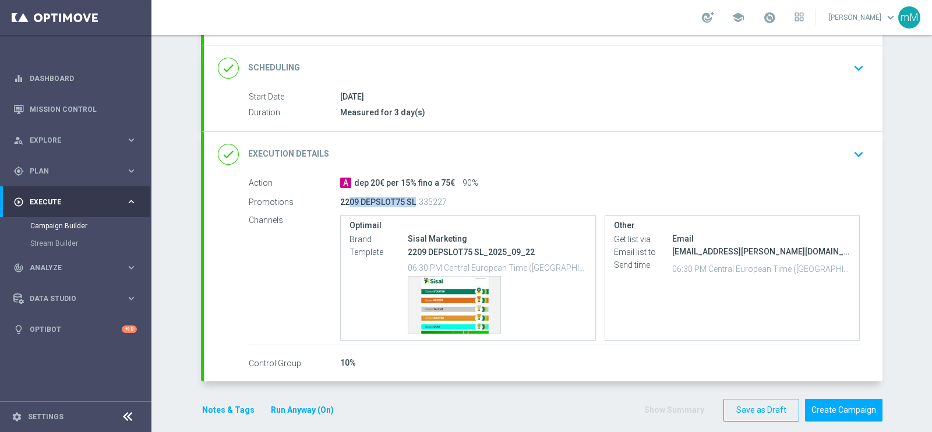
drag, startPoint x: 340, startPoint y: 199, endPoint x: 404, endPoint y: 199, distance: 64.1
click at [404, 199] on p "2209 DEPSLOT75 SL" at bounding box center [378, 202] width 76 height 10
drag, startPoint x: 402, startPoint y: 249, endPoint x: 484, endPoint y: 246, distance: 81.6
click at [484, 247] on p "2209 DEPSLOT75 SL_2025_09_22" at bounding box center [497, 252] width 179 height 10
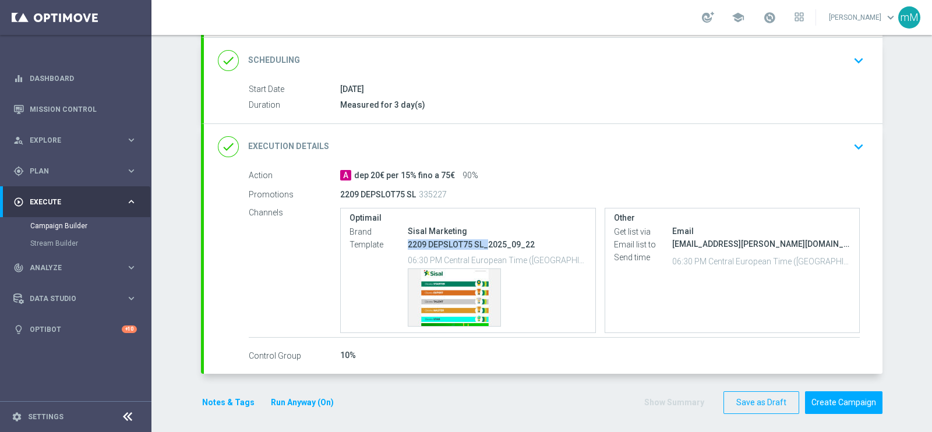
scroll to position [156, 0]
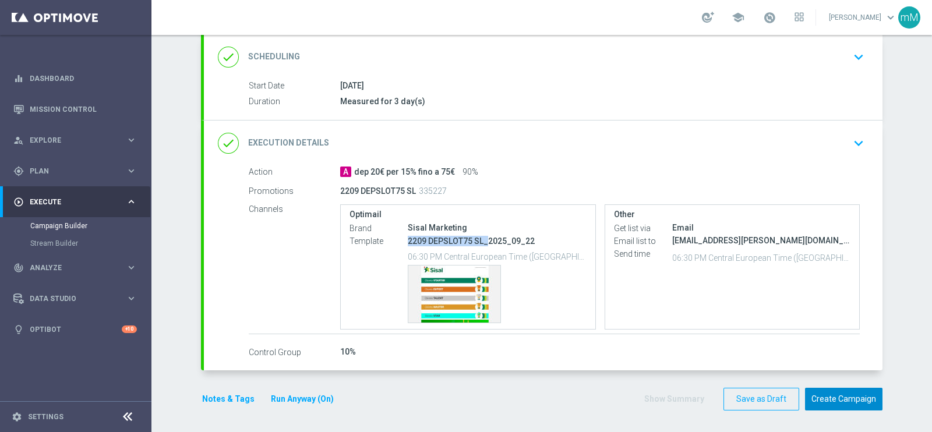
click at [830, 396] on button "Create Campaign" at bounding box center [843, 399] width 77 height 23
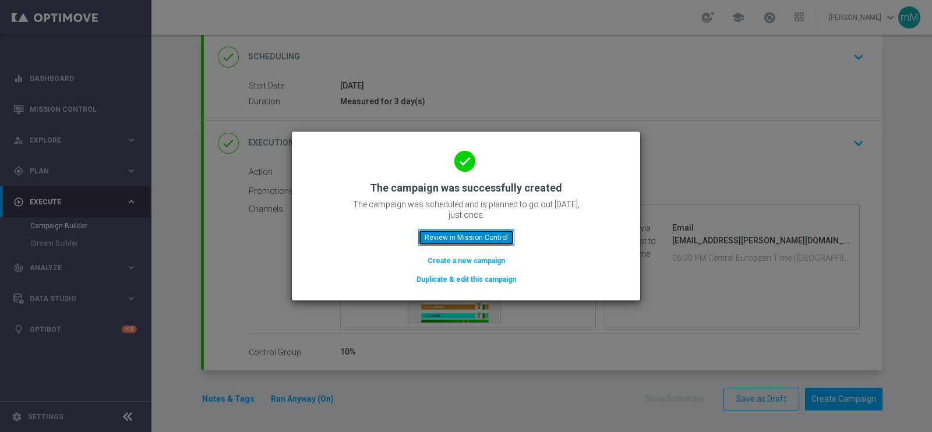
click at [450, 237] on button "Review in Mission Control" at bounding box center [466, 238] width 96 height 16
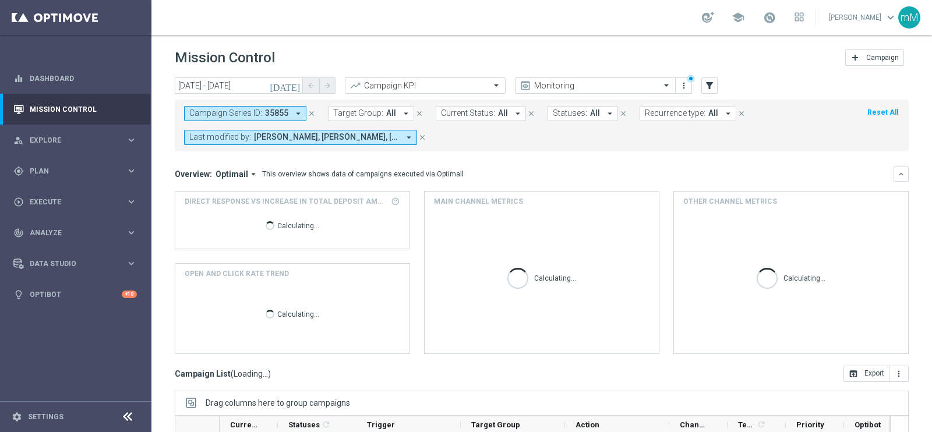
scroll to position [174, 0]
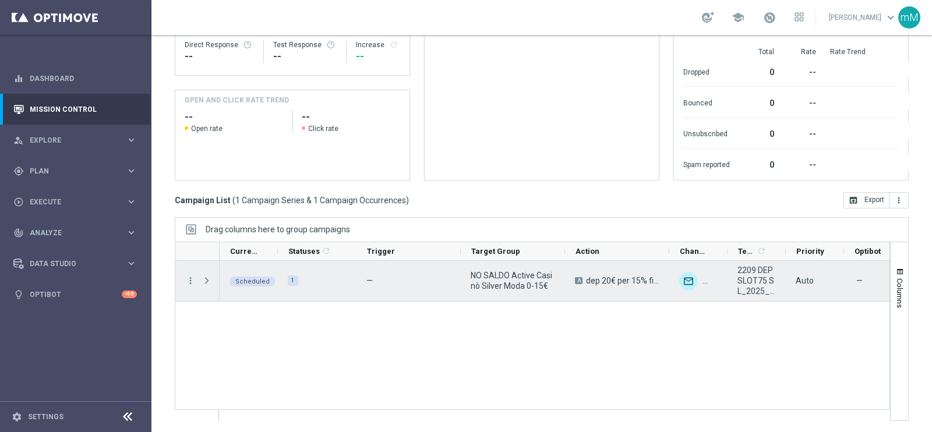
click at [0, 0] on span "play_arrow" at bounding box center [0, 0] width 0 height 0
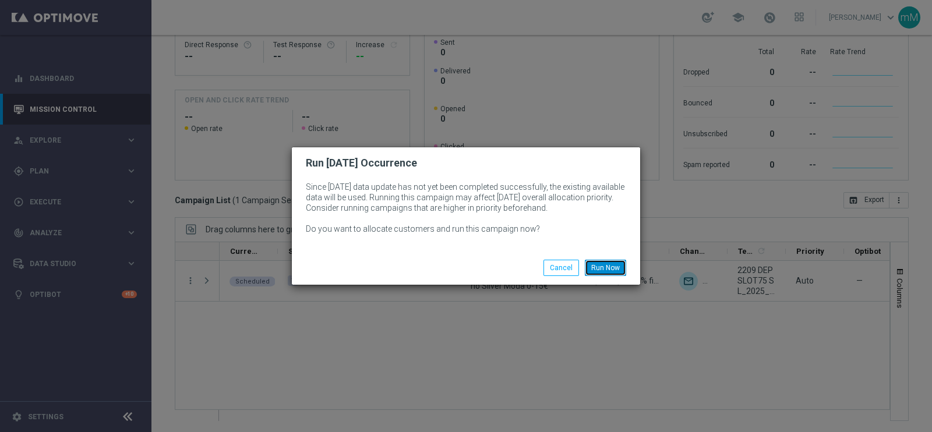
click at [608, 264] on button "Run Now" at bounding box center [605, 268] width 41 height 16
